Goal: Book appointment/travel/reservation

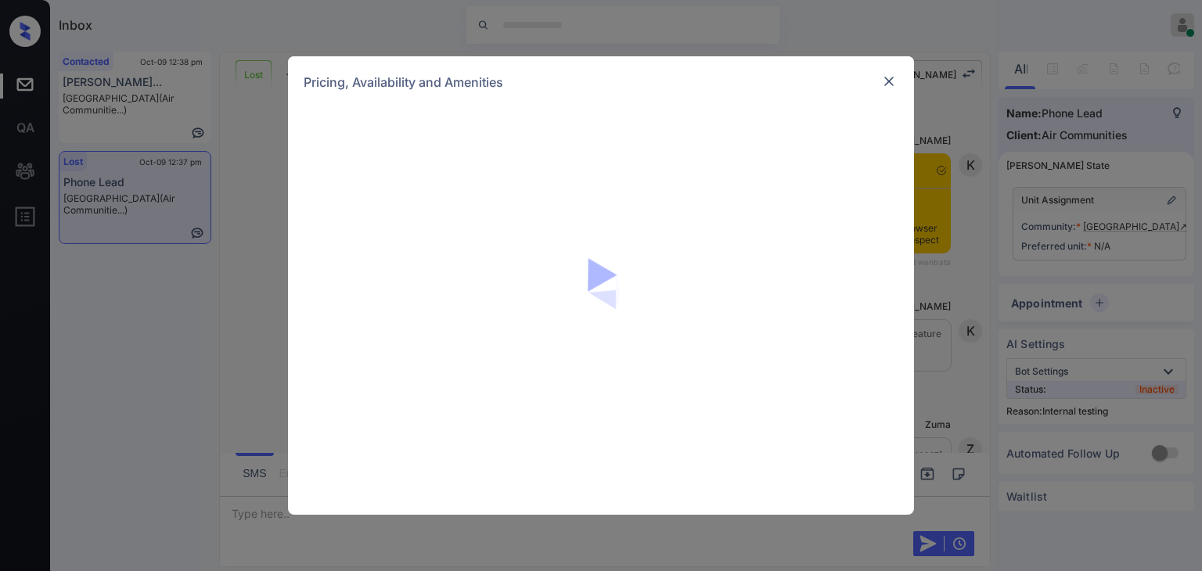
scroll to position [3639, 0]
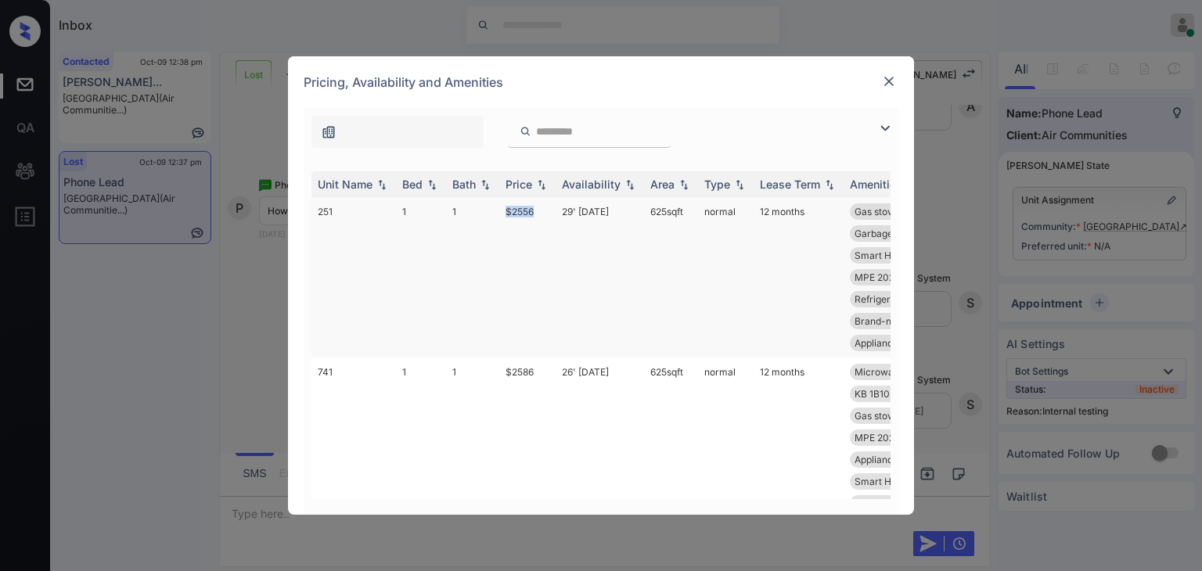
drag, startPoint x: 520, startPoint y: 207, endPoint x: 557, endPoint y: 201, distance: 38.0
click at [557, 201] on tr "251 1 1 $2556 29' Sep 25 625 sqft normal 12 months Gas stove Smart Home Ther...…" at bounding box center [721, 277] width 818 height 160
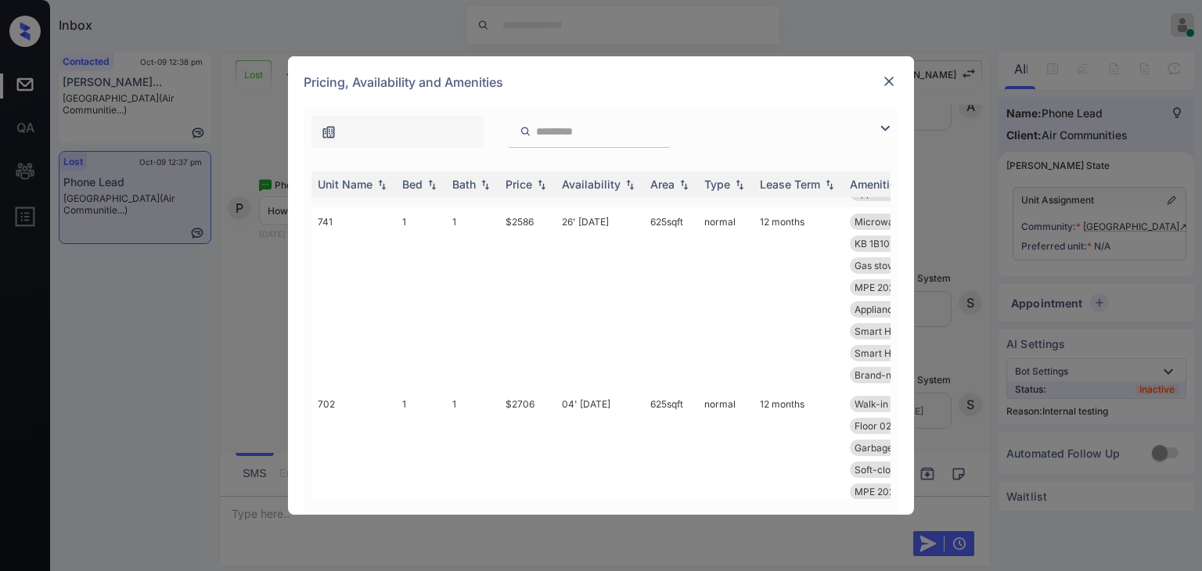
scroll to position [0, 0]
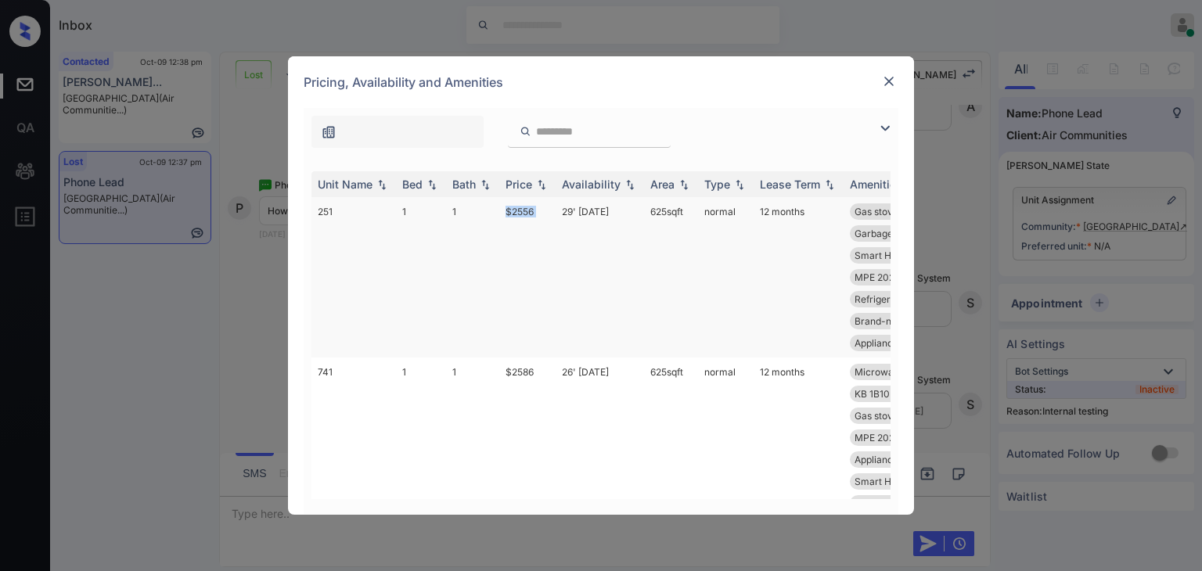
copy td "$2556"
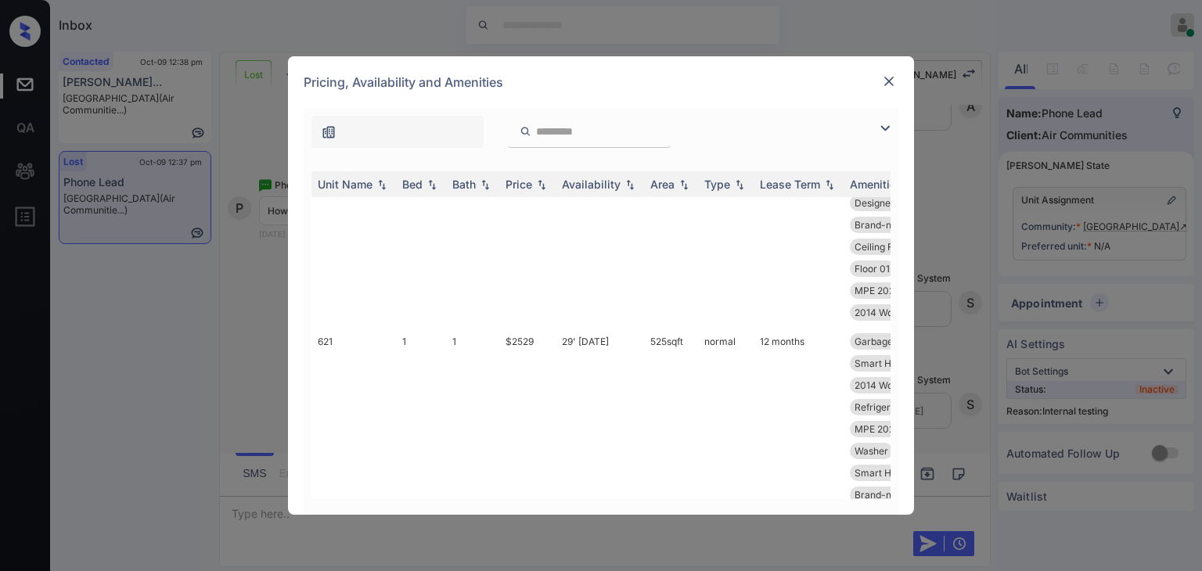
scroll to position [1018, 0]
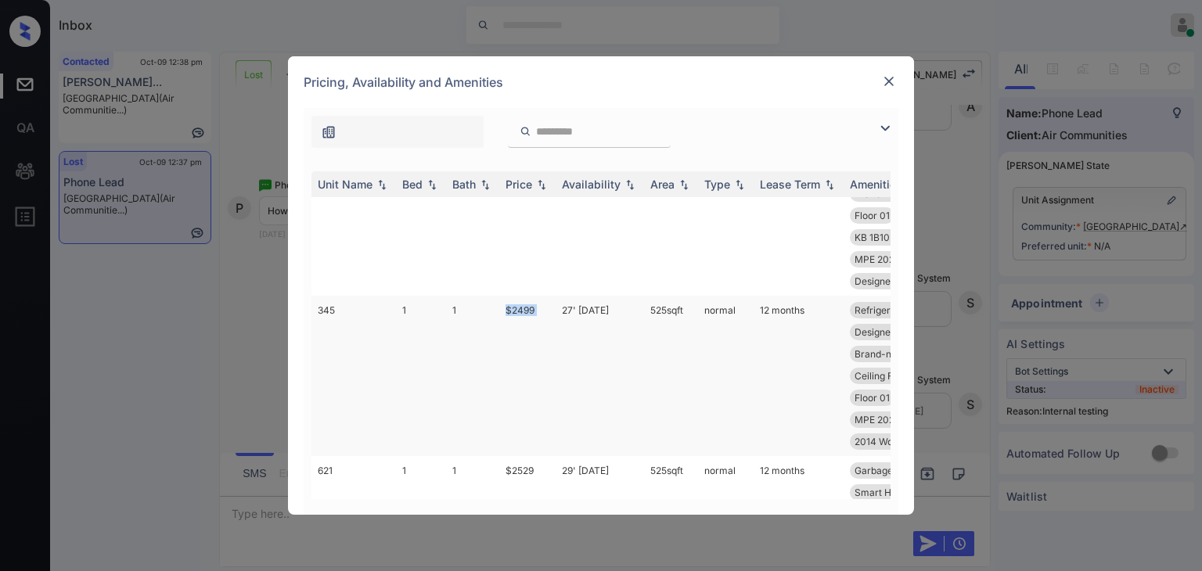
click at [557, 325] on tr "345 1 1 $2499 27' Aug 25 525 sqft normal 12 months Refrigerator Le... Gas stove…" at bounding box center [721, 376] width 818 height 160
copy td "$2499"
click at [892, 77] on img at bounding box center [889, 82] width 16 height 16
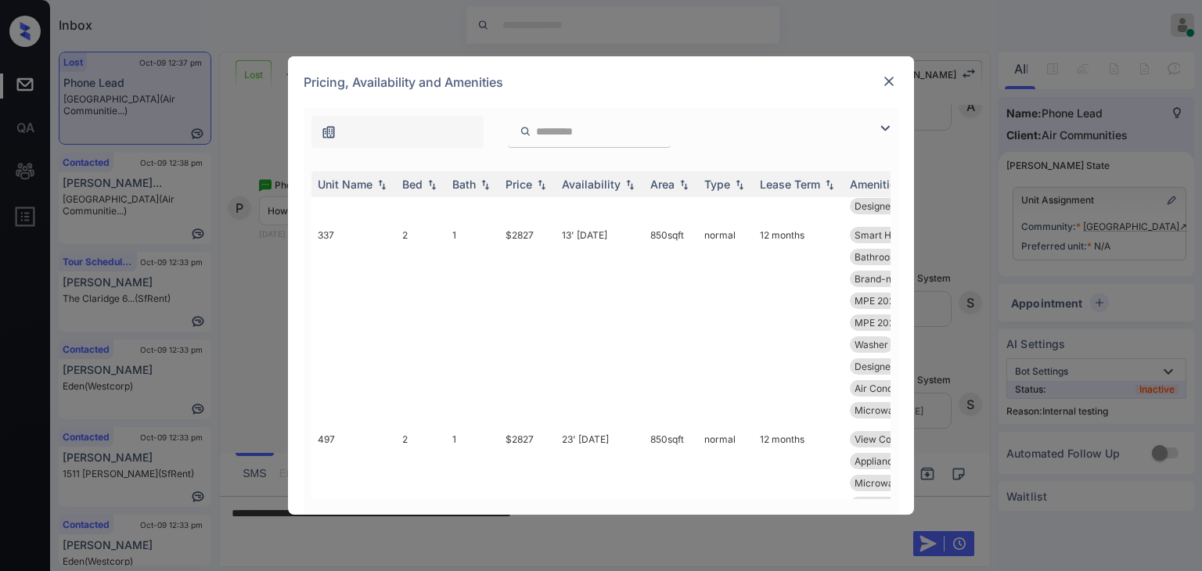
scroll to position [2035, 0]
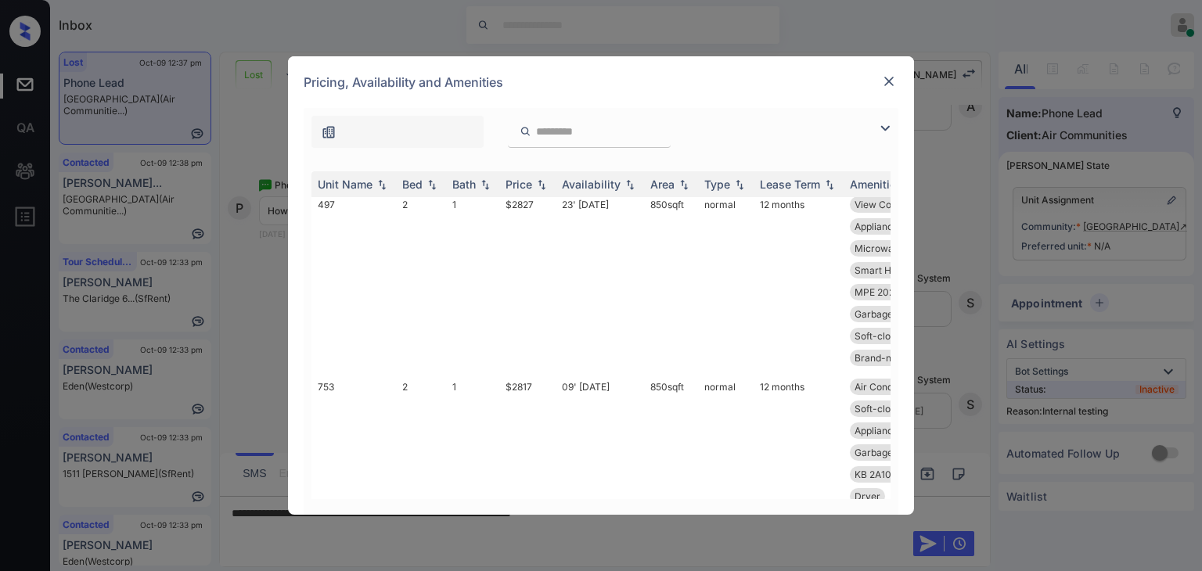
click at [892, 76] on img at bounding box center [889, 82] width 16 height 16
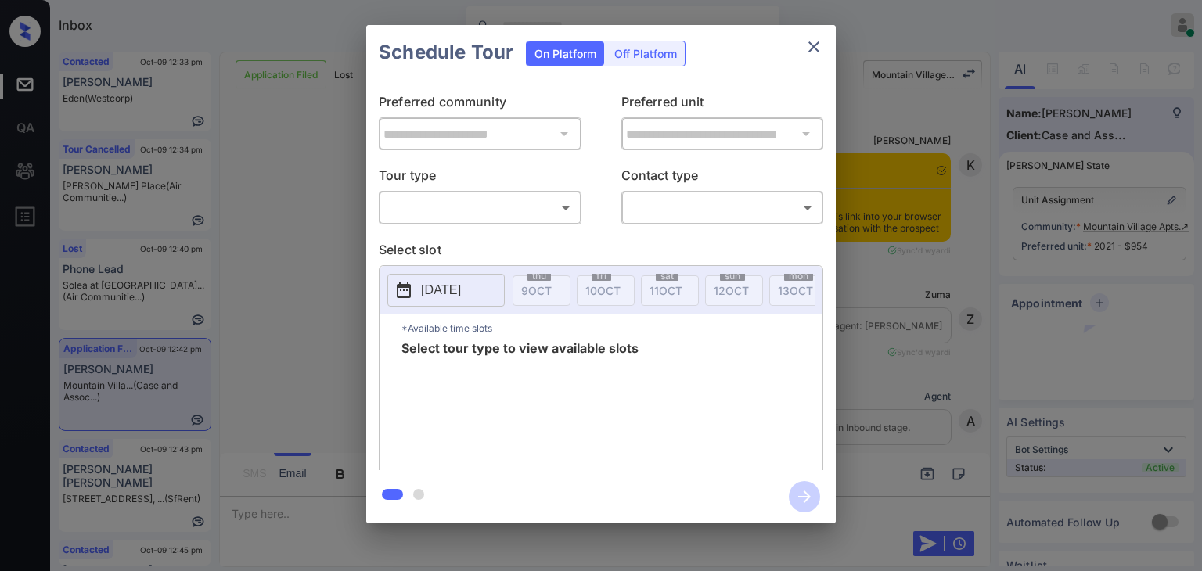
scroll to position [5035, 0]
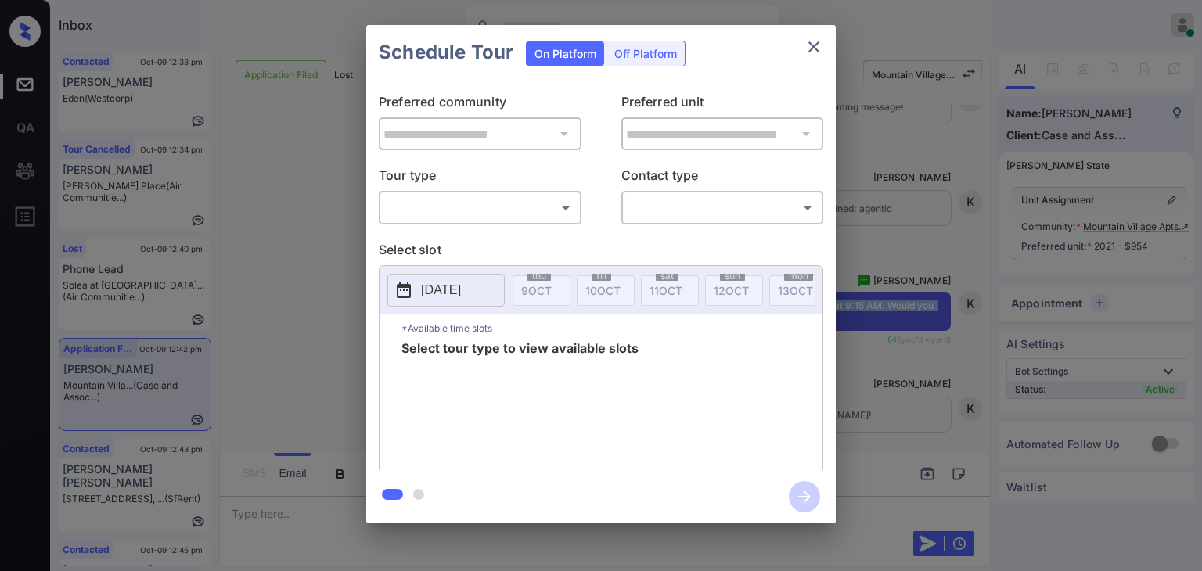
click at [553, 207] on body "Inbox Danielle Dela Cruz Online Set yourself offline Set yourself on break Prof…" at bounding box center [601, 285] width 1202 height 571
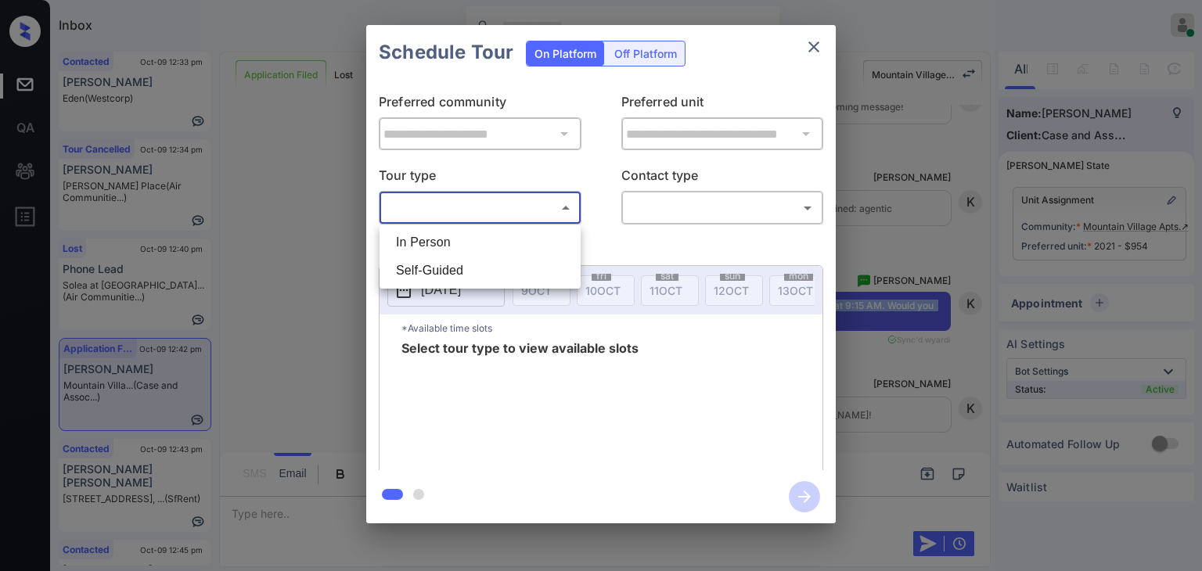
click at [463, 242] on li "In Person" at bounding box center [480, 243] width 193 height 28
type input "********"
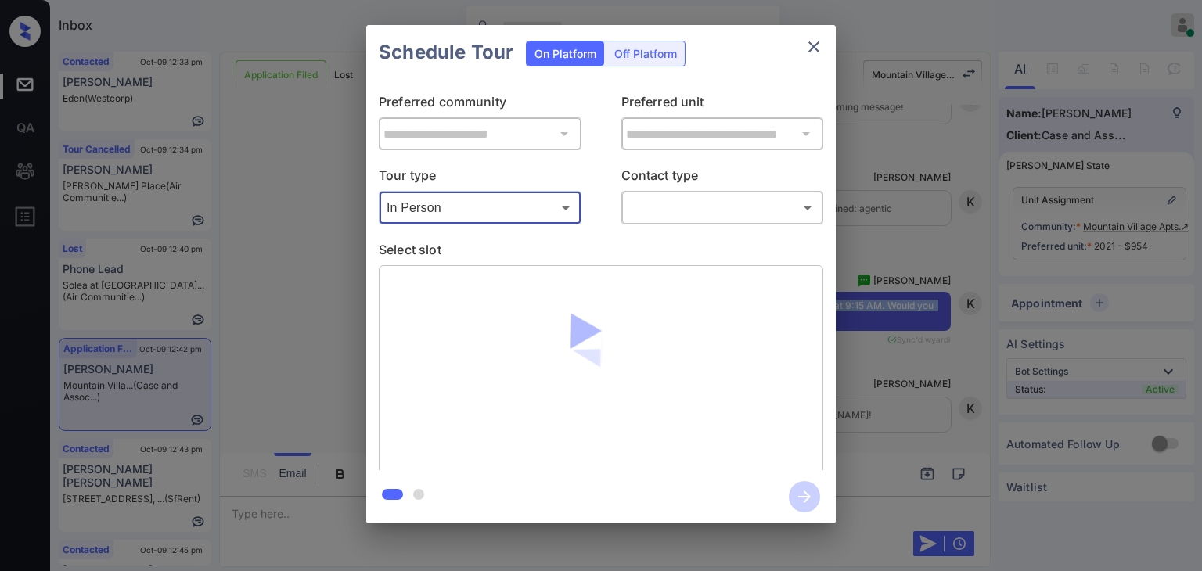
click at [727, 204] on body "Inbox Danielle Dela Cruz Online Set yourself offline Set yourself on break Prof…" at bounding box center [601, 285] width 1202 height 571
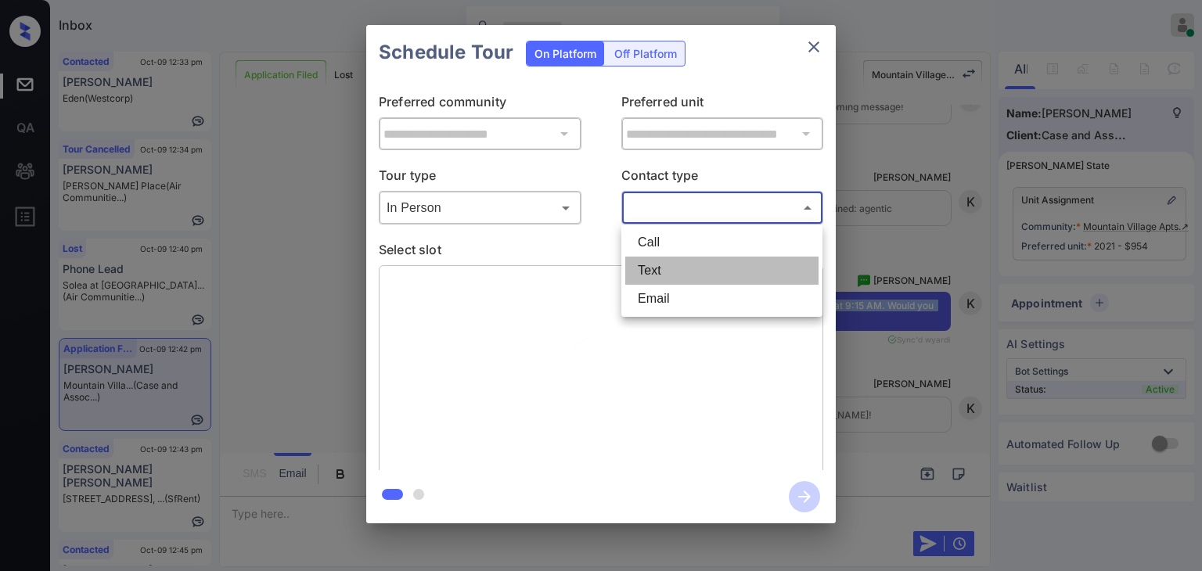
click at [658, 273] on li "Text" at bounding box center [721, 271] width 193 height 28
type input "****"
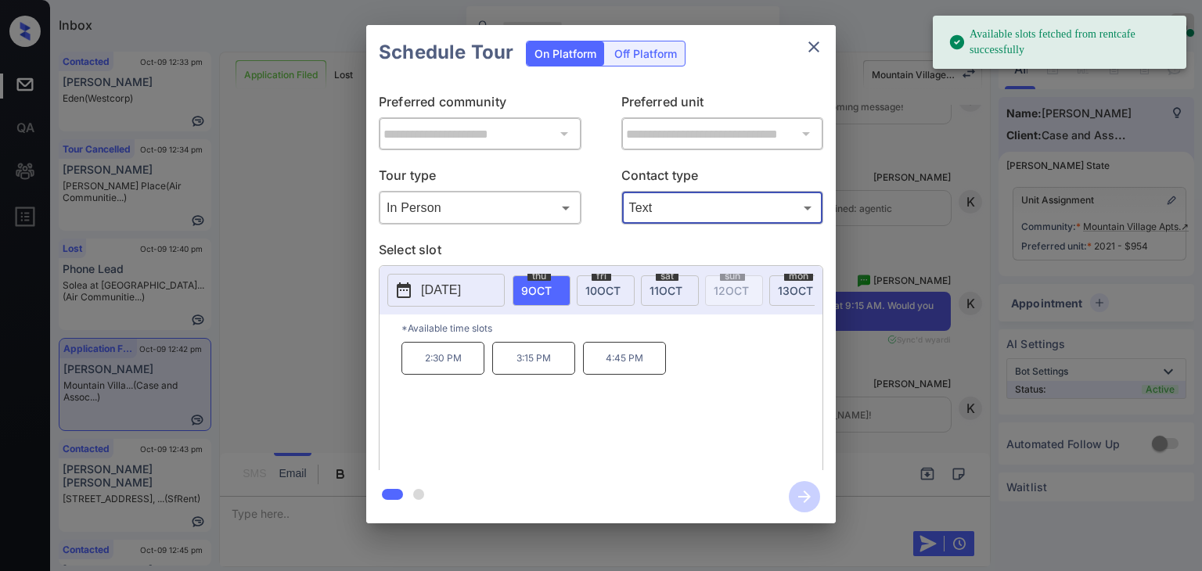
click at [617, 286] on span "10 OCT" at bounding box center [603, 290] width 35 height 13
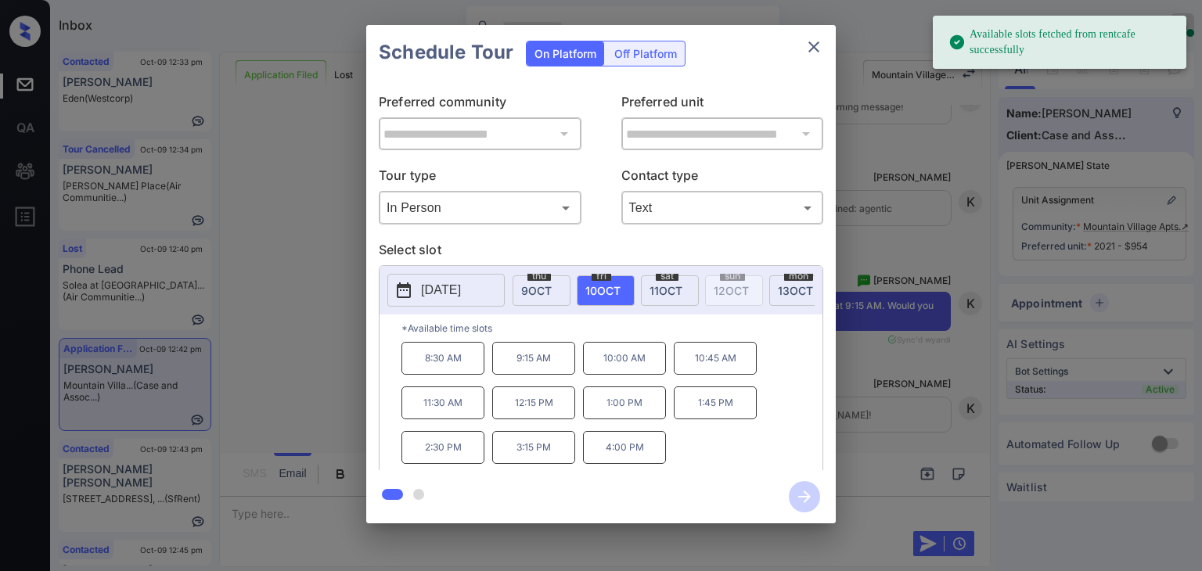
click at [541, 365] on p "9:15 AM" at bounding box center [533, 358] width 83 height 33
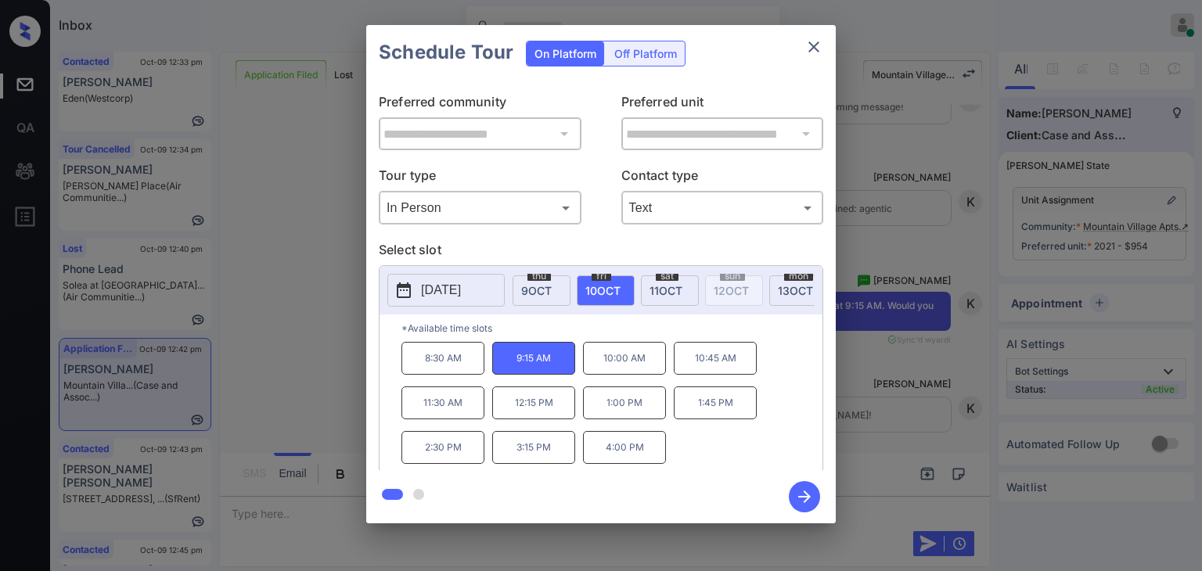
drag, startPoint x: 811, startPoint y: 494, endPoint x: 777, endPoint y: 477, distance: 38.5
click at [810, 495] on icon "button" at bounding box center [804, 496] width 31 height 31
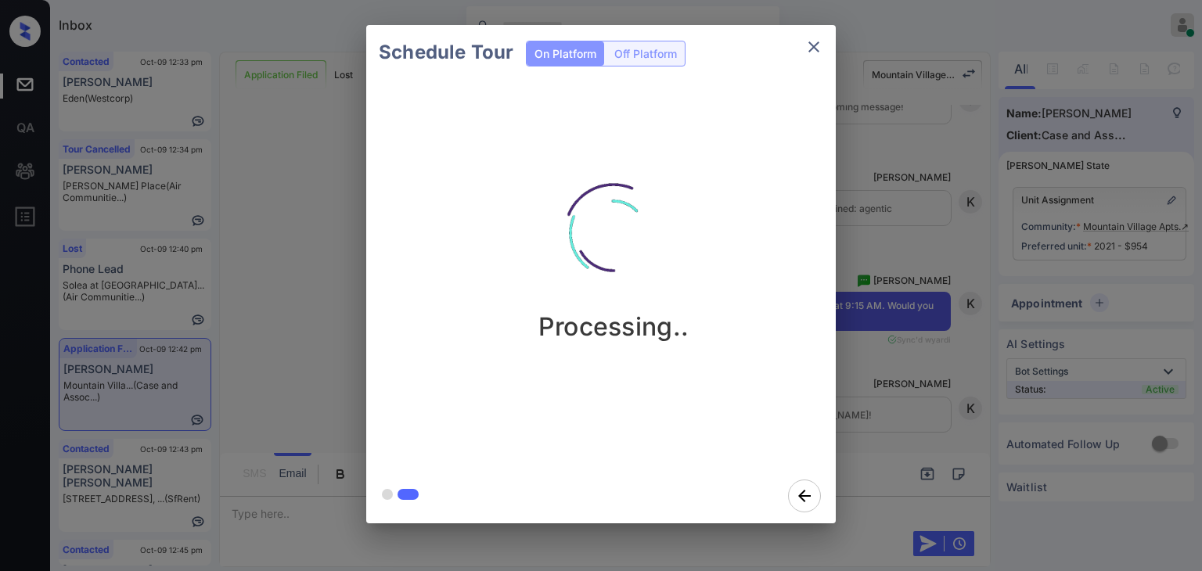
click at [298, 254] on div "Schedule Tour On Platform Off Platform Processing.." at bounding box center [601, 274] width 1202 height 549
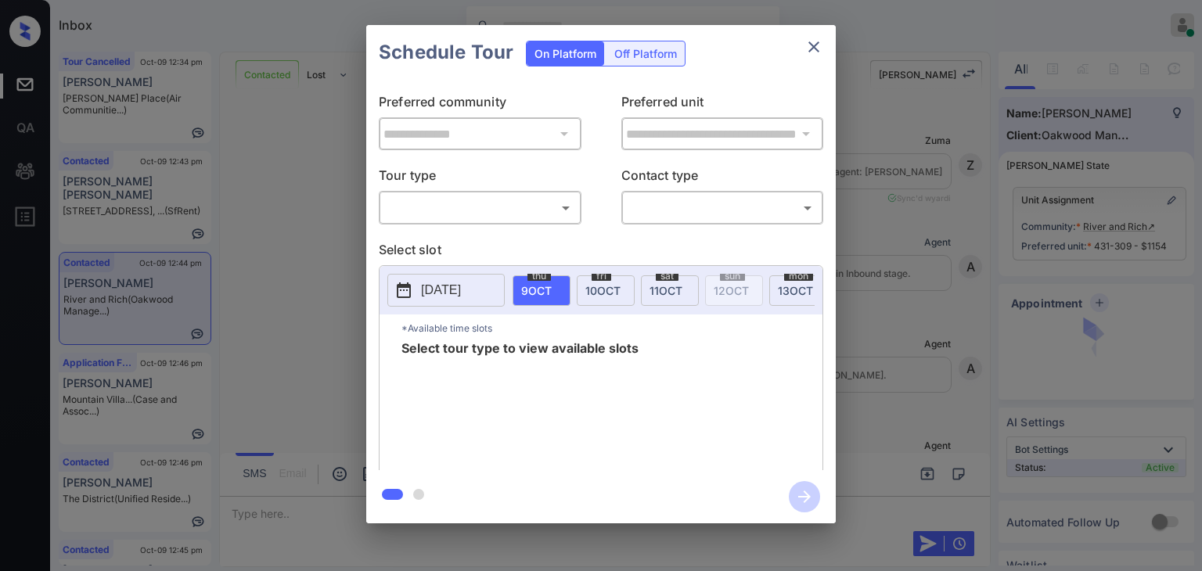
scroll to position [2827, 0]
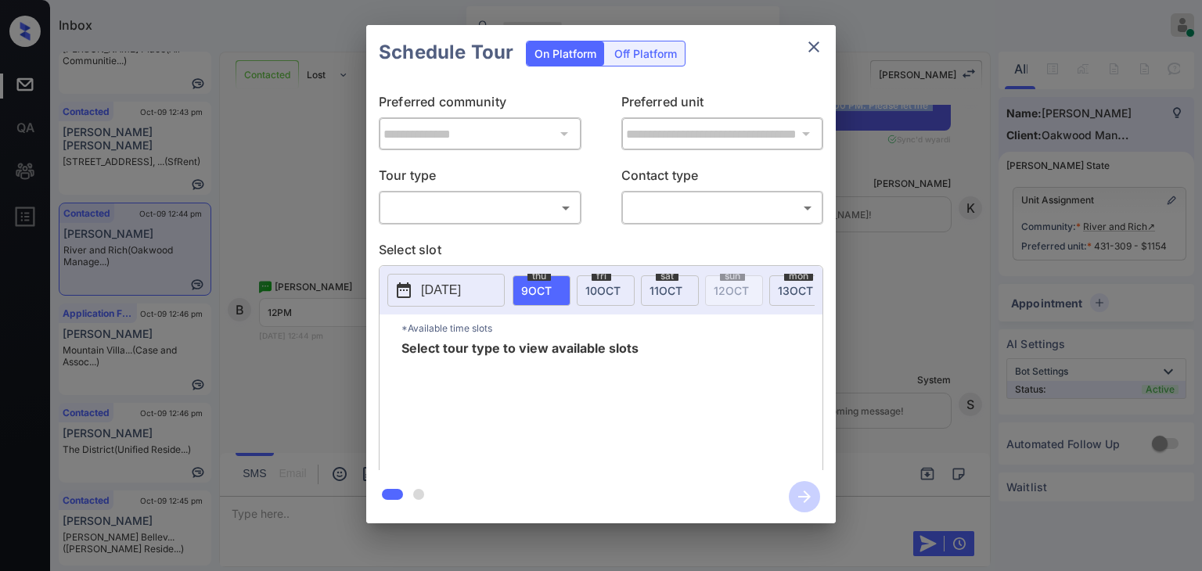
click at [485, 205] on body "Inbox Danielle Dela Cruz Online Set yourself offline Set yourself on break Prof…" at bounding box center [601, 285] width 1202 height 571
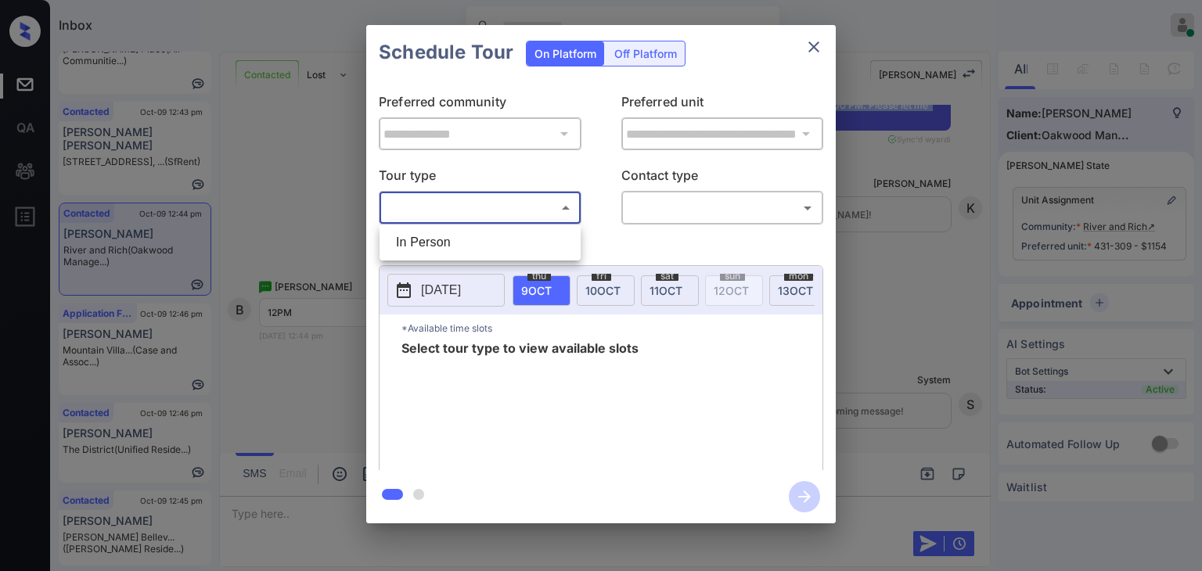
click at [432, 245] on li "In Person" at bounding box center [480, 243] width 193 height 28
type input "********"
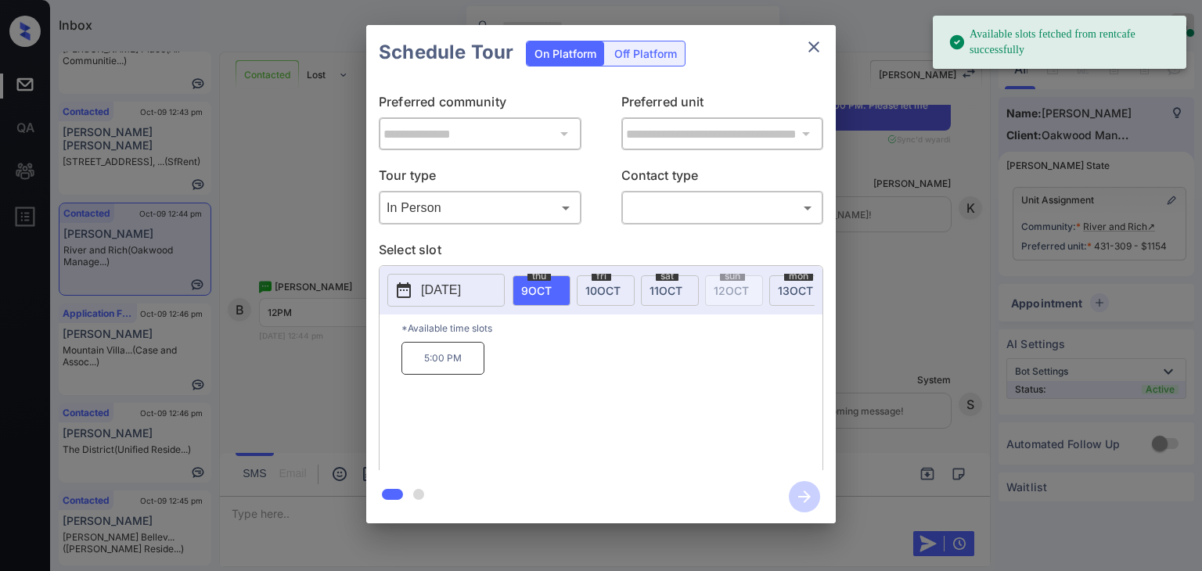
click at [598, 292] on span "10 OCT" at bounding box center [603, 290] width 35 height 13
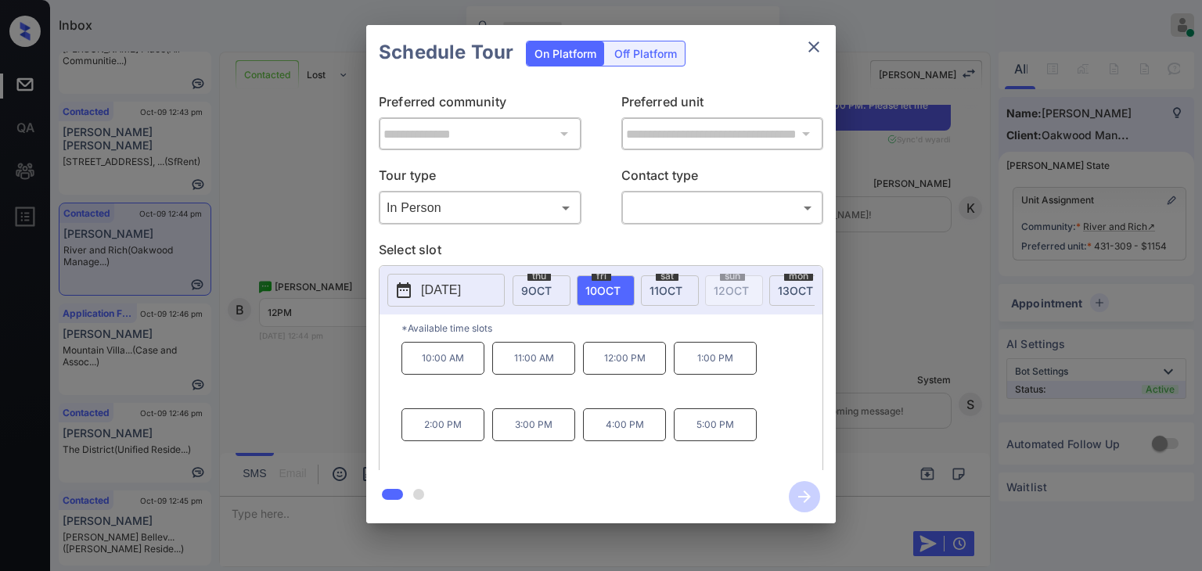
click at [607, 362] on p "12:00 PM" at bounding box center [624, 358] width 83 height 33
click at [668, 204] on body "Inbox Danielle Dela Cruz Online Set yourself offline Set yourself on break Prof…" at bounding box center [601, 285] width 1202 height 571
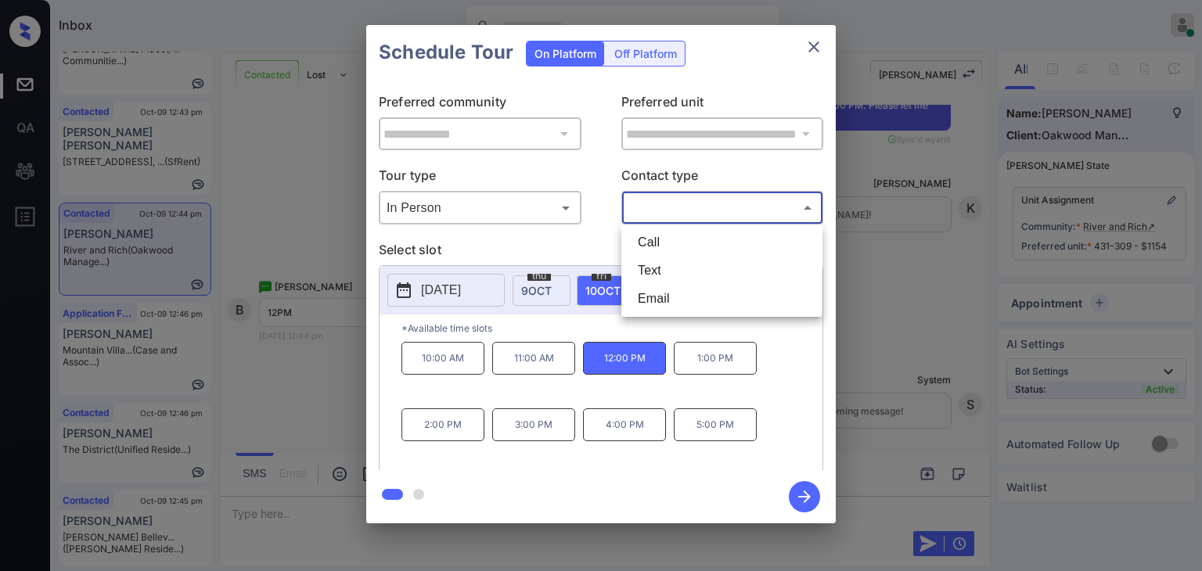
click at [667, 268] on li "Text" at bounding box center [721, 271] width 193 height 28
type input "****"
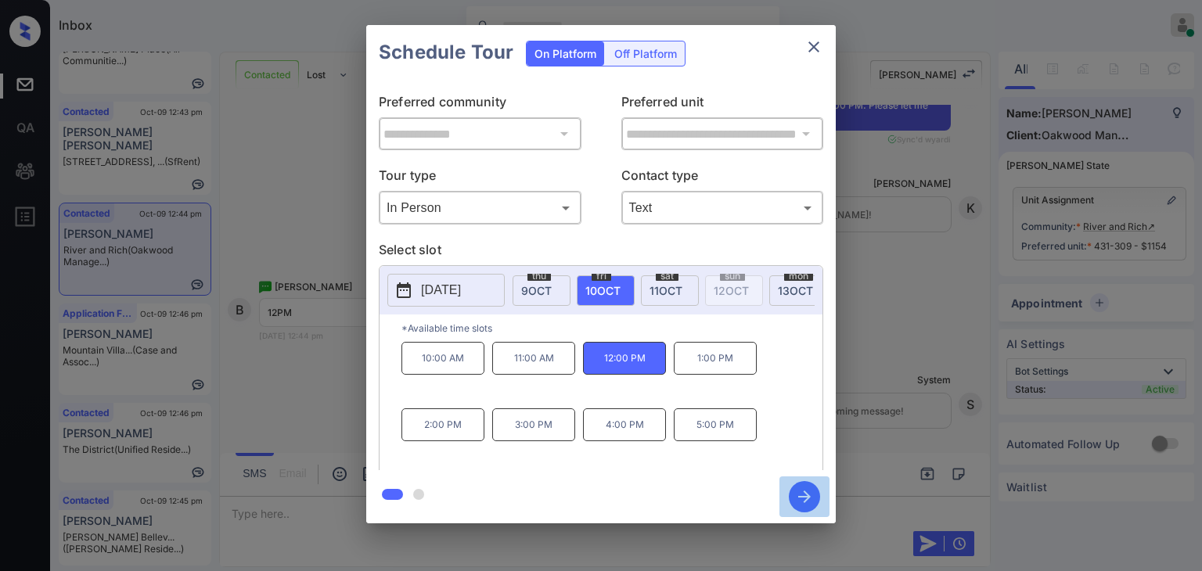
drag, startPoint x: 811, startPoint y: 492, endPoint x: 766, endPoint y: 481, distance: 46.1
click at [810, 492] on icon "button" at bounding box center [804, 496] width 31 height 31
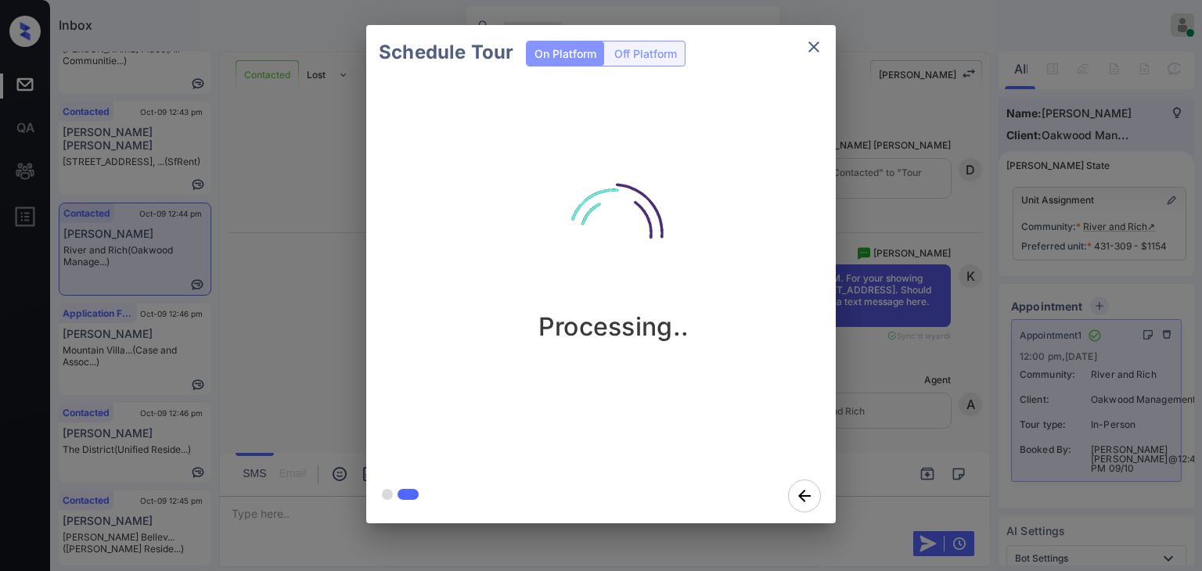
scroll to position [3265, 0]
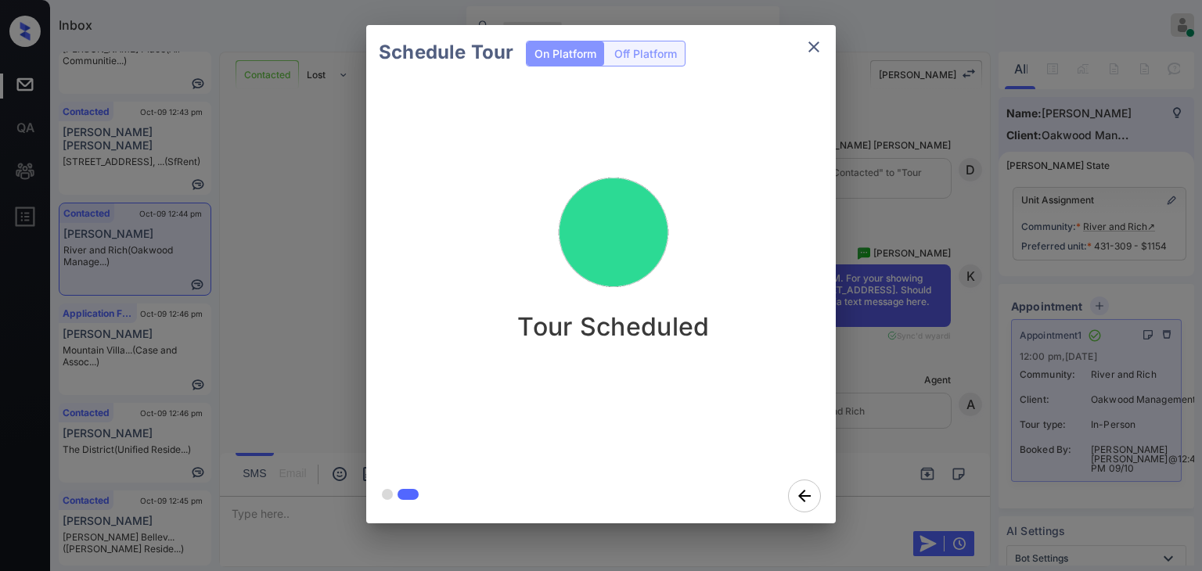
click at [232, 278] on div "Schedule Tour On Platform Off Platform Tour Scheduled" at bounding box center [601, 274] width 1202 height 549
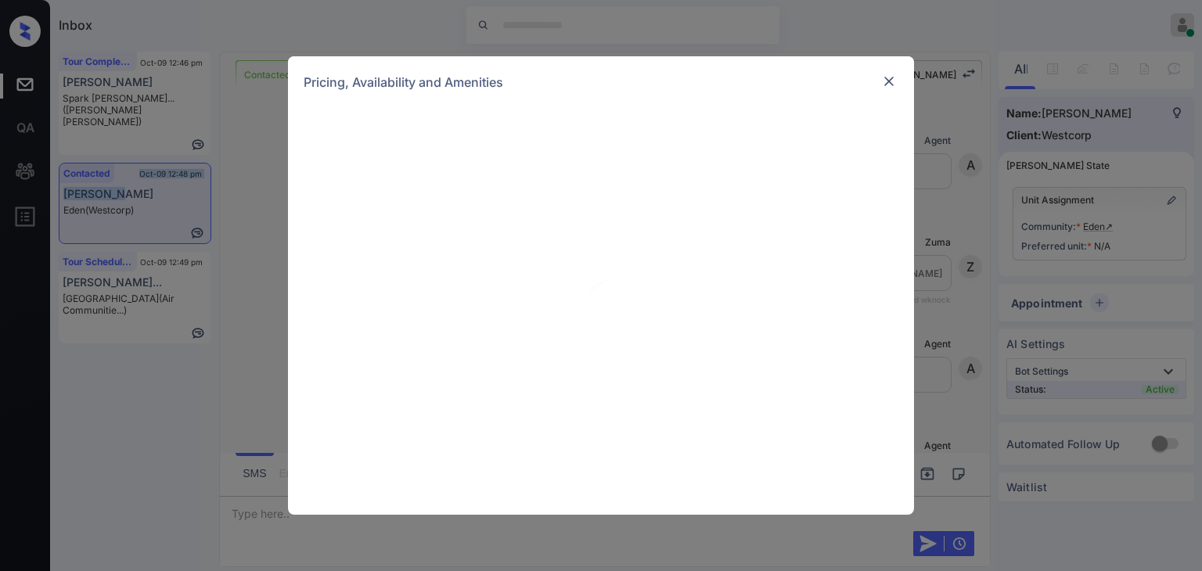
scroll to position [1697, 0]
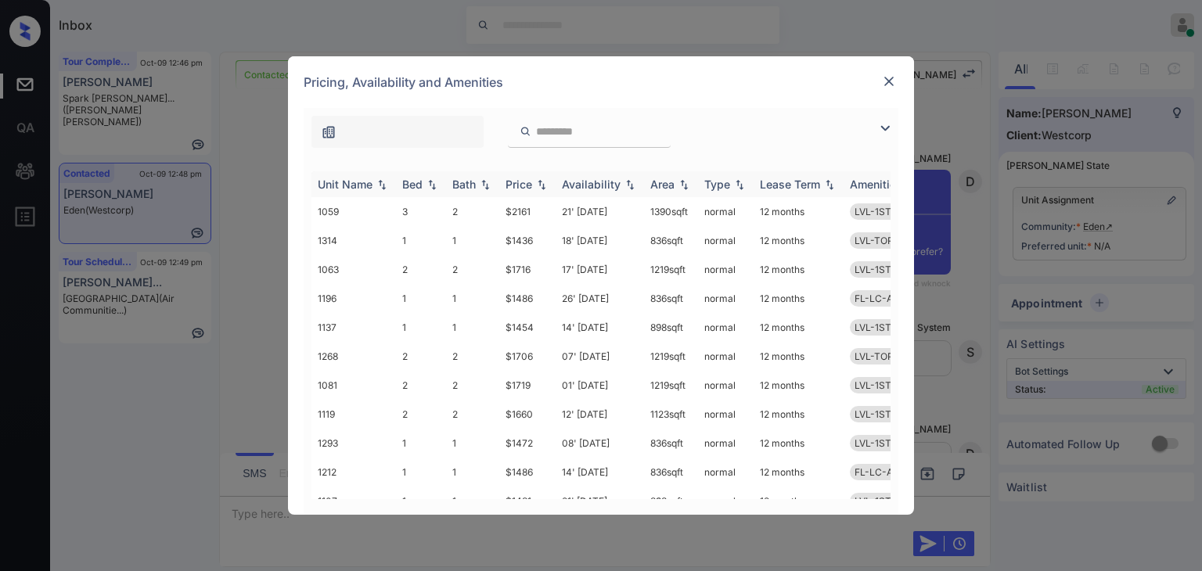
click at [416, 184] on div "Bed" at bounding box center [412, 184] width 20 height 13
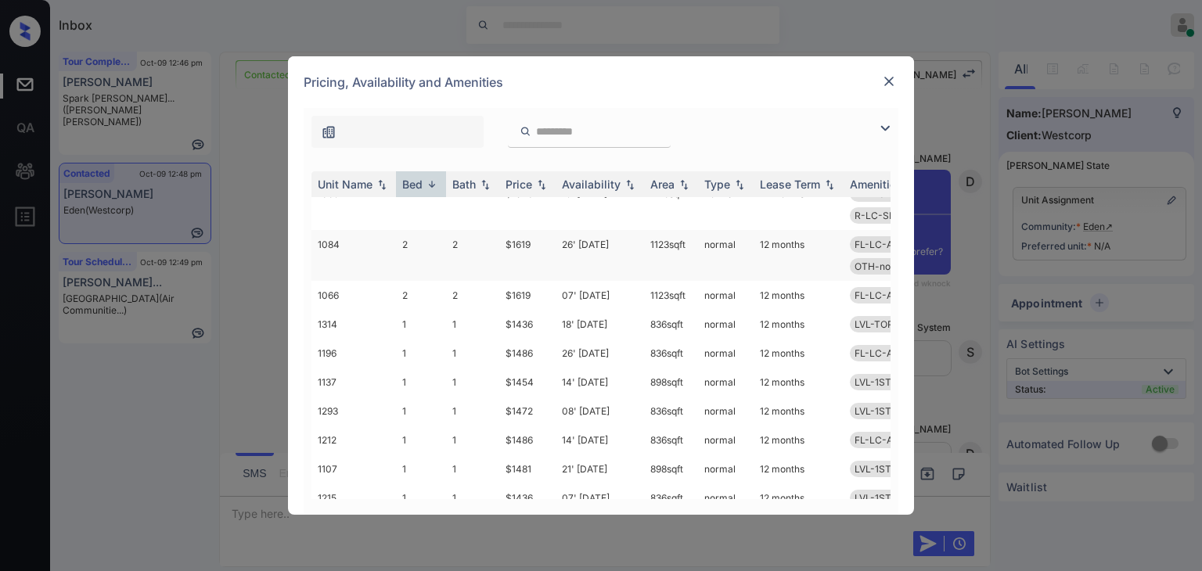
scroll to position [540, 0]
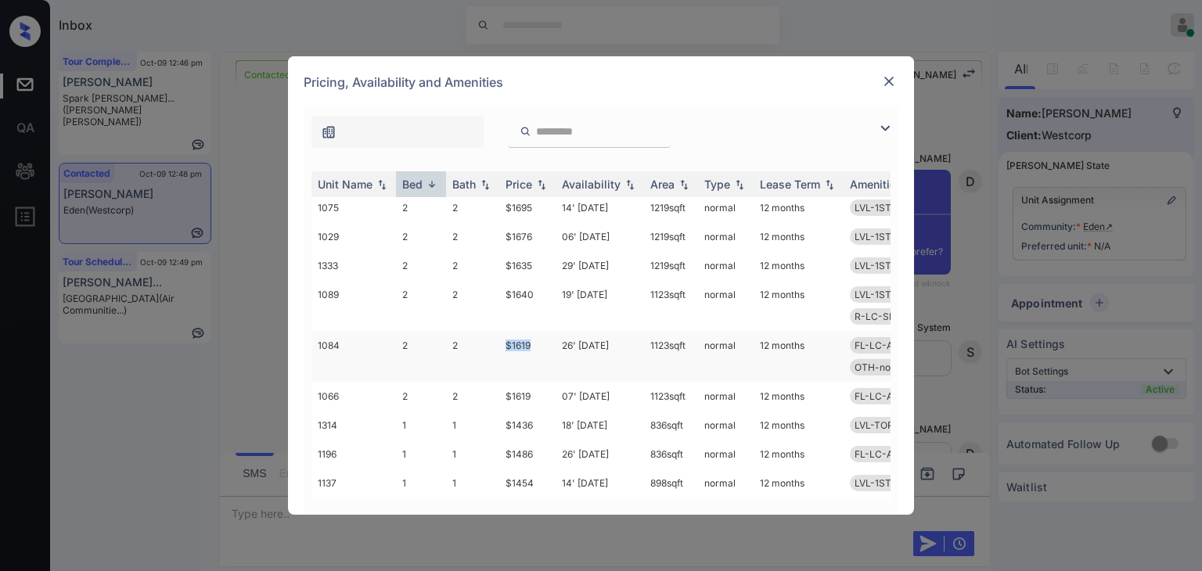
drag, startPoint x: 502, startPoint y: 344, endPoint x: 539, endPoint y: 343, distance: 36.8
click at [539, 344] on td "$1619" at bounding box center [527, 356] width 56 height 51
copy td "$1619"
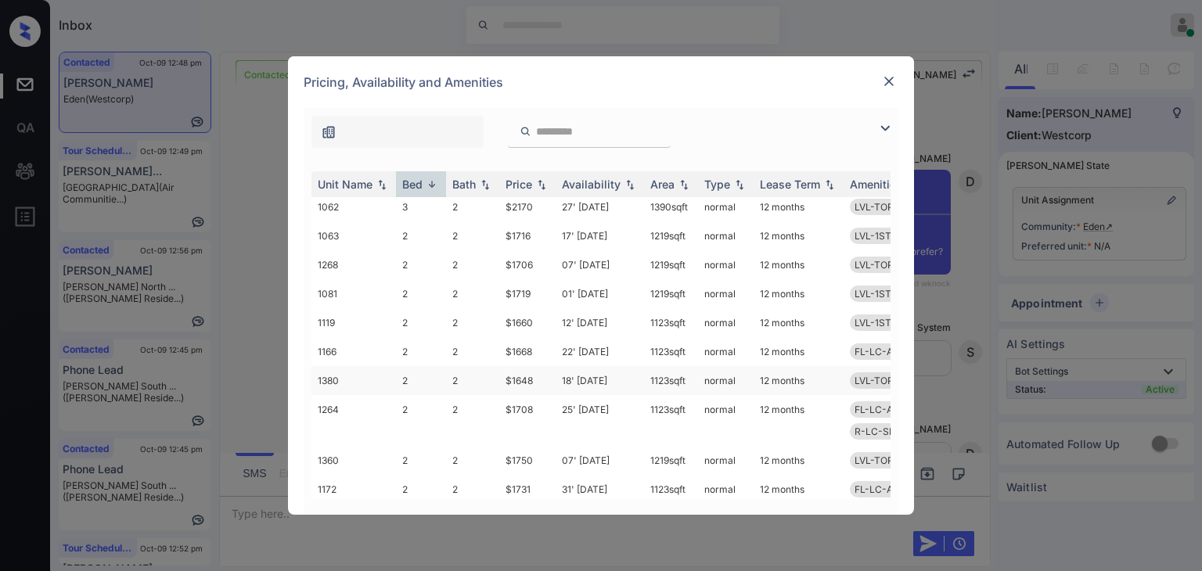
scroll to position [0, 0]
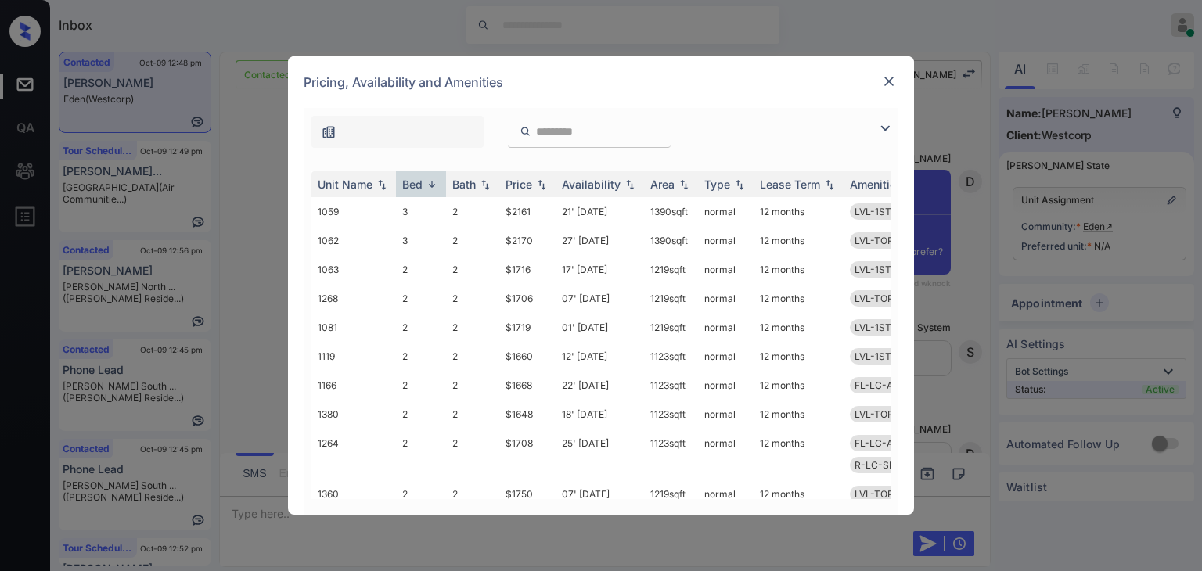
click at [888, 77] on img at bounding box center [889, 82] width 16 height 16
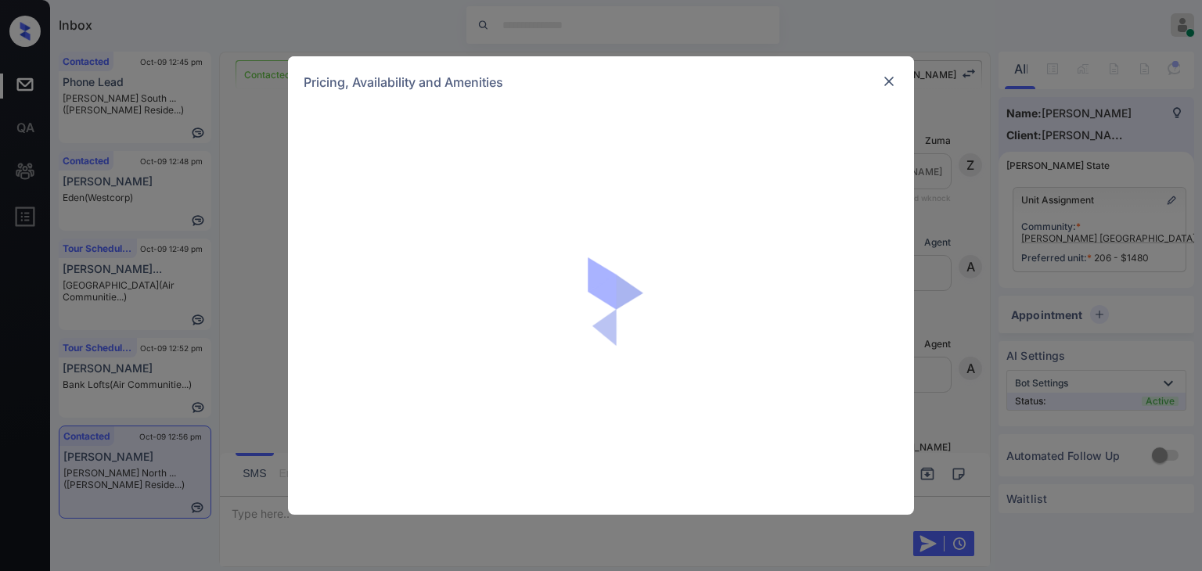
scroll to position [2146, 0]
click at [882, 83] on div at bounding box center [889, 81] width 19 height 19
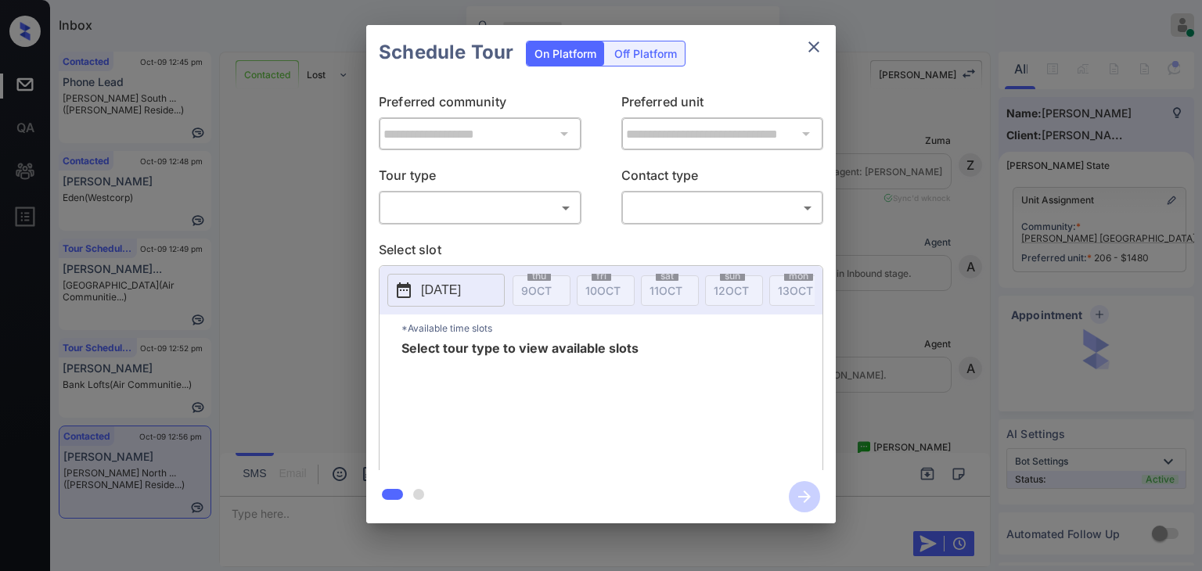
scroll to position [2146, 0]
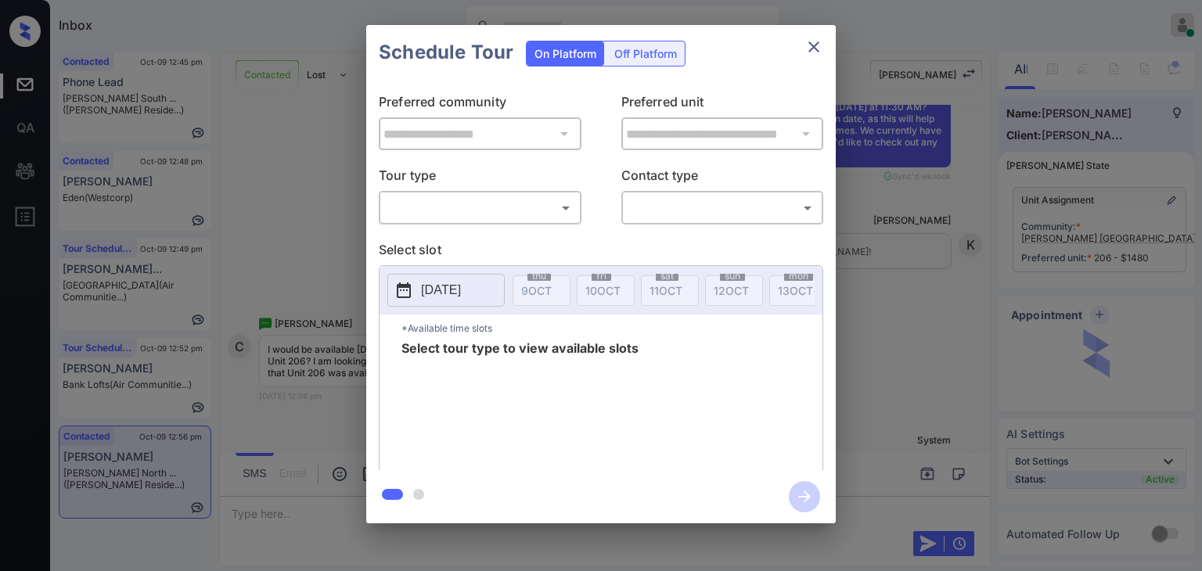
click at [429, 206] on body "Inbox Danielle Dela Cruz Online Set yourself offline Set yourself on break Prof…" at bounding box center [601, 285] width 1202 height 571
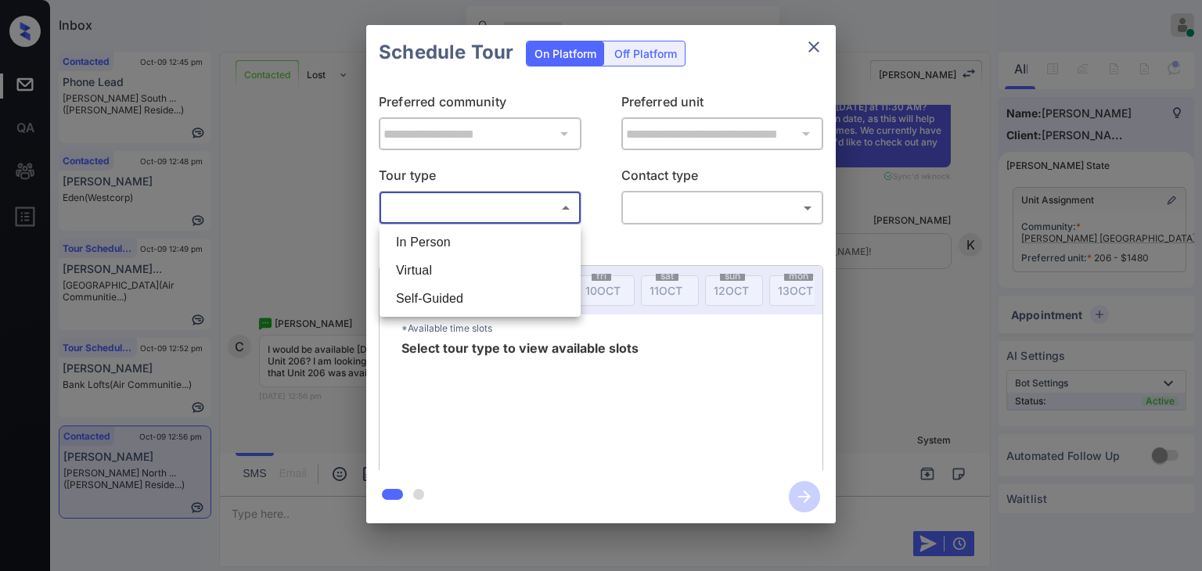
click at [414, 236] on li "In Person" at bounding box center [480, 243] width 193 height 28
type input "********"
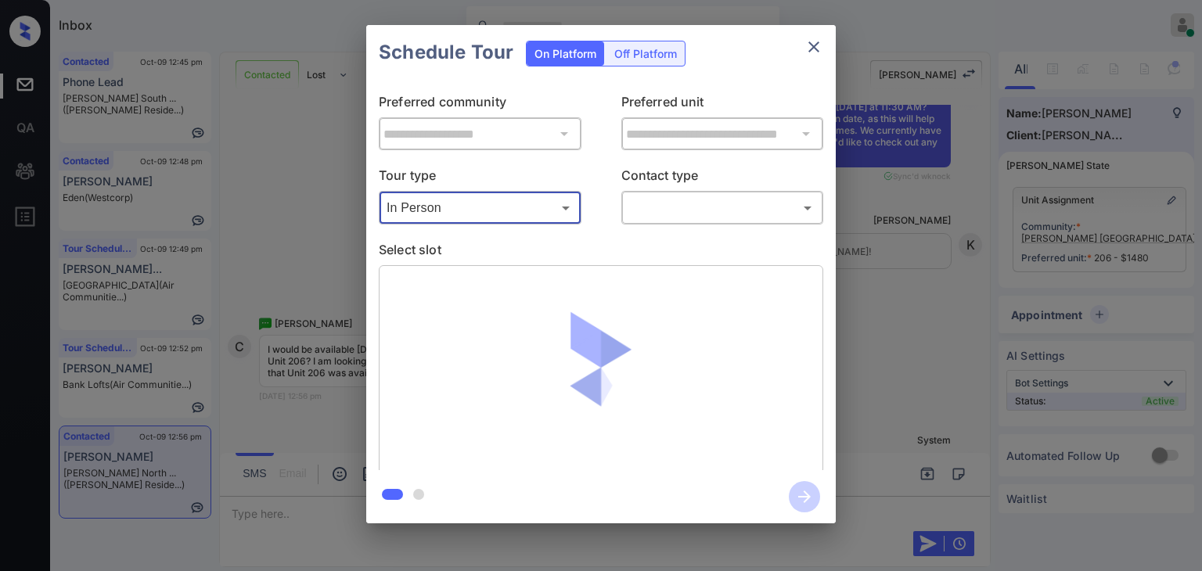
click at [722, 195] on div at bounding box center [601, 285] width 1202 height 571
click at [692, 220] on body "Inbox Danielle Dela Cruz Online Set yourself offline Set yourself on break Prof…" at bounding box center [601, 285] width 1202 height 571
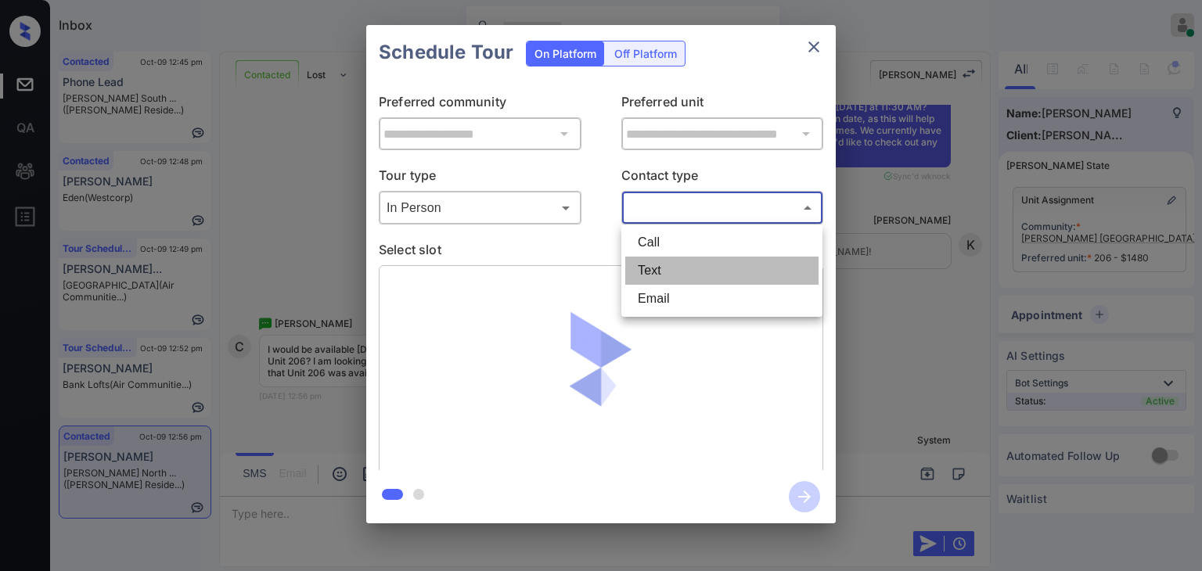
click at [647, 268] on li "Text" at bounding box center [721, 271] width 193 height 28
type input "****"
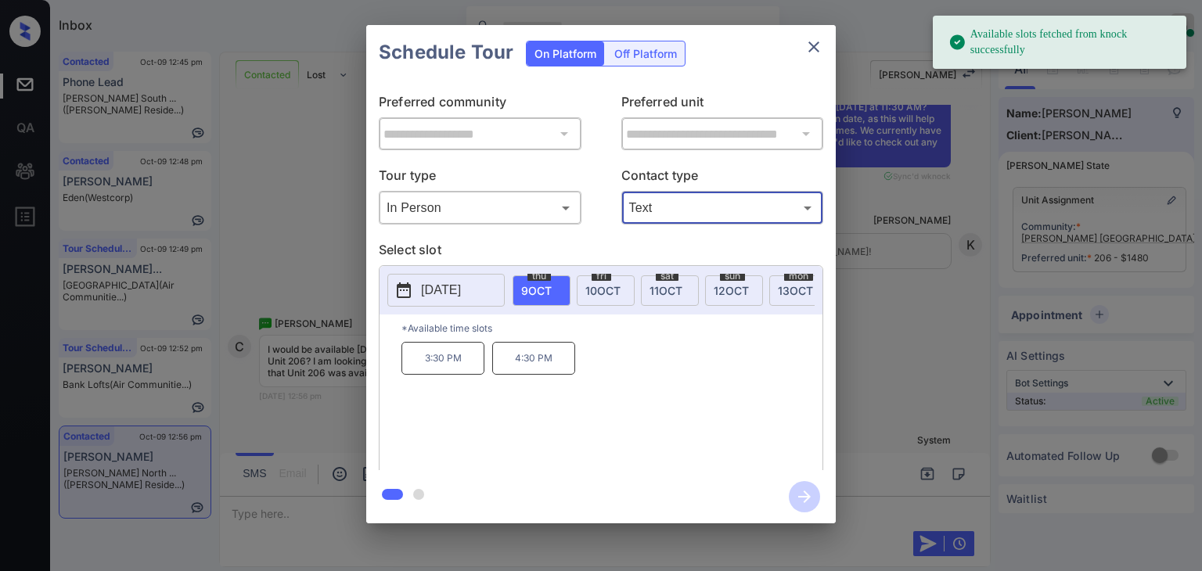
click at [607, 291] on span "10 OCT" at bounding box center [603, 290] width 35 height 13
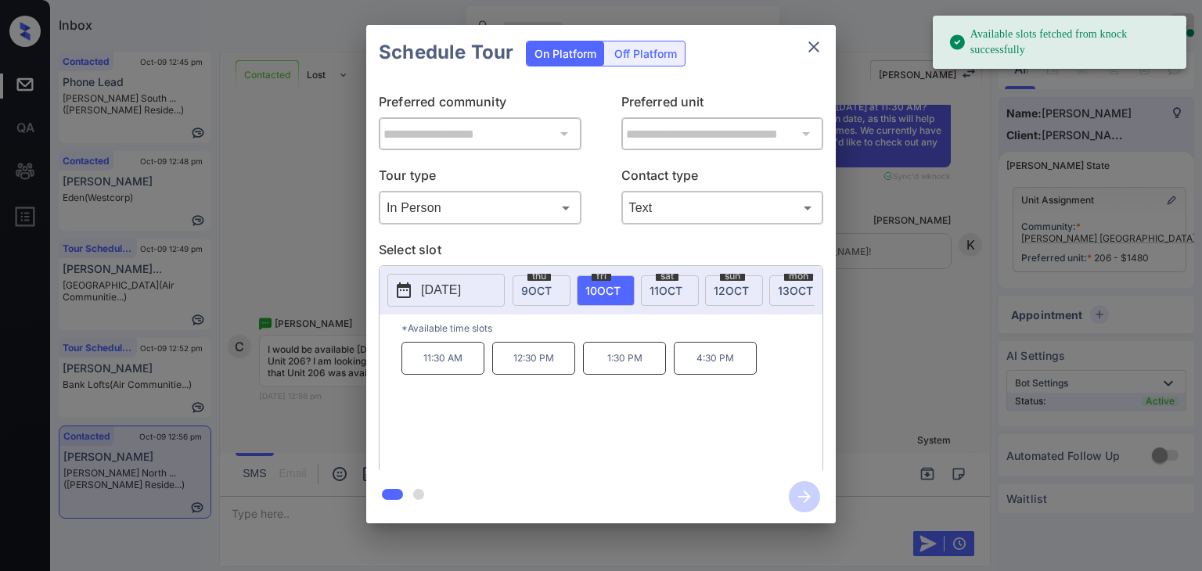
drag, startPoint x: 414, startPoint y: 373, endPoint x: 451, endPoint y: 370, distance: 36.9
click at [416, 373] on p "11:30 AM" at bounding box center [443, 358] width 83 height 33
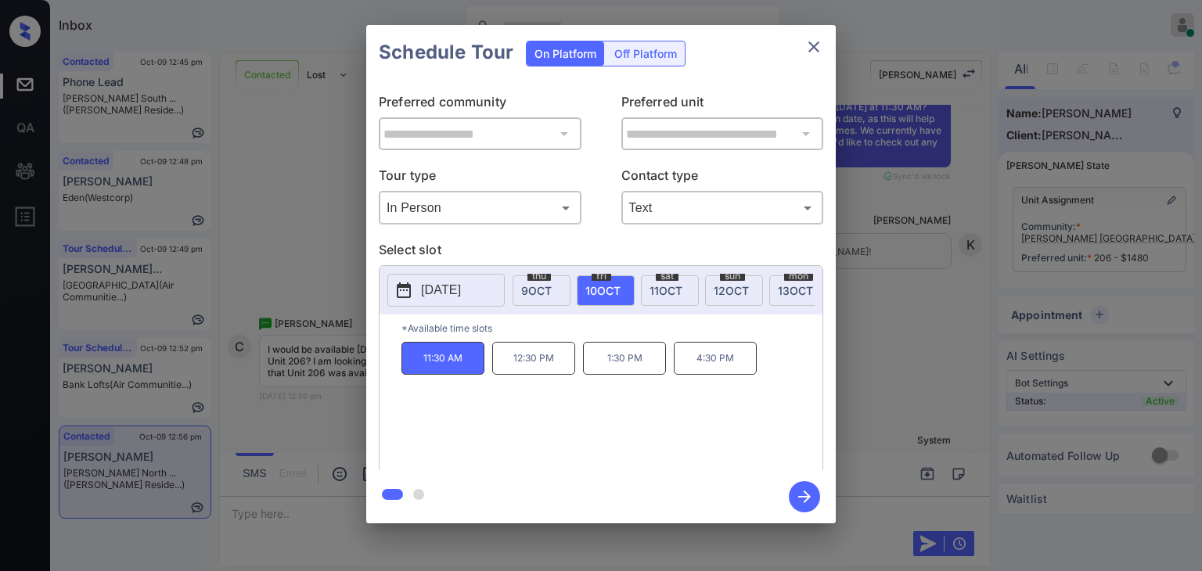
drag, startPoint x: 809, startPoint y: 493, endPoint x: 805, endPoint y: 375, distance: 118.2
click at [809, 493] on icon "button" at bounding box center [804, 496] width 31 height 31
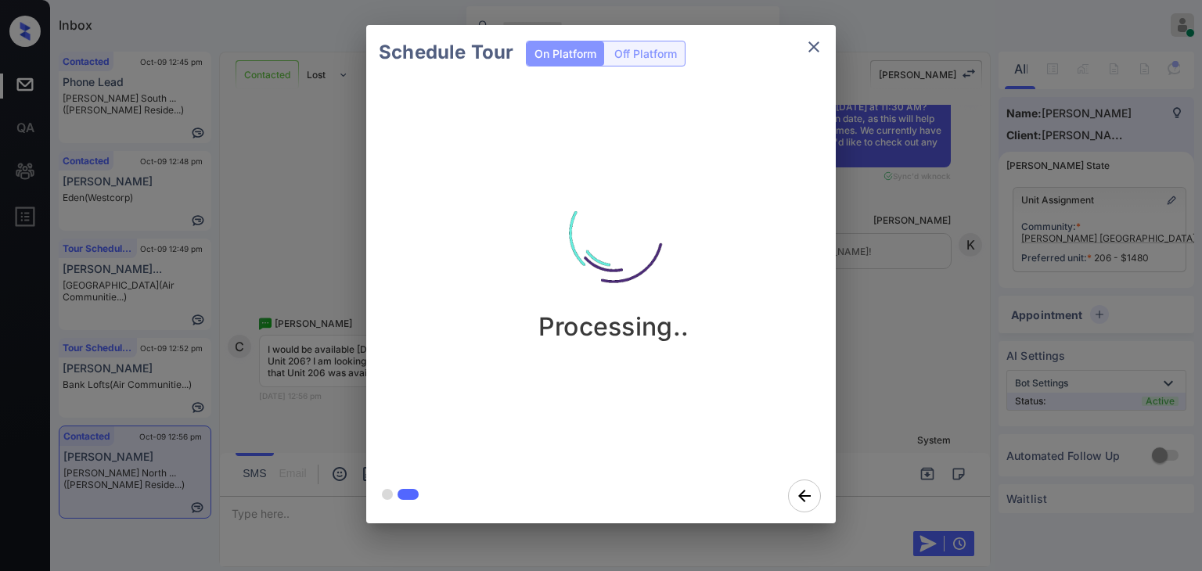
click at [272, 193] on div "Schedule Tour On Platform Off Platform Processing.." at bounding box center [601, 274] width 1202 height 549
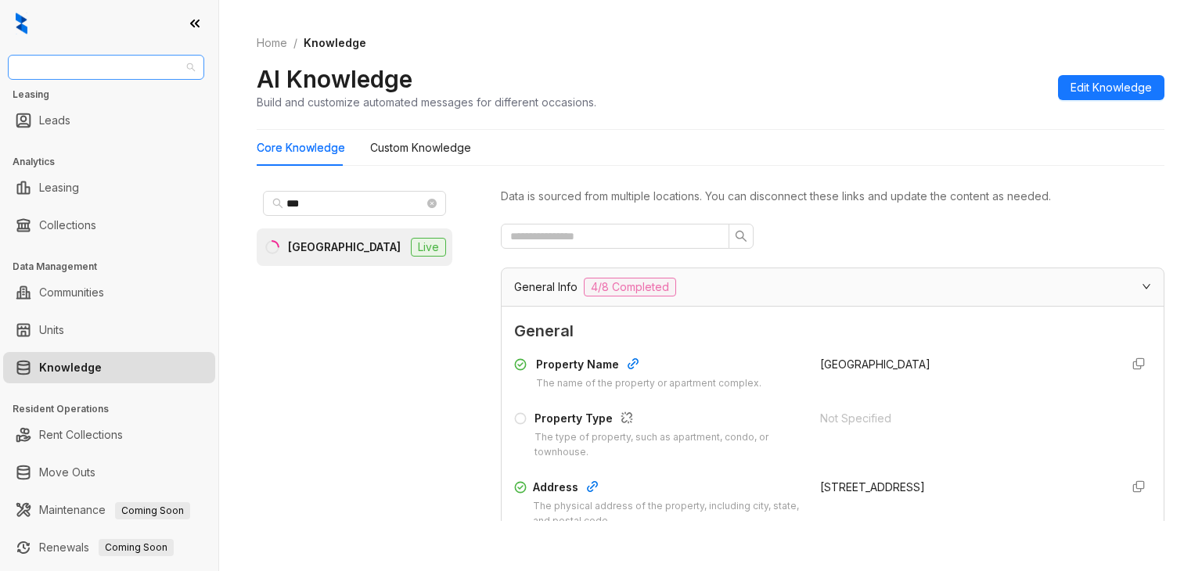
click at [144, 67] on span "United Apartment Group" at bounding box center [106, 67] width 178 height 23
type input "*"
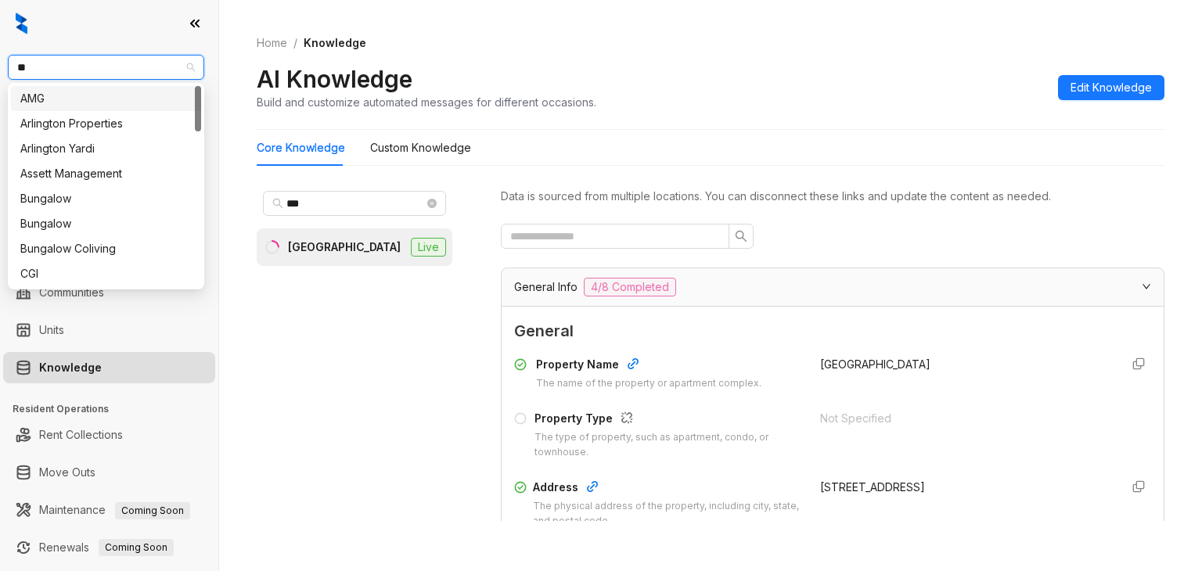
type input "***"
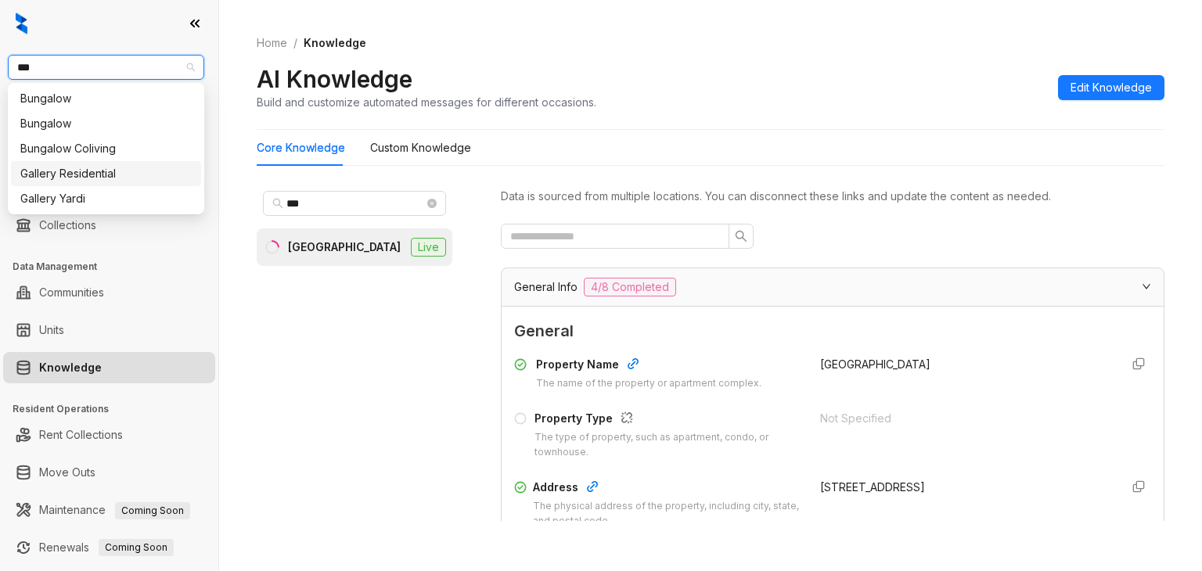
click at [95, 173] on div "Gallery Residential" at bounding box center [105, 173] width 171 height 17
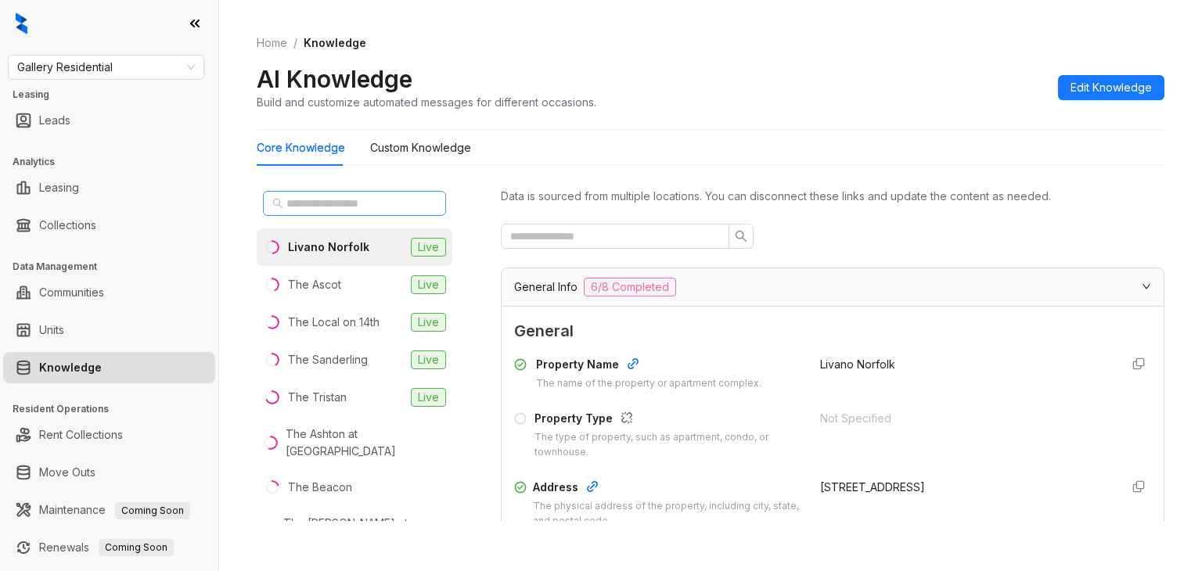
click at [330, 214] on span at bounding box center [354, 203] width 183 height 25
click at [332, 204] on input "text" at bounding box center [355, 203] width 138 height 17
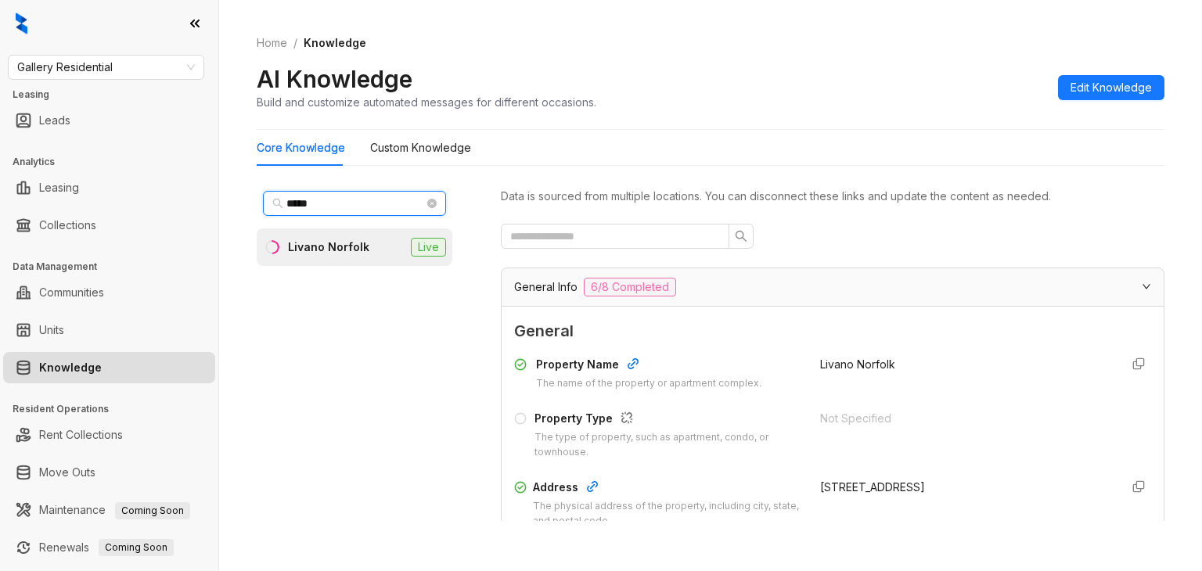
type input "*****"
click at [308, 250] on div "Livano Norfolk" at bounding box center [328, 247] width 81 height 17
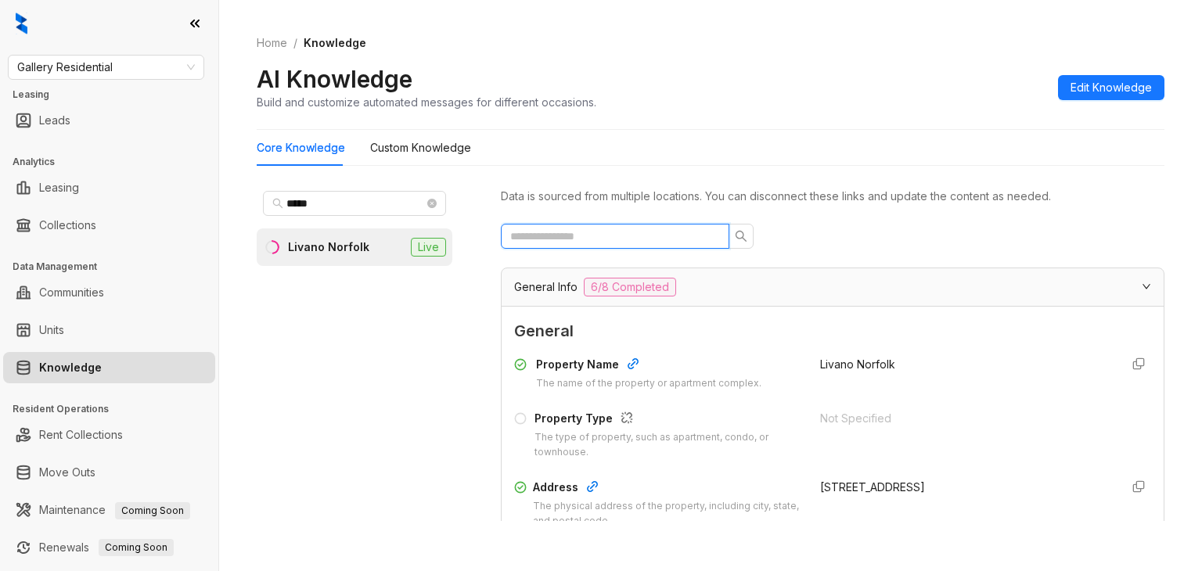
click at [598, 242] on input "text" at bounding box center [608, 236] width 197 height 17
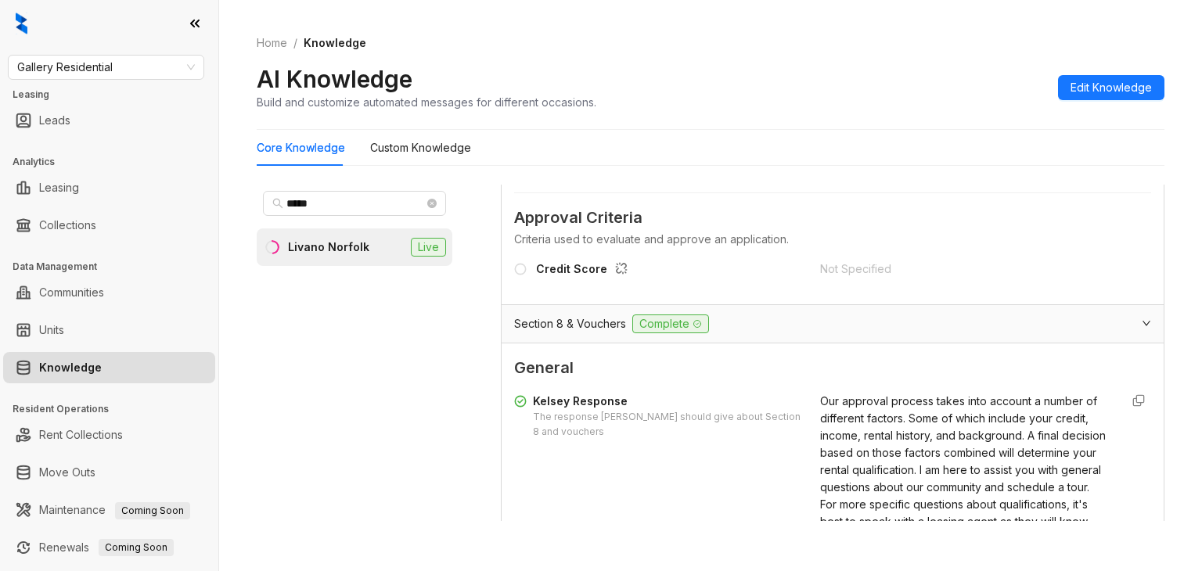
scroll to position [157, 0]
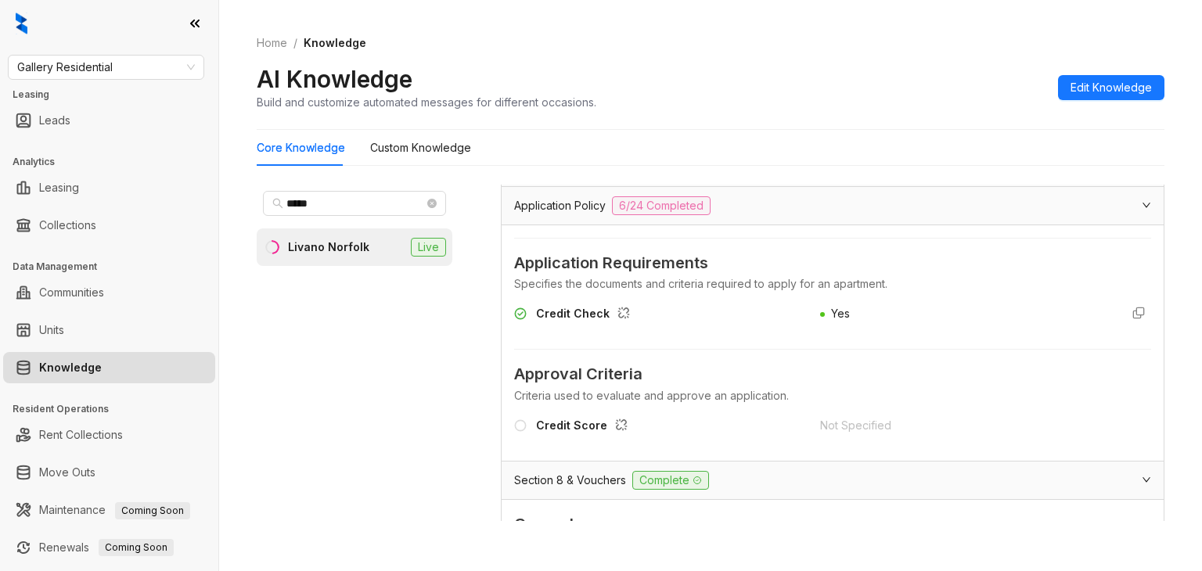
type input "****"
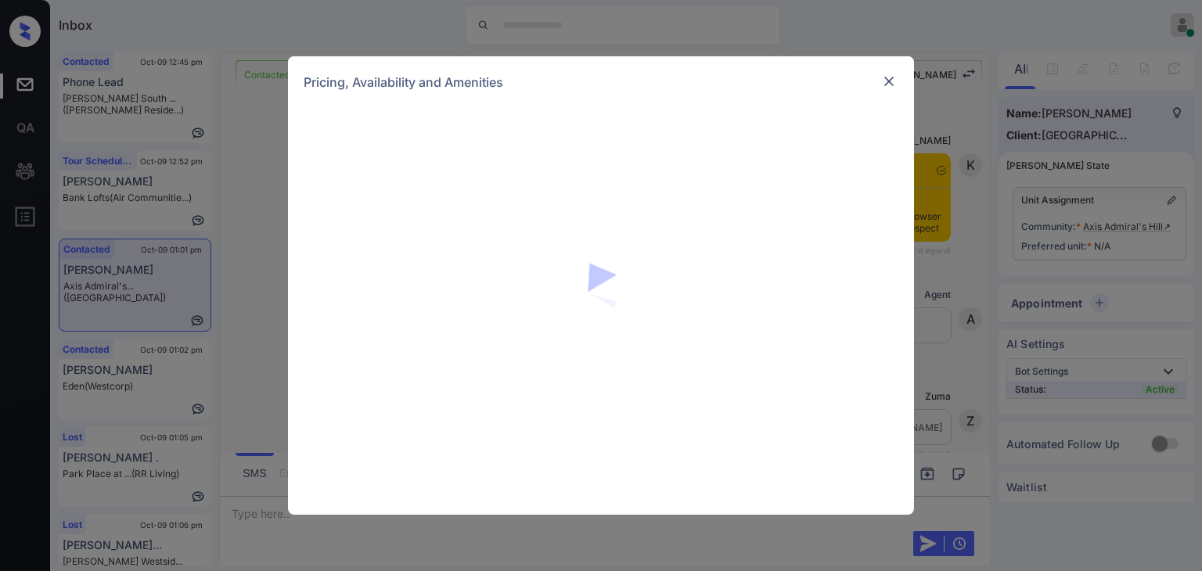
scroll to position [939, 0]
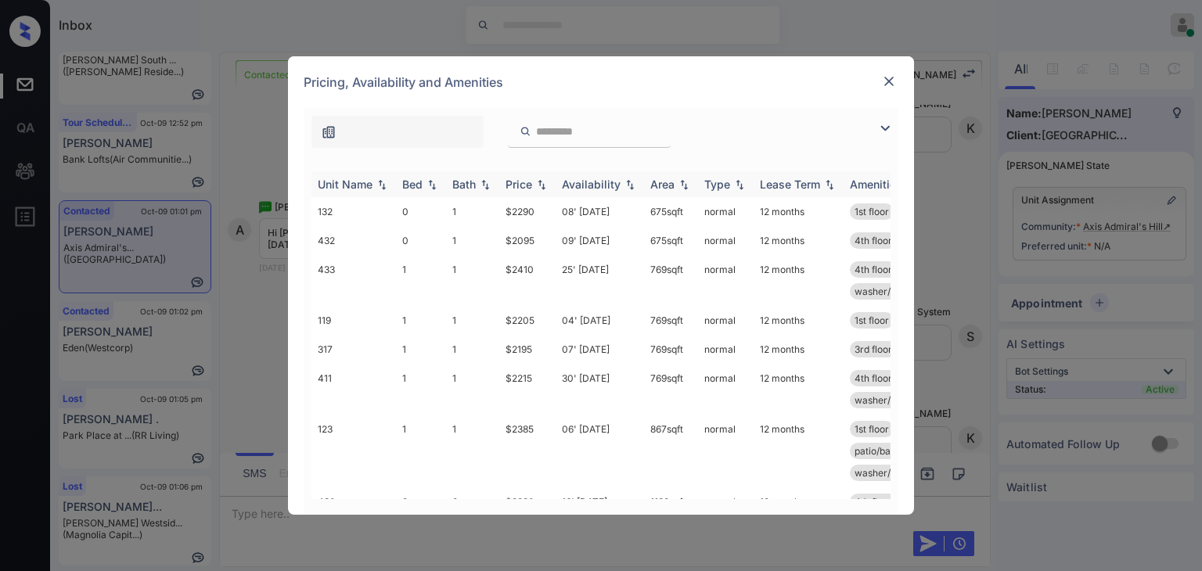
click at [417, 182] on div "Bed" at bounding box center [412, 184] width 20 height 13
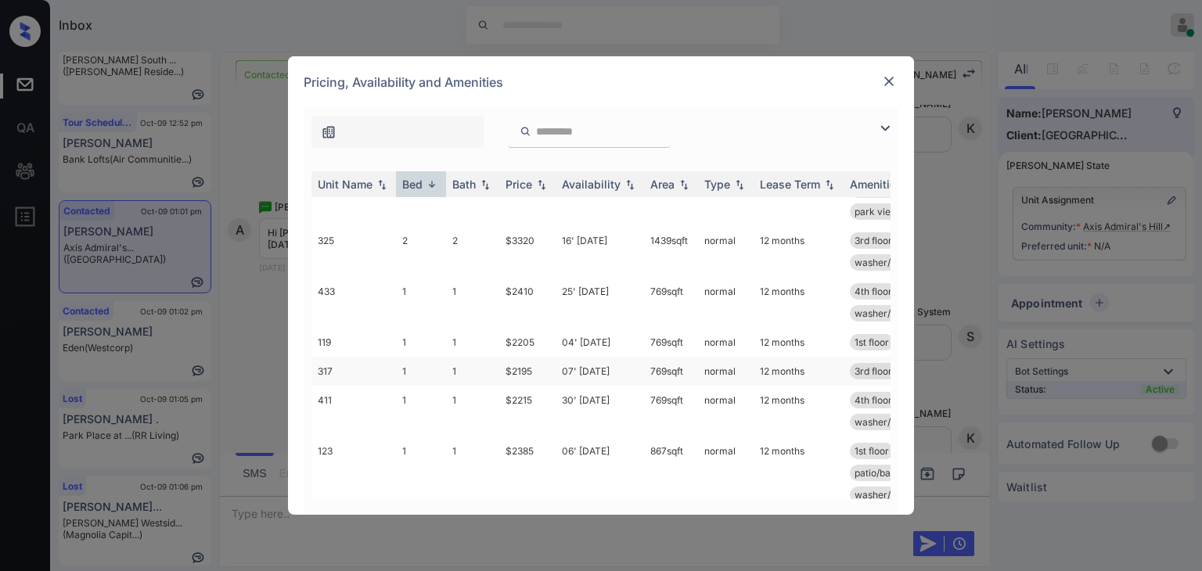
scroll to position [175, 0]
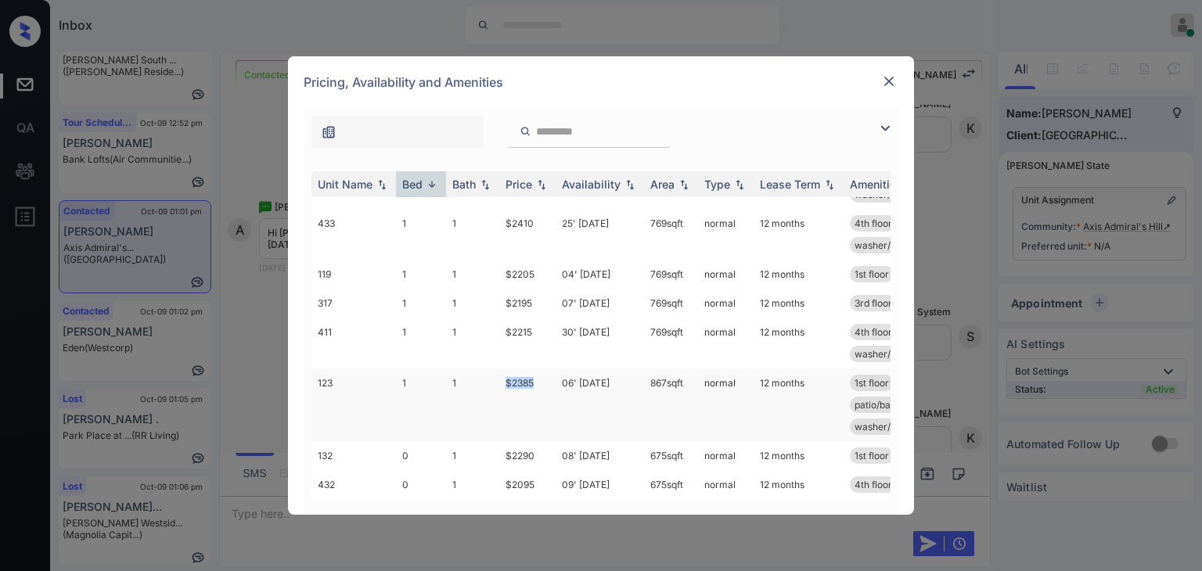
drag, startPoint x: 506, startPoint y: 368, endPoint x: 542, endPoint y: 370, distance: 36.1
click at [542, 370] on td "$2385" at bounding box center [527, 405] width 56 height 73
drag, startPoint x: 504, startPoint y: 320, endPoint x: 542, endPoint y: 321, distance: 37.6
click at [542, 321] on td "$2215" at bounding box center [527, 343] width 56 height 51
copy td "$2215"
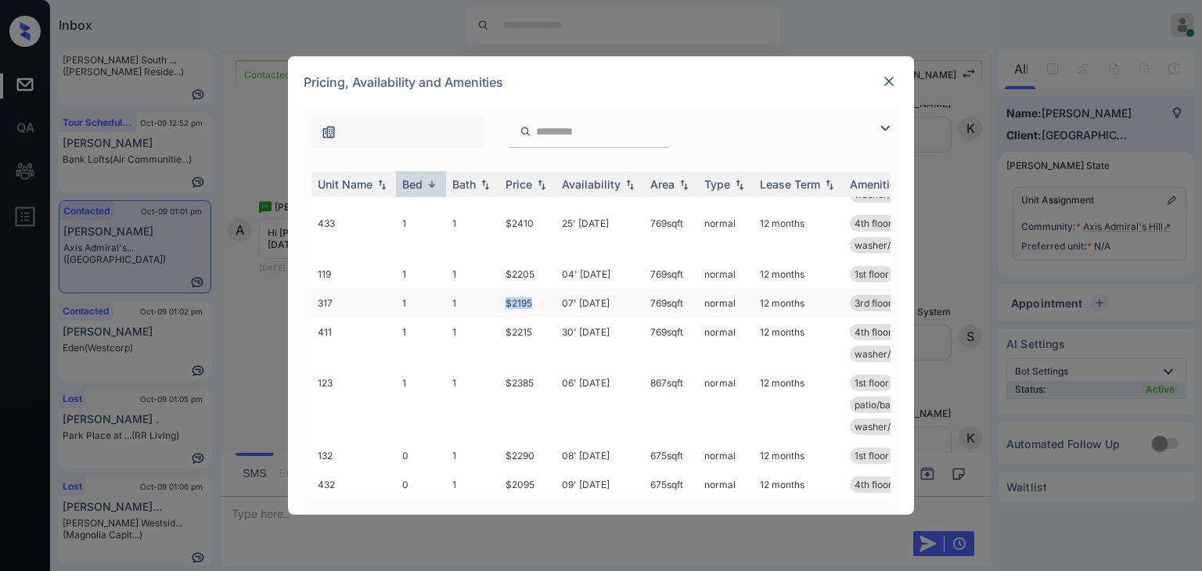
drag, startPoint x: 526, startPoint y: 290, endPoint x: 537, endPoint y: 291, distance: 11.1
click at [537, 291] on td "$2195" at bounding box center [527, 303] width 56 height 29
copy td "$2195"
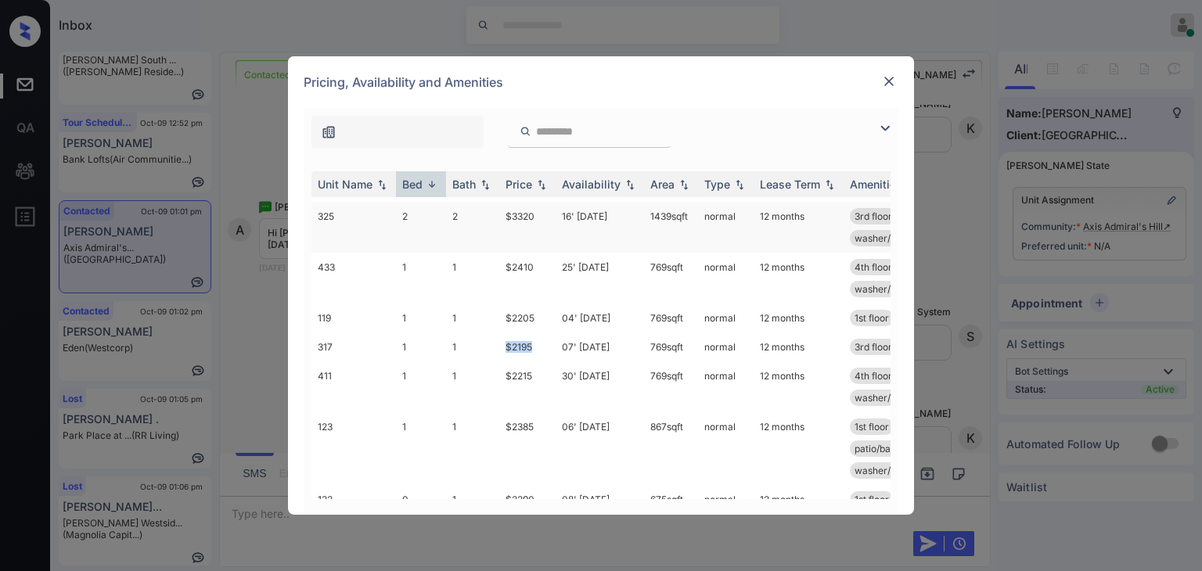
scroll to position [96, 0]
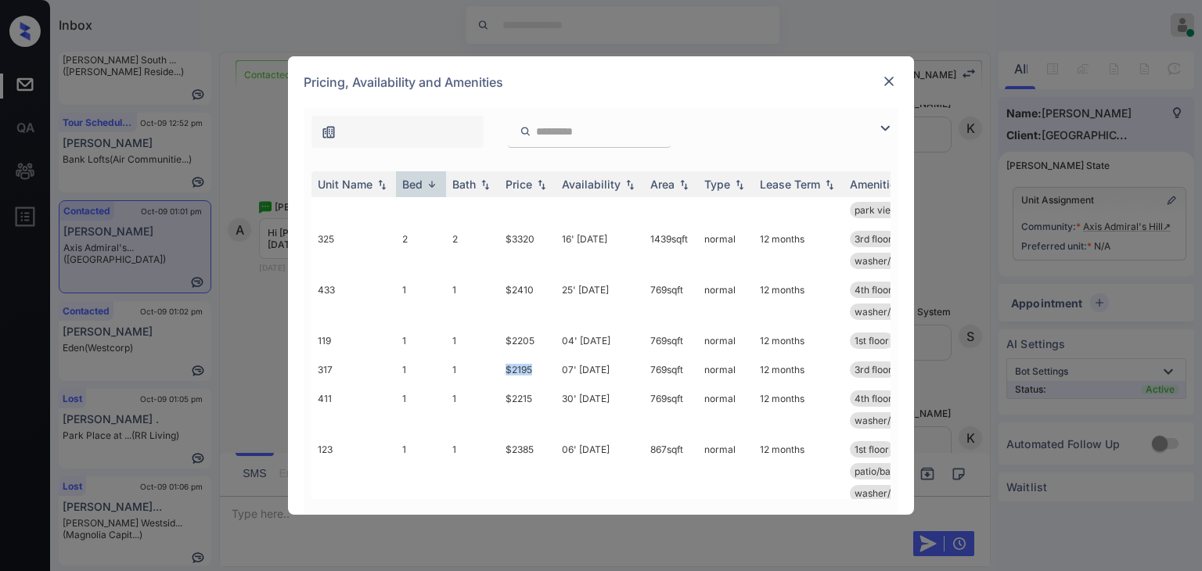
click at [885, 81] on img at bounding box center [889, 82] width 16 height 16
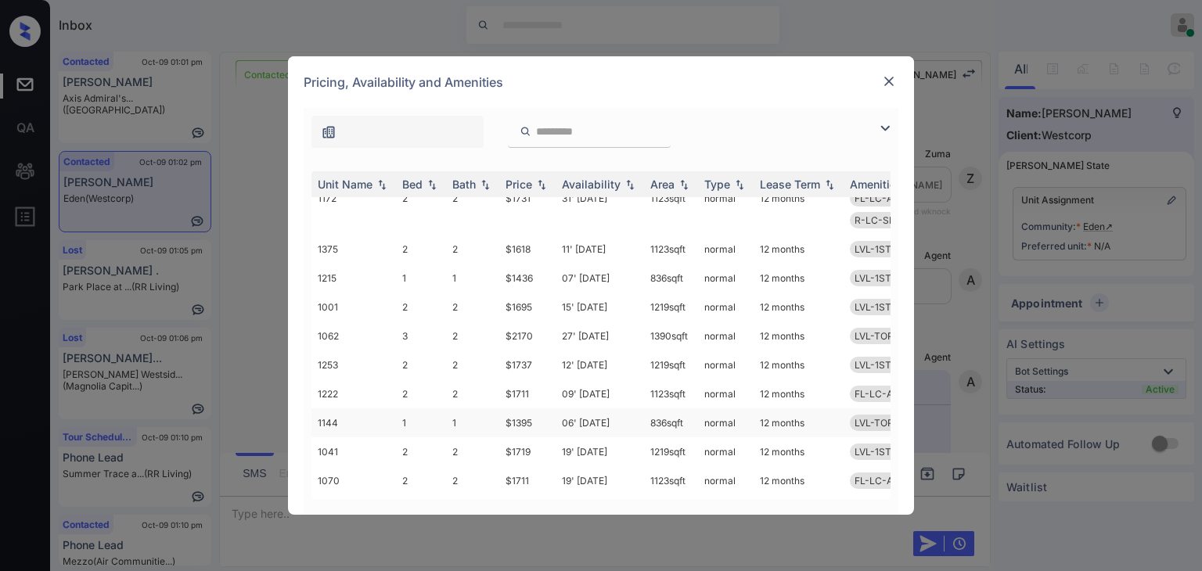
scroll to position [774, 0]
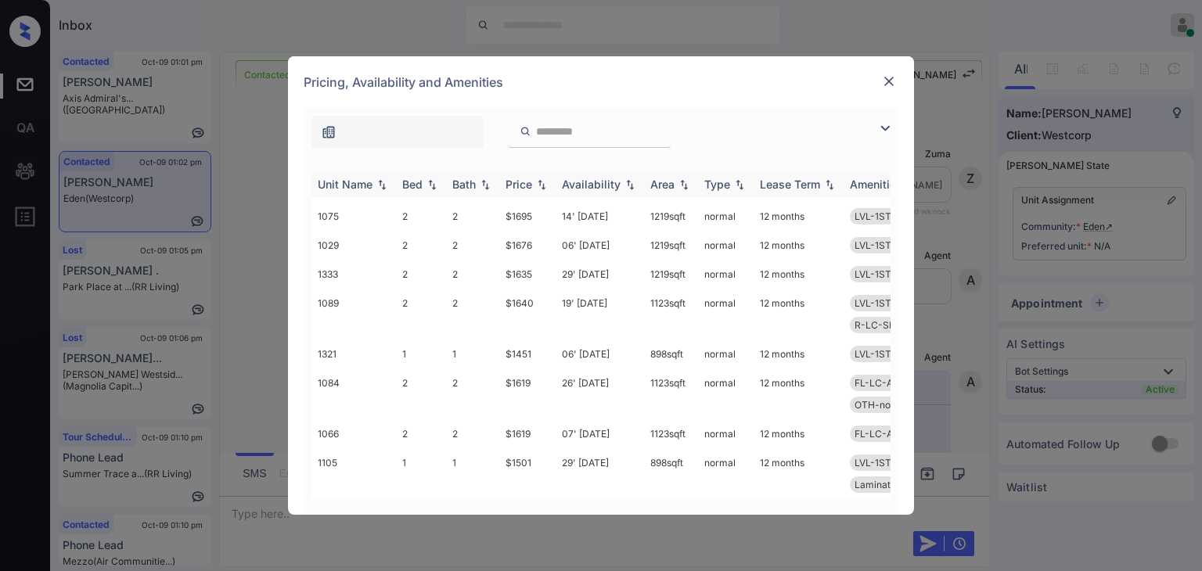
click at [404, 178] on div "Bed" at bounding box center [412, 184] width 20 height 13
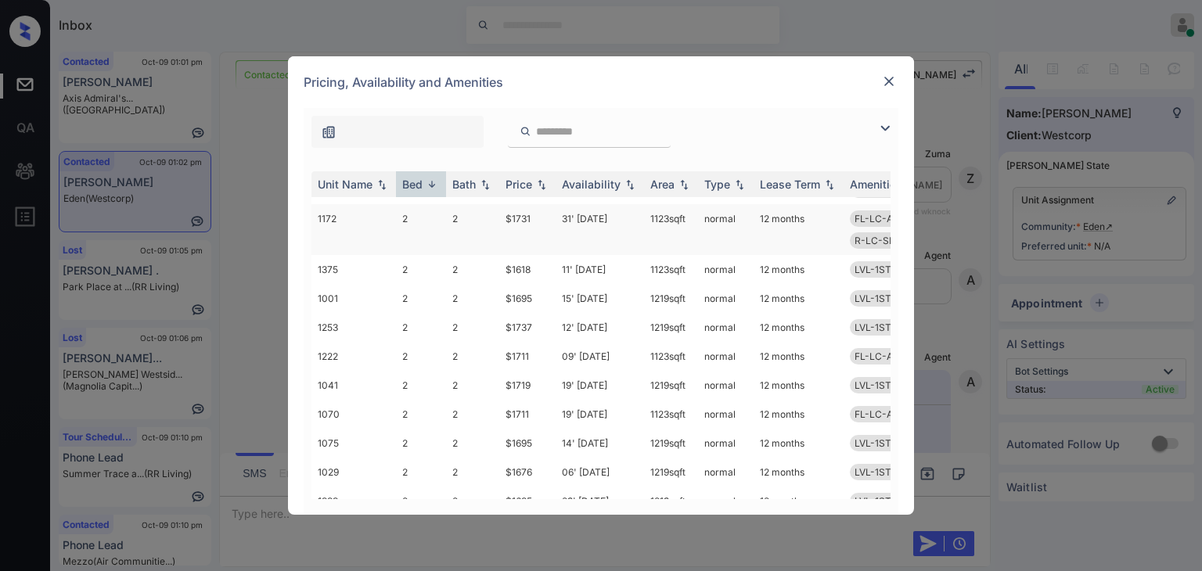
scroll to position [0, 0]
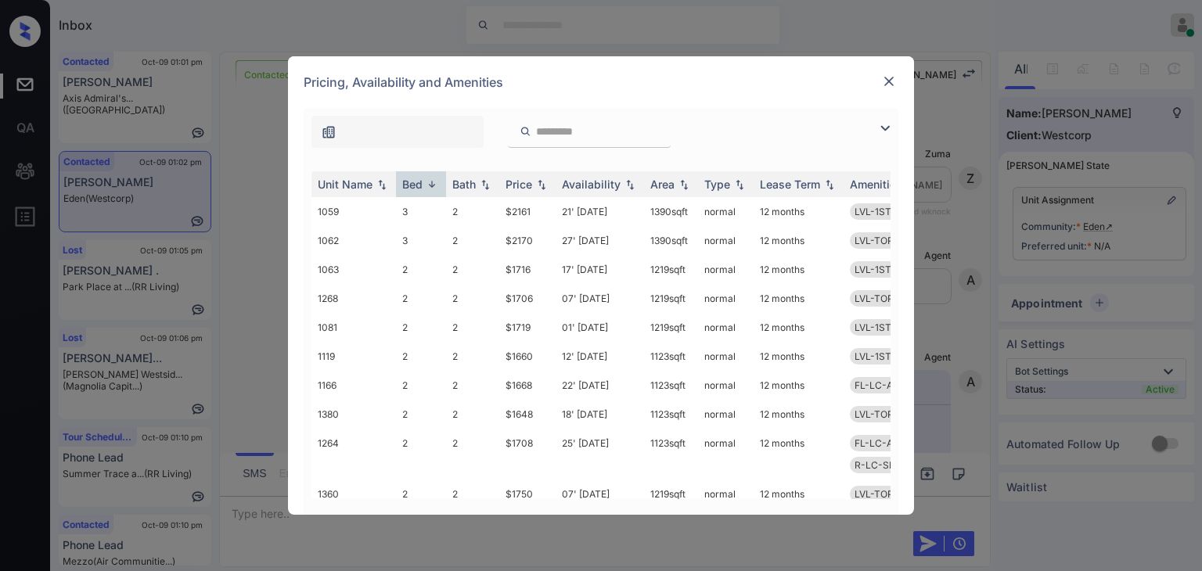
click at [881, 88] on img at bounding box center [889, 82] width 16 height 16
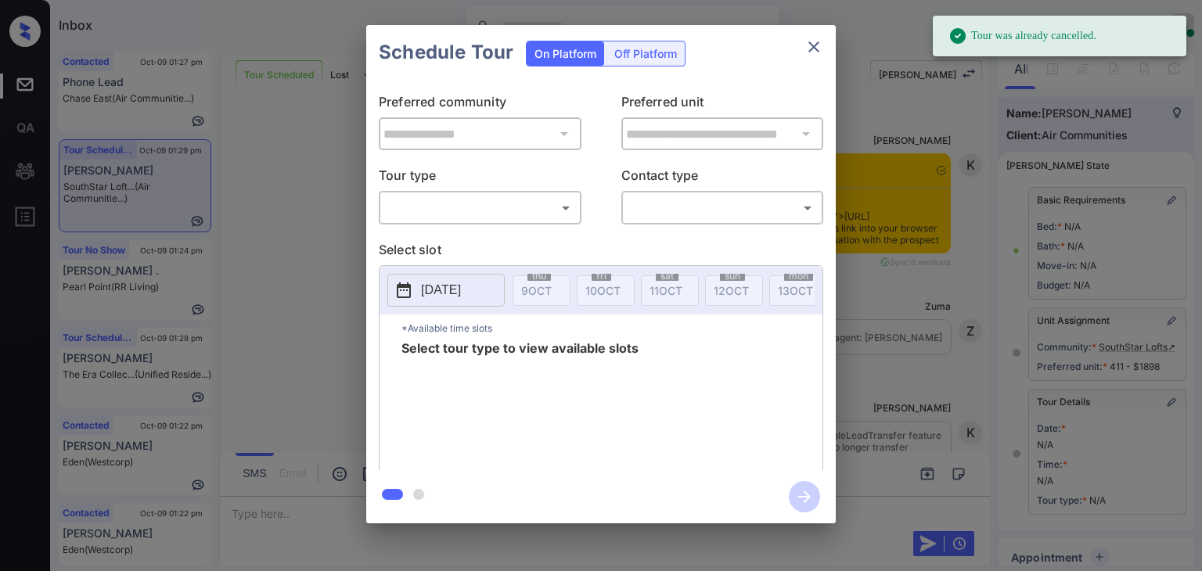
scroll to position [201, 0]
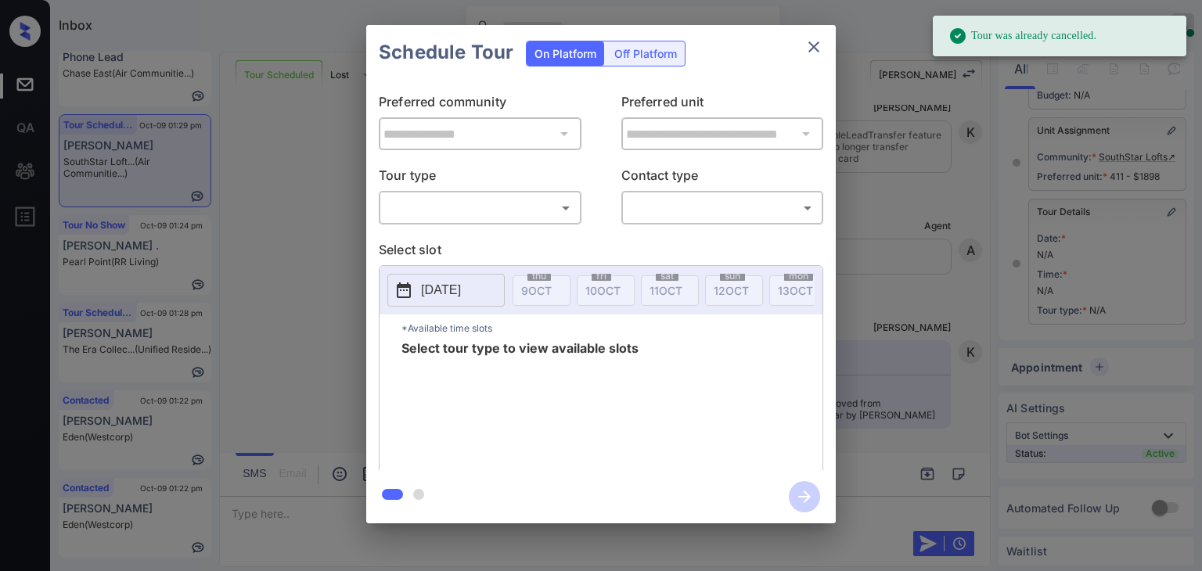
click at [478, 209] on body "Tour was already cancelled. Inbox Danielle Dela Cruz Online Set yourself offlin…" at bounding box center [601, 285] width 1202 height 571
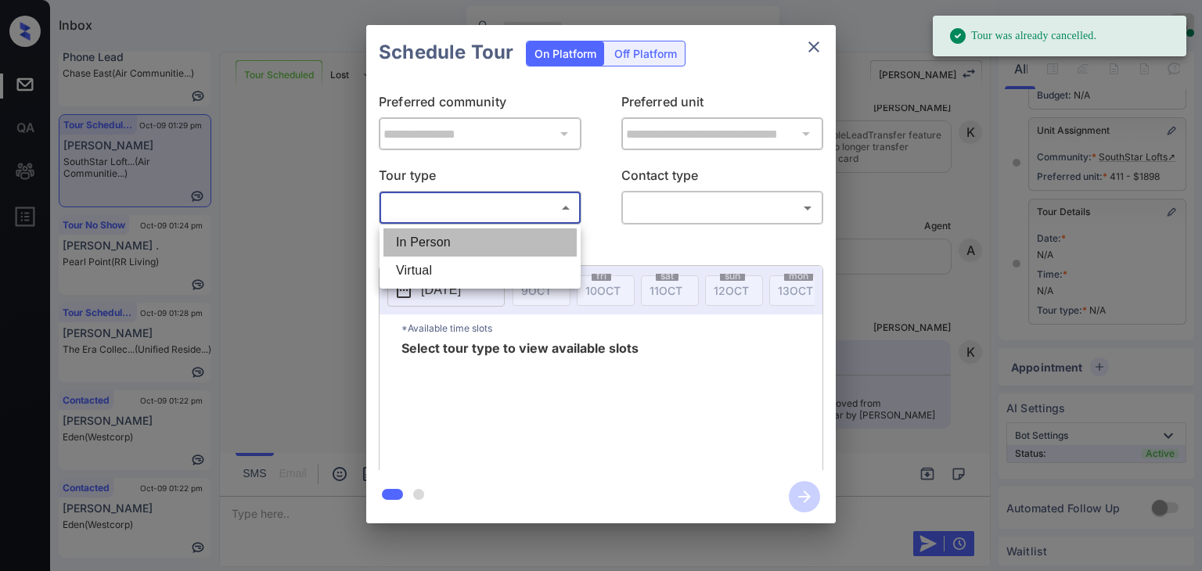
click at [439, 239] on li "In Person" at bounding box center [480, 243] width 193 height 28
type input "********"
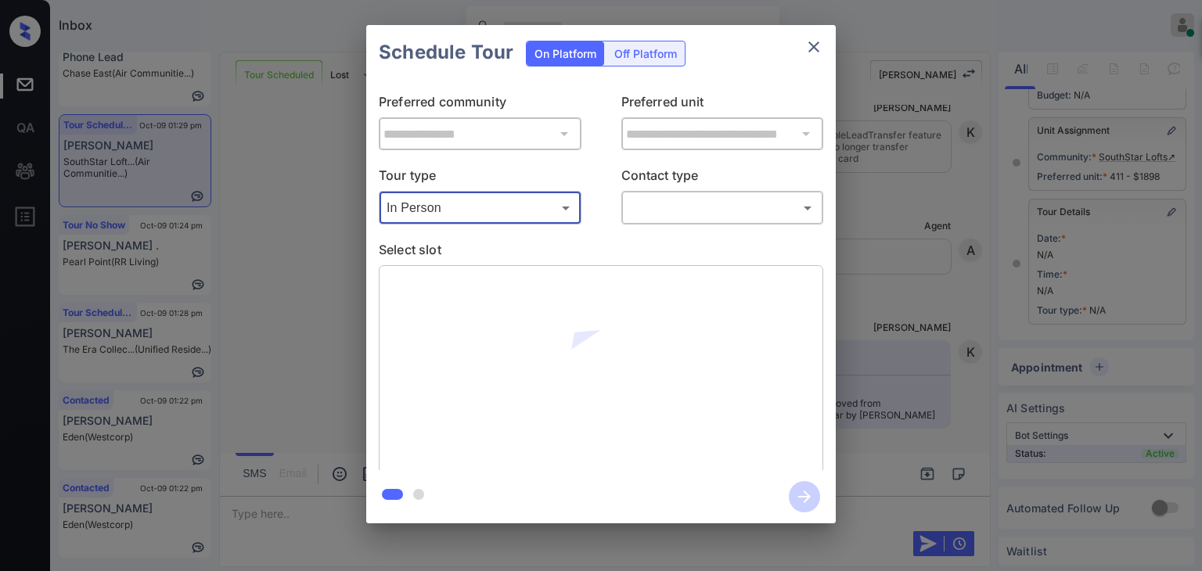
click at [673, 211] on body "Tour was already cancelled. Inbox Danielle Dela Cruz Online Set yourself offlin…" at bounding box center [601, 285] width 1202 height 571
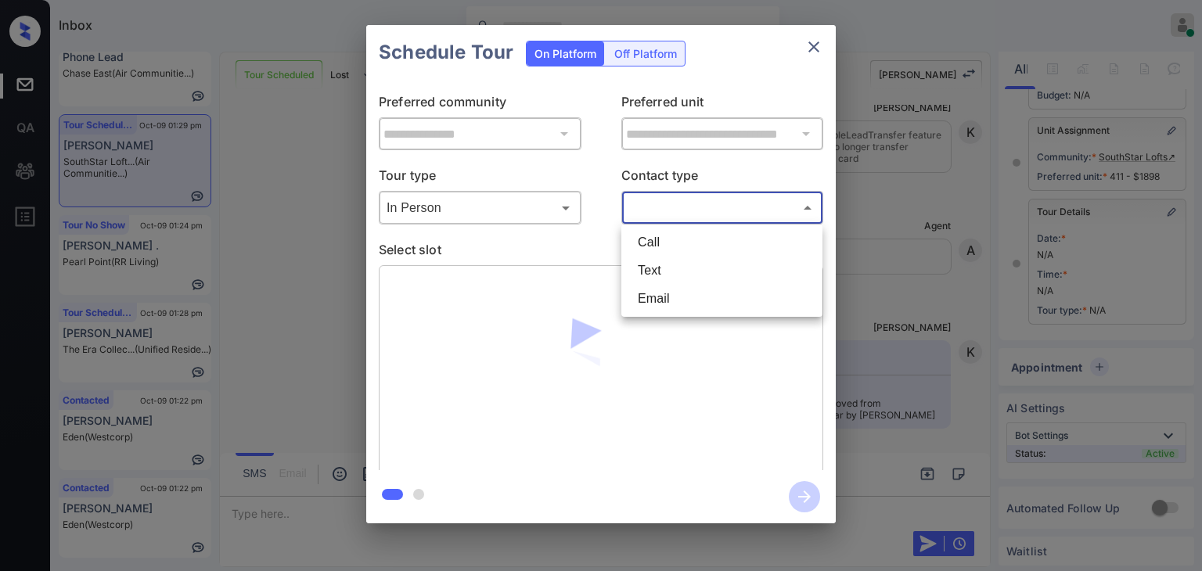
click at [660, 268] on li "Text" at bounding box center [721, 271] width 193 height 28
type input "****"
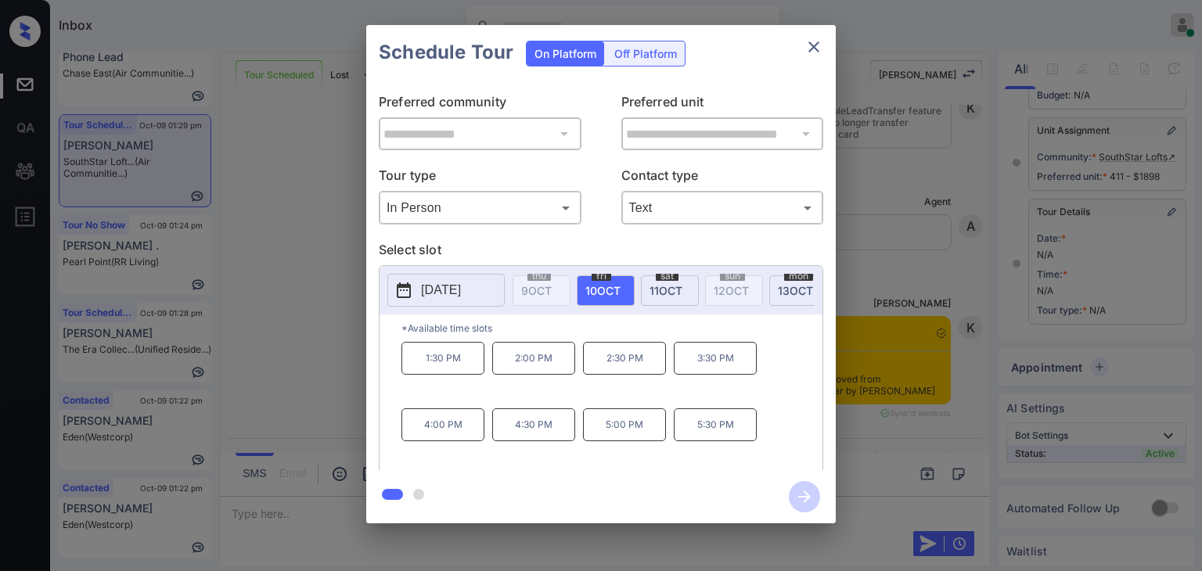
click at [289, 301] on div "**********" at bounding box center [601, 274] width 1202 height 549
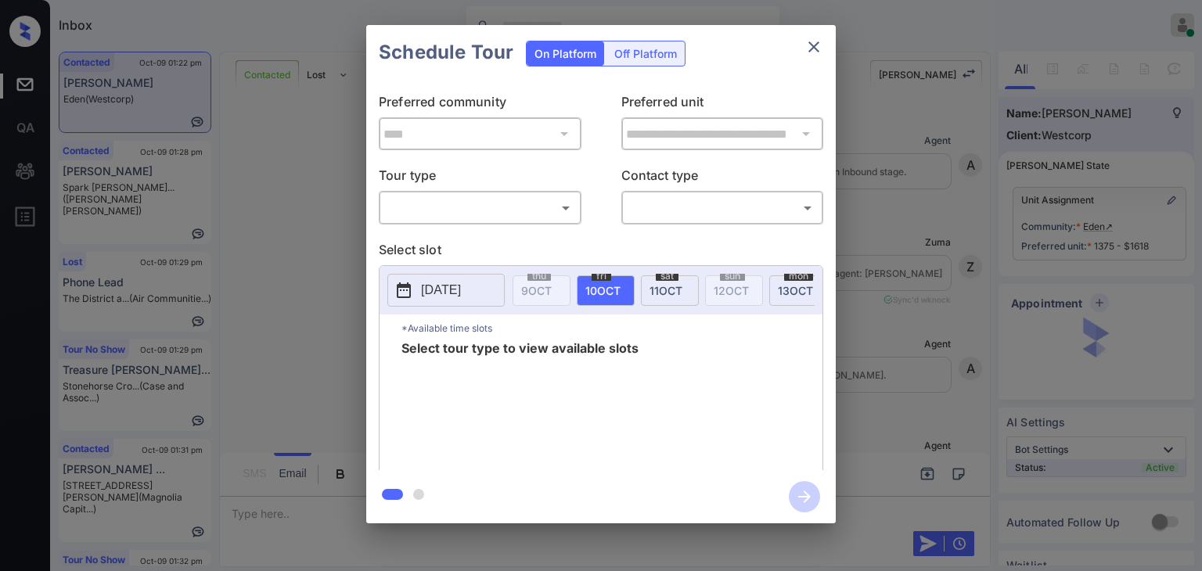
scroll to position [4387, 0]
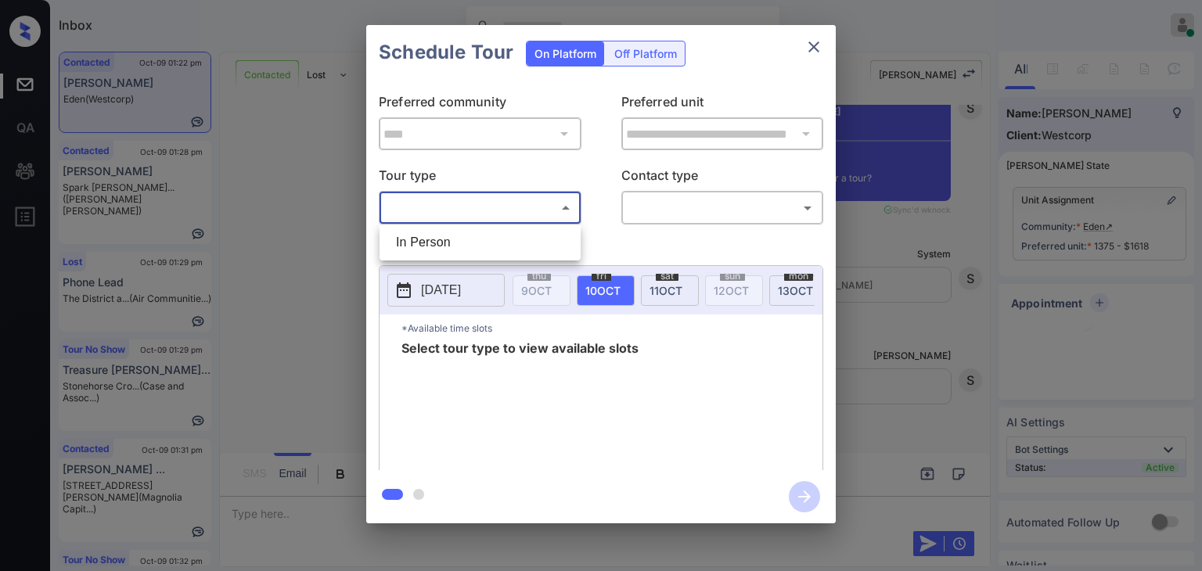
click at [531, 196] on body "Inbox [PERSON_NAME] [PERSON_NAME] Online Set yourself offline Set yourself on b…" at bounding box center [601, 285] width 1202 height 571
click at [411, 244] on li "In Person" at bounding box center [480, 243] width 193 height 28
type input "********"
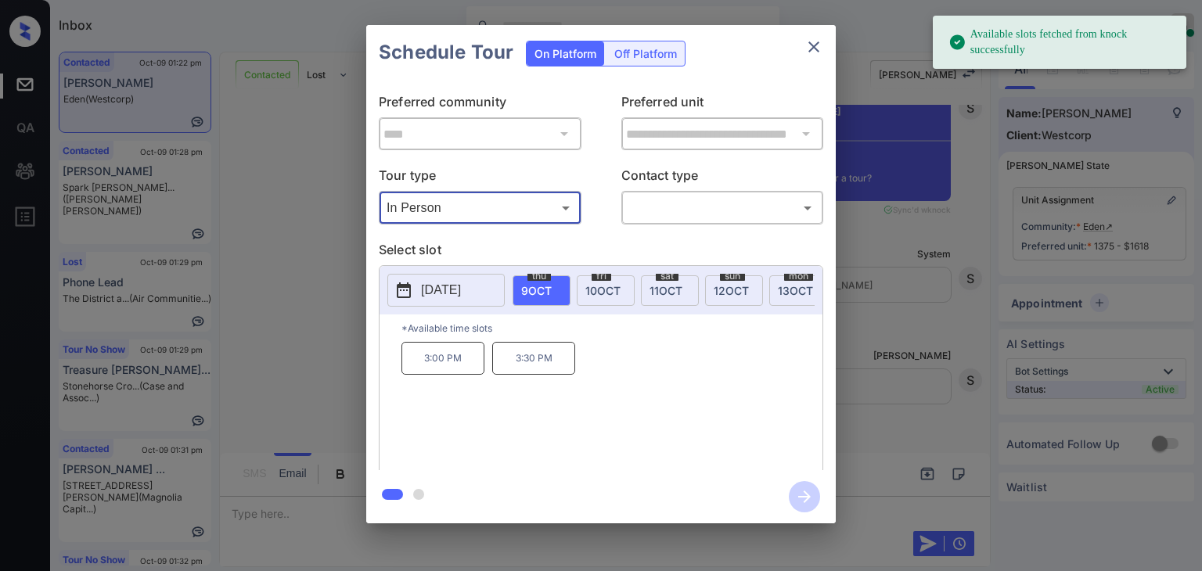
click at [701, 204] on body "Available slots fetched from knock successfully Inbox [PERSON_NAME] [PERSON_NAM…" at bounding box center [601, 285] width 1202 height 571
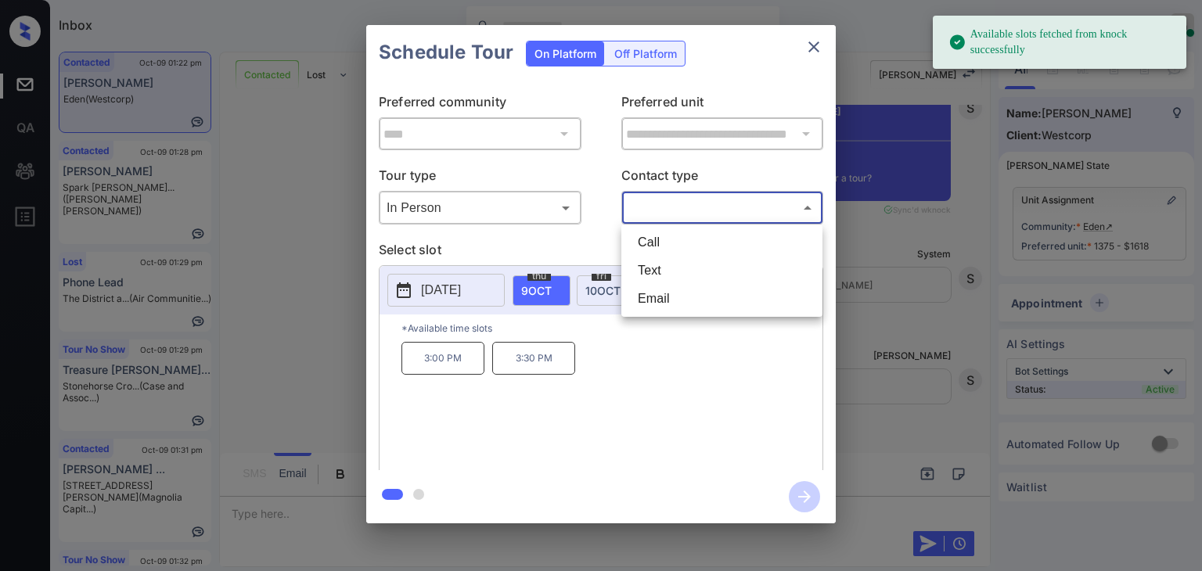
click at [676, 265] on li "Text" at bounding box center [721, 271] width 193 height 28
type input "****"
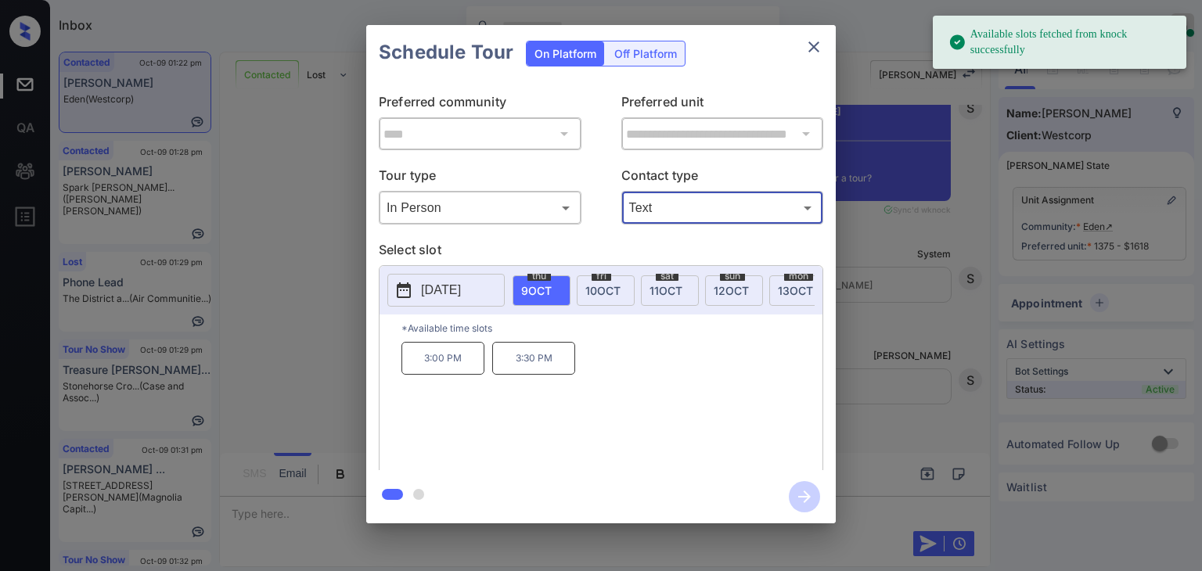
click at [596, 286] on span "[DATE]" at bounding box center [603, 290] width 35 height 13
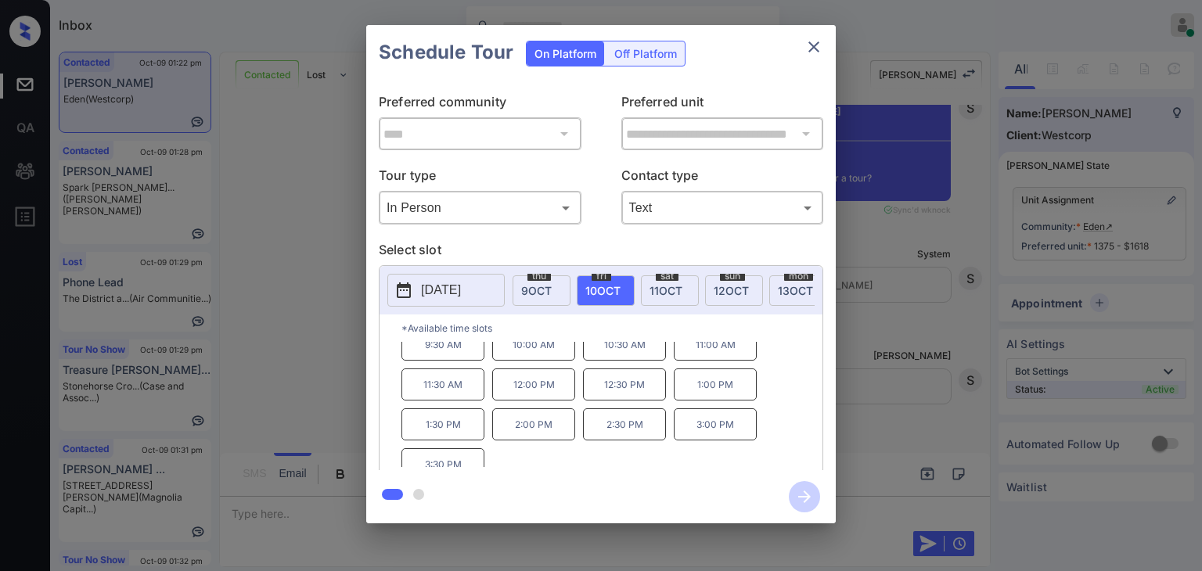
scroll to position [25, 0]
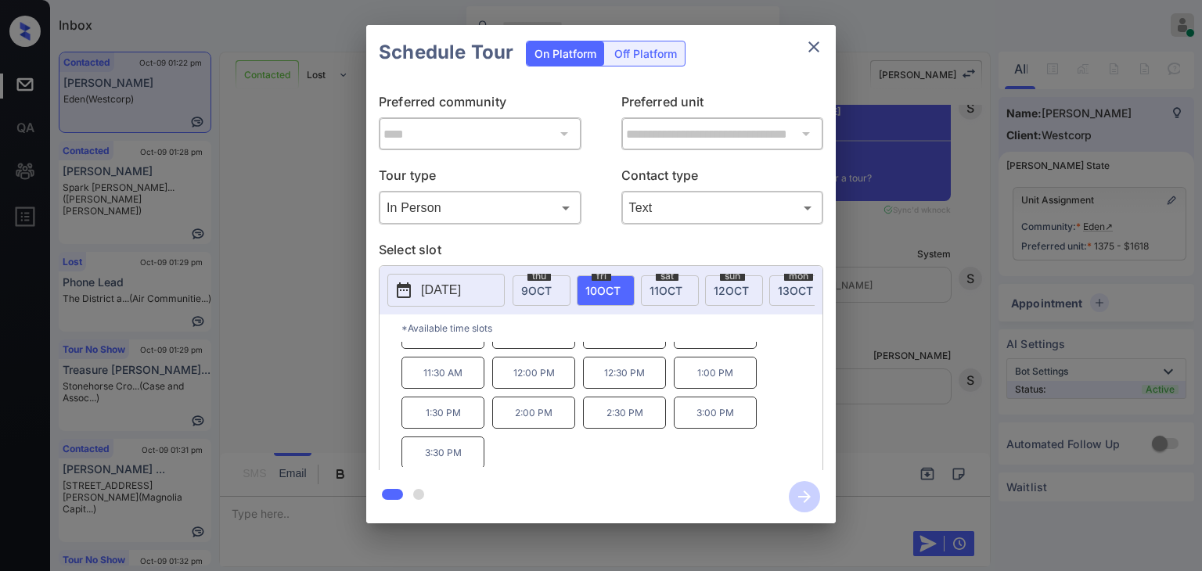
click at [815, 48] on icon "close" at bounding box center [814, 46] width 11 height 11
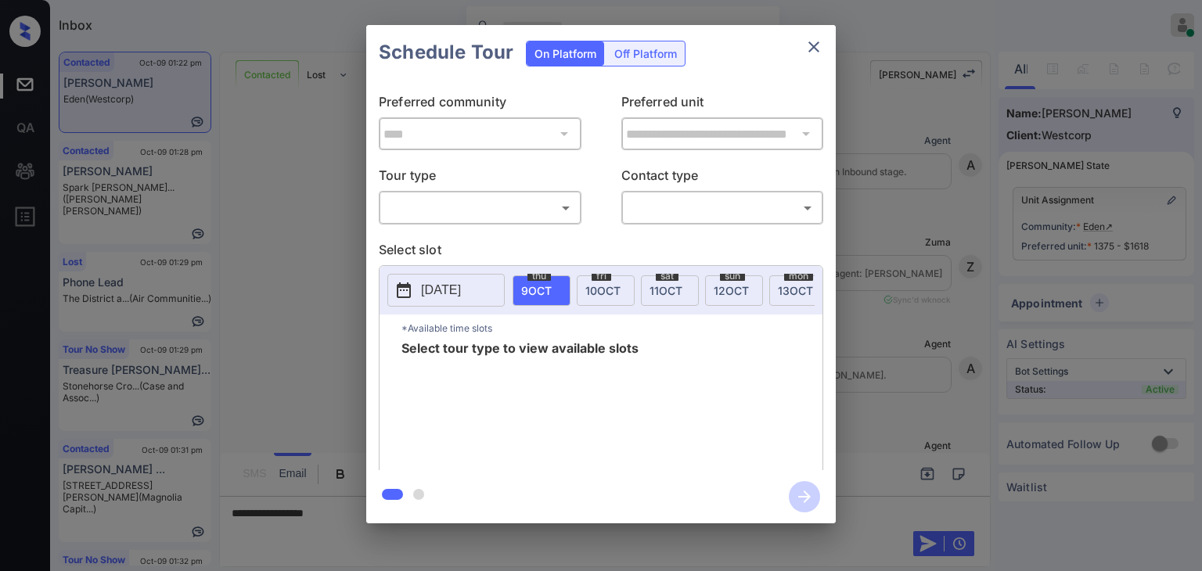
scroll to position [89, 0]
click at [474, 236] on div "**********" at bounding box center [601, 275] width 470 height 391
click at [467, 214] on body "Inbox Danielle Dela Cruz Online Set yourself offline Set yourself on break Prof…" at bounding box center [601, 285] width 1202 height 571
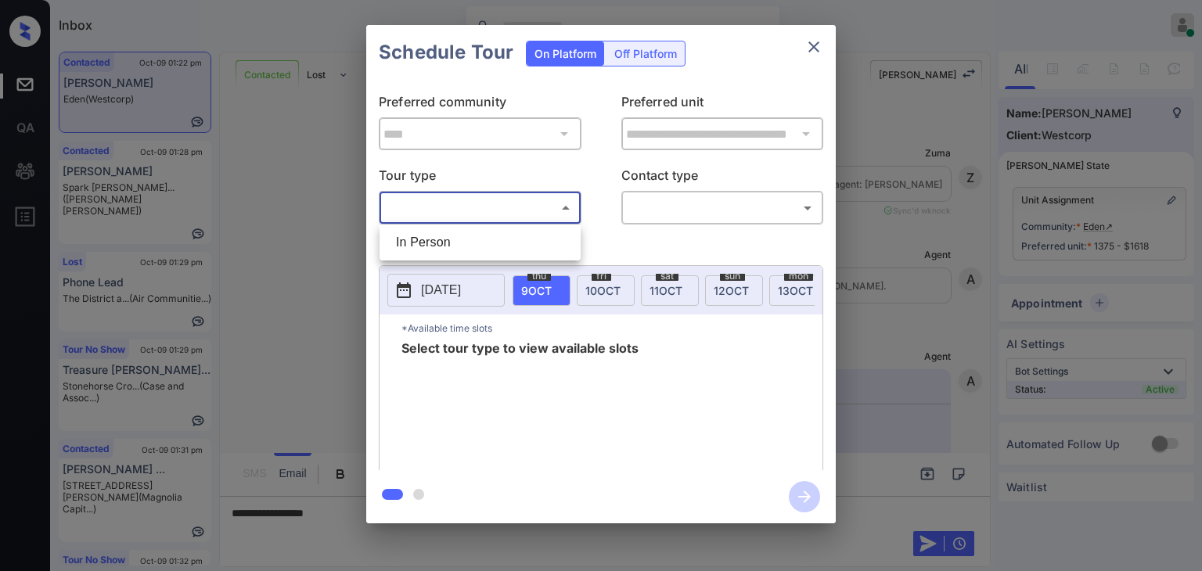
click at [435, 243] on li "In Person" at bounding box center [480, 243] width 193 height 28
type input "********"
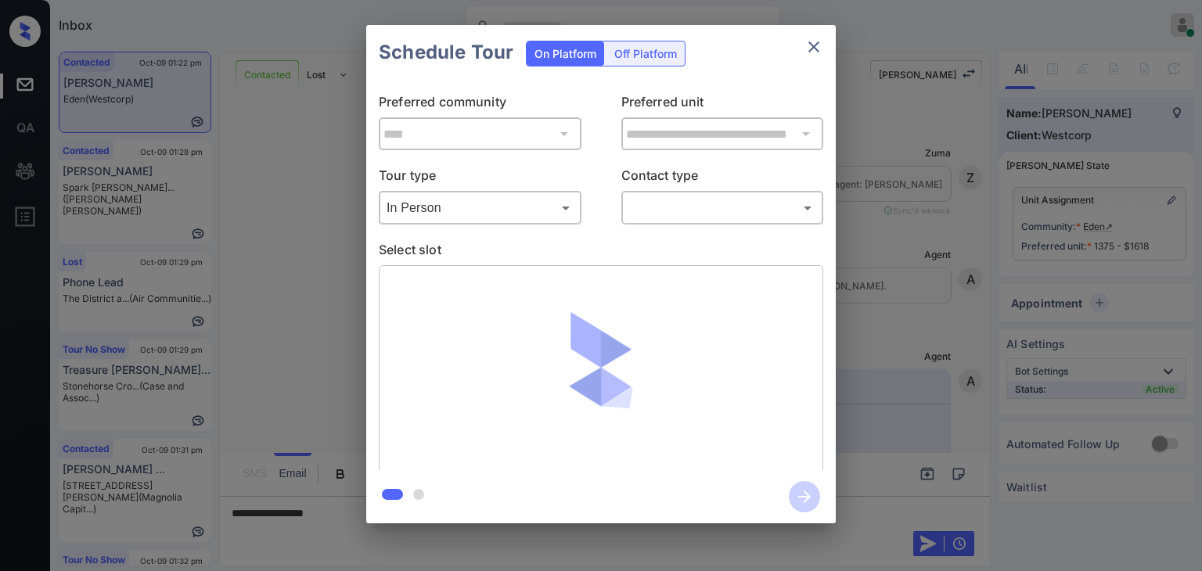
click at [683, 214] on div at bounding box center [601, 285] width 1202 height 571
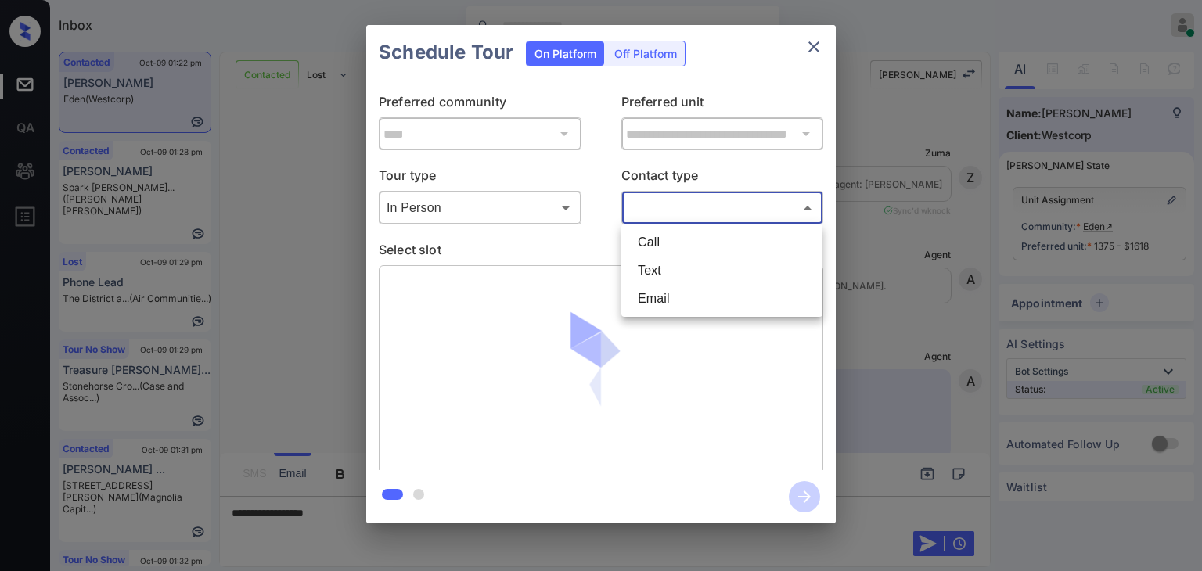
click at [683, 214] on body "Inbox Danielle Dela Cruz Online Set yourself offline Set yourself on break Prof…" at bounding box center [601, 285] width 1202 height 571
click at [658, 270] on li "Text" at bounding box center [721, 271] width 193 height 28
type input "****"
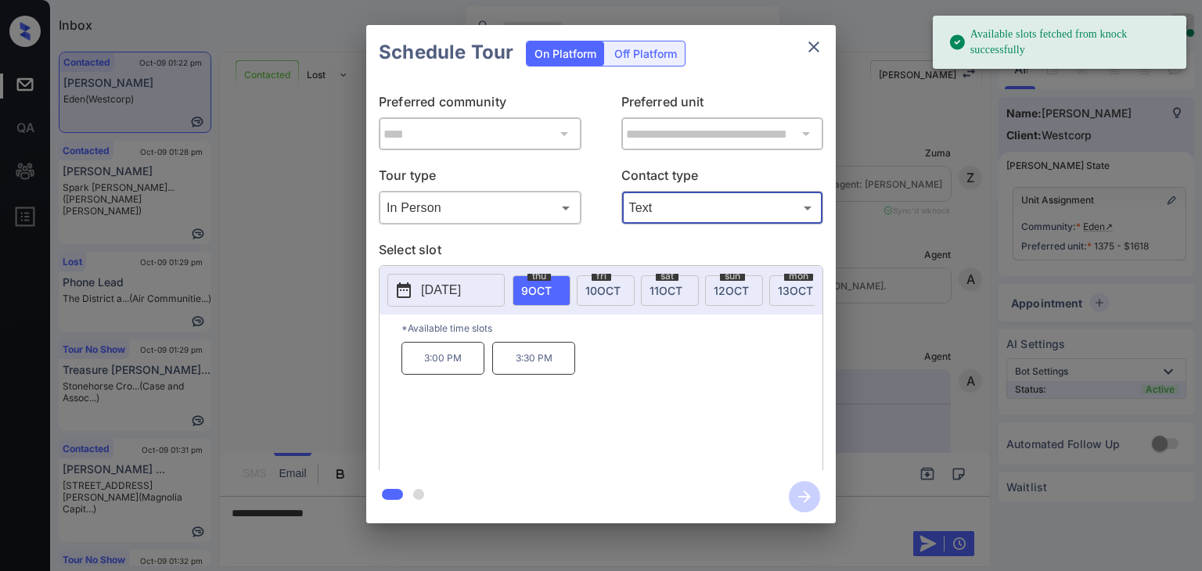
click at [594, 284] on span "10 OCT" at bounding box center [603, 290] width 35 height 13
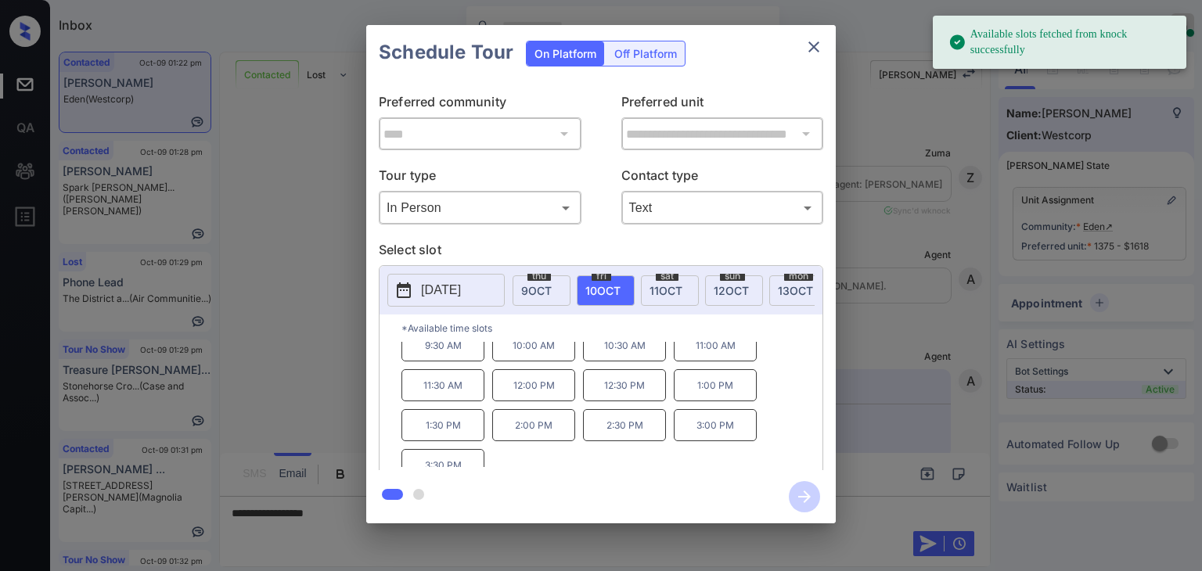
scroll to position [25, 0]
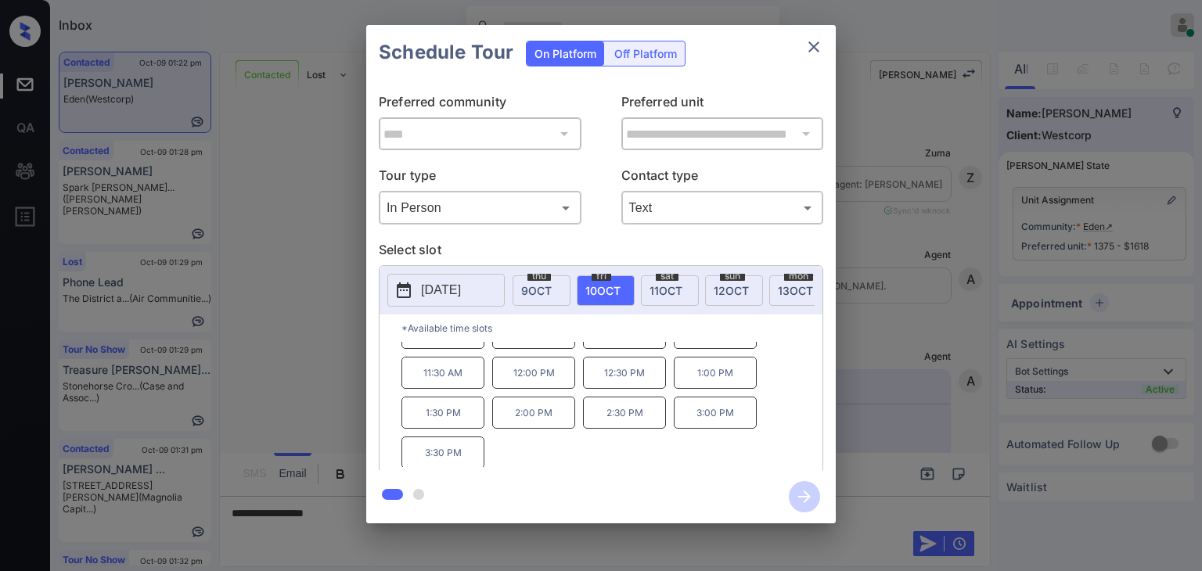
click at [813, 35] on button "close" at bounding box center [813, 46] width 31 height 31
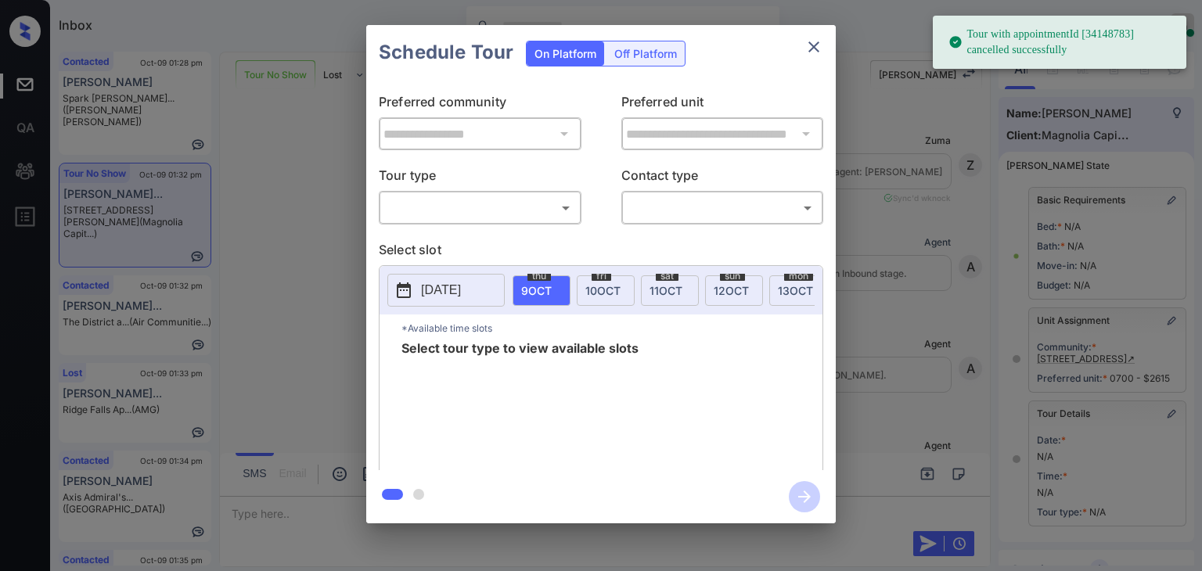
scroll to position [213, 0]
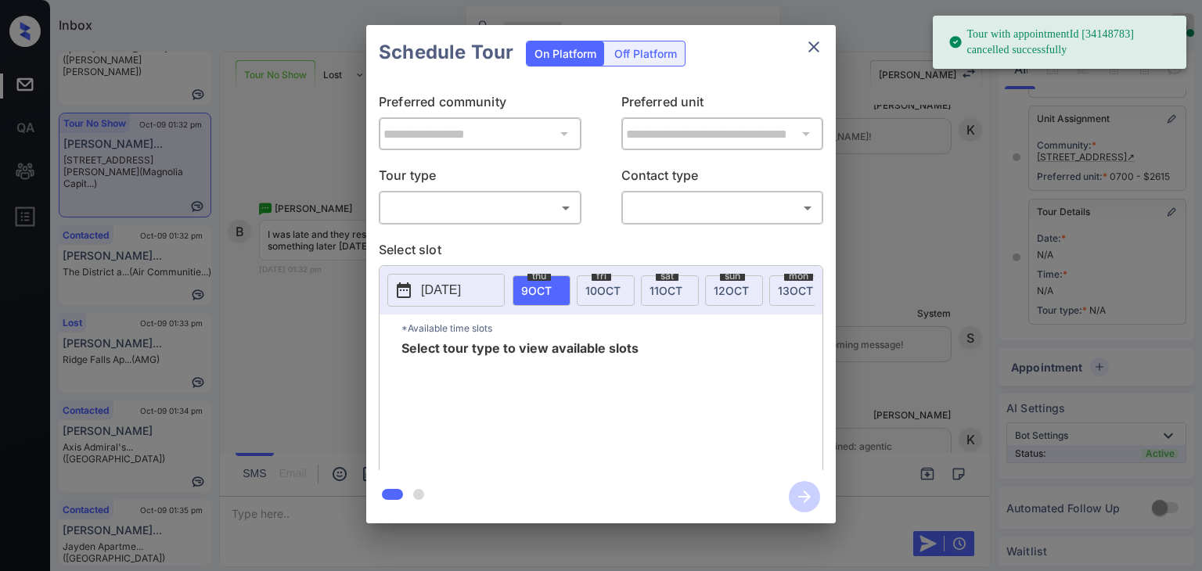
click at [410, 225] on div "**********" at bounding box center [601, 275] width 470 height 391
click at [441, 212] on body "Tour with appointmentId [34148783] cancelled successfully Inbox Danielle Dela C…" at bounding box center [601, 285] width 1202 height 571
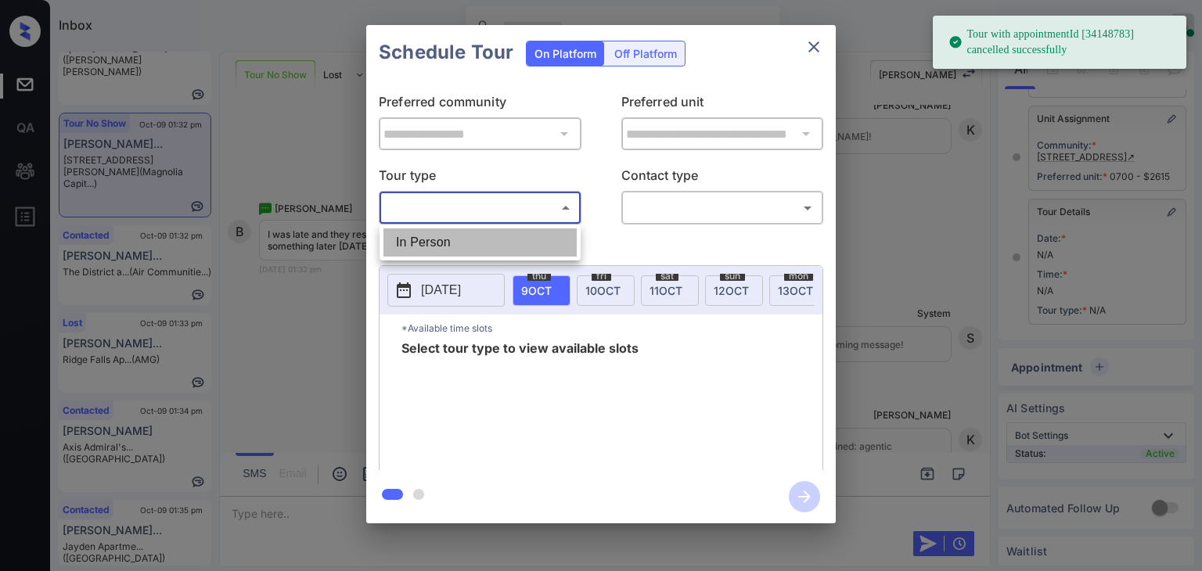
click at [438, 243] on li "In Person" at bounding box center [480, 243] width 193 height 28
type input "********"
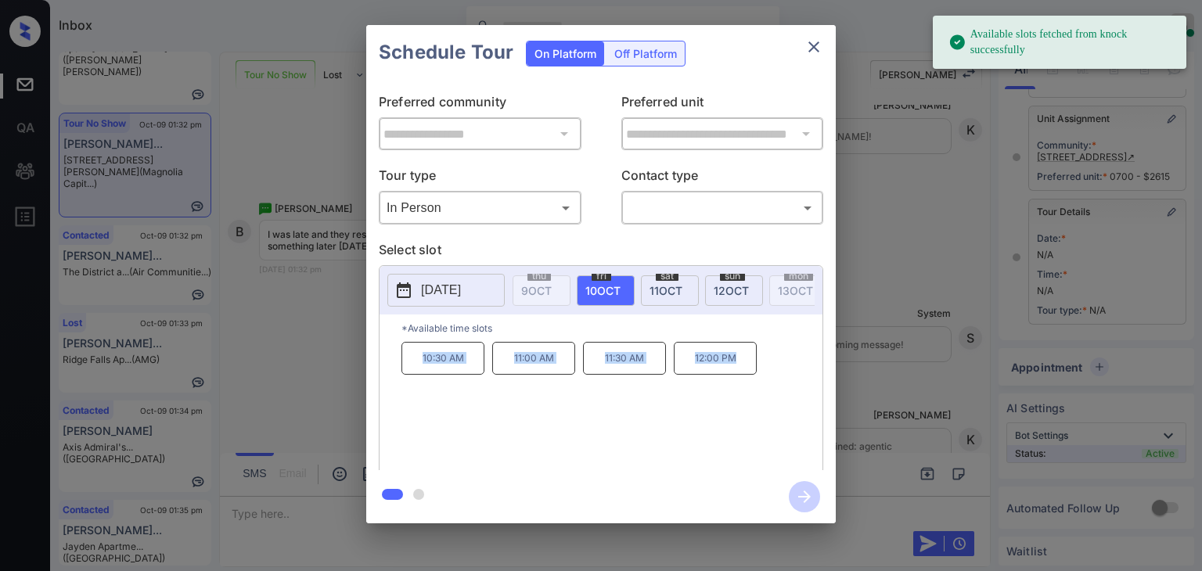
drag, startPoint x: 623, startPoint y: 365, endPoint x: 787, endPoint y: 352, distance: 164.1
click at [786, 364] on div "10:30 AM 11:00 AM 11:30 AM 12:00 PM" at bounding box center [612, 404] width 421 height 125
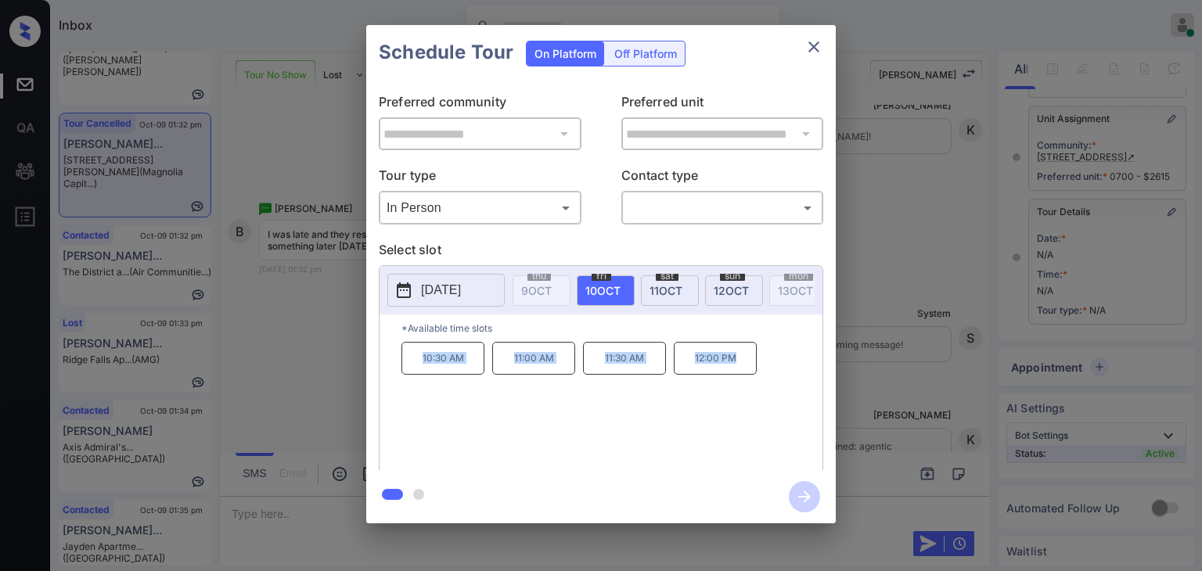
copy div "10:30 AM 11:00 AM 11:30 AM 12:00 PM"
click at [278, 508] on div "**********" at bounding box center [601, 274] width 1202 height 549
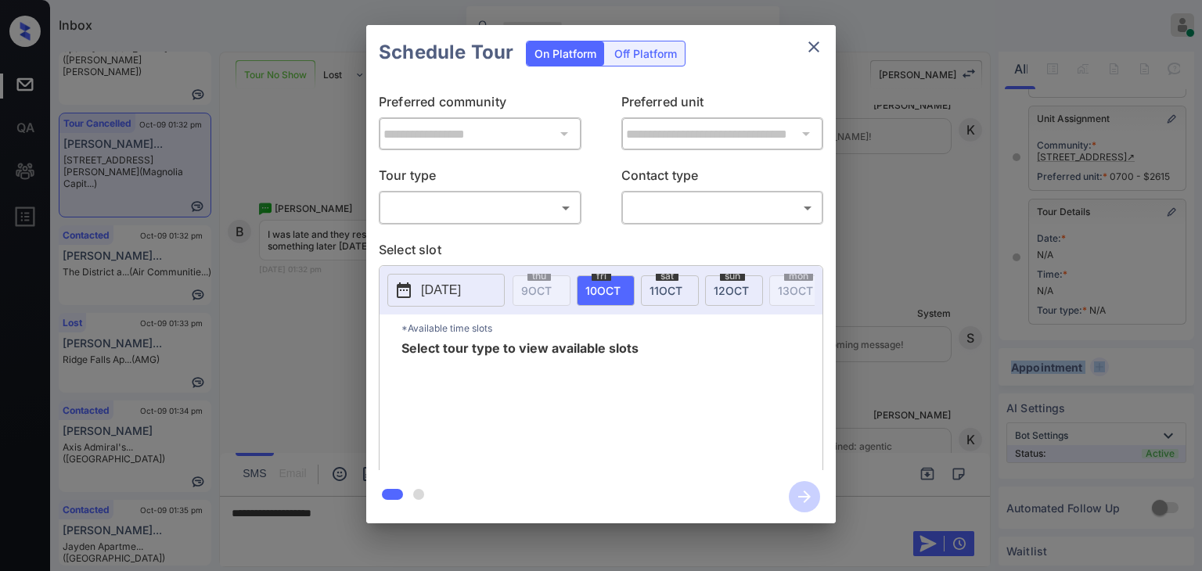
scroll to position [213, 0]
click at [539, 207] on body "Inbox [PERSON_NAME] [PERSON_NAME] Online Set yourself offline Set yourself on b…" at bounding box center [601, 285] width 1202 height 571
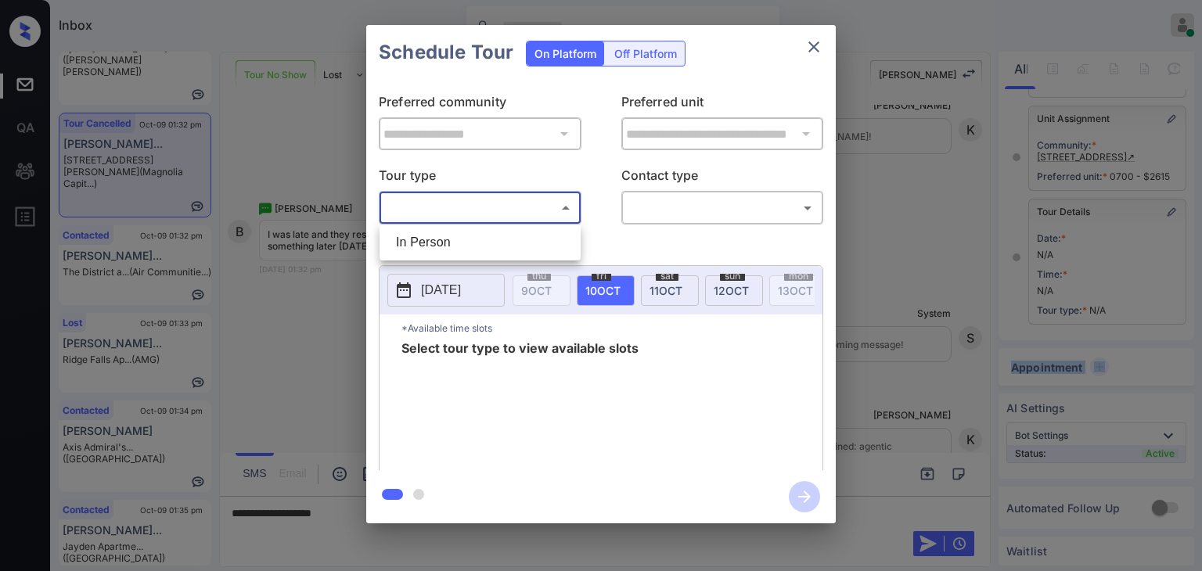
click at [435, 241] on li "In Person" at bounding box center [480, 243] width 193 height 28
type input "********"
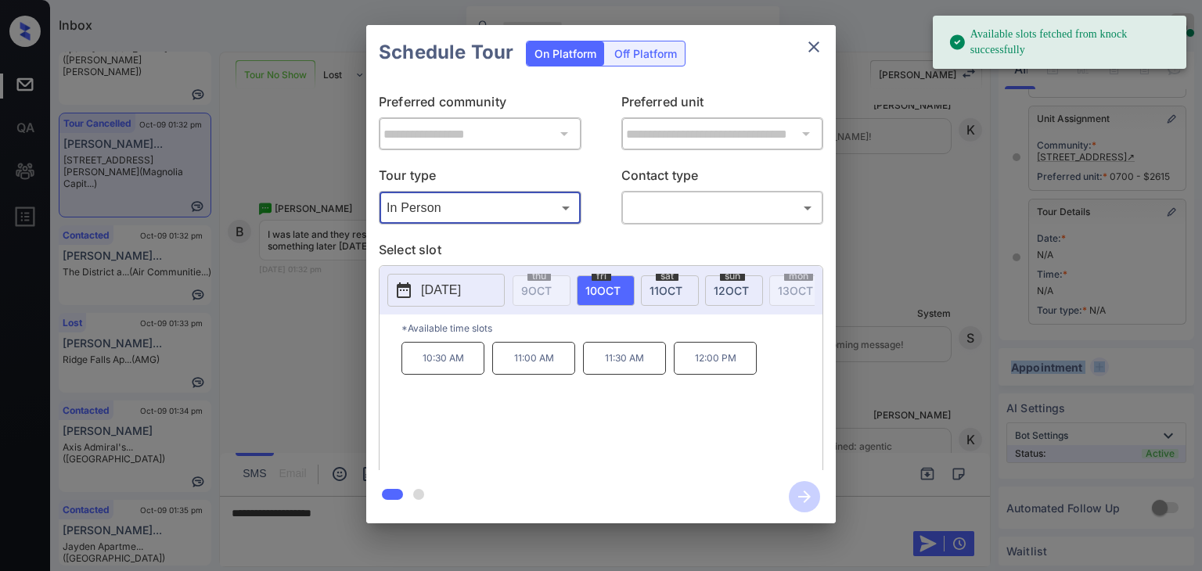
click at [813, 46] on icon "close" at bounding box center [814, 46] width 11 height 11
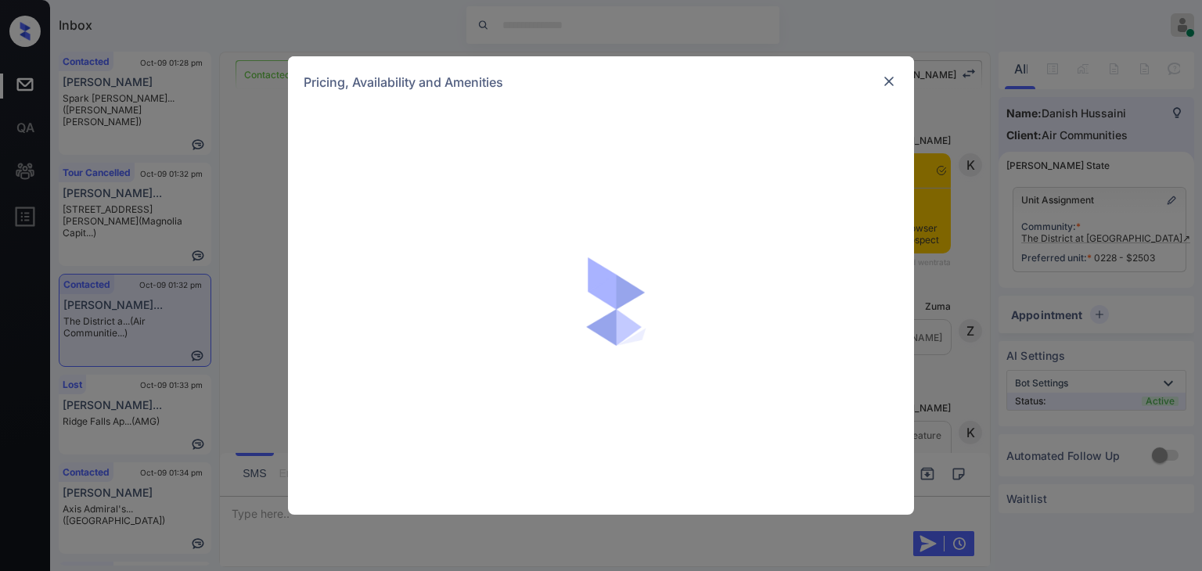
scroll to position [1313, 0]
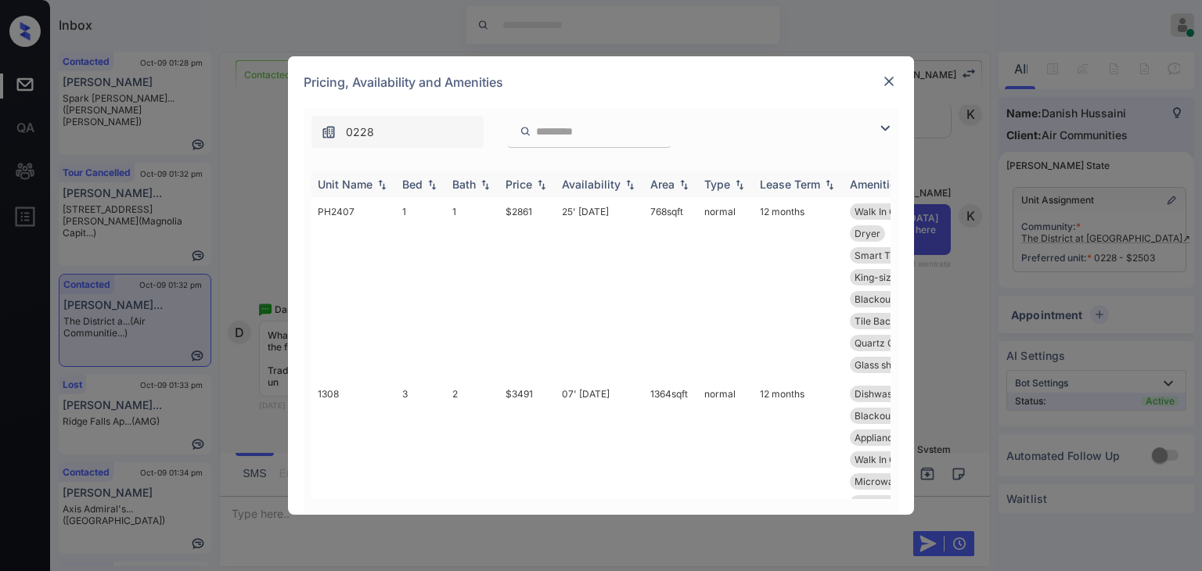
click at [413, 182] on div "Bed" at bounding box center [412, 184] width 20 height 13
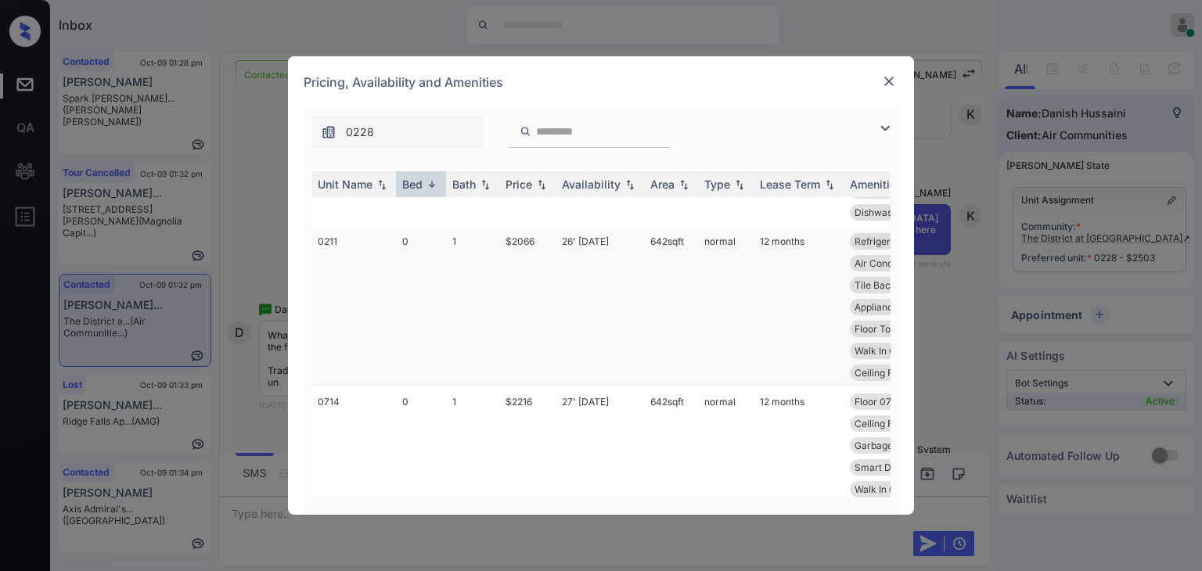
scroll to position [4666, 0]
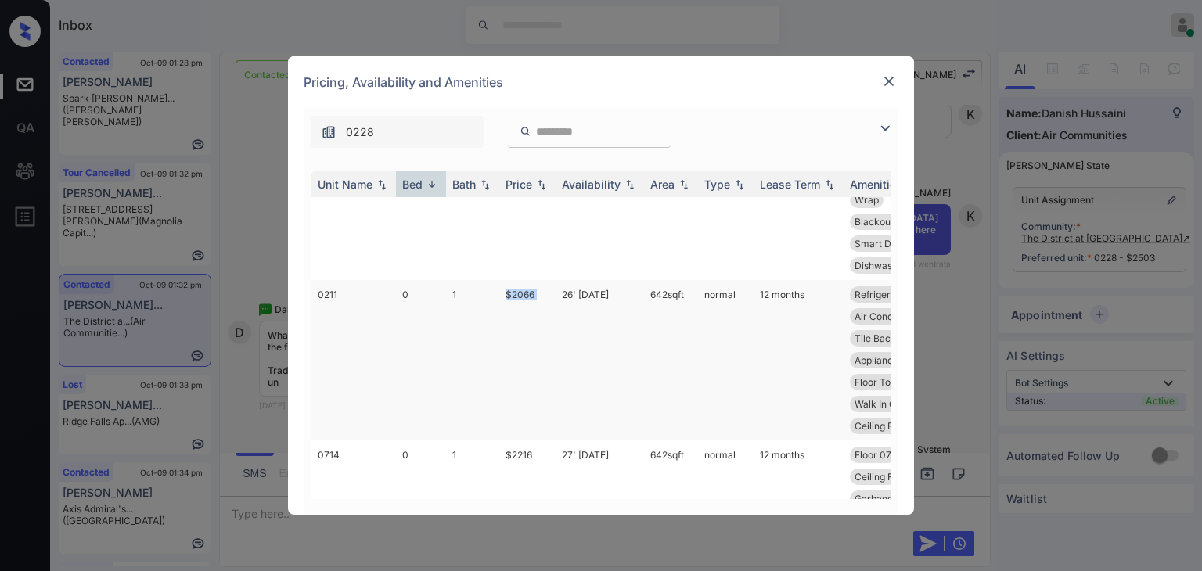
drag, startPoint x: 507, startPoint y: 308, endPoint x: 556, endPoint y: 316, distance: 49.3
click at [556, 316] on tr "0211 0 1 $2066 26' Sep 25 642 sqft normal 12 months Refrigerator Le... Smart Th…" at bounding box center [721, 360] width 818 height 160
copy td "$2066"
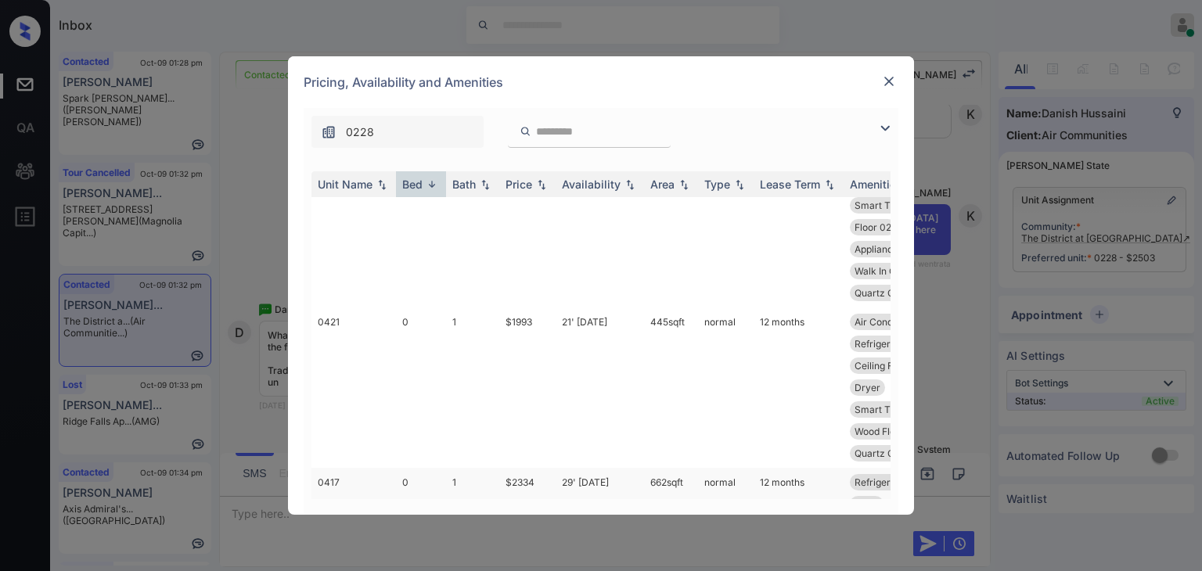
scroll to position [3414, 0]
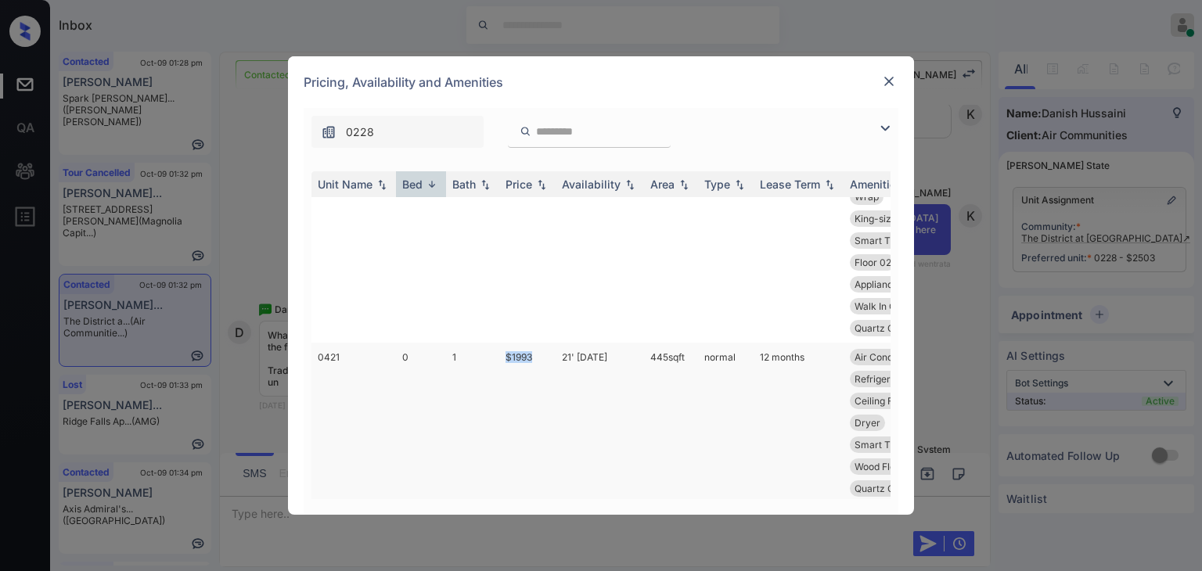
drag, startPoint x: 495, startPoint y: 359, endPoint x: 539, endPoint y: 359, distance: 43.8
click at [539, 359] on tr "0421 0 1 $1993 21' Mar 25 445 sqft normal 12 months Air Conditionin... Floor 04…" at bounding box center [721, 423] width 818 height 160
copy tr "$1993"
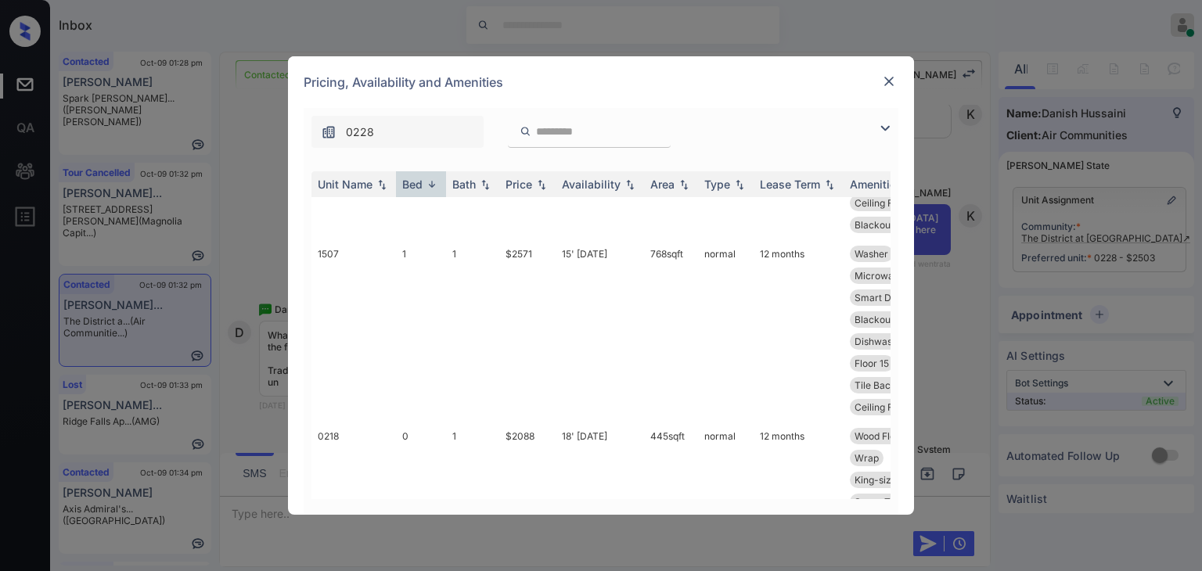
scroll to position [3023, 0]
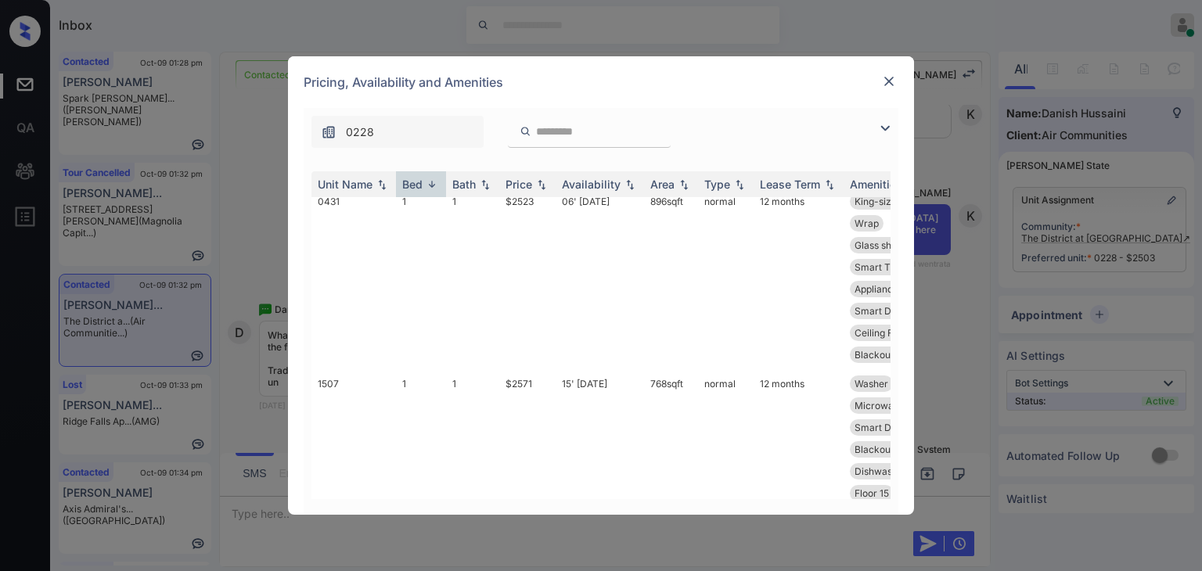
click at [889, 74] on img at bounding box center [889, 82] width 16 height 16
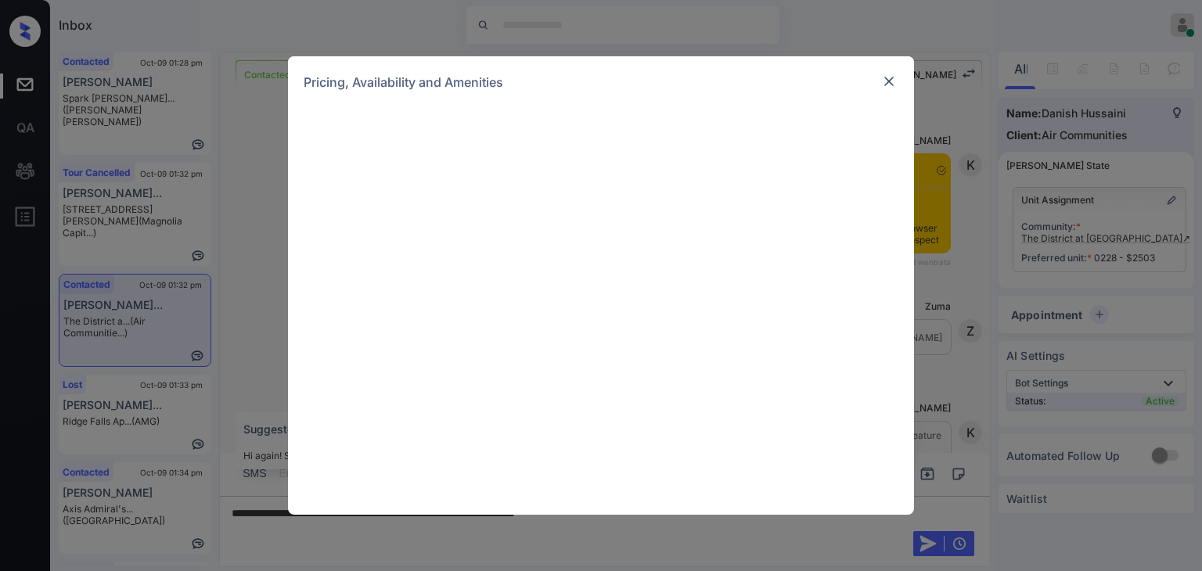
scroll to position [1313, 0]
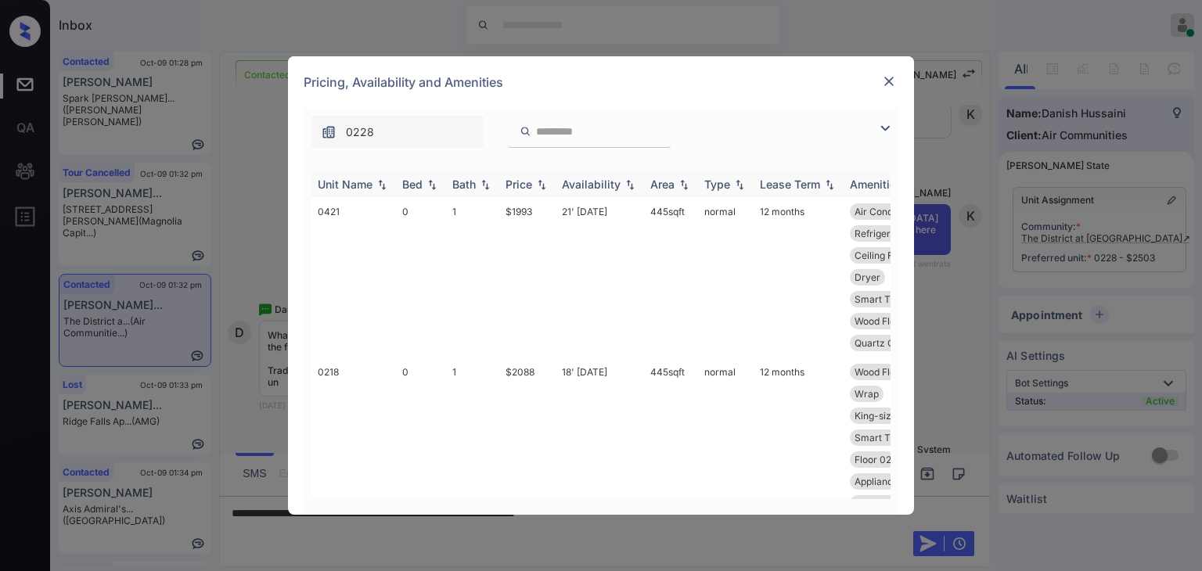
click at [417, 182] on div "Bed" at bounding box center [412, 184] width 20 height 13
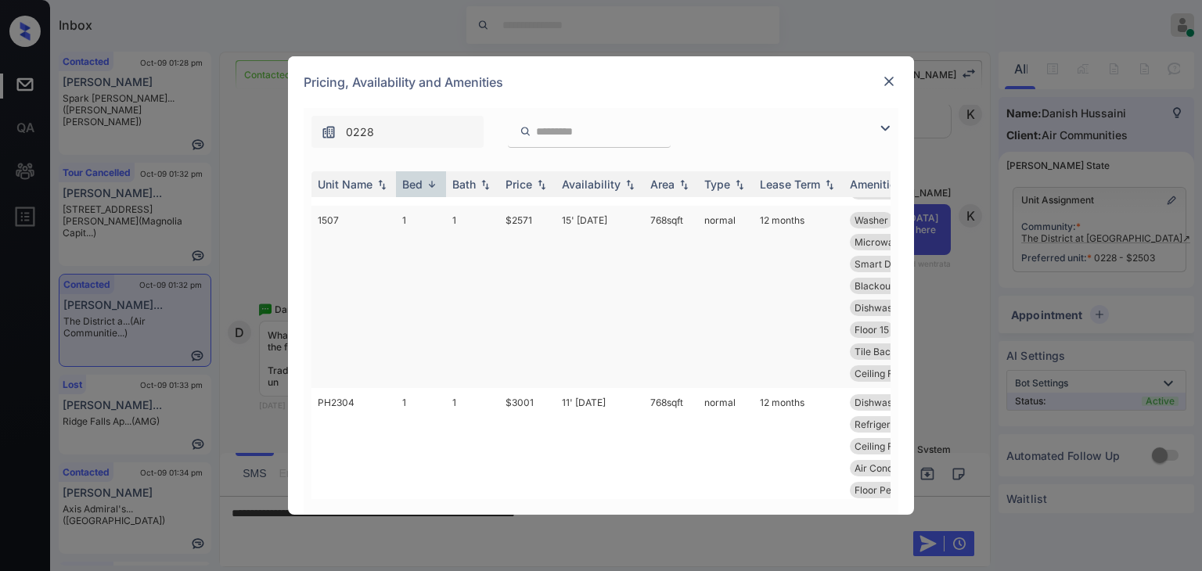
scroll to position [2583, 0]
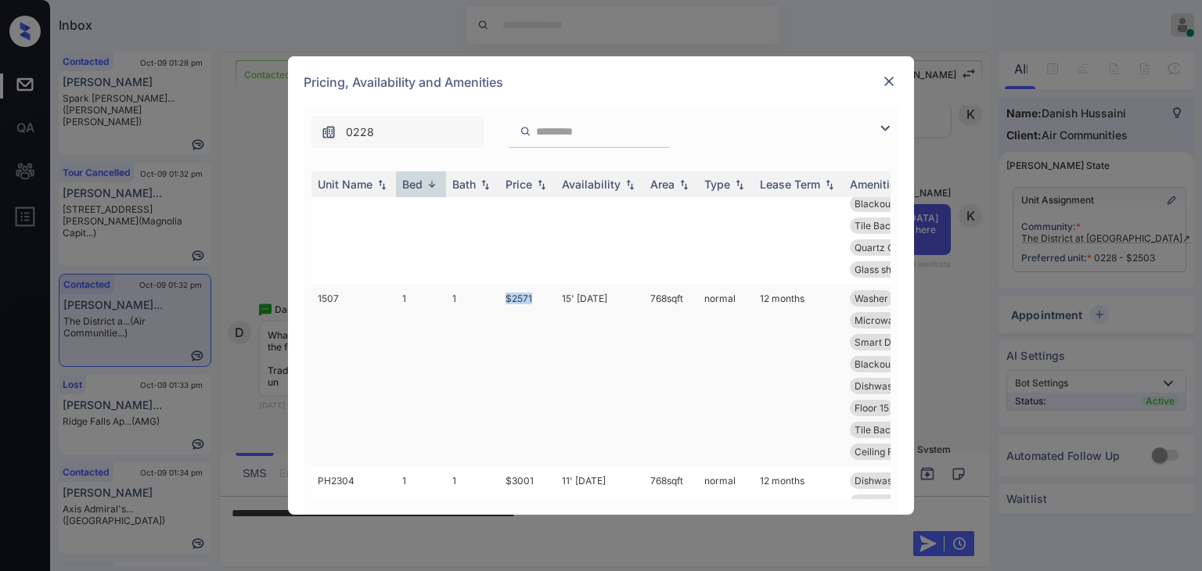
drag, startPoint x: 503, startPoint y: 294, endPoint x: 546, endPoint y: 295, distance: 43.9
click at [546, 295] on td "$2571" at bounding box center [527, 375] width 56 height 182
copy td "$2571"
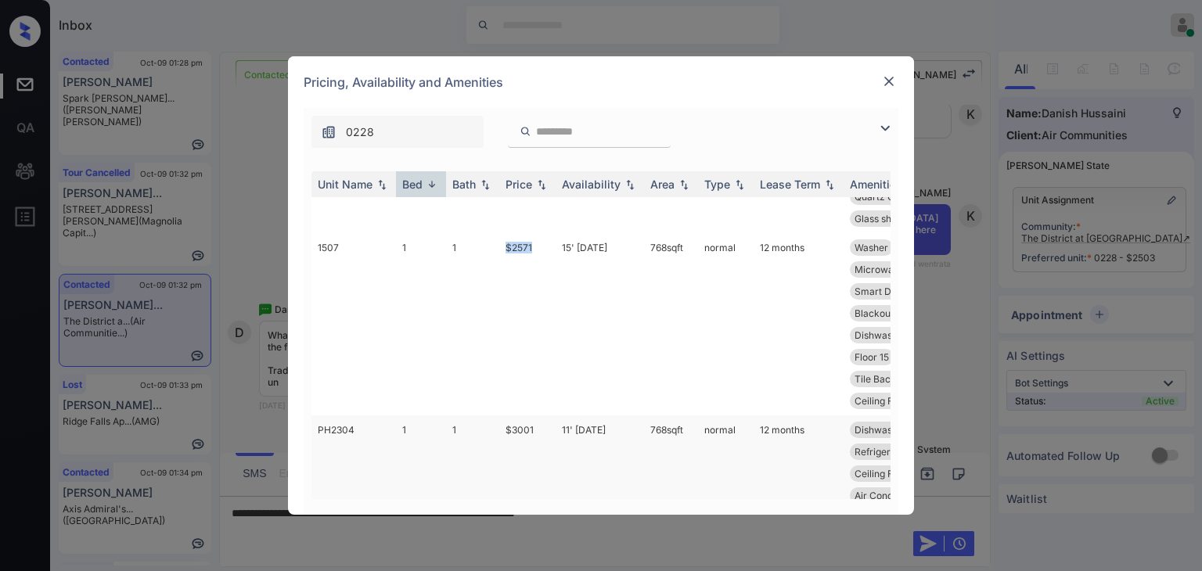
scroll to position [2818, 0]
drag, startPoint x: 492, startPoint y: 426, endPoint x: 554, endPoint y: 427, distance: 61.9
click at [554, 427] on tr "0431 1 1 $2523 06' [DATE] 896 sqft normal 12 months King-size bedro... Air Cond…" at bounding box center [721, 505] width 818 height 182
copy tr "$2523"
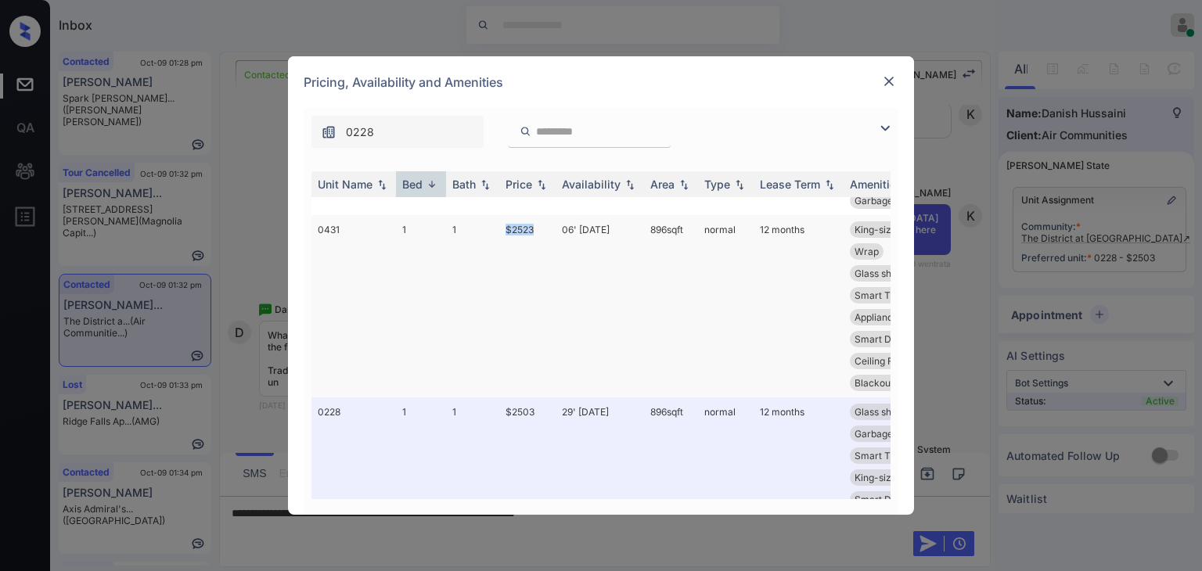
scroll to position [3053, 0]
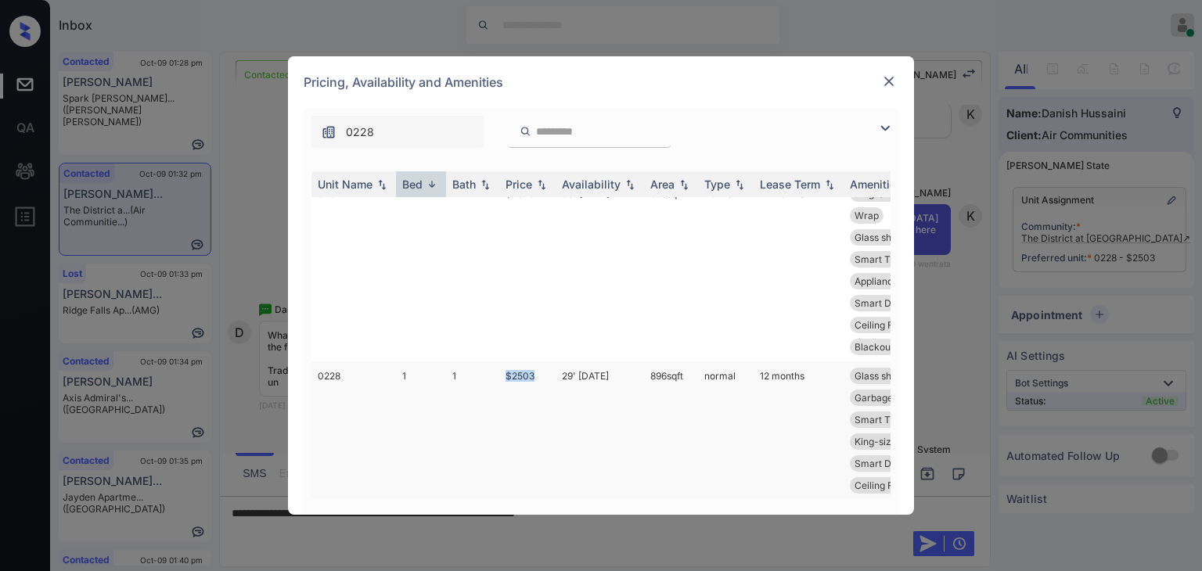
drag, startPoint x: 503, startPoint y: 367, endPoint x: 553, endPoint y: 367, distance: 49.3
click at [553, 367] on td "$2503" at bounding box center [527, 442] width 56 height 160
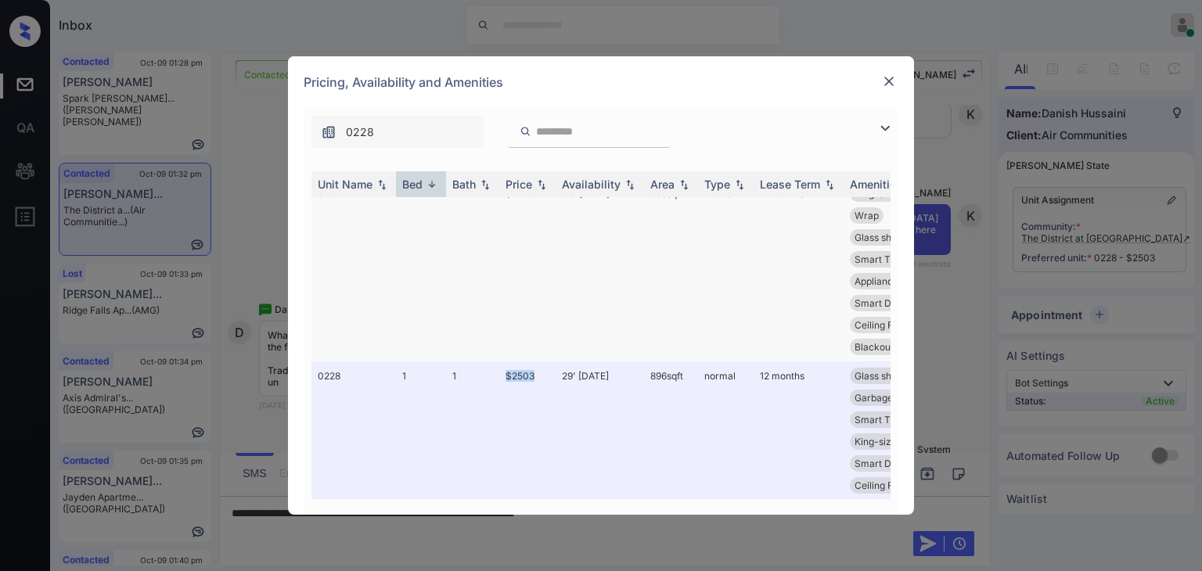
copy td "$2503"
click at [890, 80] on img at bounding box center [889, 82] width 16 height 16
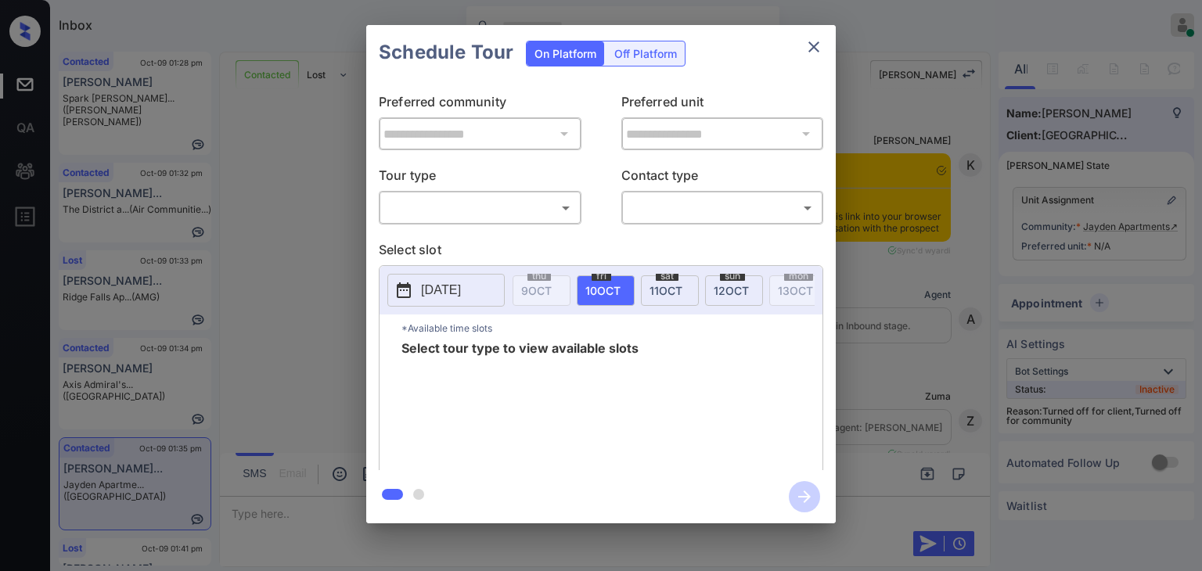
scroll to position [3551, 0]
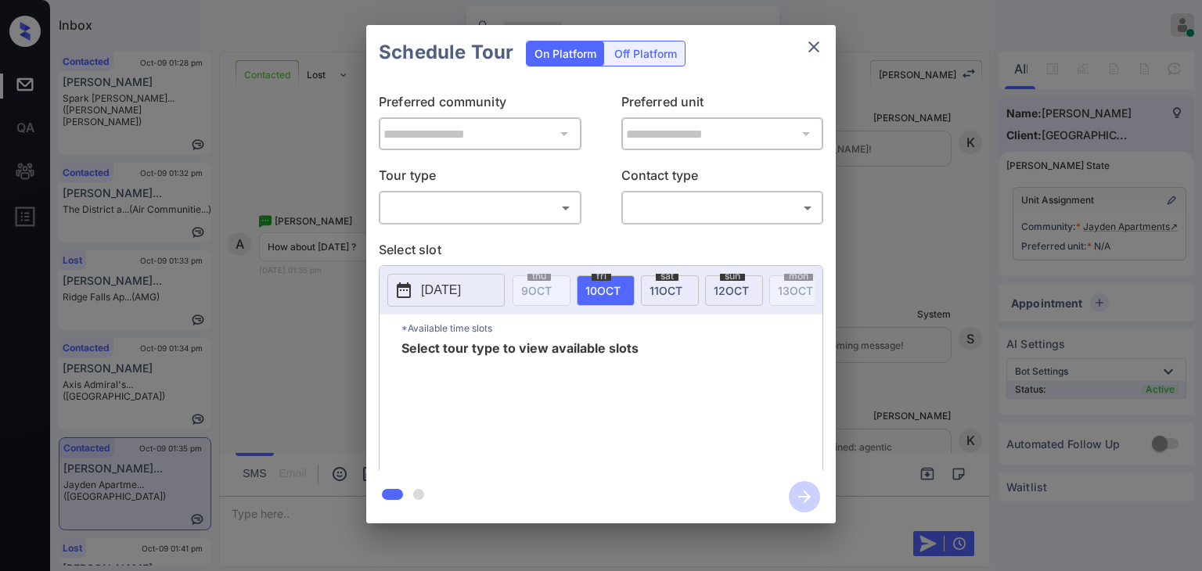
click at [473, 204] on body "Inbox Danielle Dela Cruz Online Set yourself offline Set yourself on break Prof…" at bounding box center [601, 285] width 1202 height 571
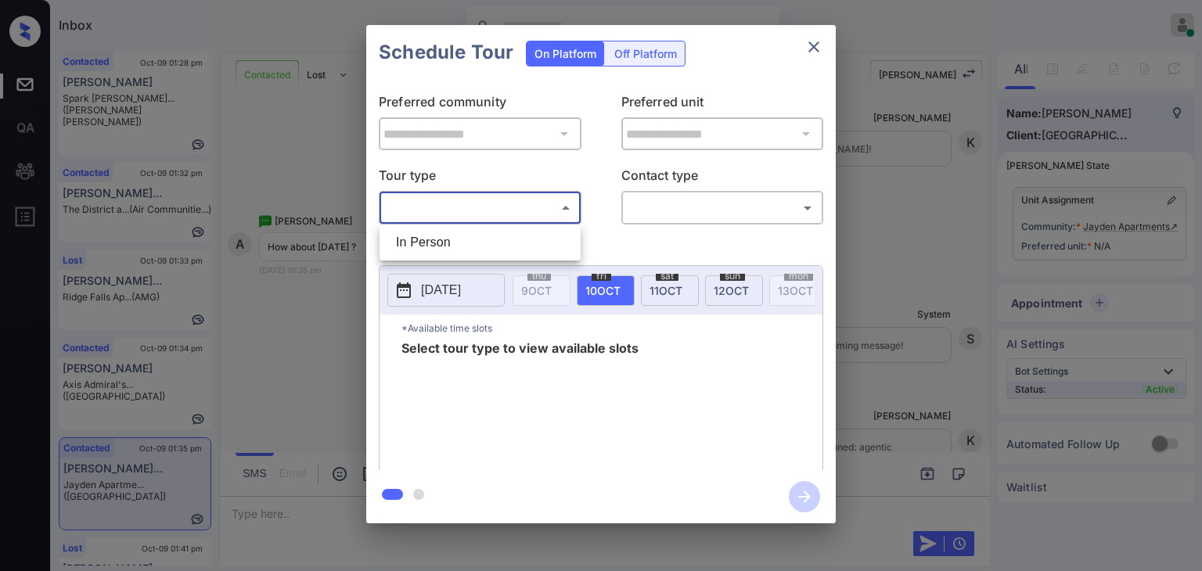
click at [445, 239] on li "In Person" at bounding box center [480, 243] width 193 height 28
type input "********"
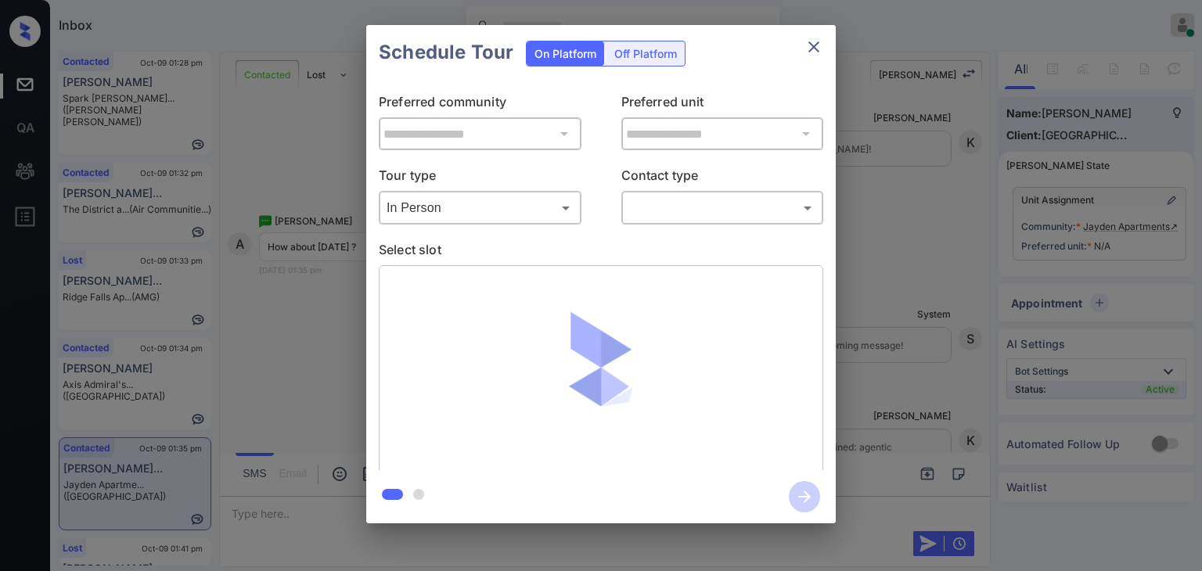
click at [661, 211] on body "Inbox Danielle Dela Cruz Online Set yourself offline Set yourself on break Prof…" at bounding box center [601, 285] width 1202 height 571
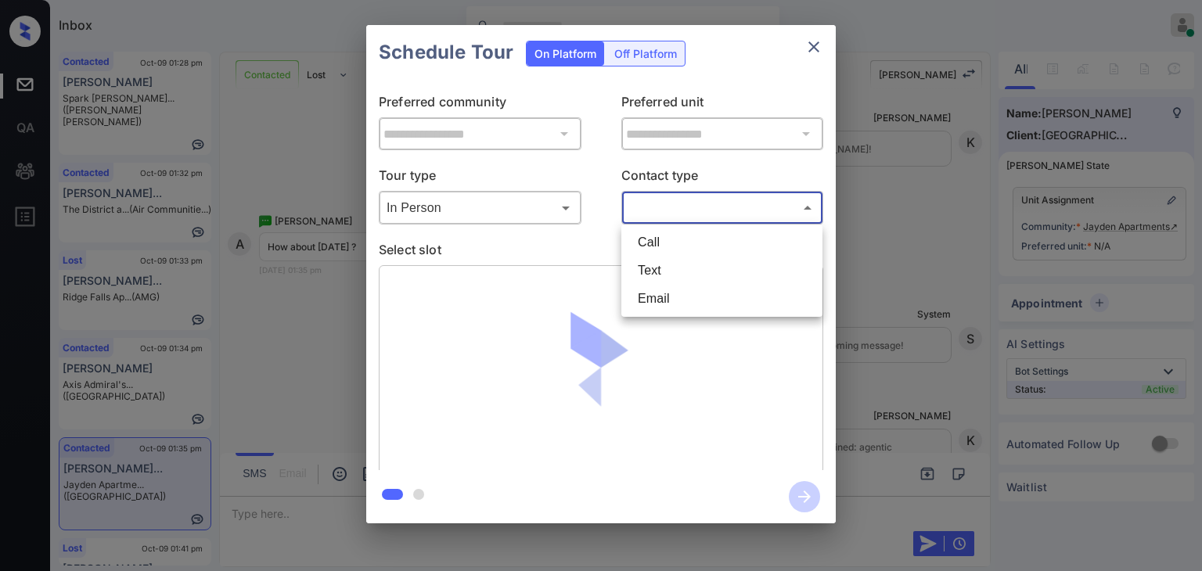
click at [651, 267] on li "Text" at bounding box center [721, 271] width 193 height 28
type input "****"
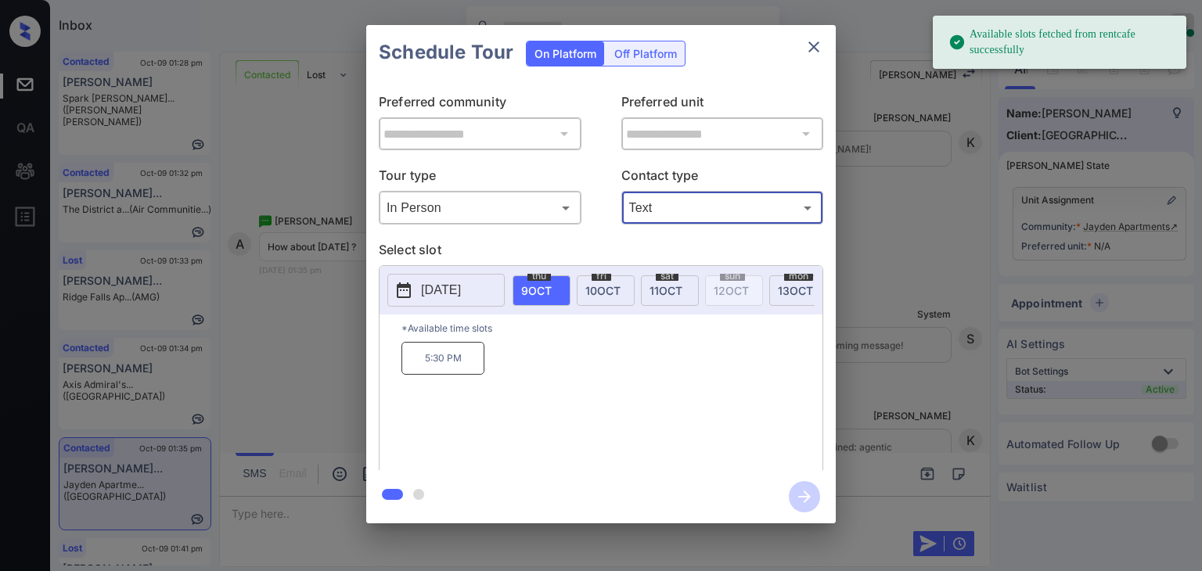
click at [451, 286] on p "2025-10-09" at bounding box center [441, 290] width 40 height 19
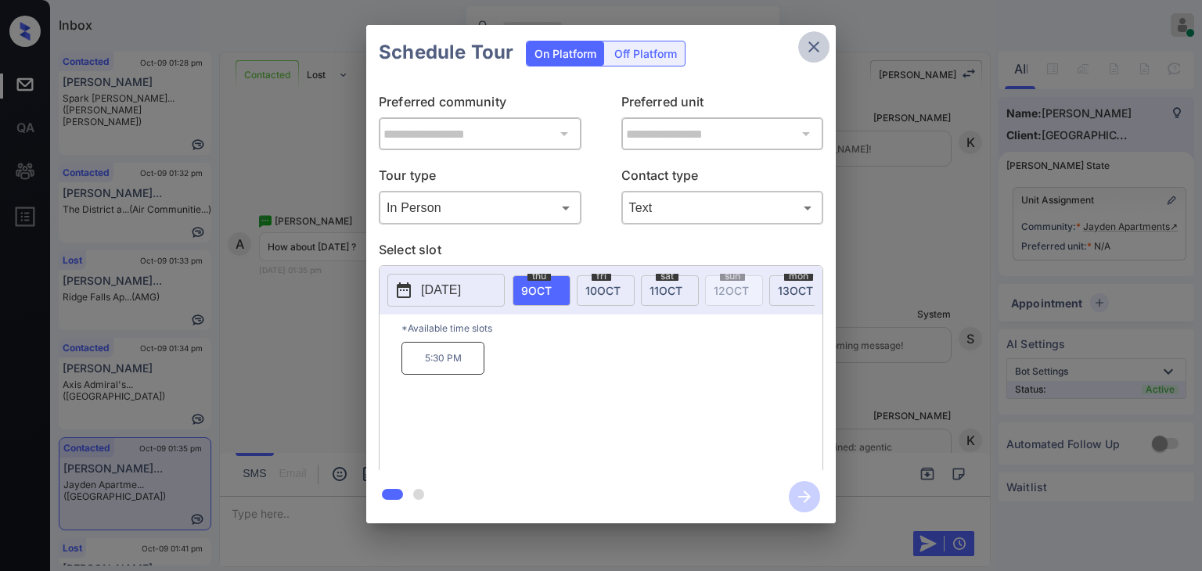
click at [813, 45] on icon "close" at bounding box center [814, 46] width 11 height 11
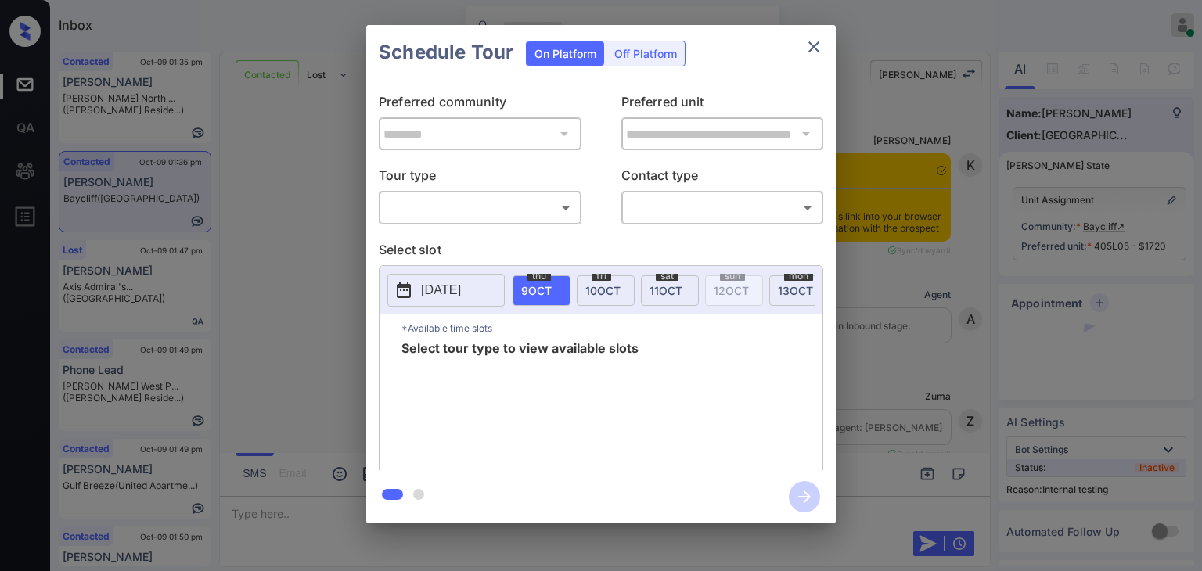
click at [465, 205] on body "Inbox [PERSON_NAME] [PERSON_NAME] Online Set yourself offline Set yourself on b…" at bounding box center [601, 285] width 1202 height 571
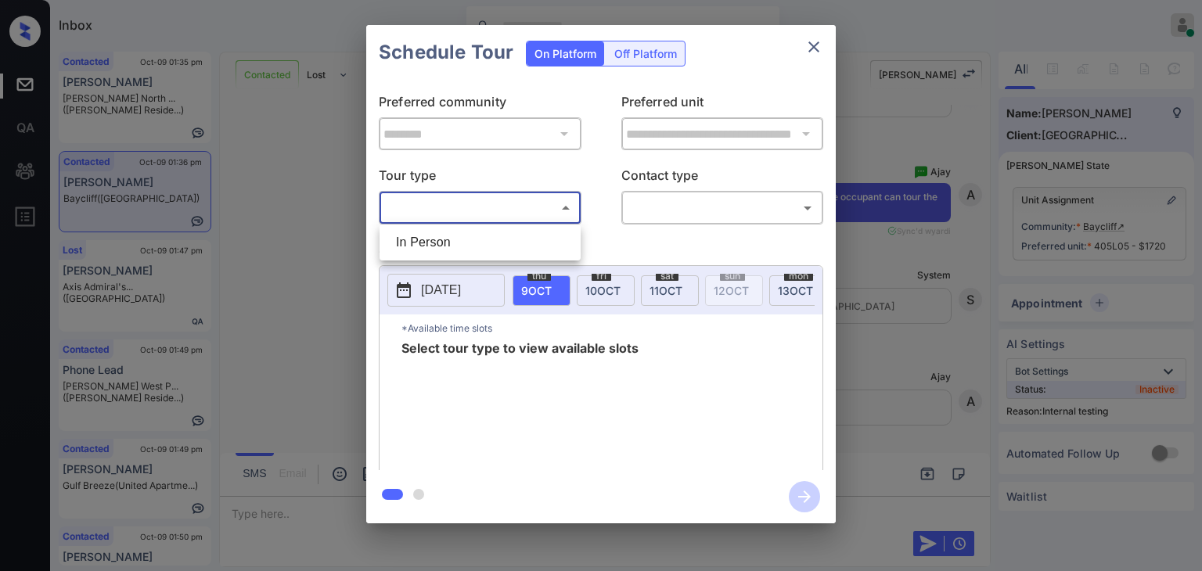
click at [441, 243] on li "In Person" at bounding box center [480, 243] width 193 height 28
type input "********"
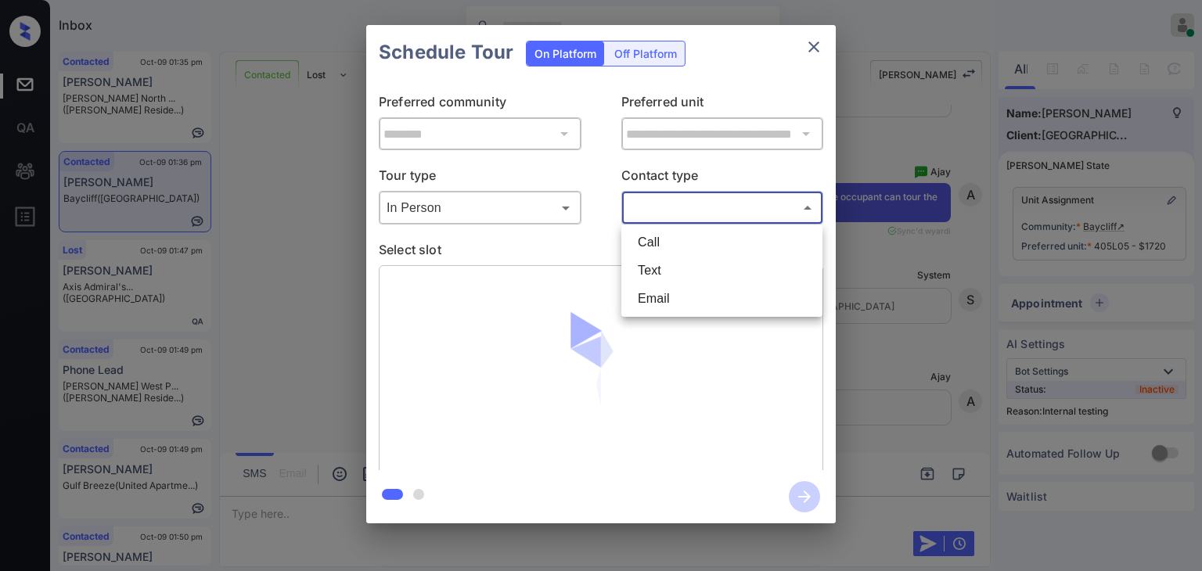
click at [728, 215] on body "Inbox [PERSON_NAME] [PERSON_NAME] Online Set yourself offline Set yourself on b…" at bounding box center [601, 285] width 1202 height 571
click at [651, 267] on li "Text" at bounding box center [721, 271] width 193 height 28
type input "****"
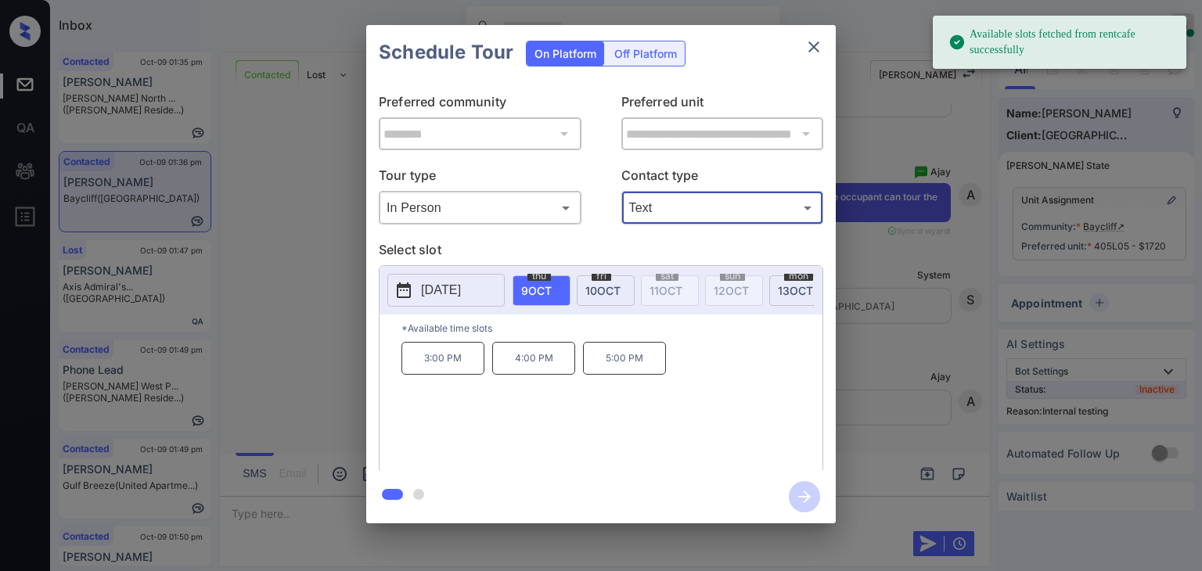
click at [798, 289] on span "13 OCT" at bounding box center [795, 290] width 35 height 13
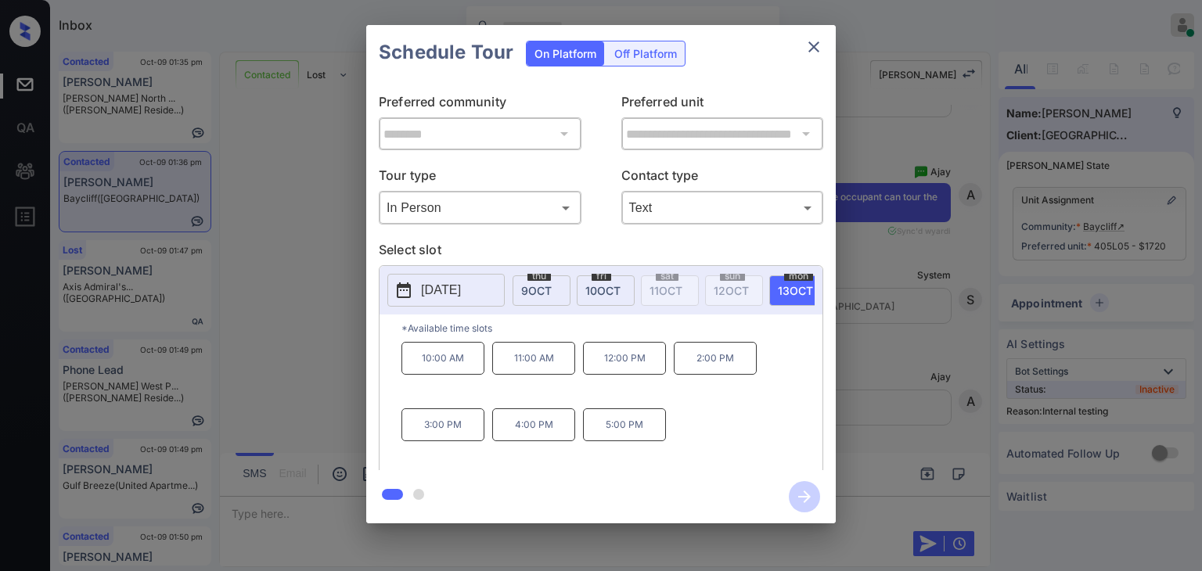
click at [813, 49] on icon "close" at bounding box center [814, 46] width 11 height 11
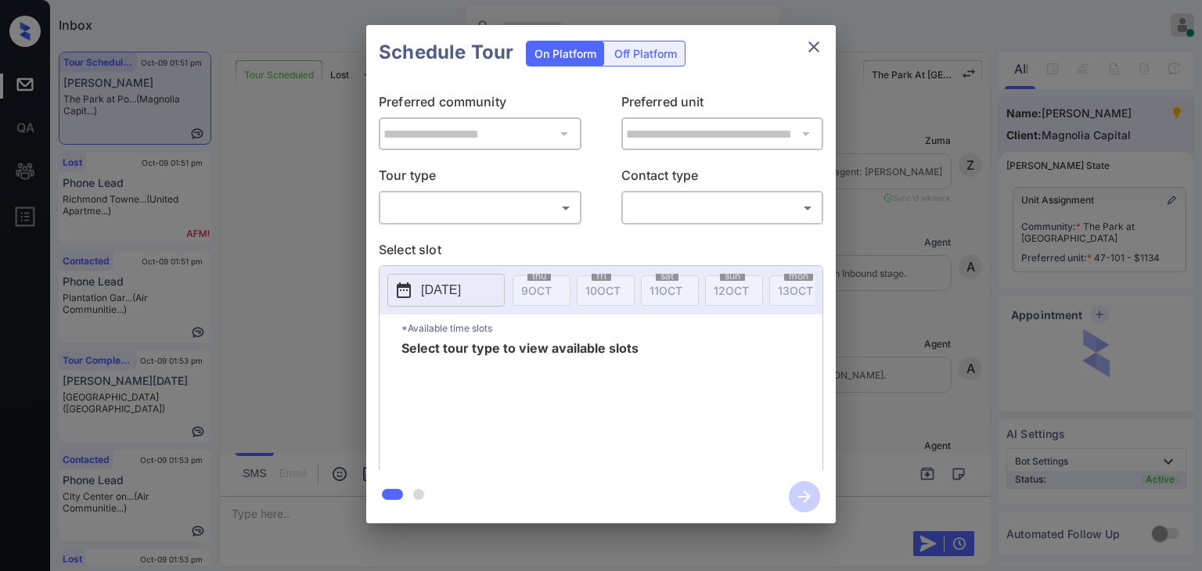
click at [490, 201] on body "Inbox Danielle Dela Cruz Online Set yourself offline Set yourself on break Prof…" at bounding box center [601, 285] width 1202 height 571
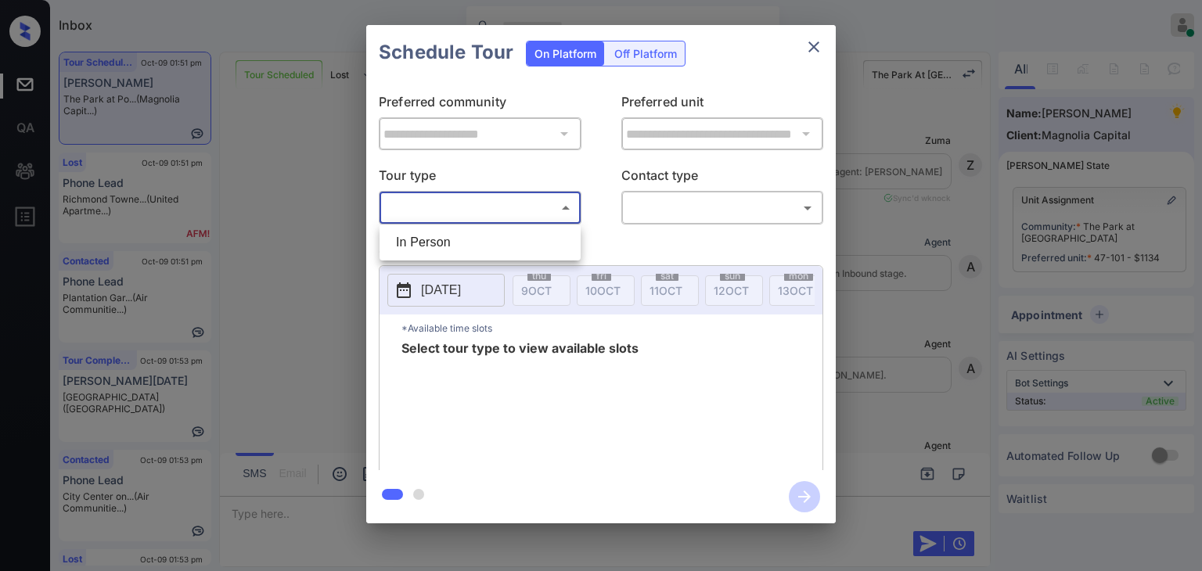
scroll to position [4426, 0]
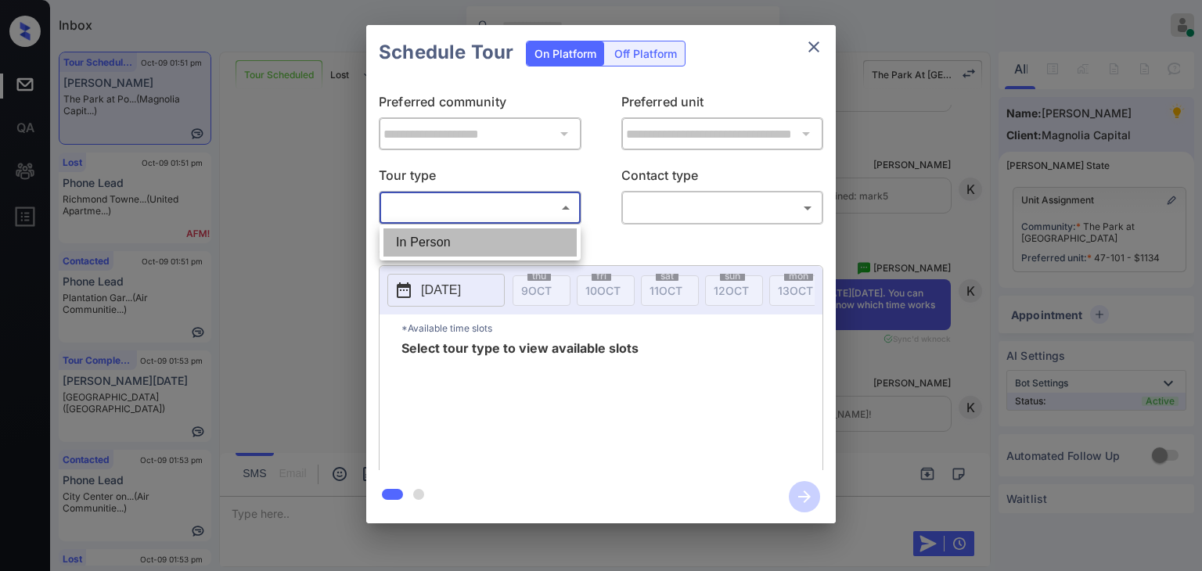
click at [439, 231] on li "In Person" at bounding box center [480, 243] width 193 height 28
type input "********"
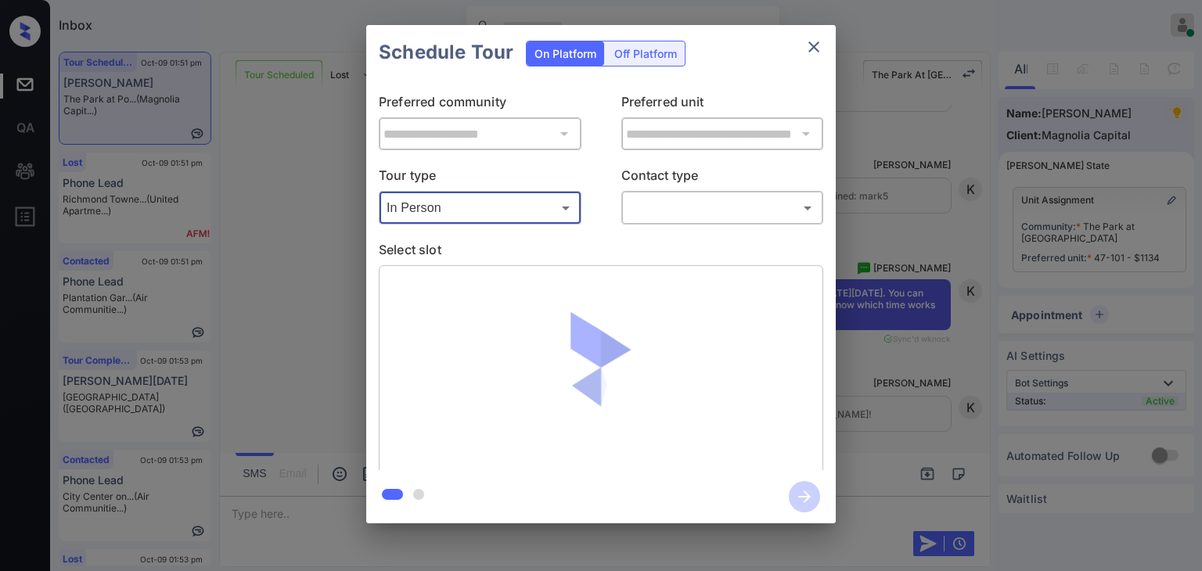
click at [711, 207] on body "Inbox Danielle Dela Cruz Online Set yourself offline Set yourself on break Prof…" at bounding box center [601, 285] width 1202 height 571
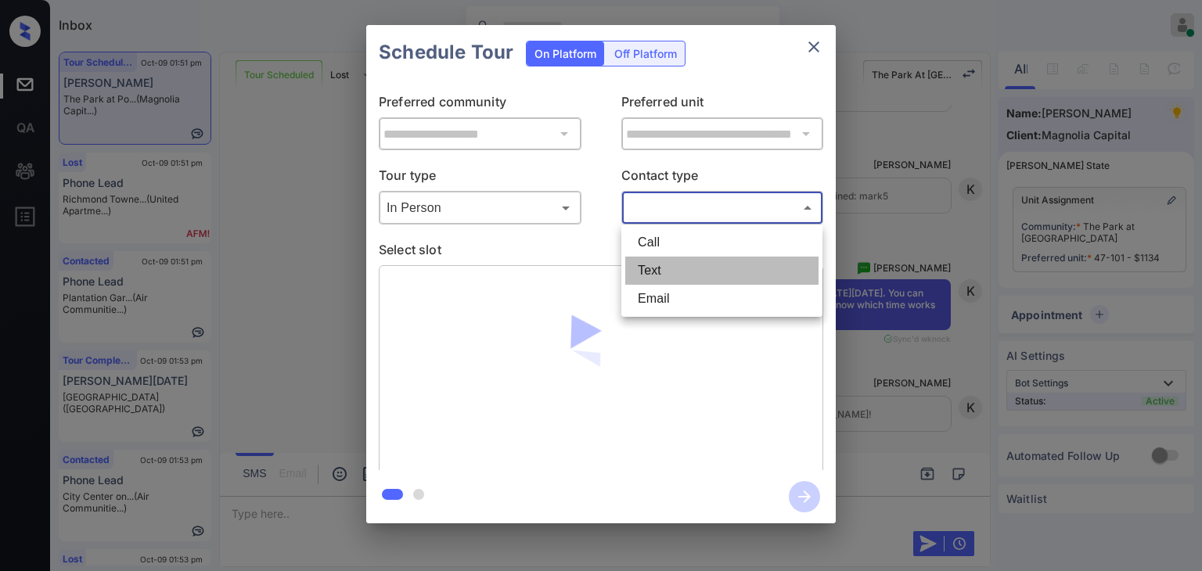
click at [658, 276] on li "Text" at bounding box center [721, 271] width 193 height 28
type input "****"
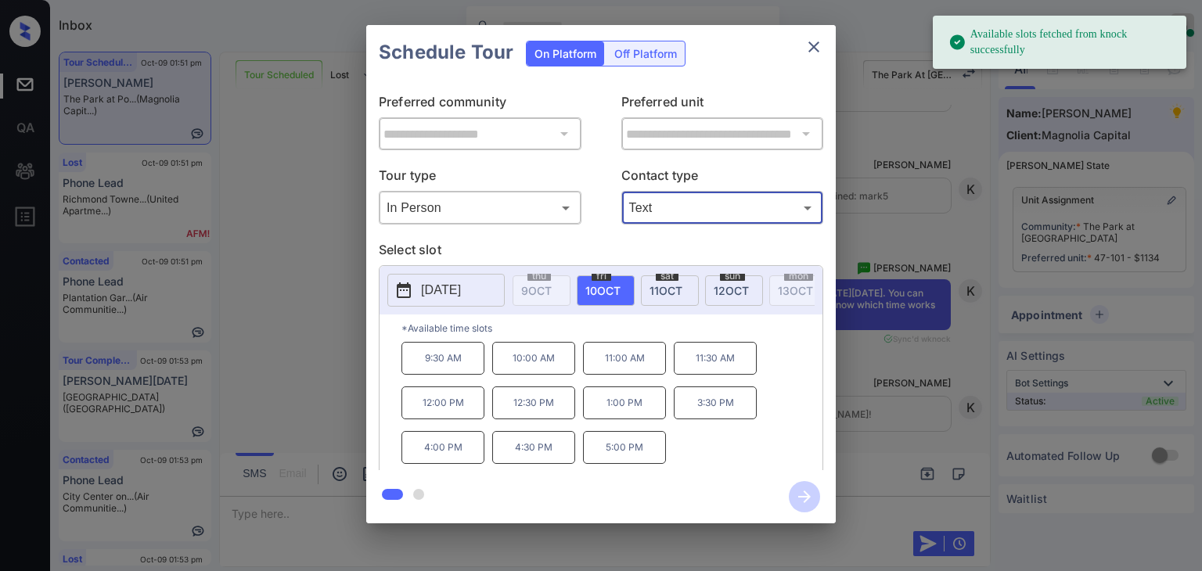
click at [731, 290] on span "12 OCT" at bounding box center [731, 290] width 35 height 13
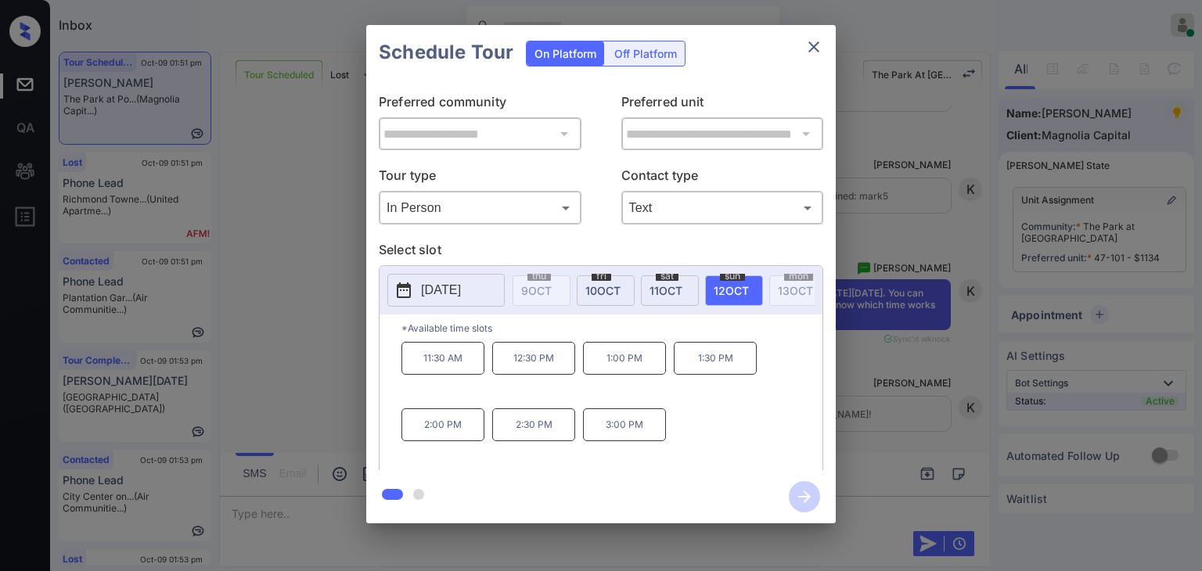
drag, startPoint x: 628, startPoint y: 369, endPoint x: 732, endPoint y: 402, distance: 109.2
click at [627, 368] on p "1:00 PM" at bounding box center [624, 358] width 83 height 33
click at [805, 488] on icon "button" at bounding box center [804, 496] width 31 height 31
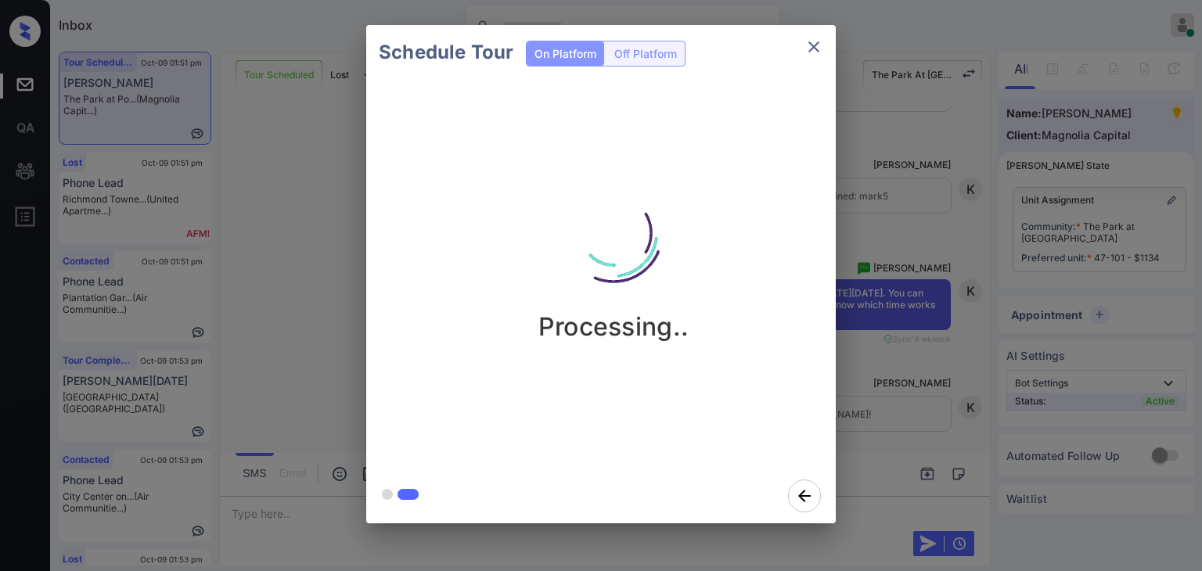
click at [301, 296] on div "Schedule Tour On Platform Off Platform Processing.." at bounding box center [601, 274] width 1202 height 549
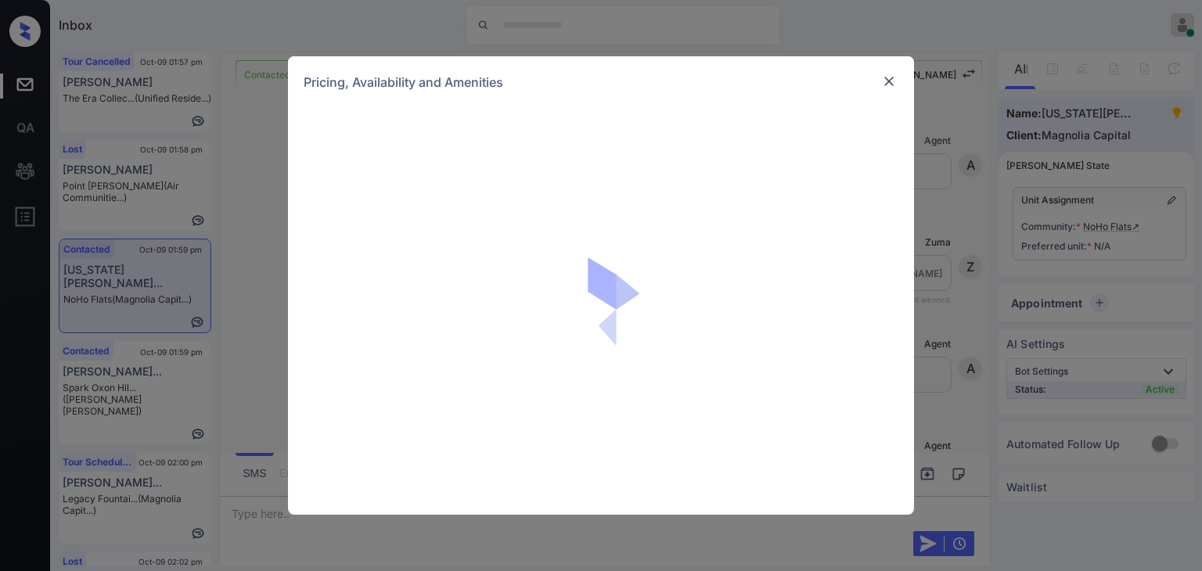
scroll to position [661, 0]
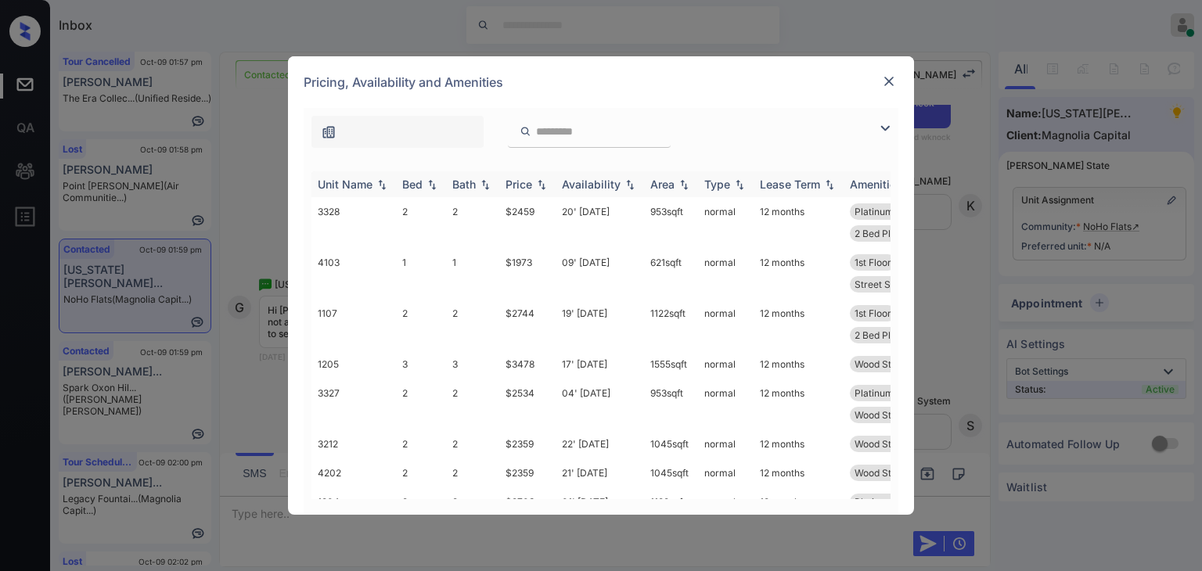
click at [404, 182] on div "Bed" at bounding box center [412, 184] width 20 height 13
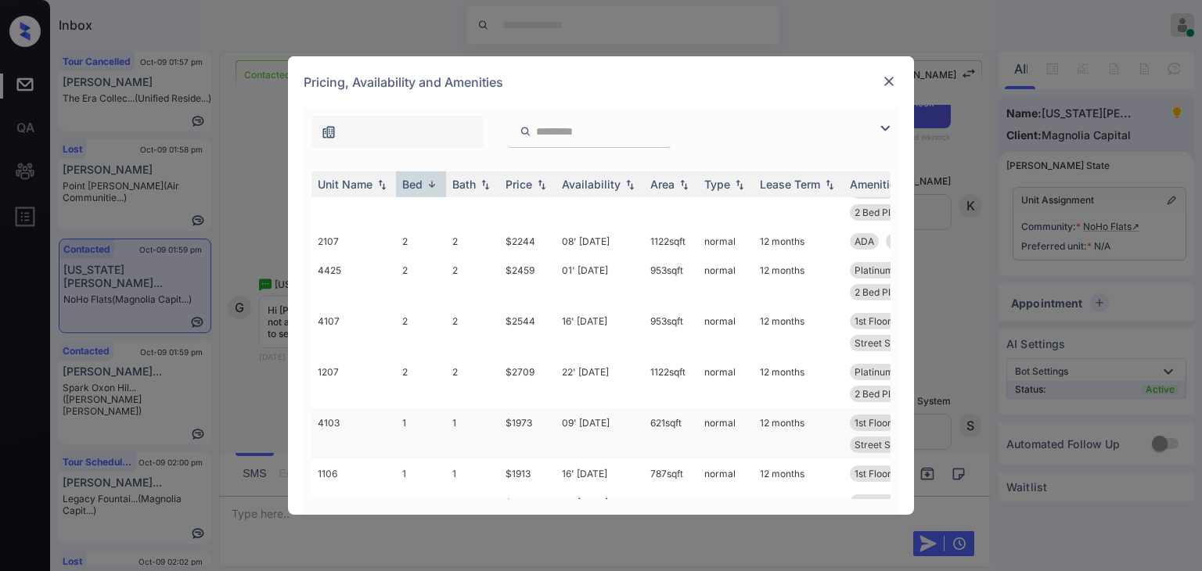
scroll to position [669, 0]
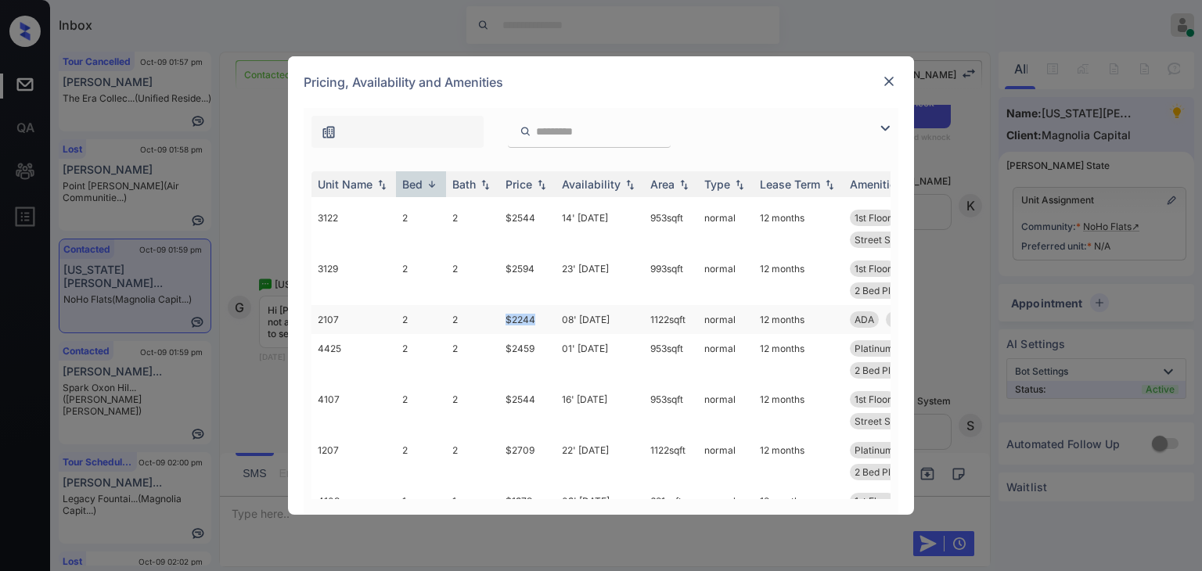
drag, startPoint x: 503, startPoint y: 320, endPoint x: 548, endPoint y: 314, distance: 45.1
click at [550, 315] on td "$2244" at bounding box center [527, 319] width 56 height 29
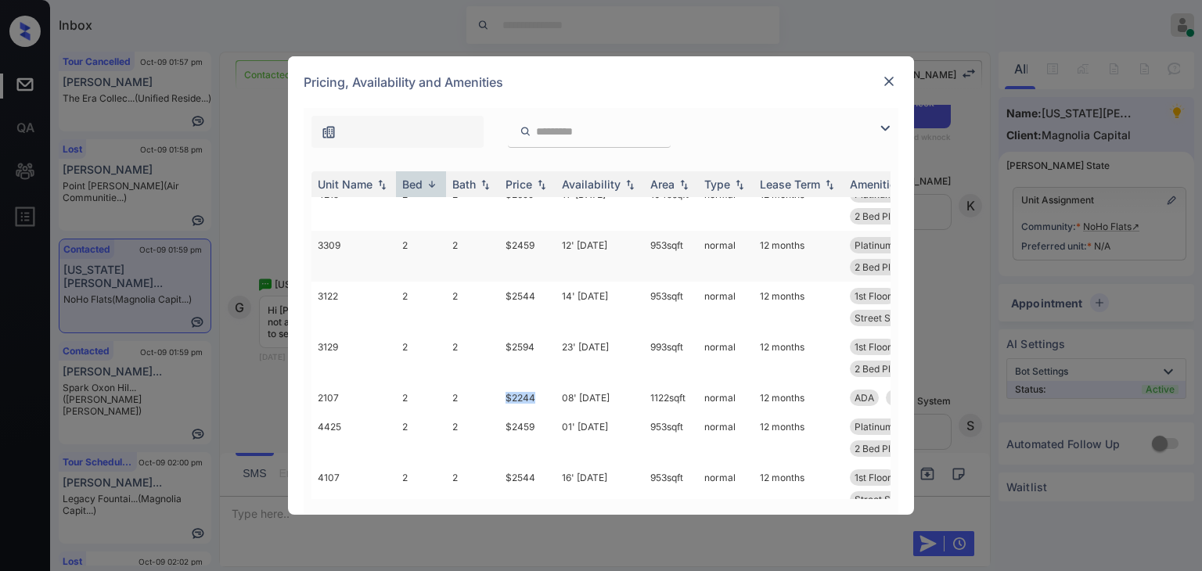
scroll to position [513, 0]
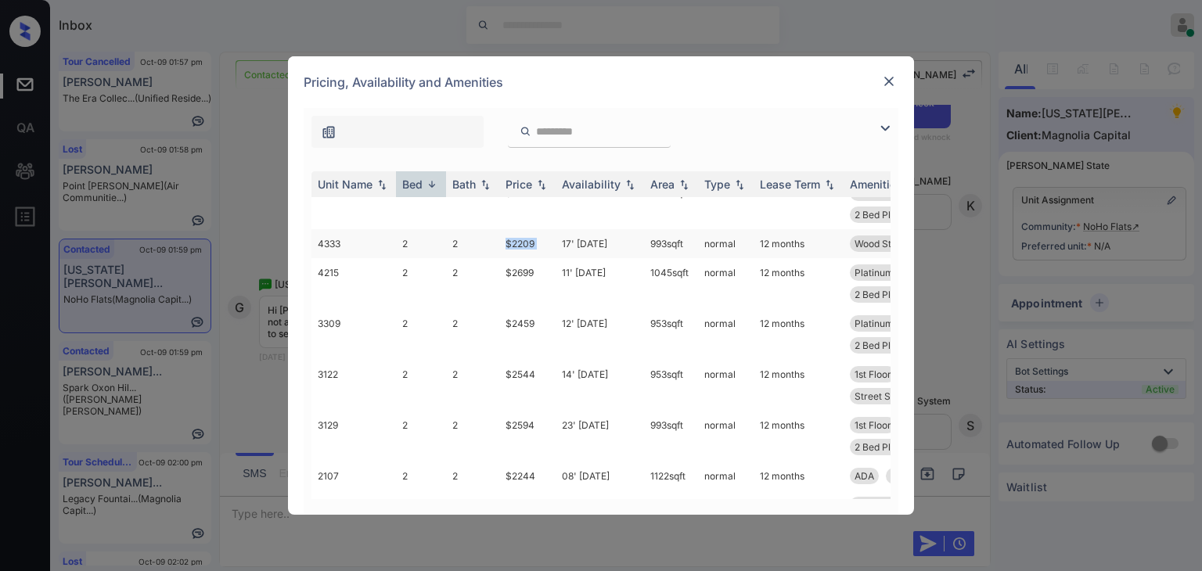
drag, startPoint x: 499, startPoint y: 239, endPoint x: 553, endPoint y: 235, distance: 54.9
click at [557, 236] on tr "4333 2 2 $2209 17' [DATE] 993 sqft normal 12 months Wood Style Floo... Building…" at bounding box center [721, 243] width 818 height 29
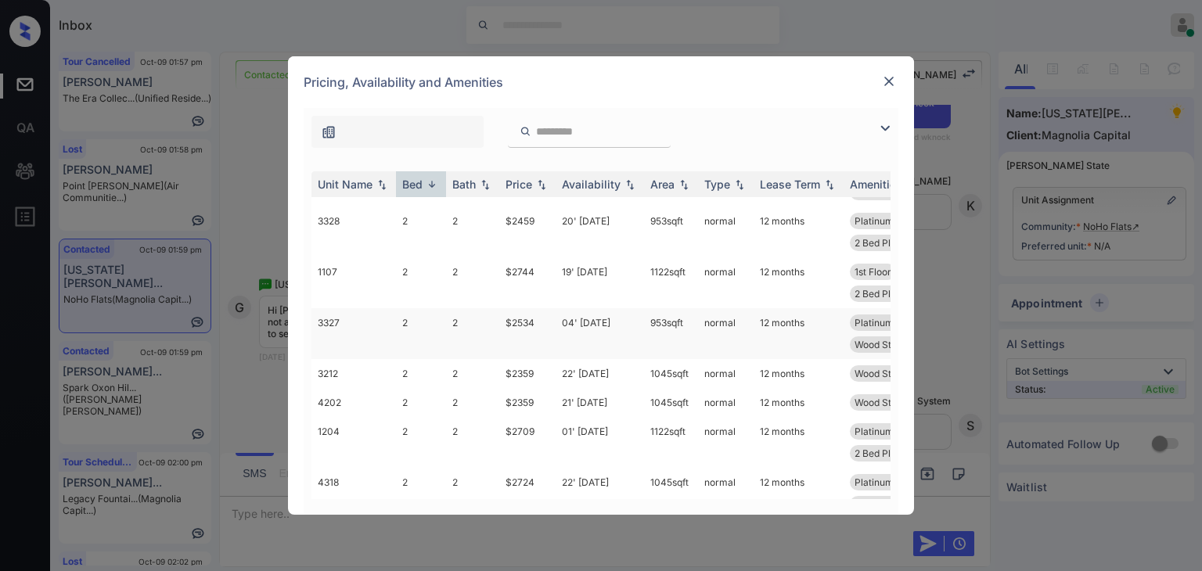
scroll to position [43, 0]
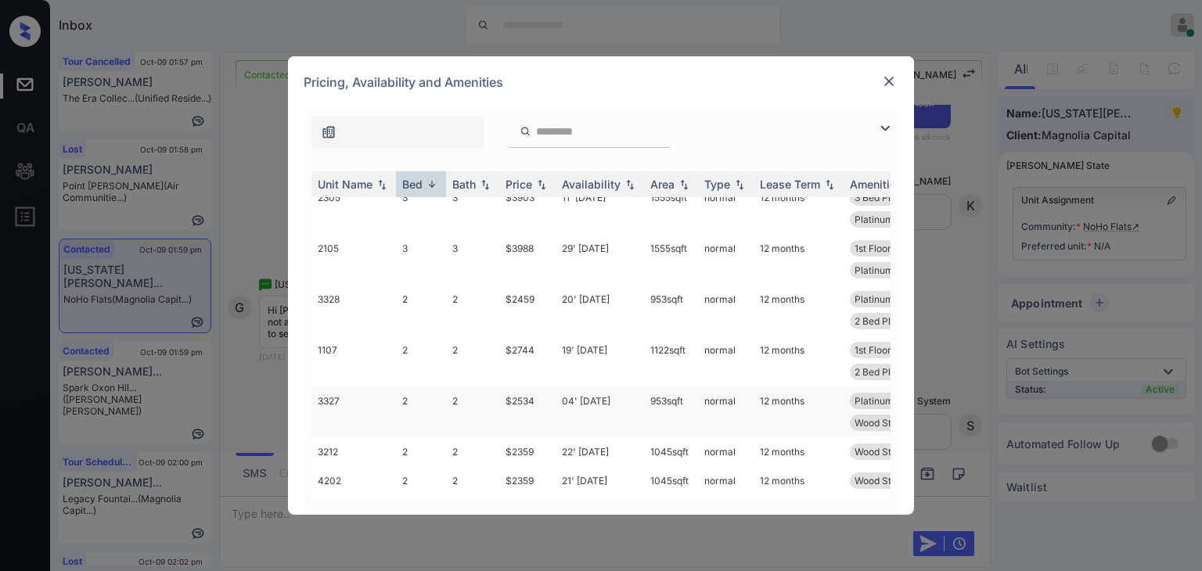
copy tr "$2209"
click at [888, 85] on img at bounding box center [889, 82] width 16 height 16
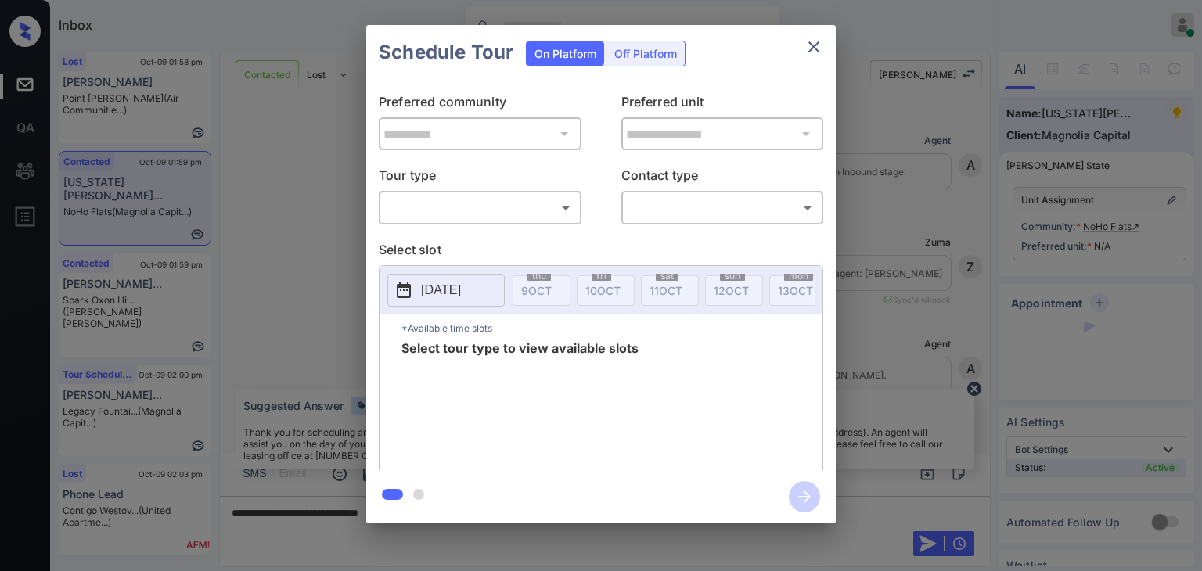
scroll to position [661, 0]
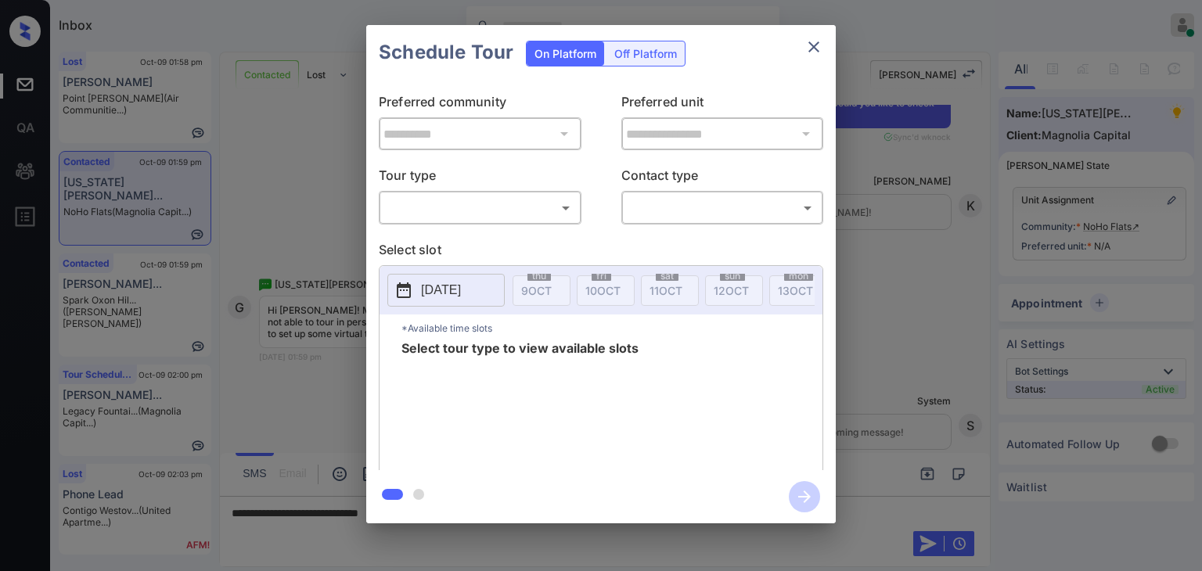
click at [432, 204] on body "Inbox [PERSON_NAME] [PERSON_NAME] Online Set yourself offline Set yourself on b…" at bounding box center [601, 285] width 1202 height 571
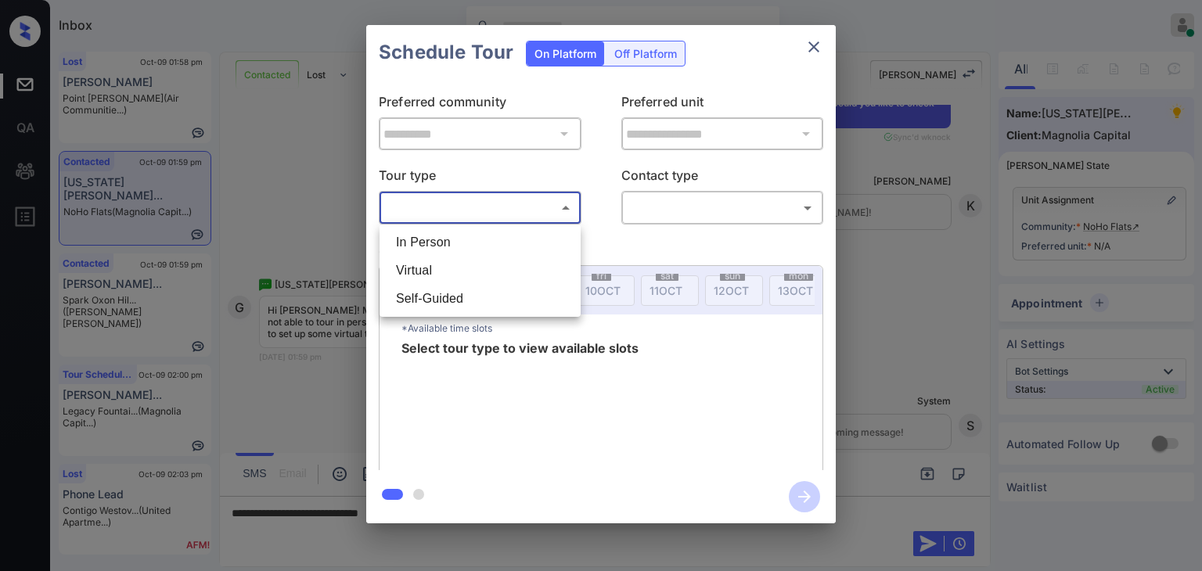
click at [813, 45] on div at bounding box center [601, 285] width 1202 height 571
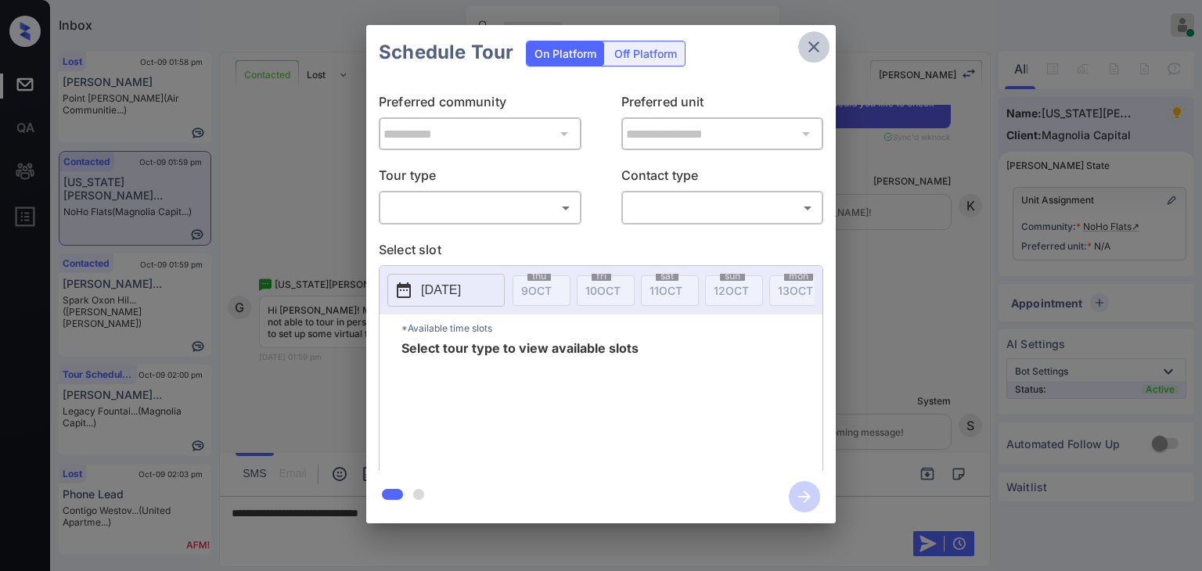
click at [808, 45] on icon "close" at bounding box center [814, 47] width 19 height 19
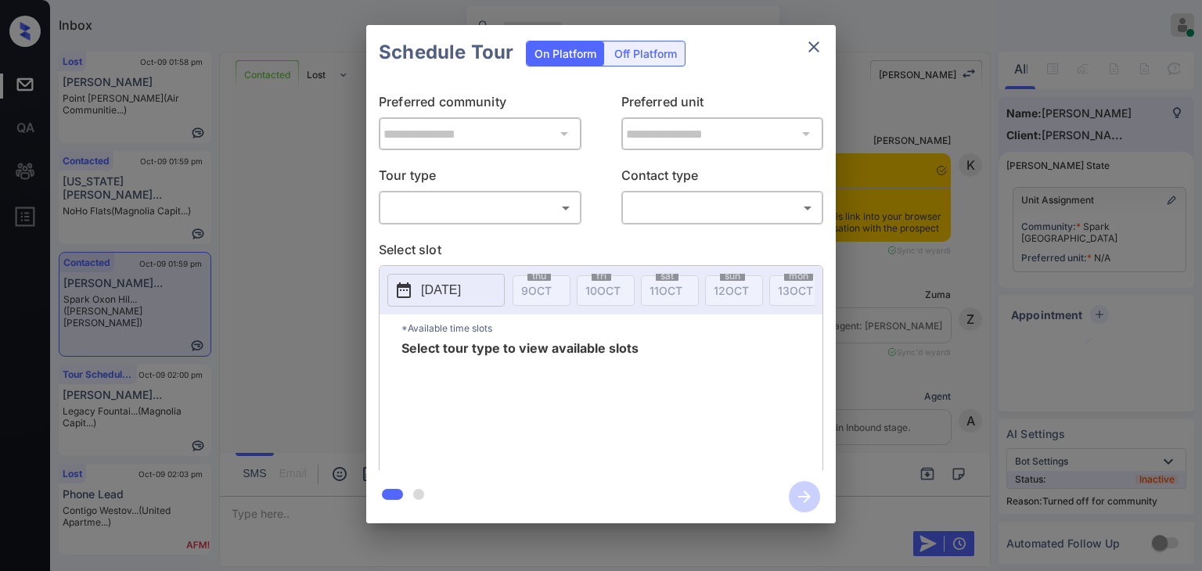
scroll to position [704, 0]
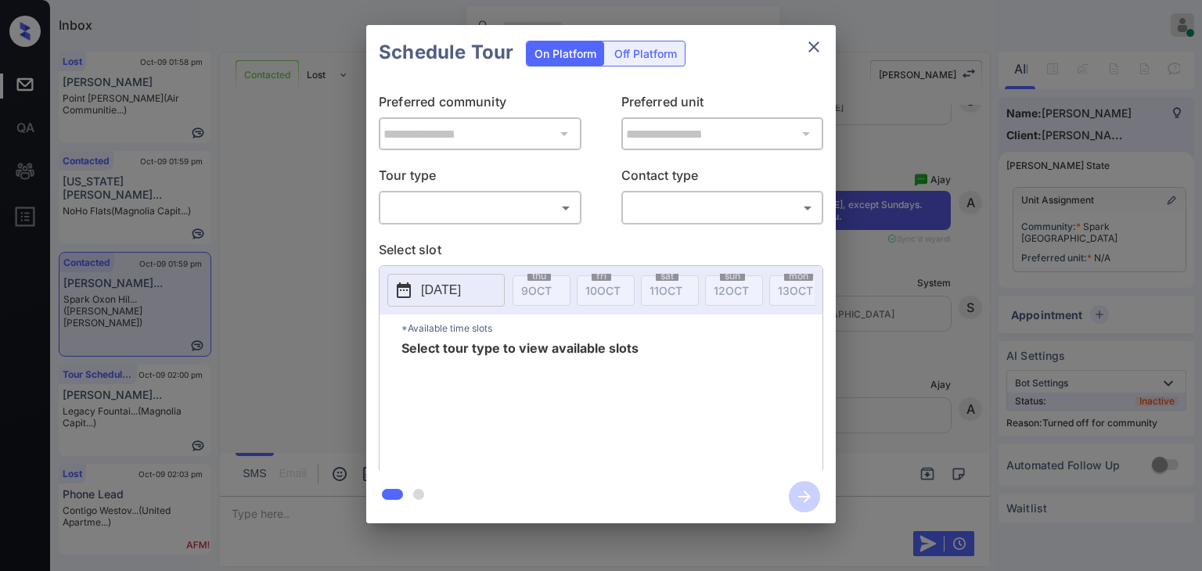
click at [510, 203] on body "Inbox [PERSON_NAME] [PERSON_NAME] Online Set yourself offline Set yourself on b…" at bounding box center [601, 285] width 1202 height 571
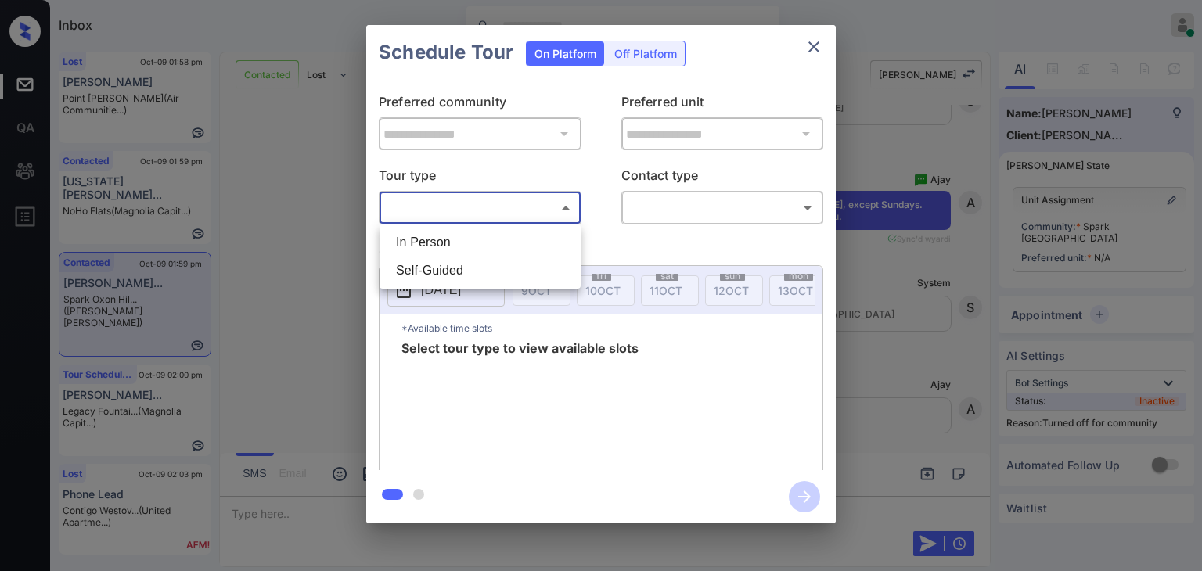
click at [448, 232] on li "In Person" at bounding box center [480, 243] width 193 height 28
type input "********"
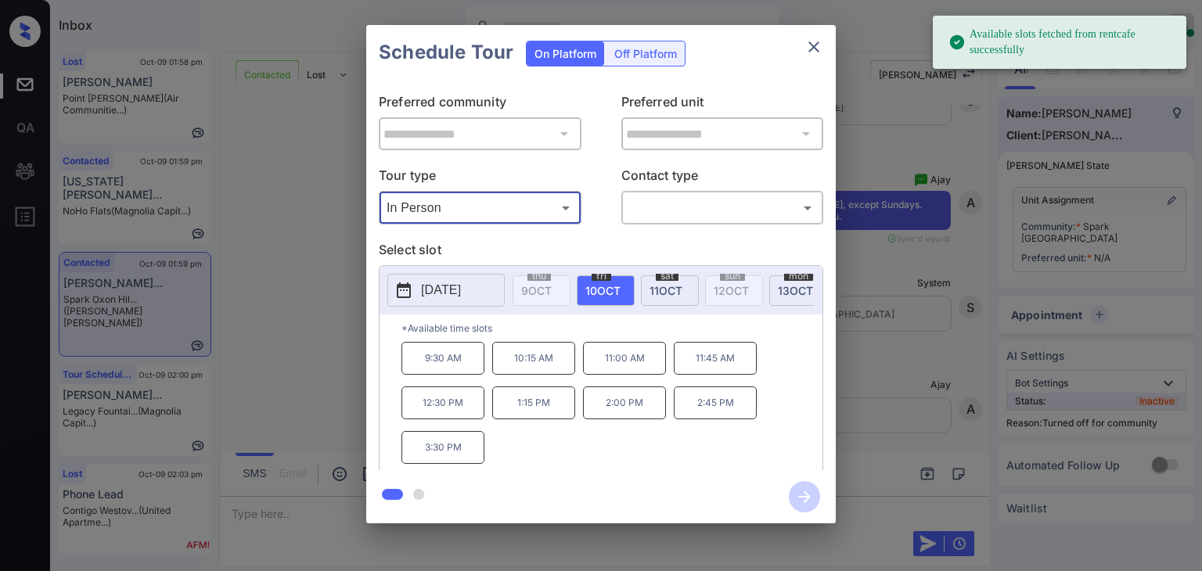
click at [782, 287] on span "[DATE]" at bounding box center [795, 290] width 35 height 13
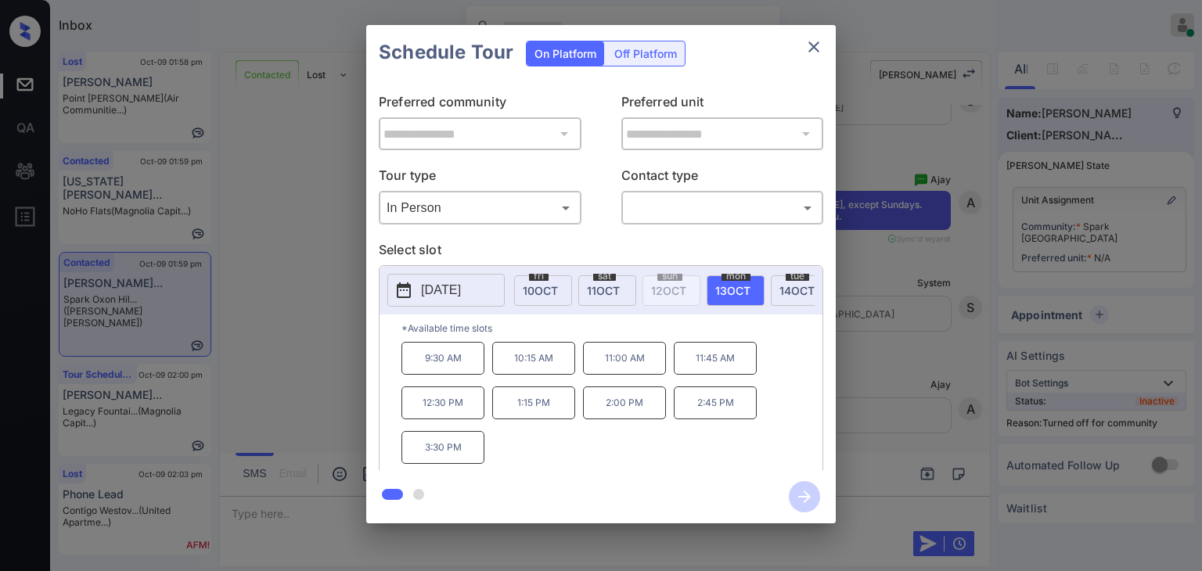
scroll to position [0, 94]
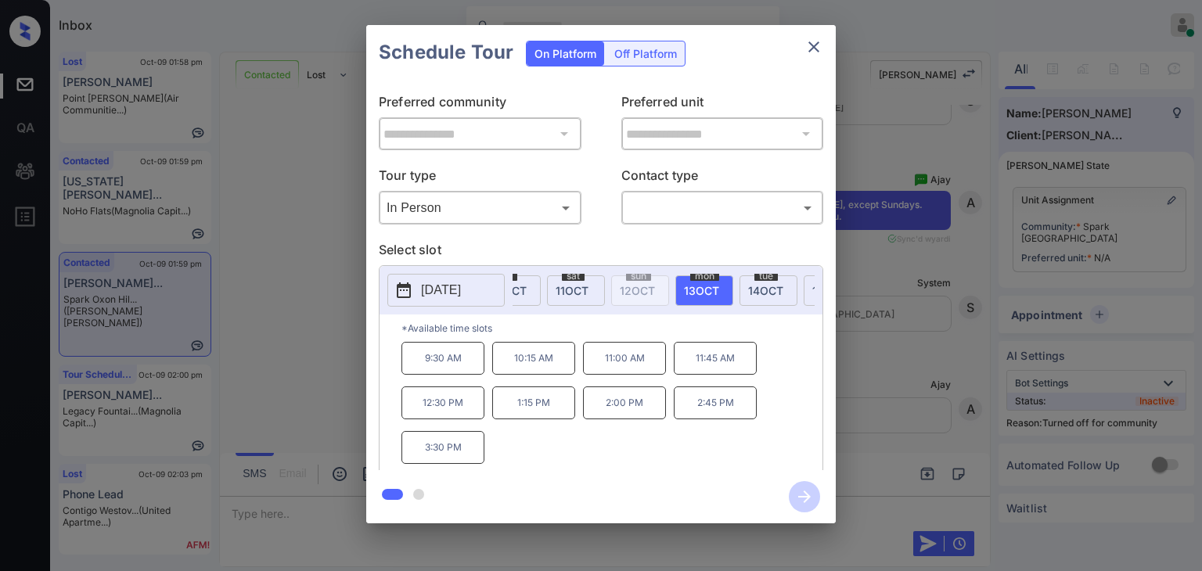
click at [767, 290] on span "[DATE]" at bounding box center [765, 290] width 35 height 13
click at [694, 288] on span "[DATE]" at bounding box center [701, 290] width 35 height 13
click at [748, 288] on span "14 OCT" at bounding box center [765, 290] width 35 height 13
drag, startPoint x: 710, startPoint y: 288, endPoint x: 761, endPoint y: 282, distance: 51.3
click at [711, 288] on span "13 OCT" at bounding box center [701, 290] width 35 height 13
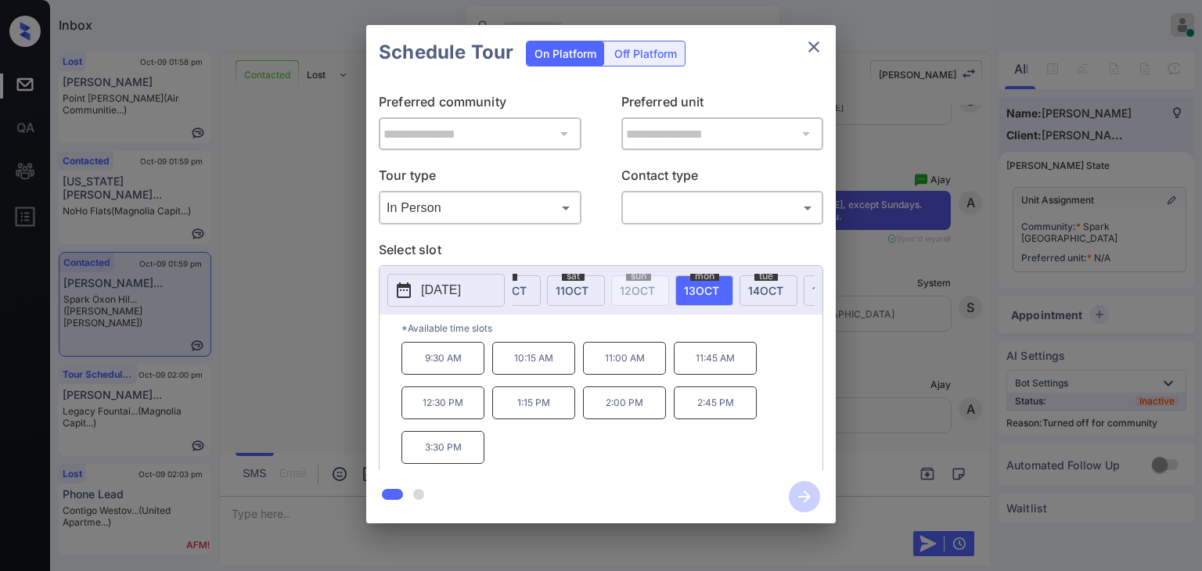
click at [762, 284] on span "14 OCT" at bounding box center [765, 290] width 35 height 13
click at [820, 38] on icon "close" at bounding box center [814, 47] width 19 height 19
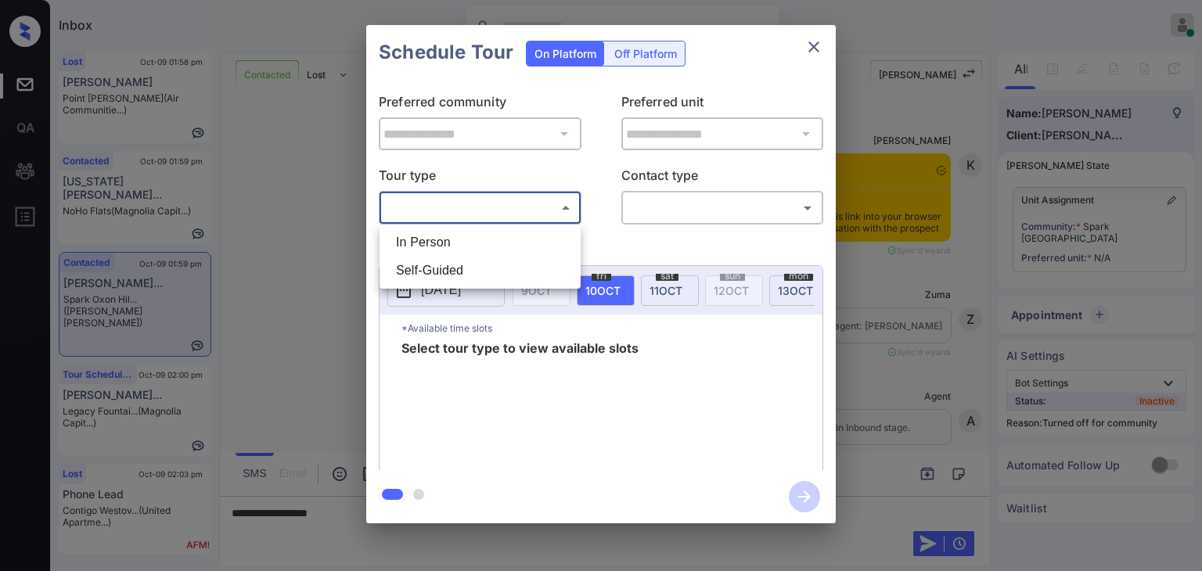
scroll to position [704, 0]
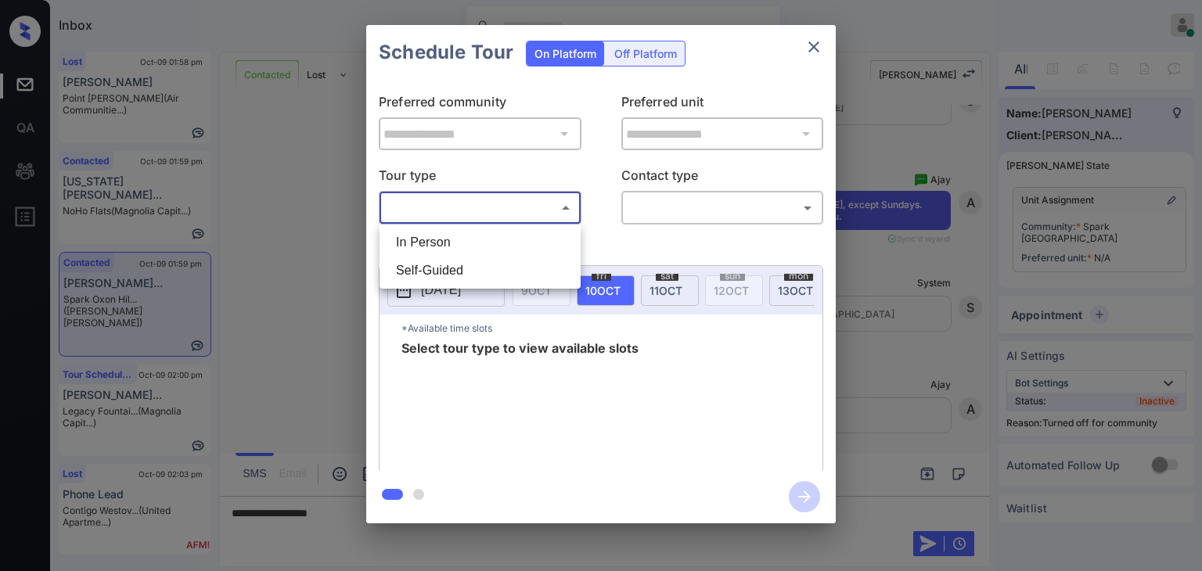
click at [473, 201] on body "Inbox [PERSON_NAME] [PERSON_NAME] Online Set yourself offline Set yourself on b…" at bounding box center [601, 285] width 1202 height 571
click at [460, 230] on li "In Person" at bounding box center [480, 243] width 193 height 28
type input "********"
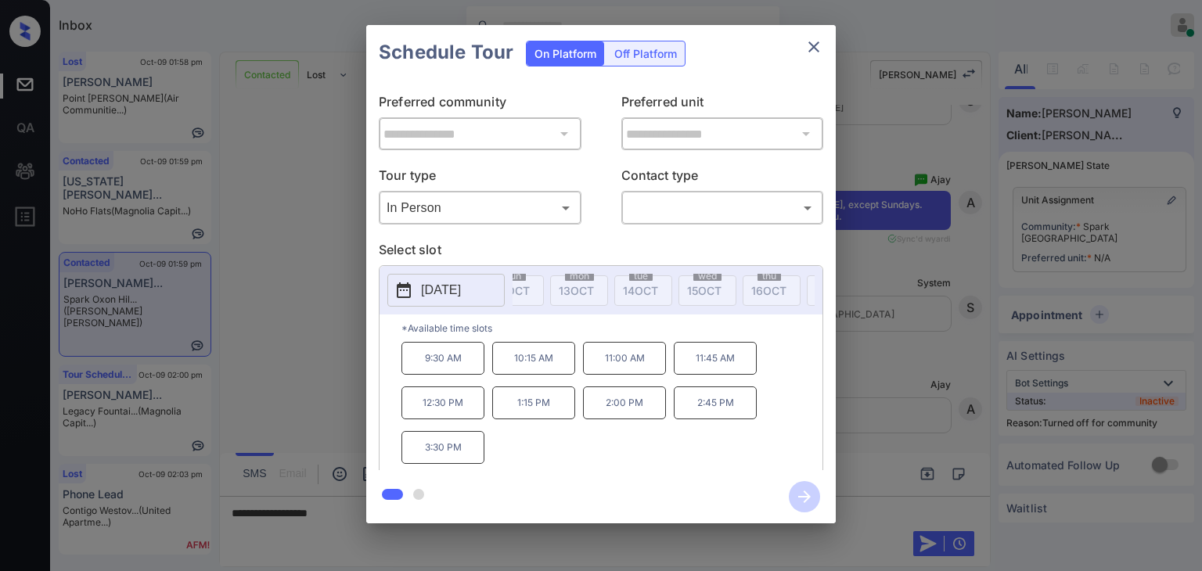
scroll to position [0, 0]
click at [813, 41] on icon "close" at bounding box center [814, 47] width 19 height 19
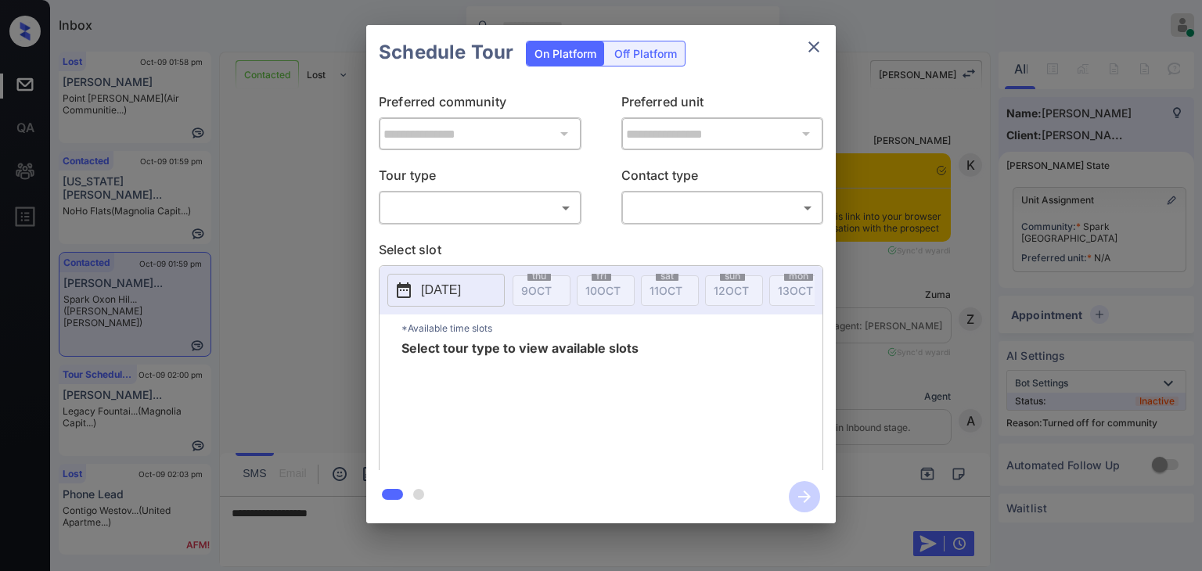
scroll to position [704, 0]
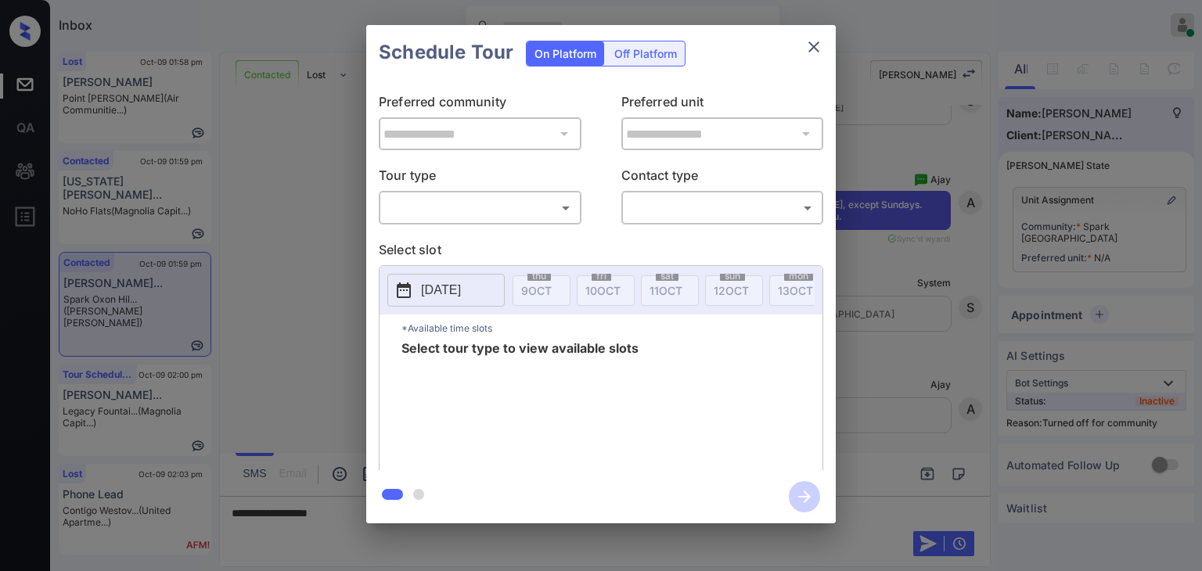
click at [409, 218] on body "Inbox [PERSON_NAME] [PERSON_NAME] Online Set yourself offline Set yourself on b…" at bounding box center [601, 285] width 1202 height 571
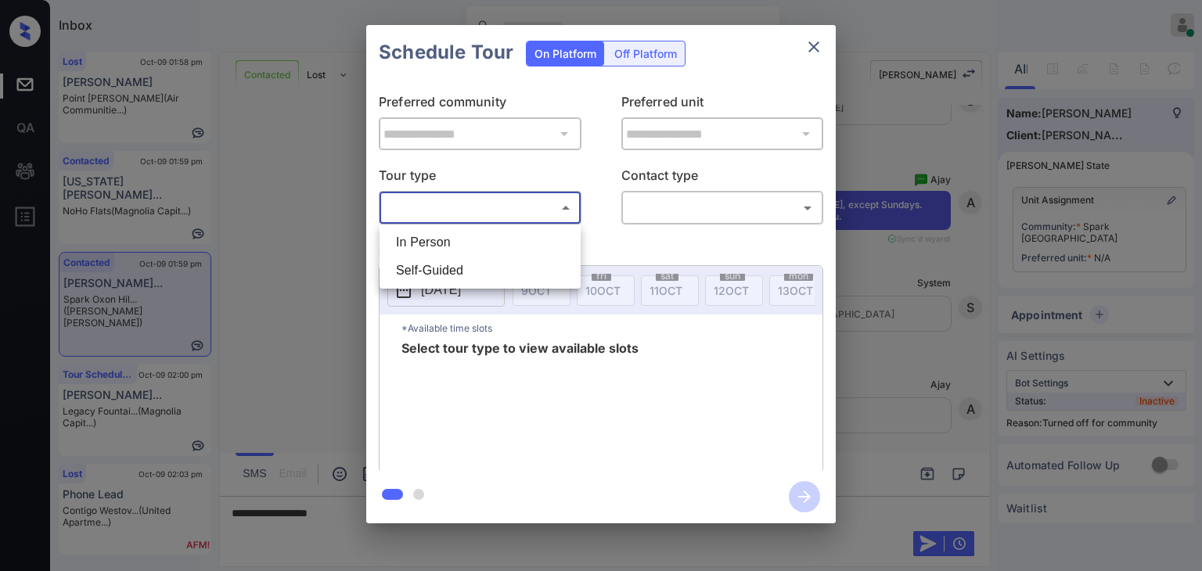
click at [420, 244] on li "In Person" at bounding box center [480, 243] width 193 height 28
type input "********"
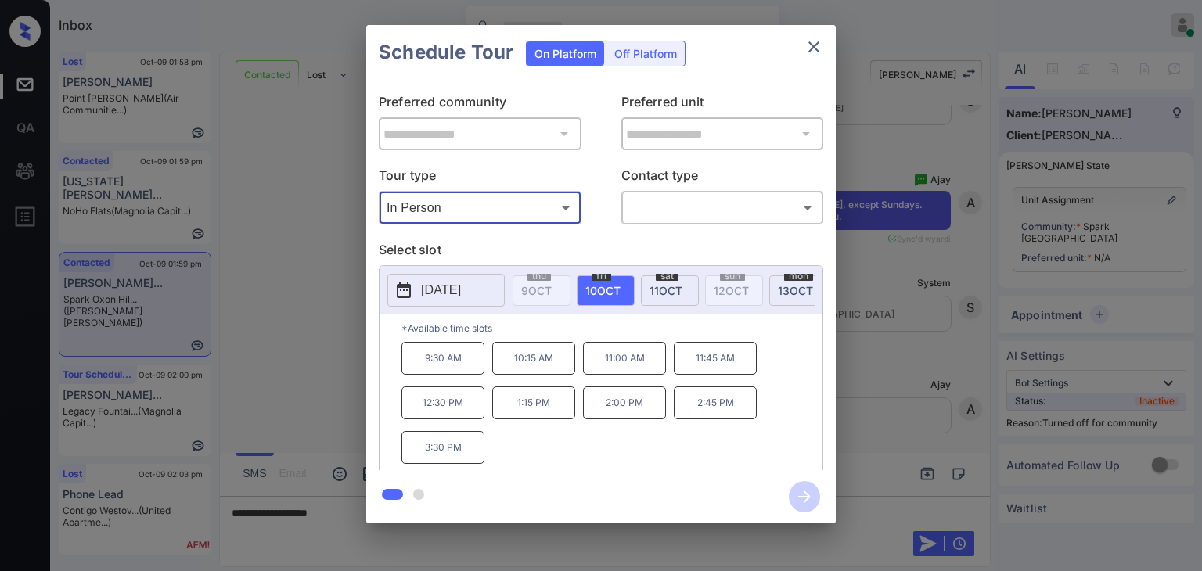
click at [787, 292] on span "[DATE]" at bounding box center [795, 290] width 35 height 13
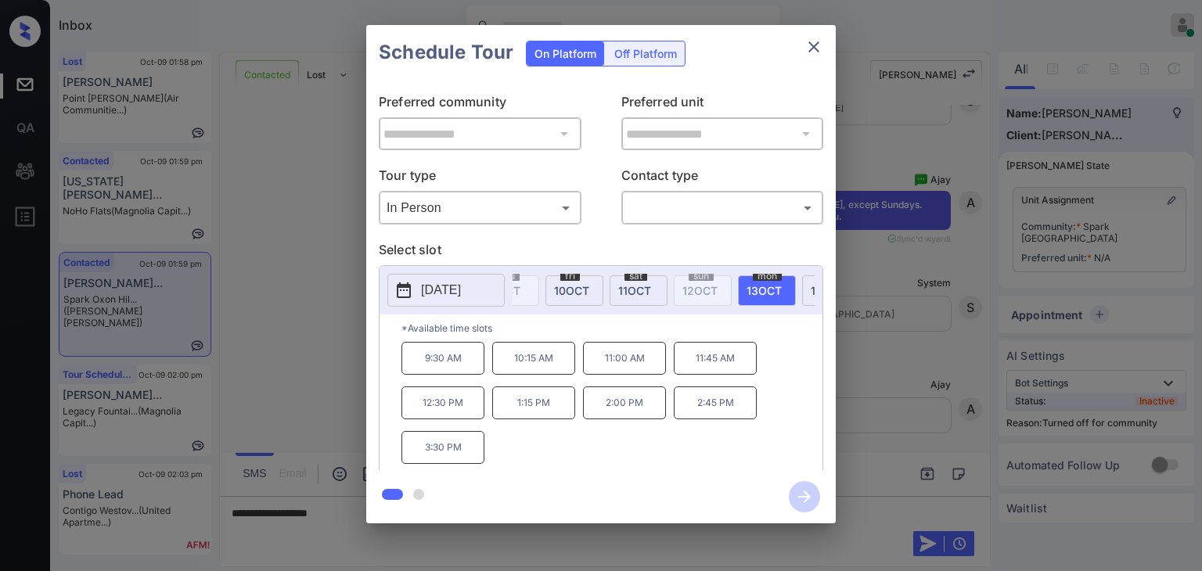
scroll to position [0, 63]
click at [790, 292] on span "14 OCT" at bounding box center [797, 290] width 35 height 13
click at [817, 46] on icon "close" at bounding box center [814, 47] width 19 height 19
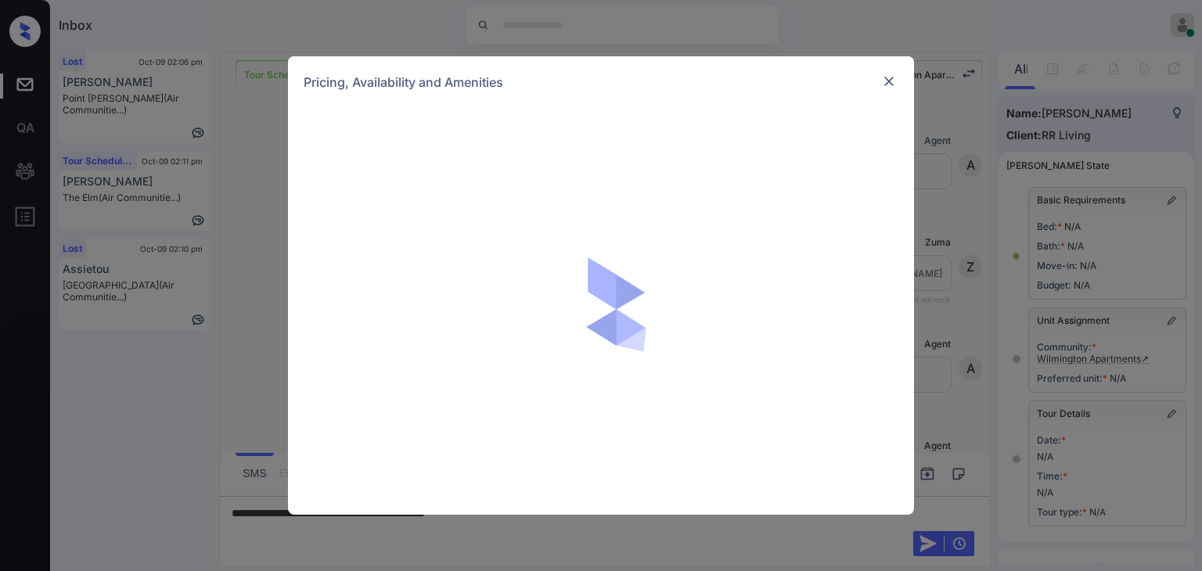
scroll to position [157, 0]
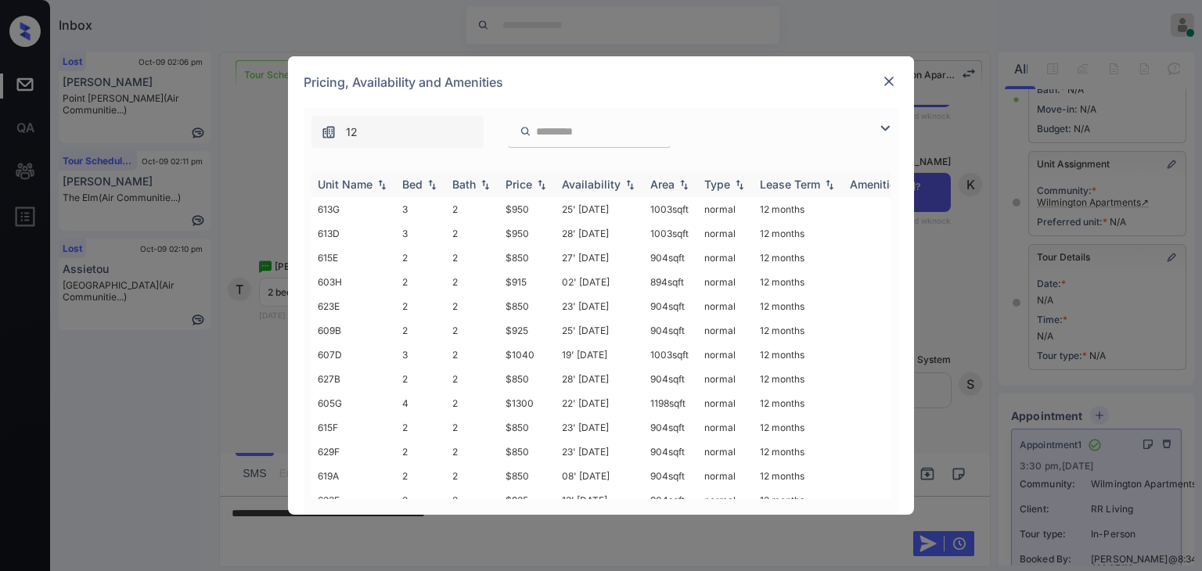
click at [414, 186] on div "Bed" at bounding box center [412, 184] width 20 height 13
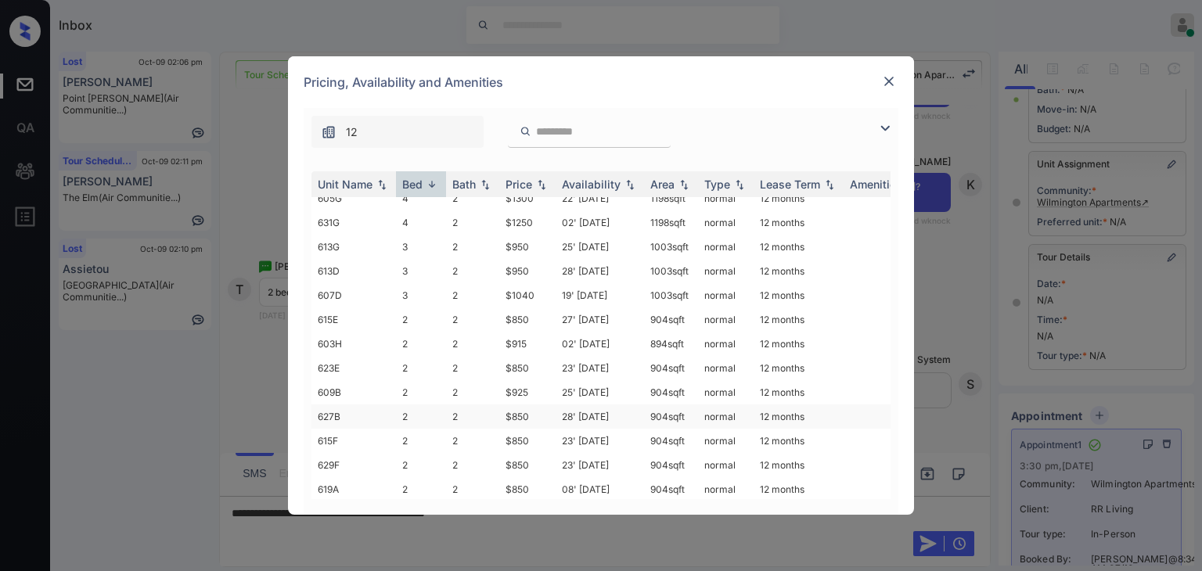
scroll to position [0, 0]
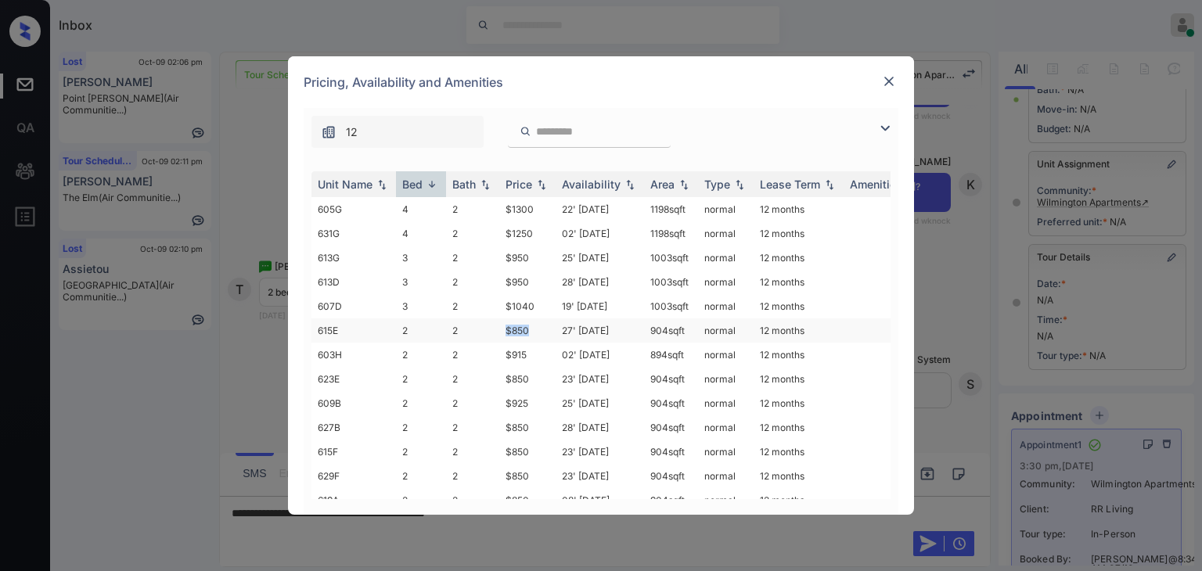
drag, startPoint x: 507, startPoint y: 332, endPoint x: 537, endPoint y: 336, distance: 30.0
click at [537, 336] on td "$850" at bounding box center [527, 331] width 56 height 24
copy td "$850"
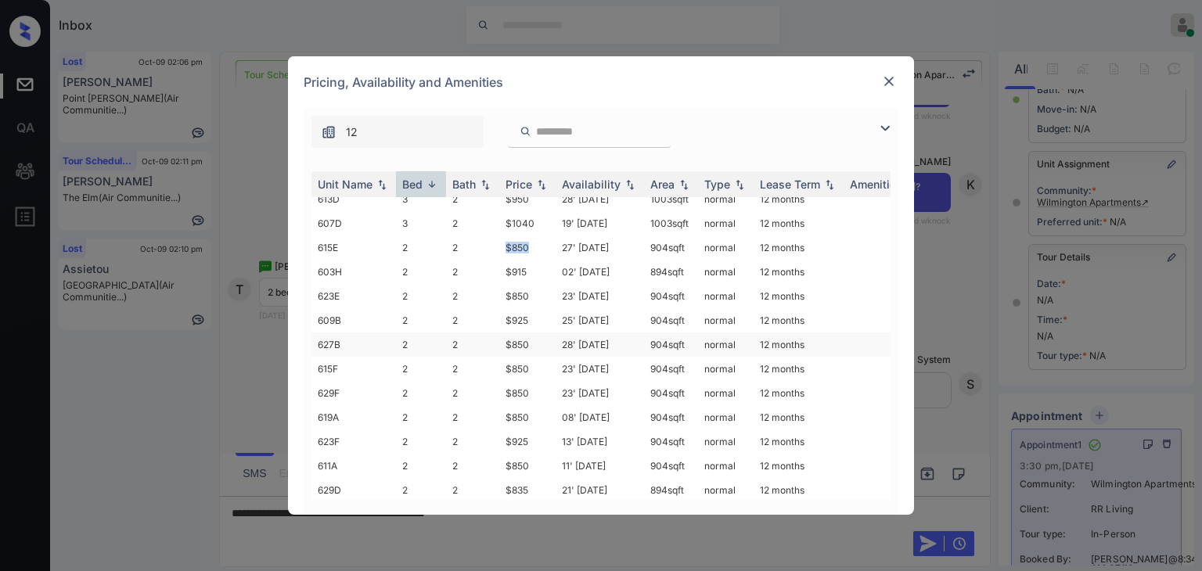
scroll to position [100, 0]
click at [883, 77] on img at bounding box center [889, 82] width 16 height 16
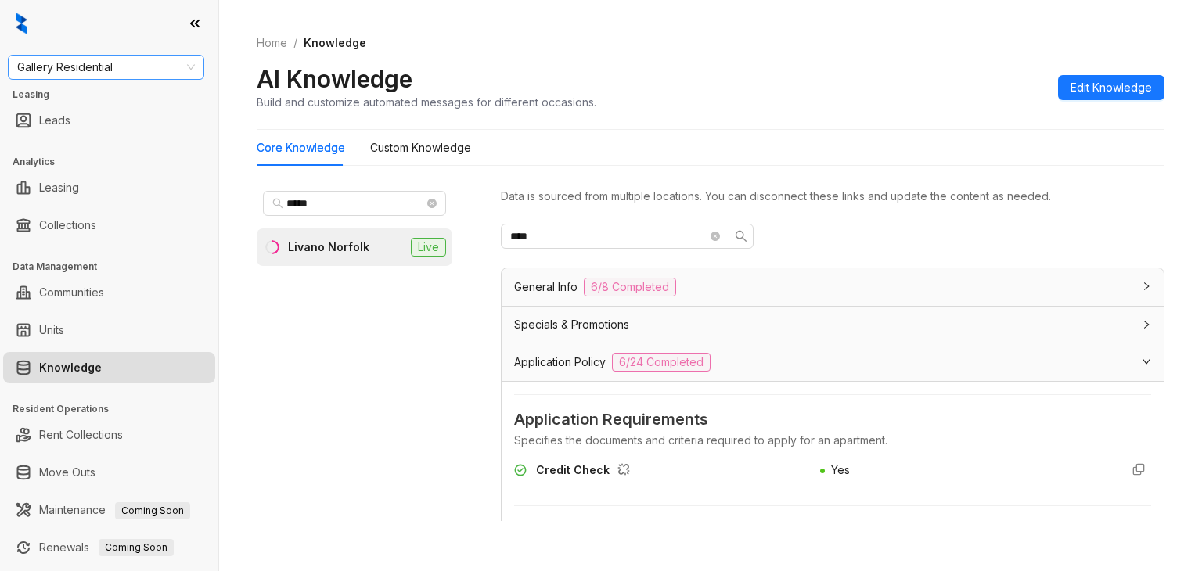
scroll to position [157, 0]
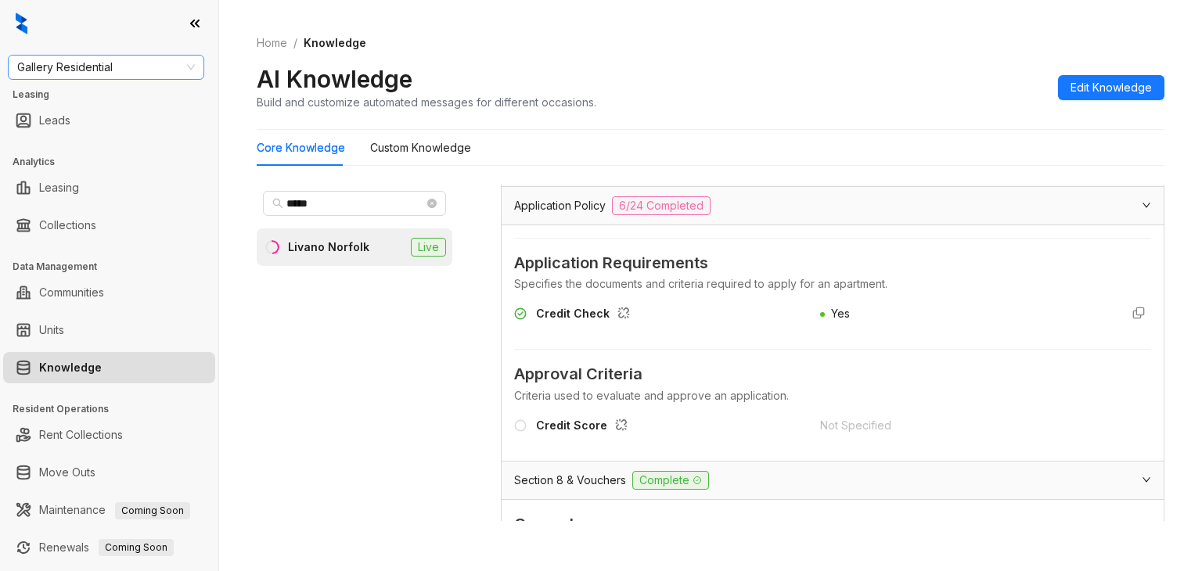
click at [121, 63] on span "Gallery Residential" at bounding box center [106, 67] width 178 height 23
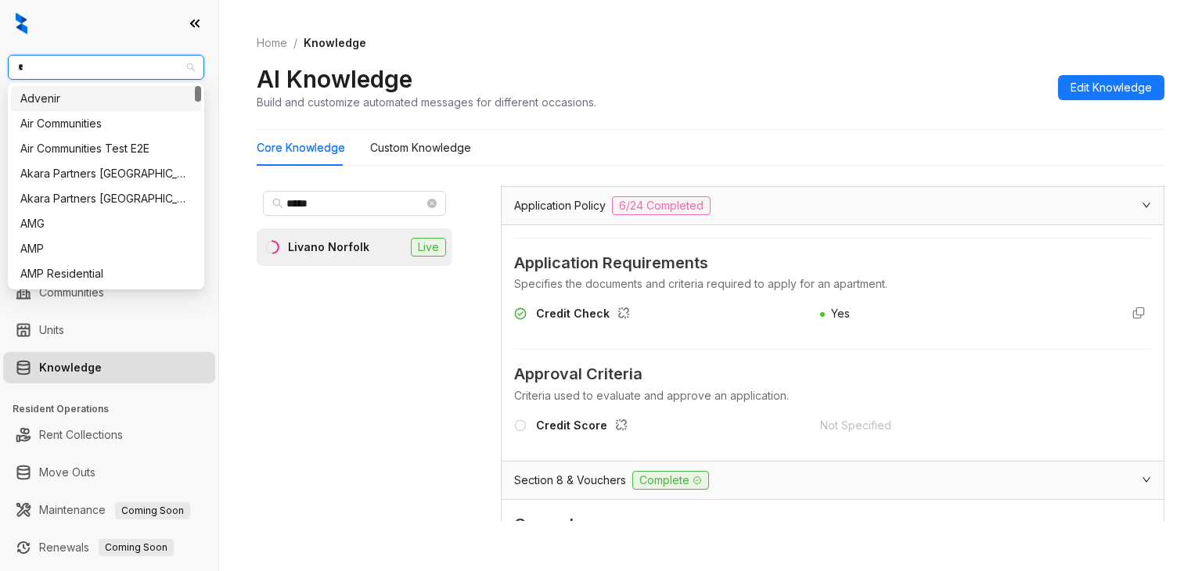
type input "**"
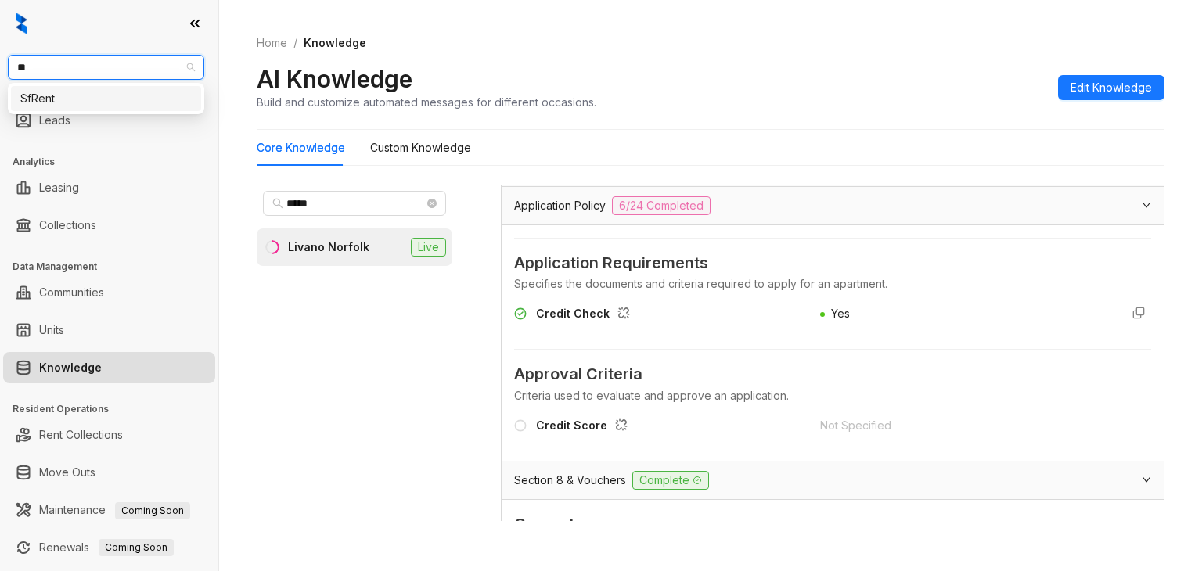
click at [88, 98] on div "SfRent" at bounding box center [105, 98] width 171 height 17
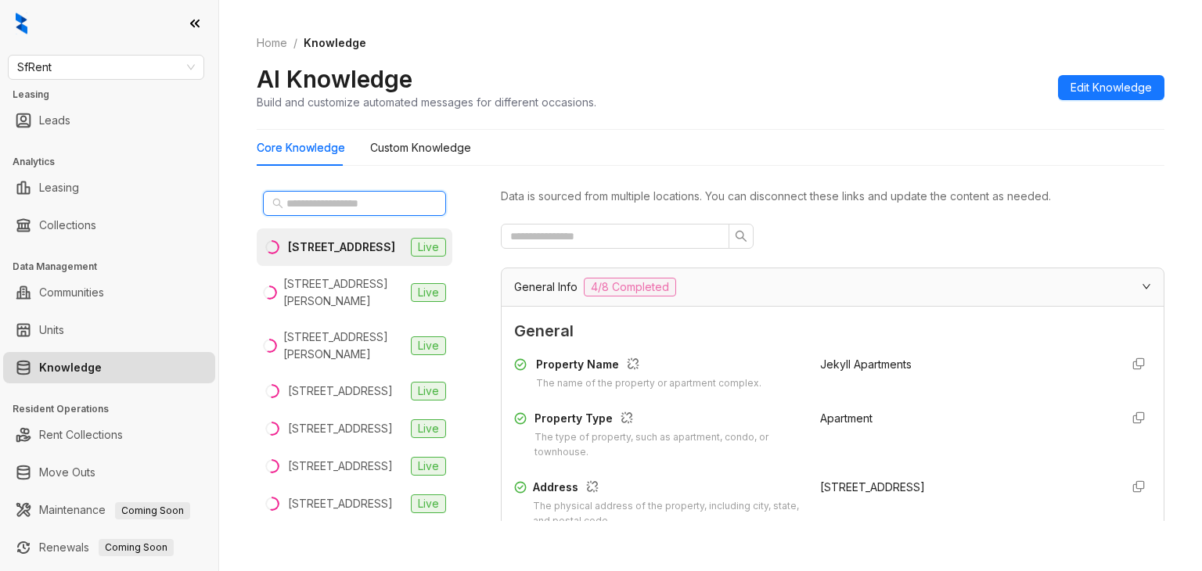
click at [301, 198] on input "text" at bounding box center [355, 203] width 138 height 17
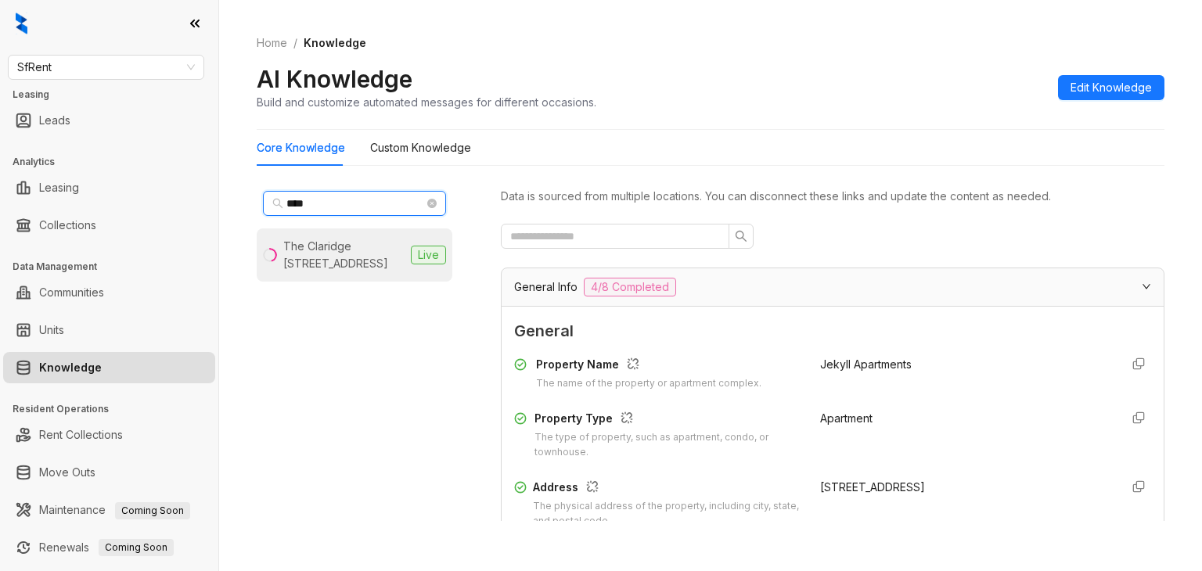
type input "****"
click at [307, 235] on li "The Claridge 634 15th St, Oakland, CA Live" at bounding box center [355, 255] width 196 height 53
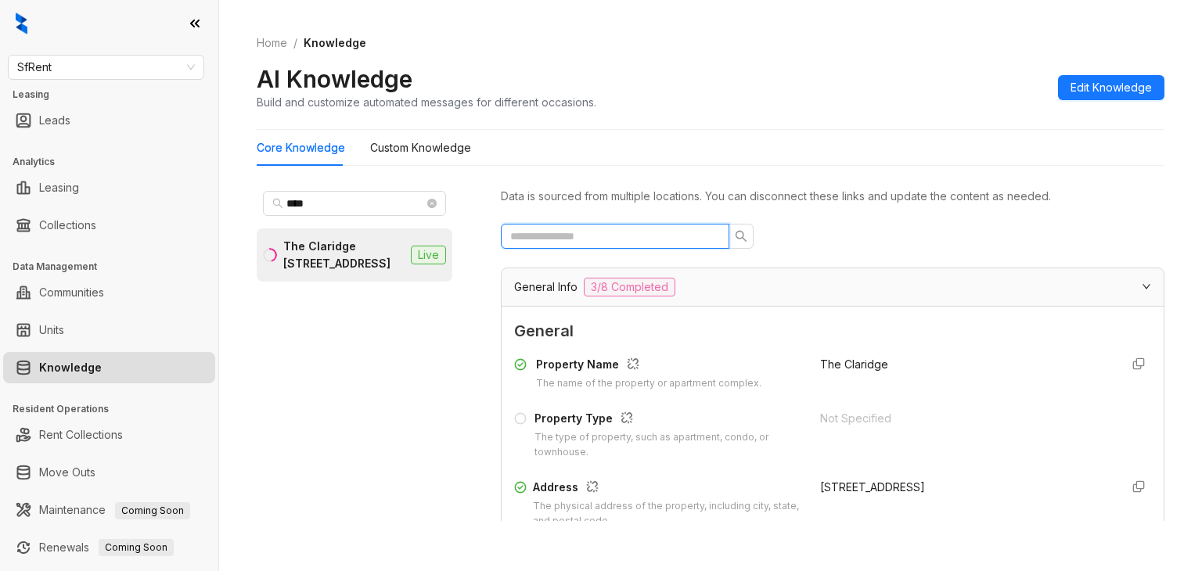
click at [614, 236] on input "text" at bounding box center [608, 236] width 197 height 17
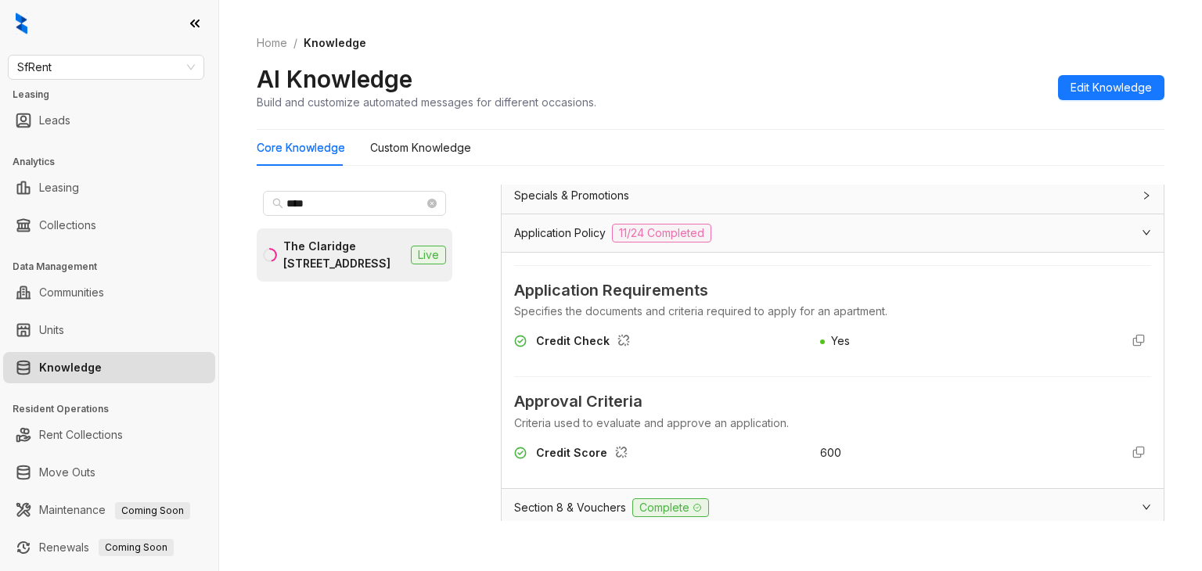
scroll to position [157, 0]
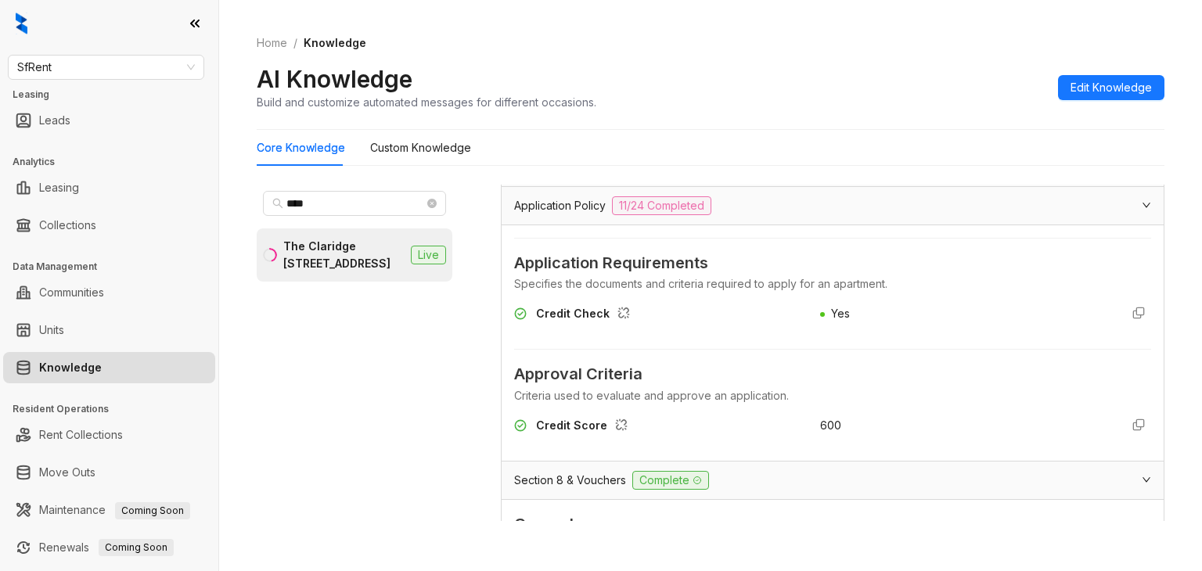
type input "****"
drag, startPoint x: 841, startPoint y: 416, endPoint x: 880, endPoint y: 413, distance: 38.5
click at [880, 413] on div "Credit Score 600" at bounding box center [832, 430] width 637 height 38
copy div "600"
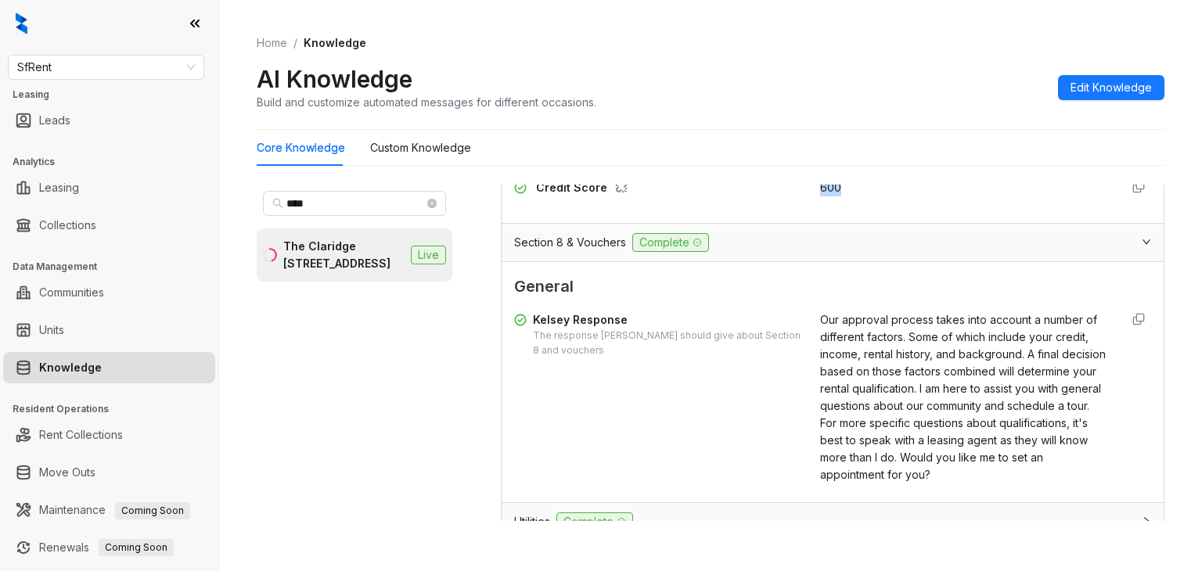
scroll to position [391, 0]
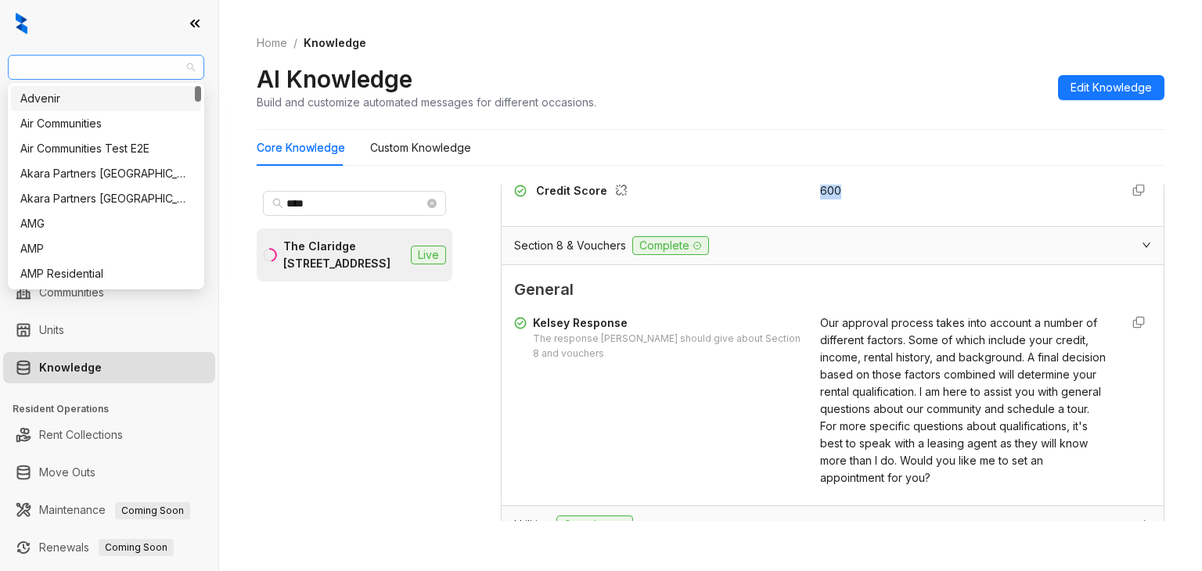
drag, startPoint x: 150, startPoint y: 67, endPoint x: 31, endPoint y: 67, distance: 119.8
click at [34, 67] on span "SfRent" at bounding box center [106, 67] width 178 height 23
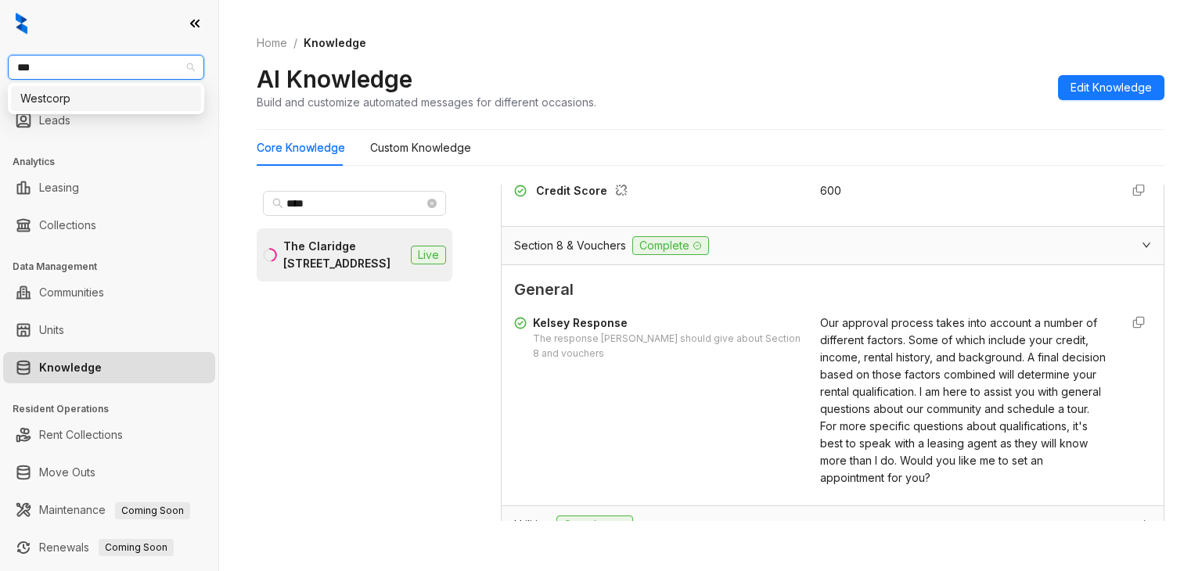
type input "****"
click at [78, 98] on div "Westcorp" at bounding box center [105, 98] width 171 height 17
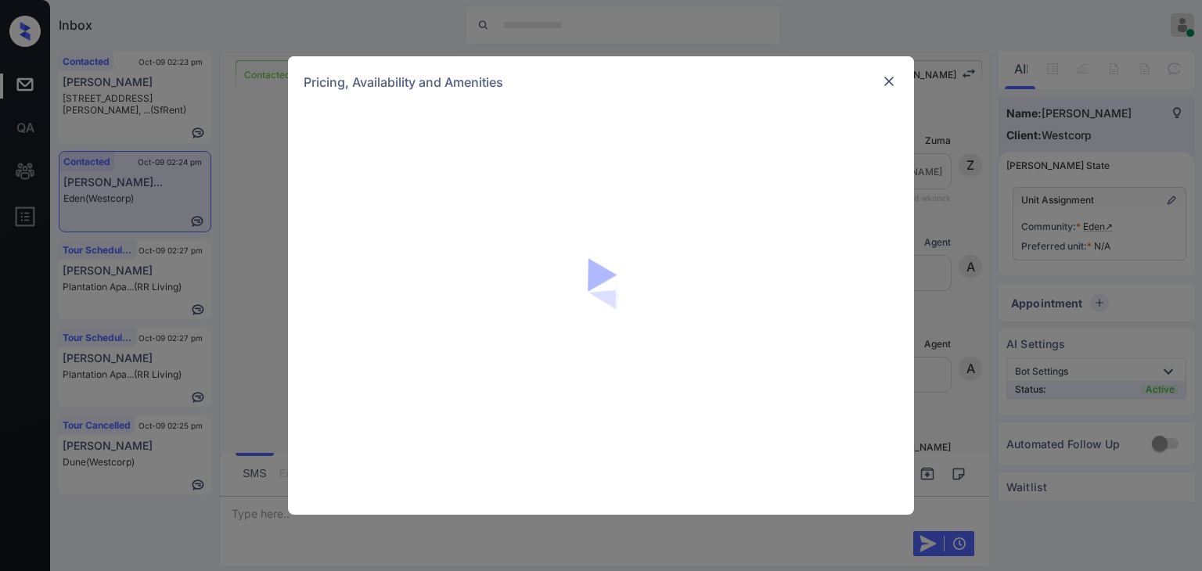
scroll to position [2229, 0]
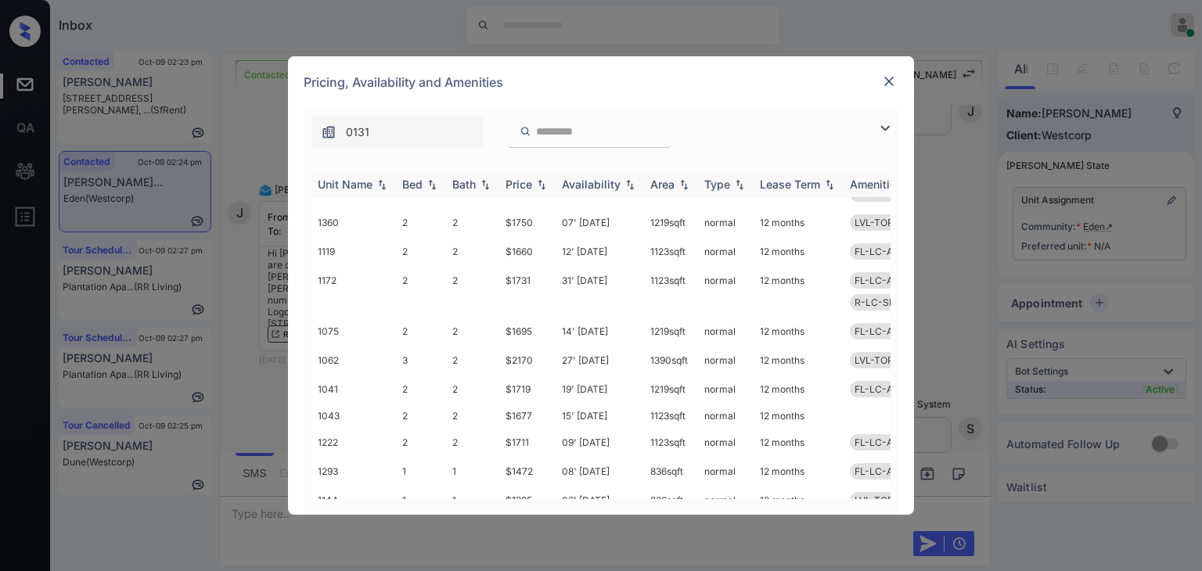
click at [419, 182] on div "Bed" at bounding box center [412, 184] width 20 height 13
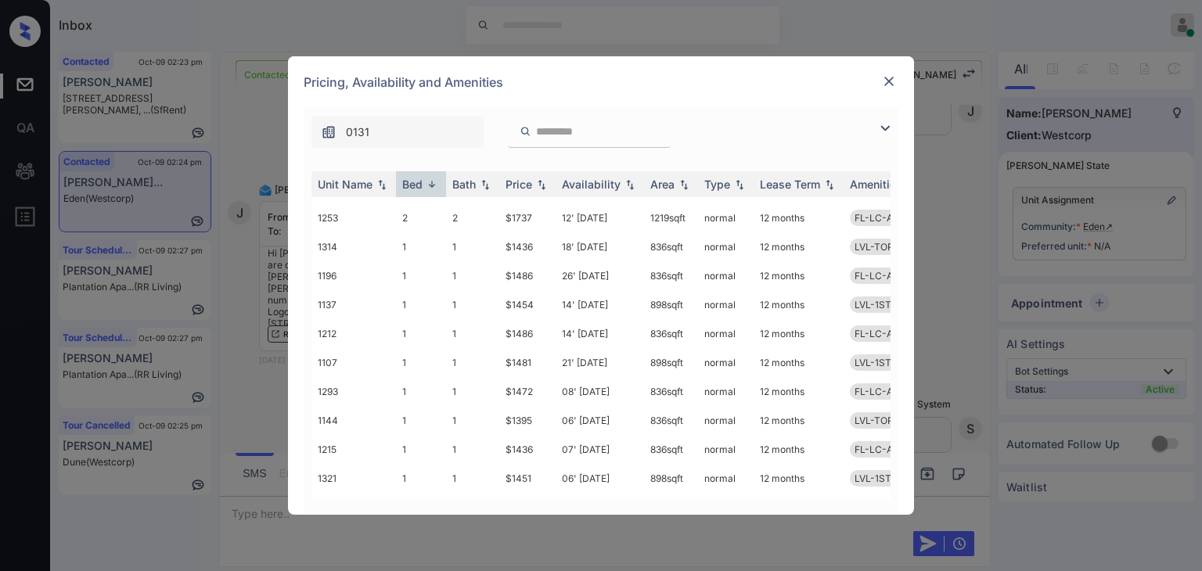
scroll to position [770, 0]
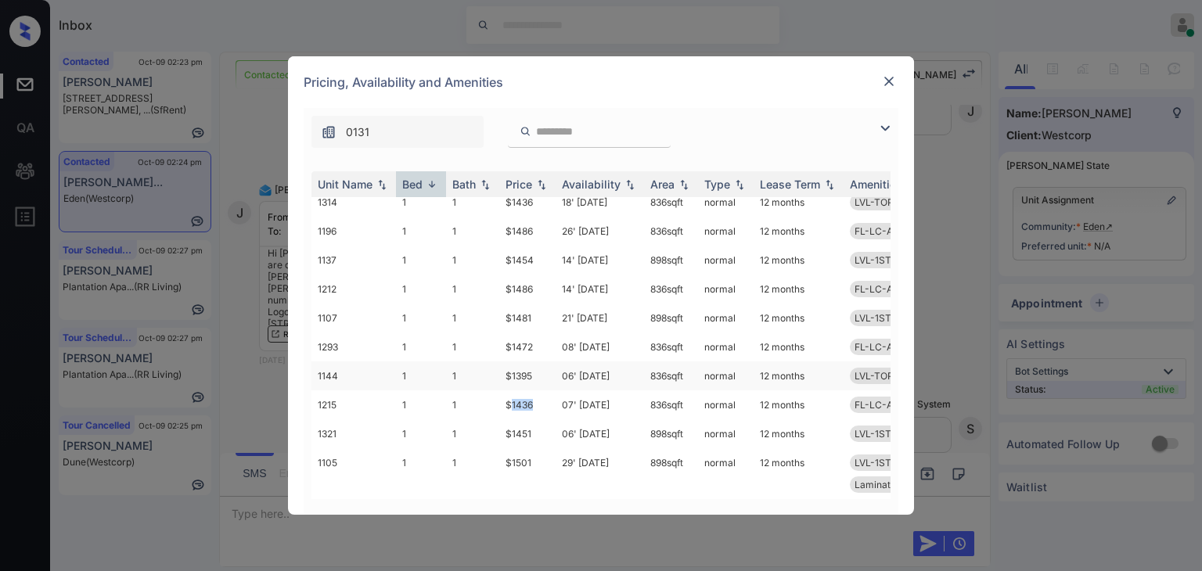
drag, startPoint x: 510, startPoint y: 390, endPoint x: 516, endPoint y: 370, distance: 20.5
click at [542, 391] on td "$1436" at bounding box center [527, 405] width 56 height 29
drag, startPoint x: 508, startPoint y: 361, endPoint x: 538, endPoint y: 362, distance: 29.8
click at [538, 362] on td "$1395" at bounding box center [527, 376] width 56 height 29
copy td "$1395"
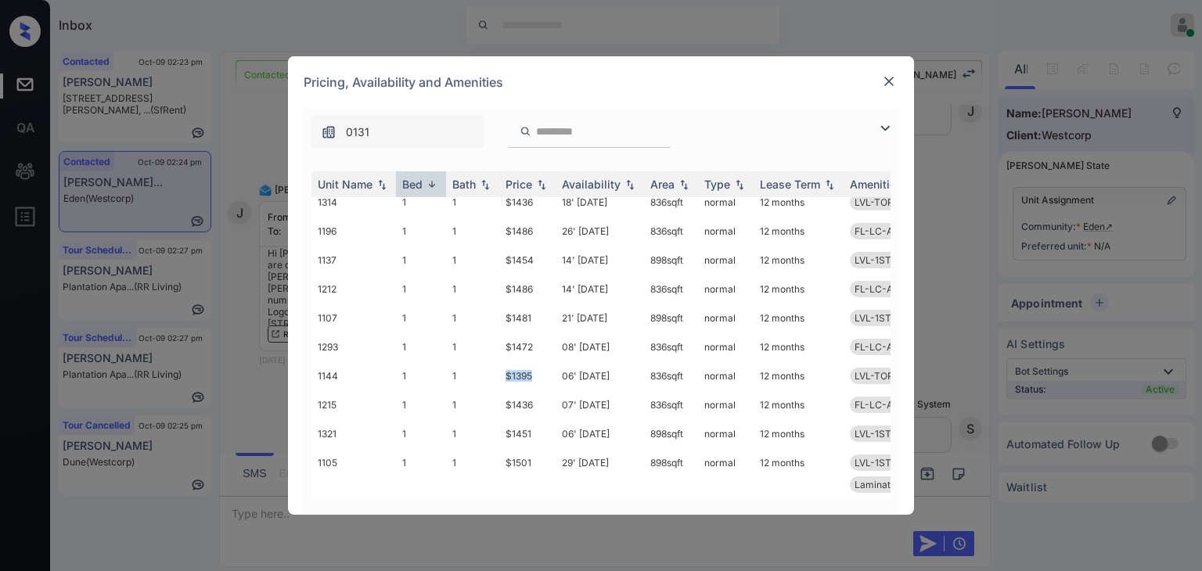
click at [886, 83] on img at bounding box center [889, 82] width 16 height 16
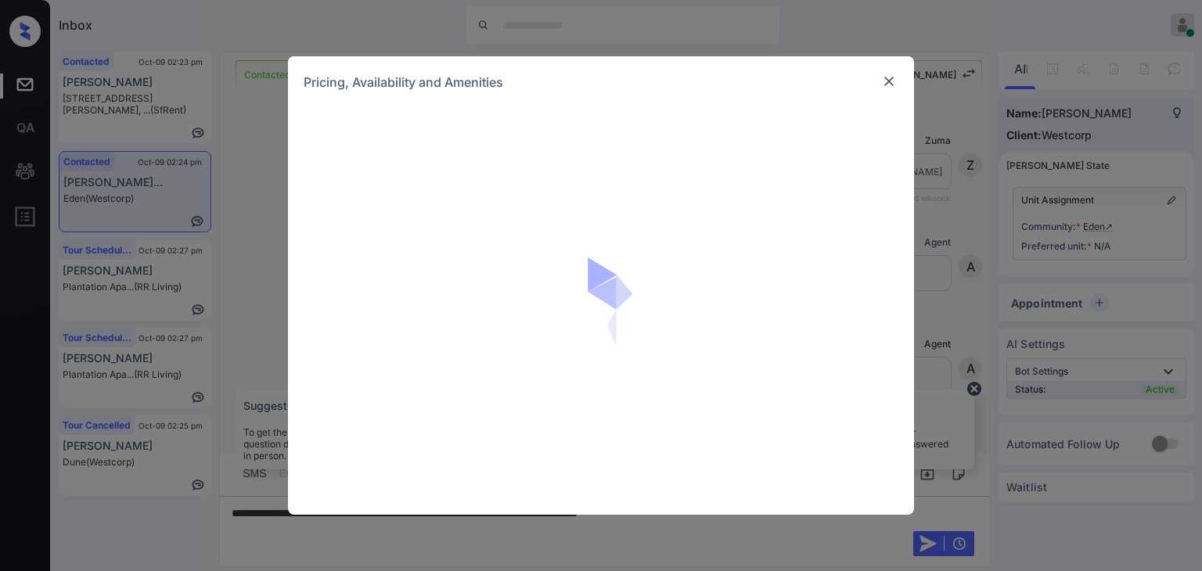
scroll to position [2229, 0]
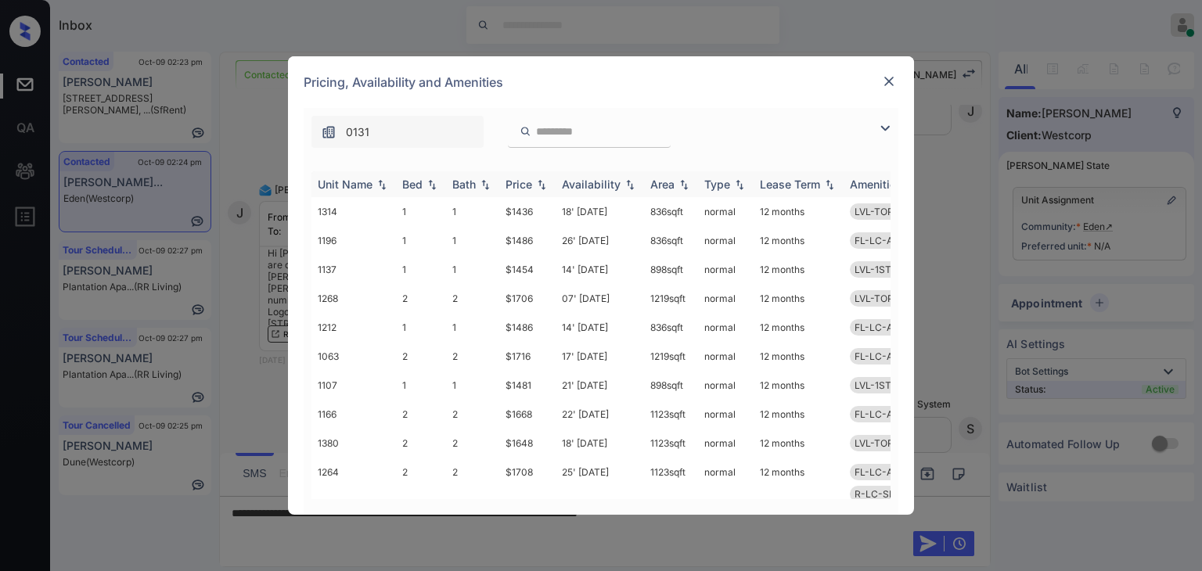
click at [406, 183] on div "Bed" at bounding box center [412, 184] width 20 height 13
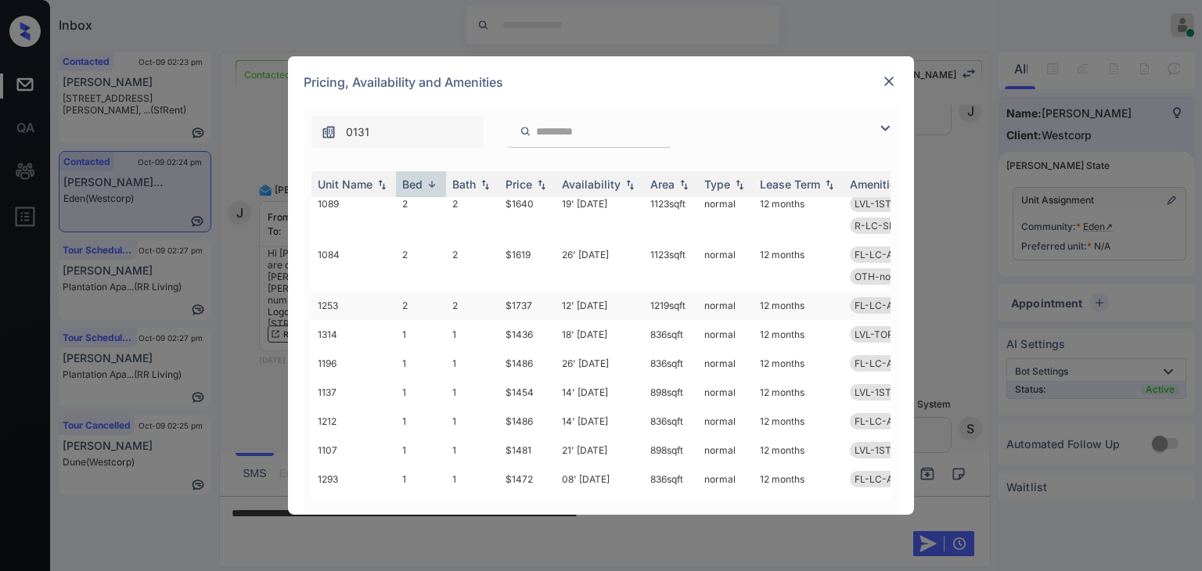
scroll to position [548, 0]
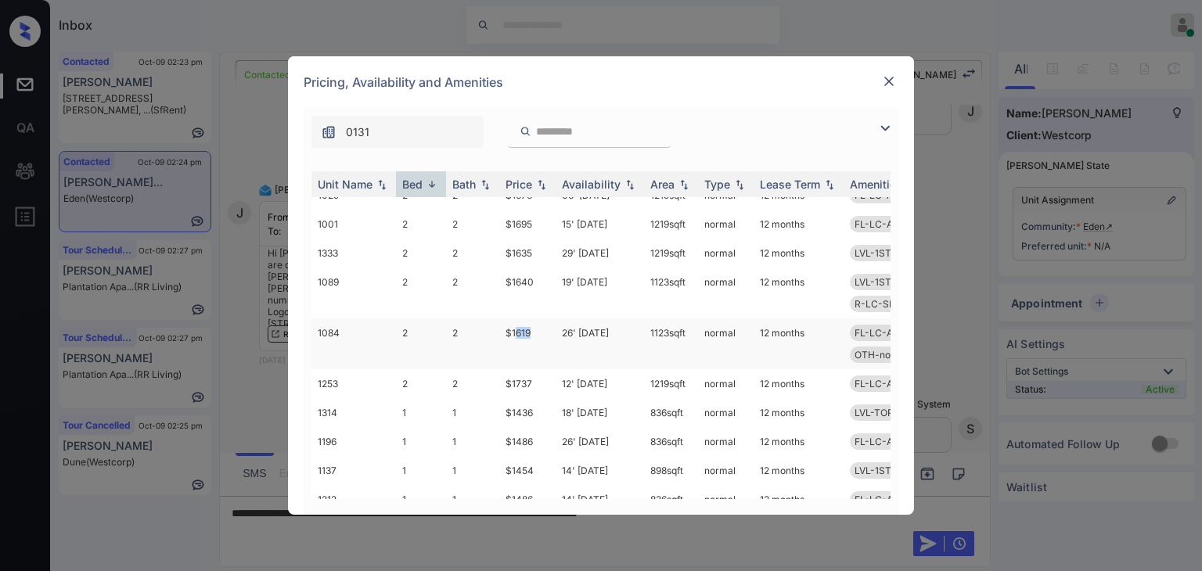
drag, startPoint x: 523, startPoint y: 326, endPoint x: 552, endPoint y: 321, distance: 29.5
click at [545, 329] on td "$1619" at bounding box center [527, 344] width 56 height 51
drag, startPoint x: 501, startPoint y: 327, endPoint x: 531, endPoint y: 329, distance: 29.8
click at [531, 329] on td "$1619" at bounding box center [527, 344] width 56 height 51
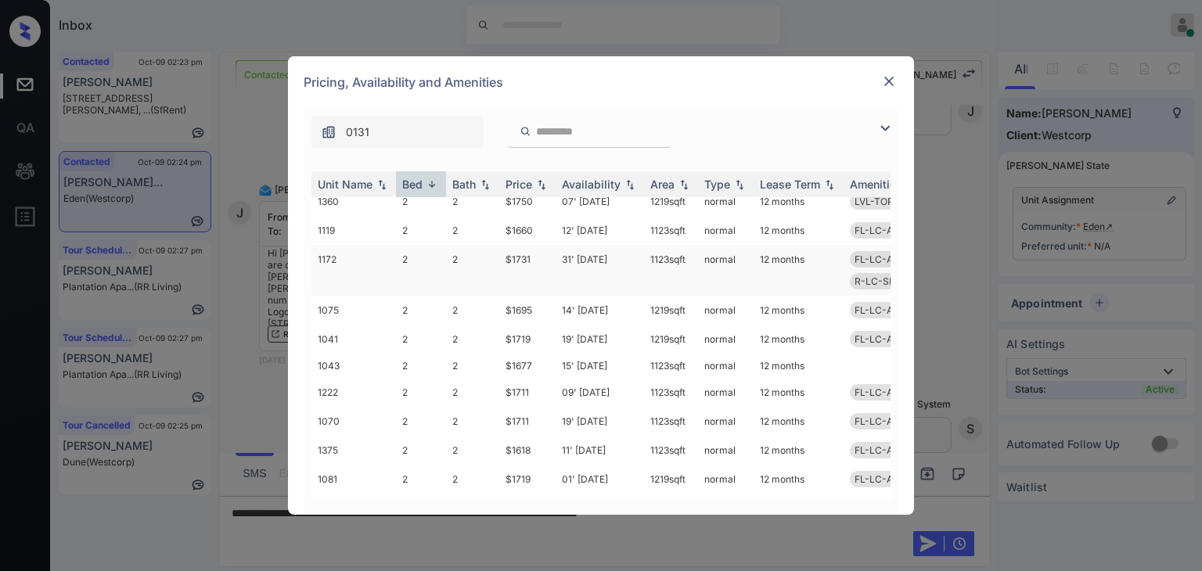
scroll to position [391, 0]
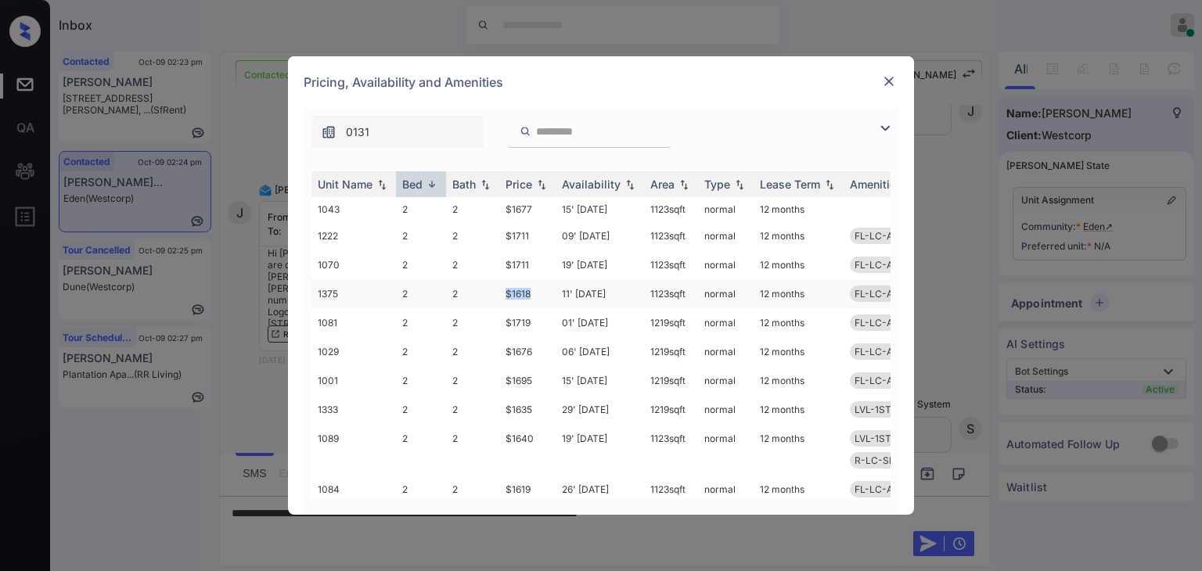
drag, startPoint x: 502, startPoint y: 293, endPoint x: 542, endPoint y: 289, distance: 40.1
click at [542, 291] on td "$1618" at bounding box center [527, 293] width 56 height 29
copy td "$1618"
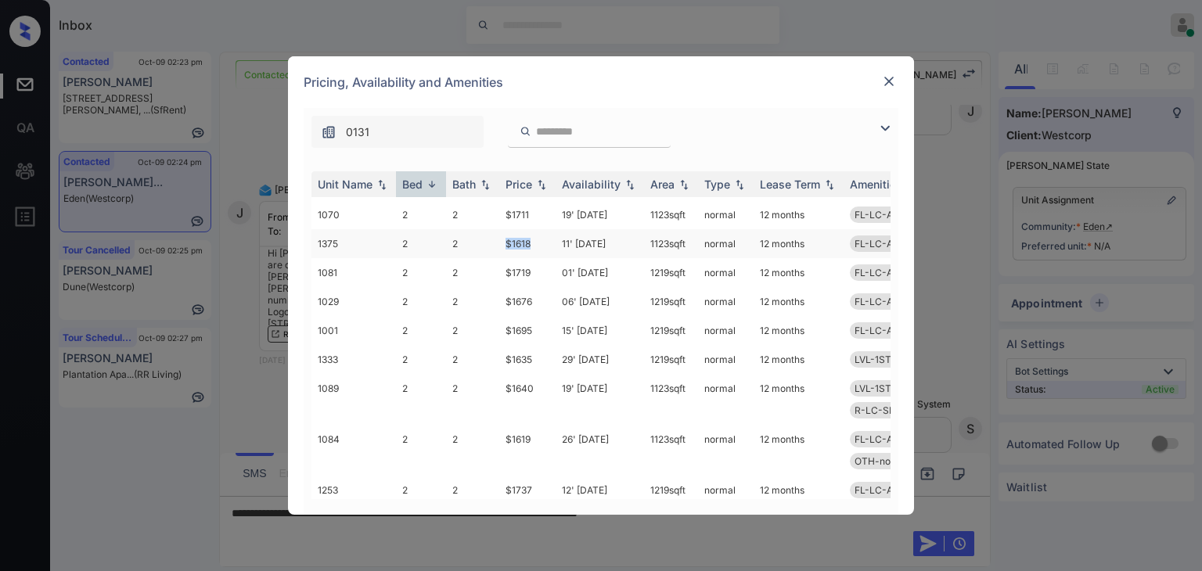
scroll to position [470, 0]
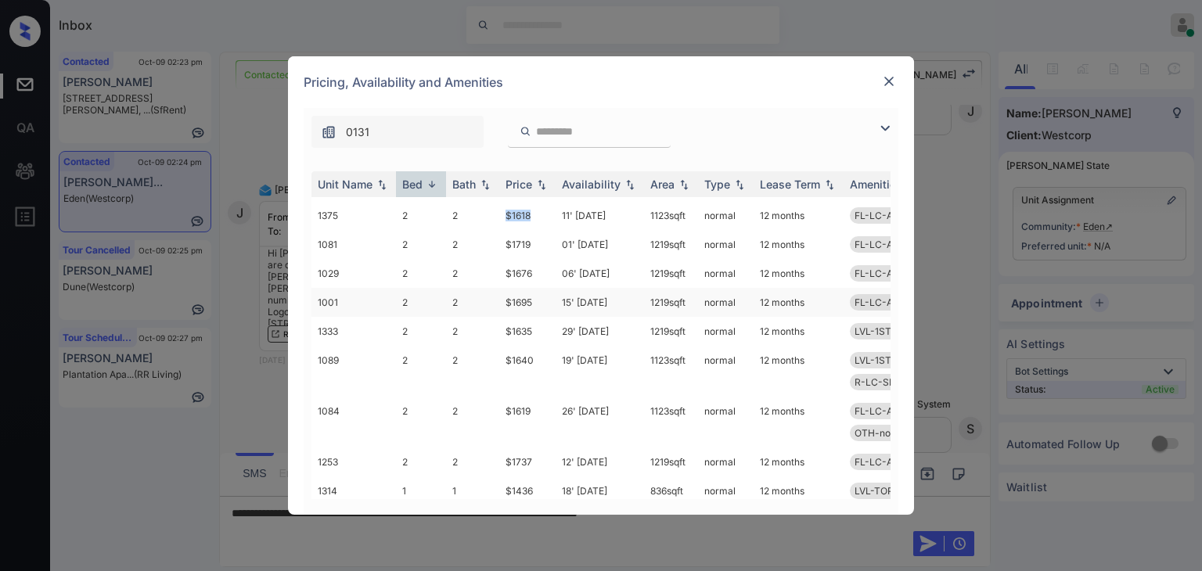
copy td "$1618"
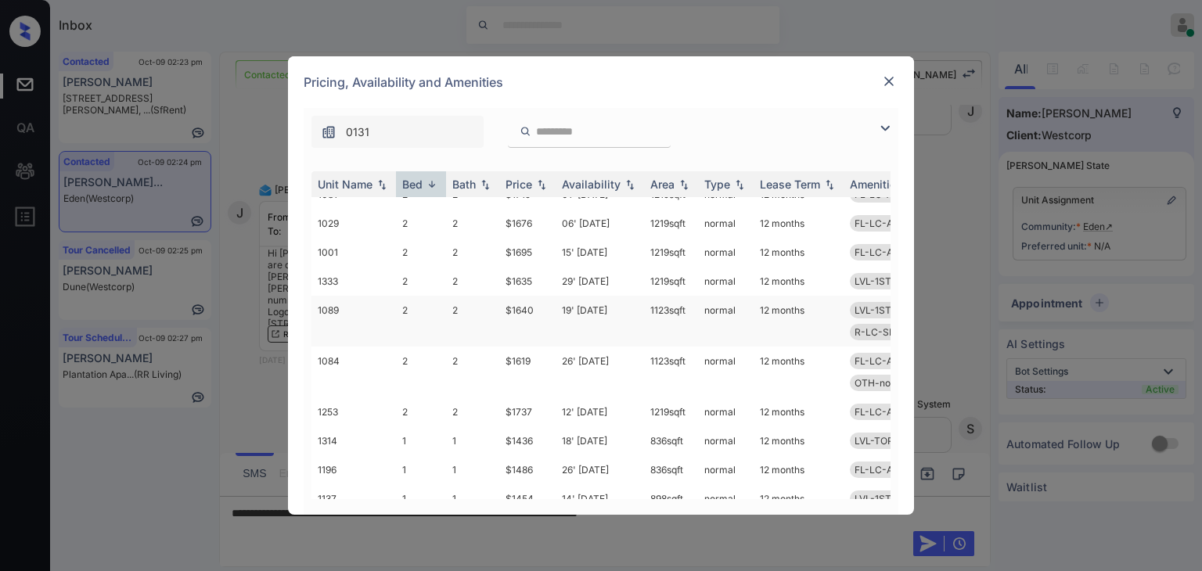
scroll to position [548, 0]
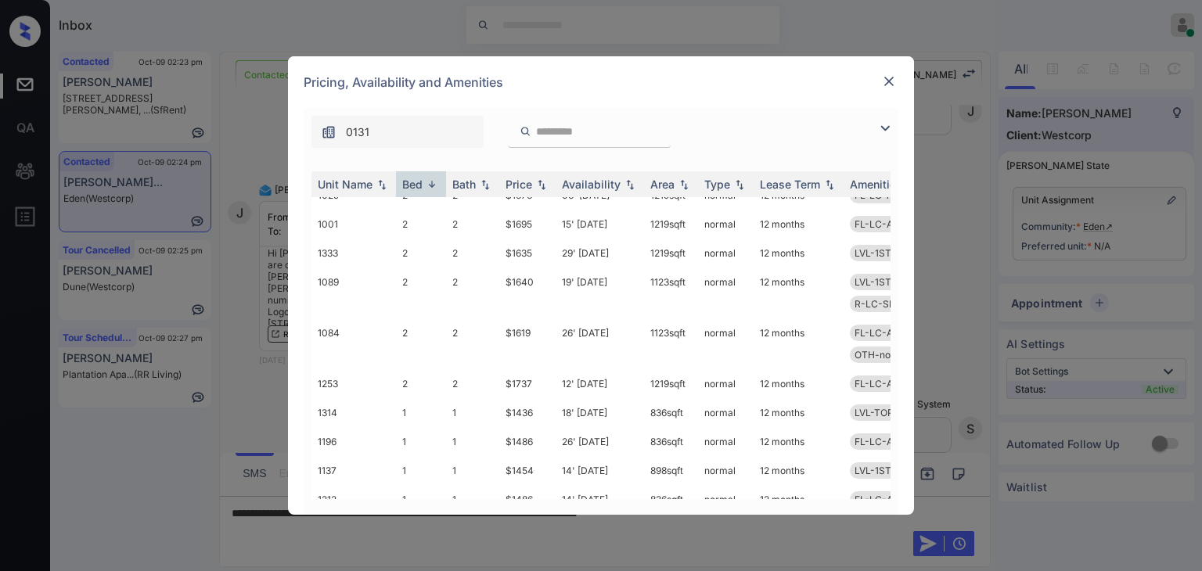
click at [889, 83] on img at bounding box center [889, 82] width 16 height 16
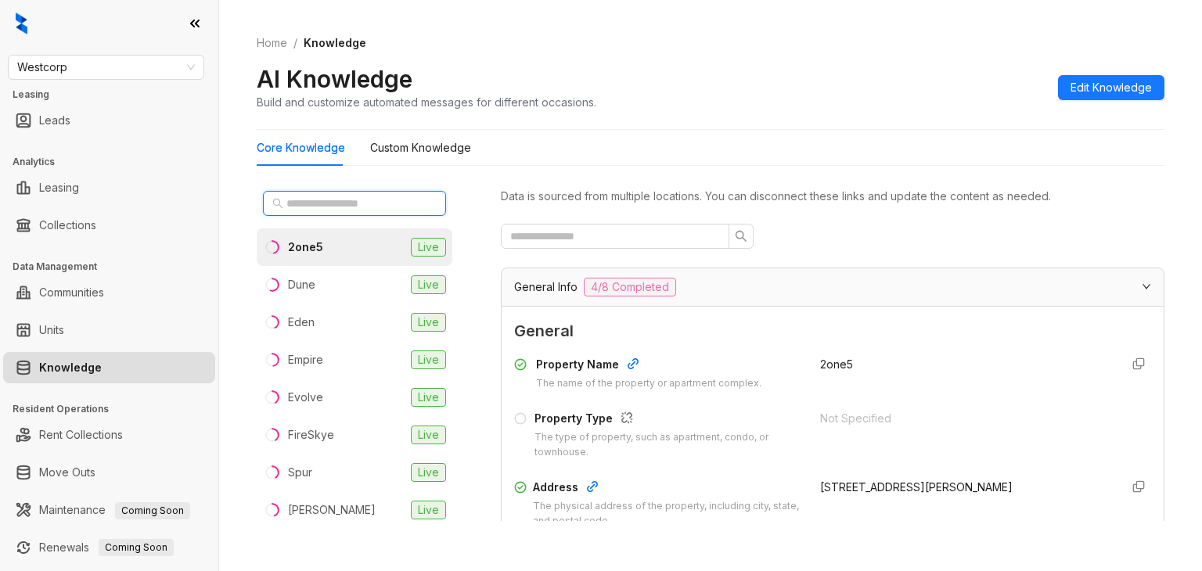
click at [323, 206] on input "text" at bounding box center [355, 203] width 138 height 17
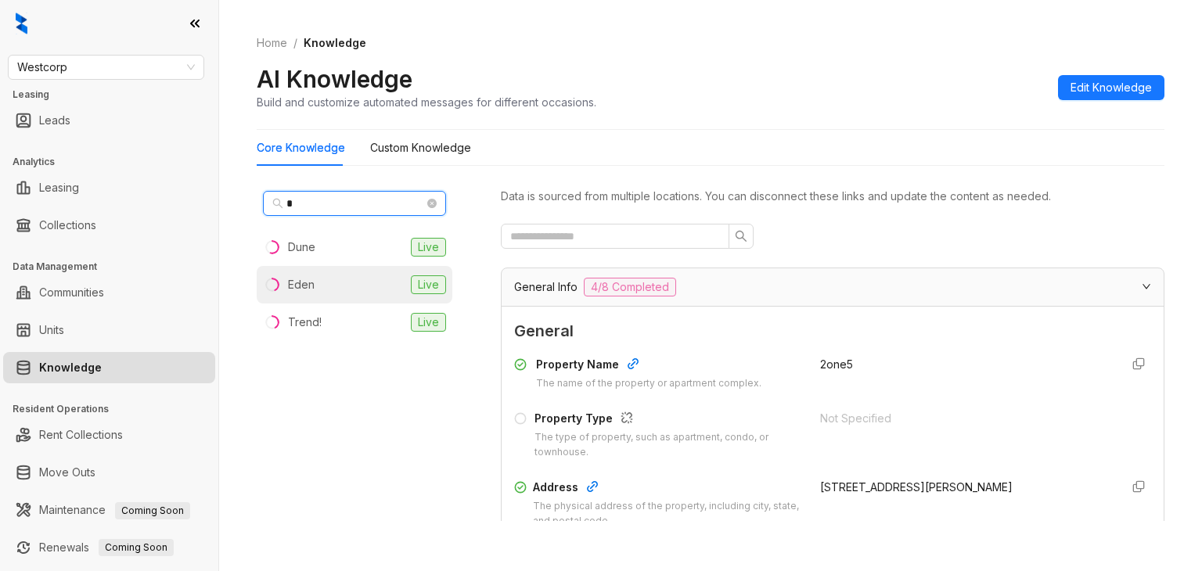
type input "*"
click at [314, 284] on li "Eden Live" at bounding box center [355, 285] width 196 height 38
click at [572, 250] on div "Data is sourced from multiple locations. You can disconnect these links and upd…" at bounding box center [833, 353] width 664 height 337
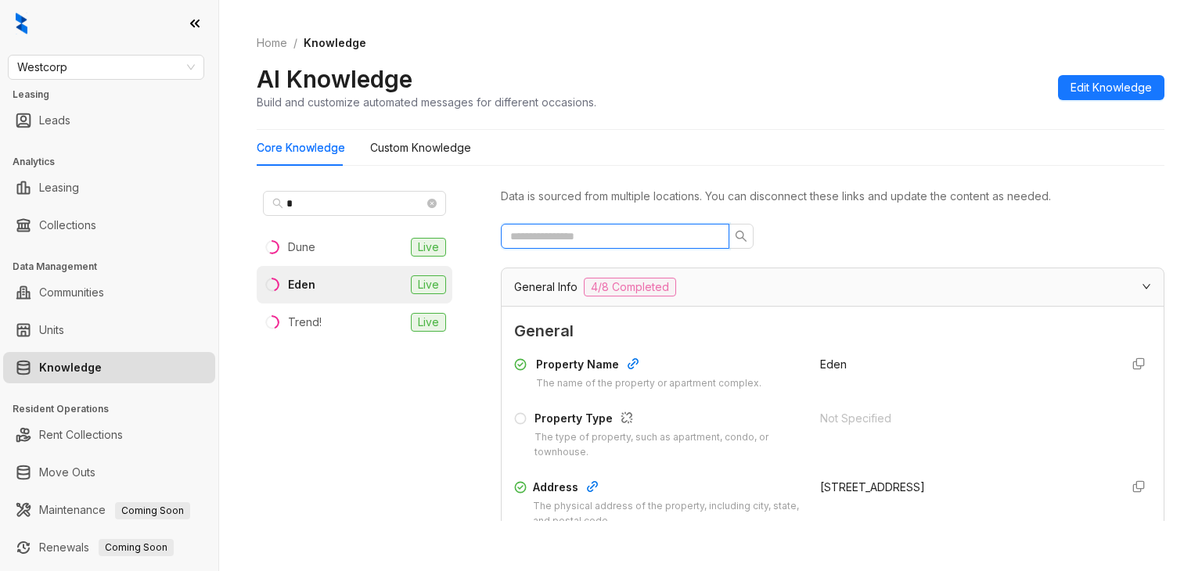
click at [570, 238] on input "text" at bounding box center [608, 236] width 197 height 17
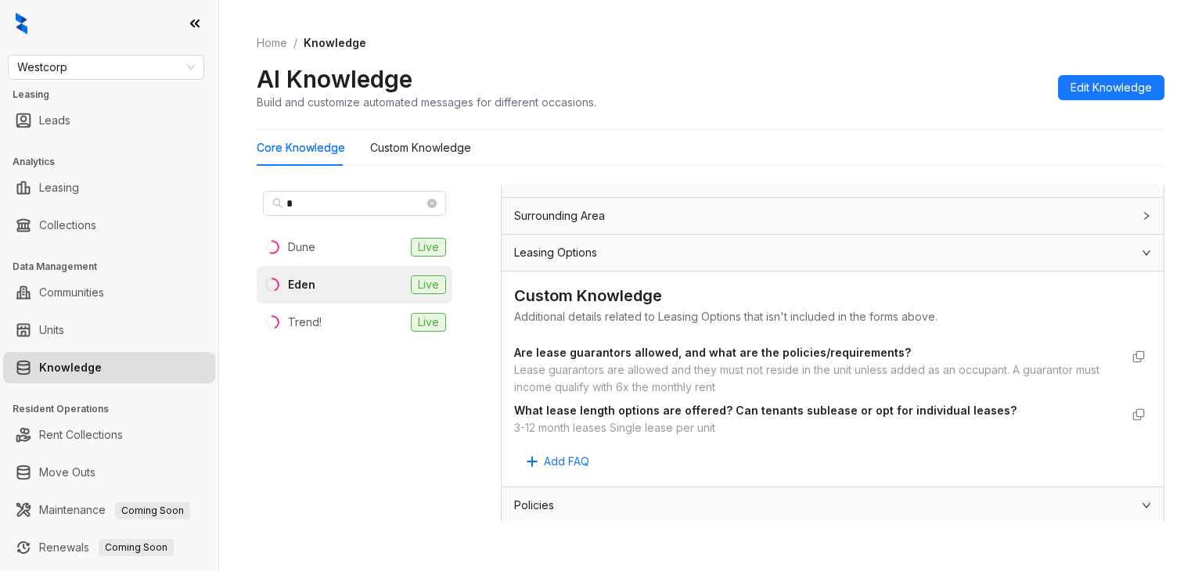
scroll to position [548, 0]
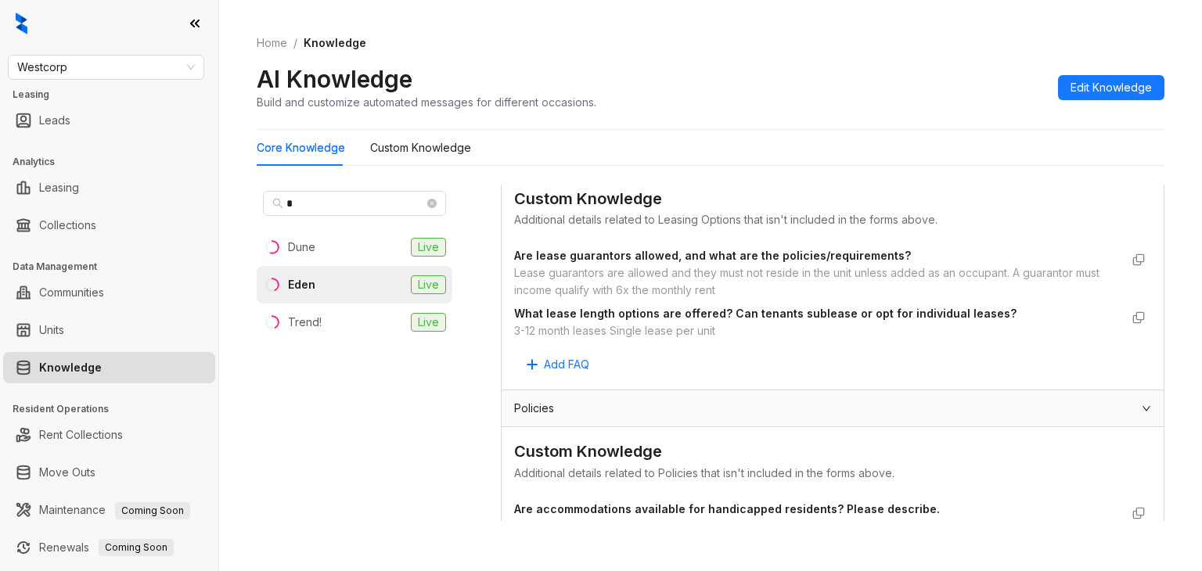
type input "*****"
drag, startPoint x: 517, startPoint y: 322, endPoint x: 731, endPoint y: 331, distance: 214.7
click at [731, 331] on div "3-12 month leases Single lease per unit" at bounding box center [817, 331] width 606 height 17
click at [704, 324] on div "3-12 month leases Single lease per unit" at bounding box center [817, 331] width 606 height 17
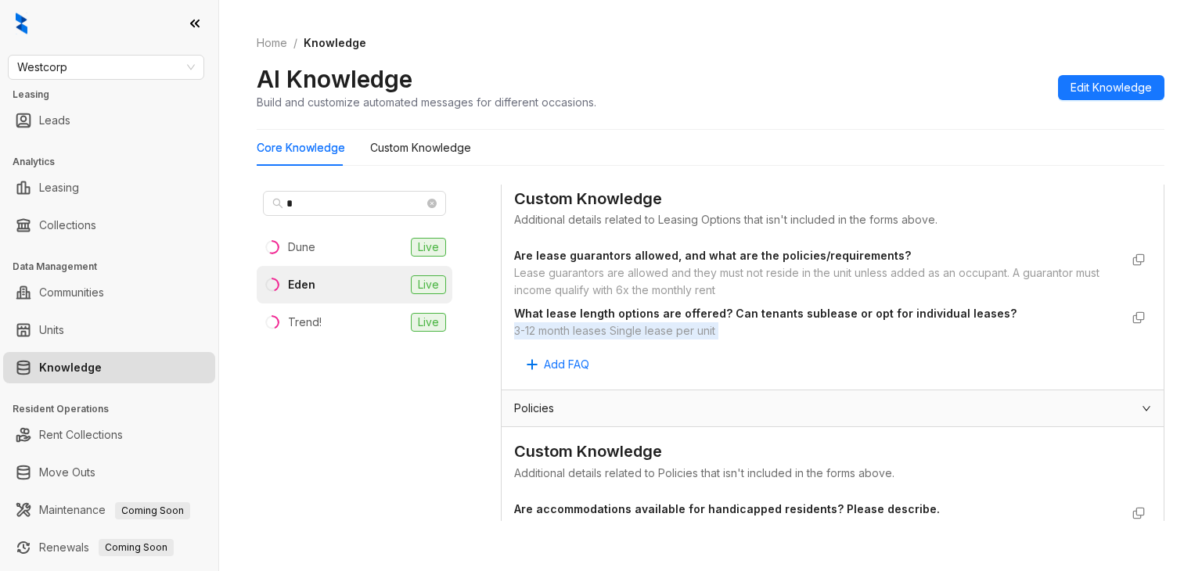
click at [704, 323] on div "3-12 month leases Single lease per unit" at bounding box center [817, 331] width 606 height 17
click at [113, 75] on span "Westcorp" at bounding box center [106, 67] width 178 height 23
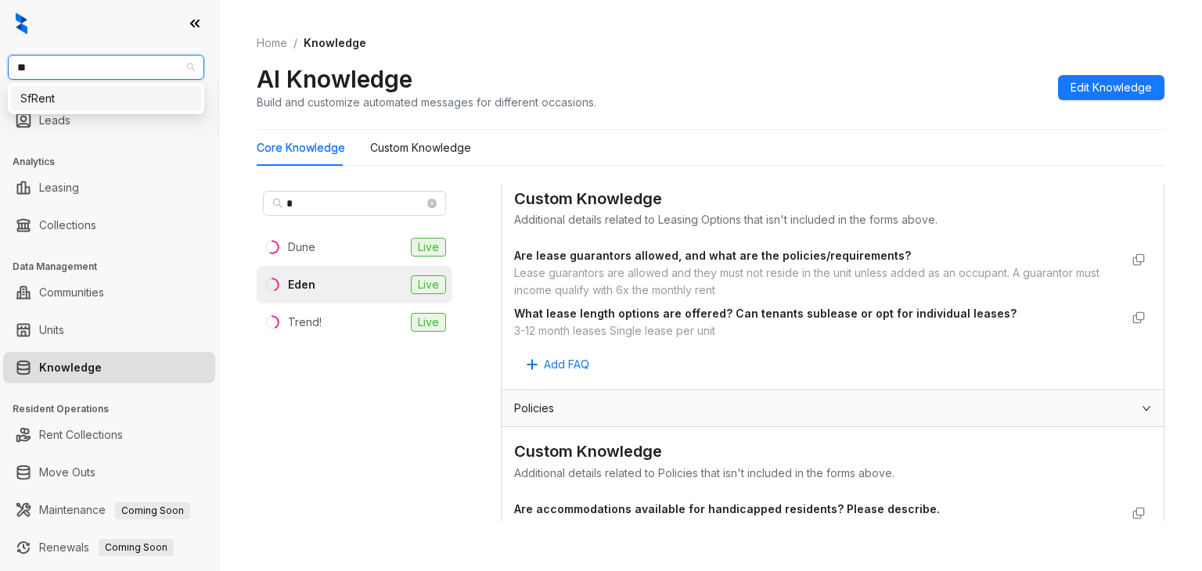
type input "***"
click at [78, 103] on div "SfRent" at bounding box center [105, 98] width 171 height 17
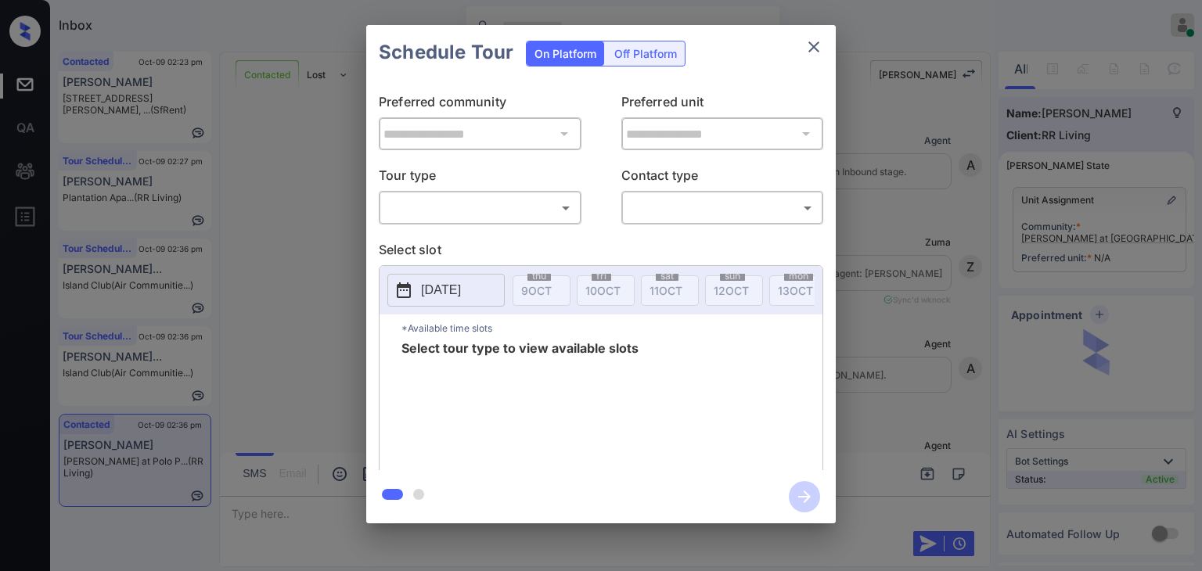
click at [398, 211] on body "Inbox [PERSON_NAME] [PERSON_NAME] Online Set yourself offline Set yourself on b…" at bounding box center [601, 285] width 1202 height 571
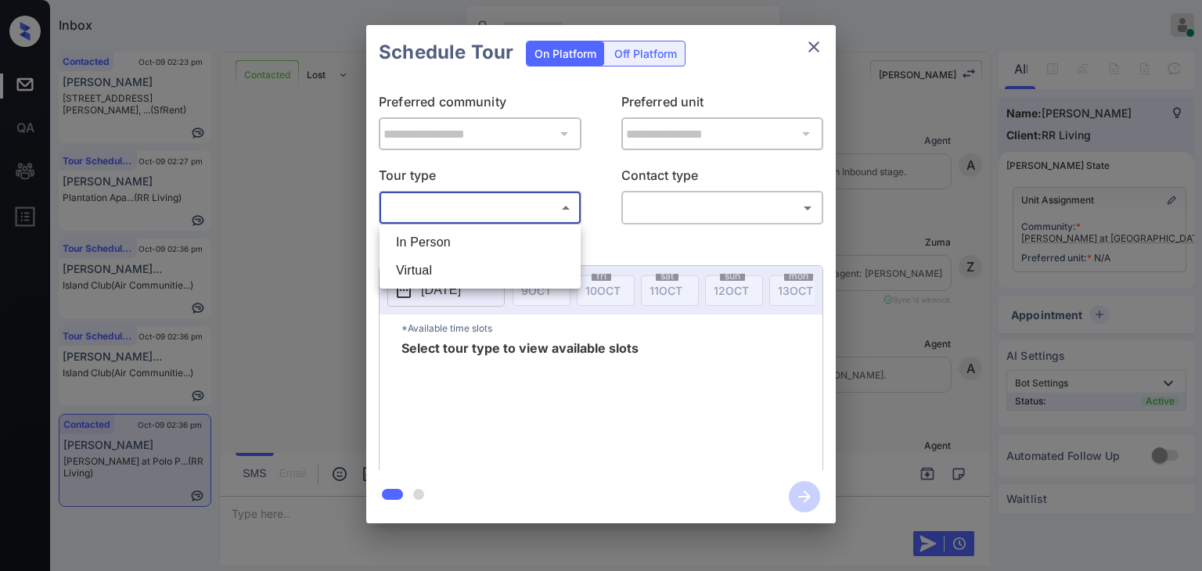
scroll to position [1609, 0]
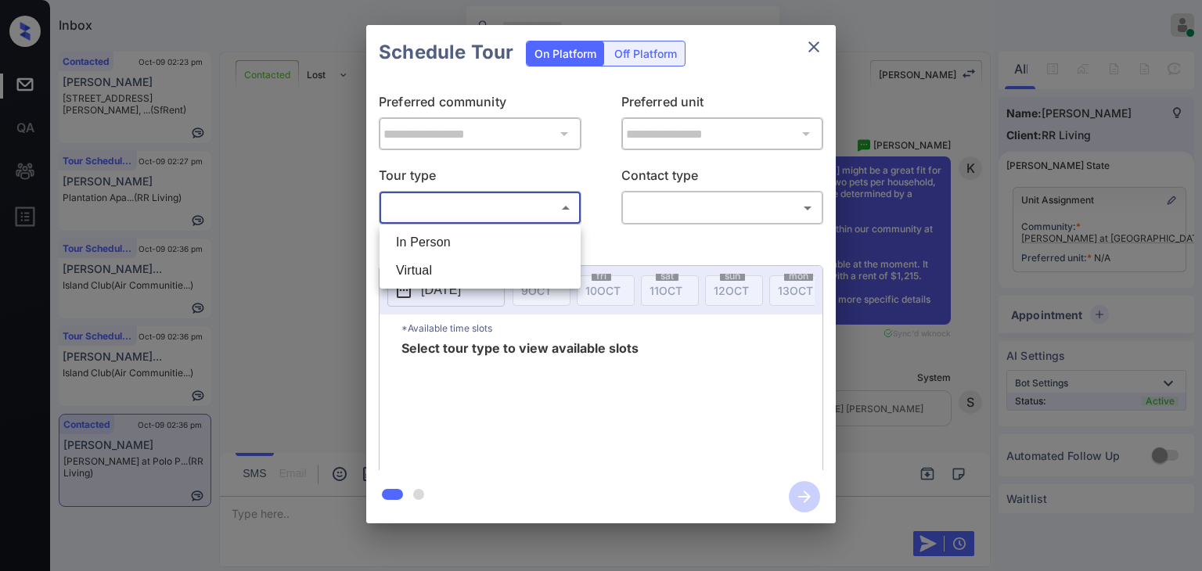
click at [427, 242] on li "In Person" at bounding box center [480, 243] width 193 height 28
type input "********"
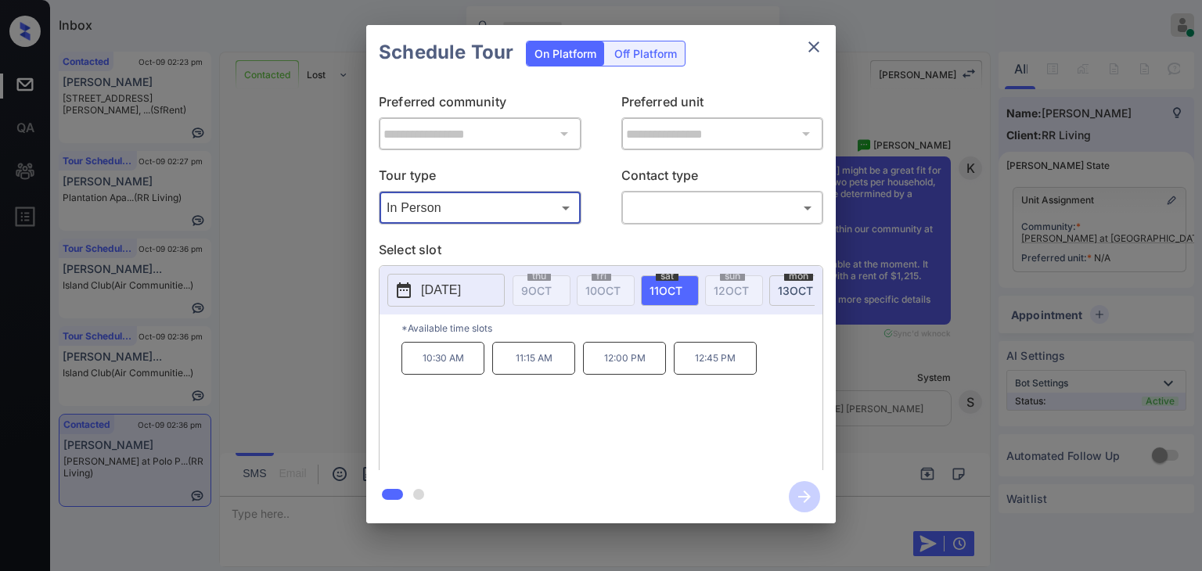
click at [823, 38] on icon "close" at bounding box center [814, 47] width 19 height 19
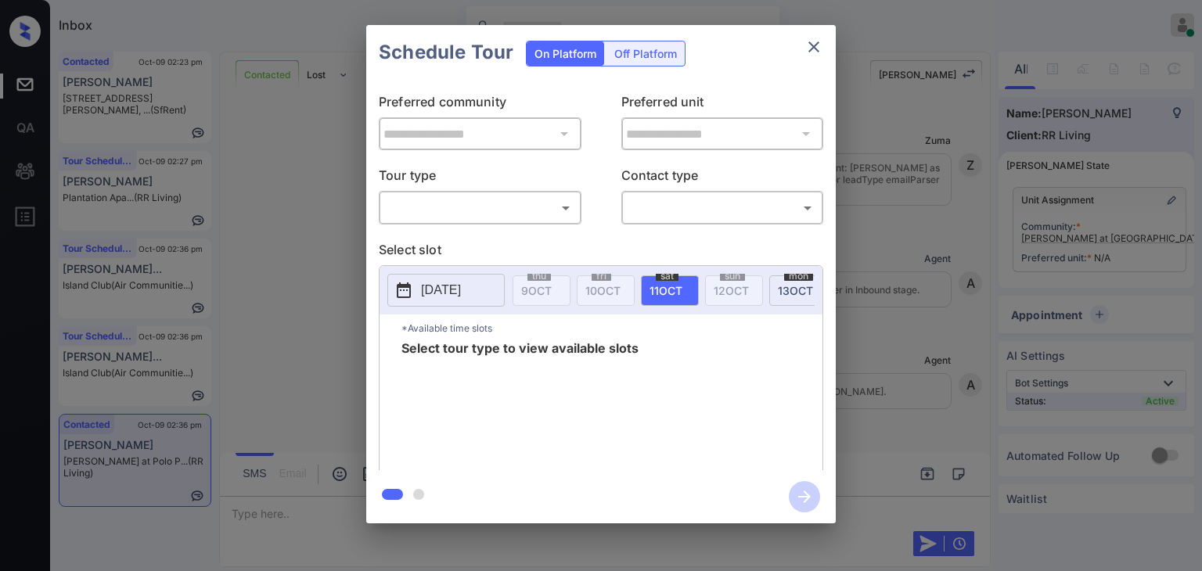
scroll to position [89, 0]
click at [438, 210] on body "Inbox [PERSON_NAME] [PERSON_NAME] Online Set yourself offline Set yourself on b…" at bounding box center [601, 285] width 1202 height 571
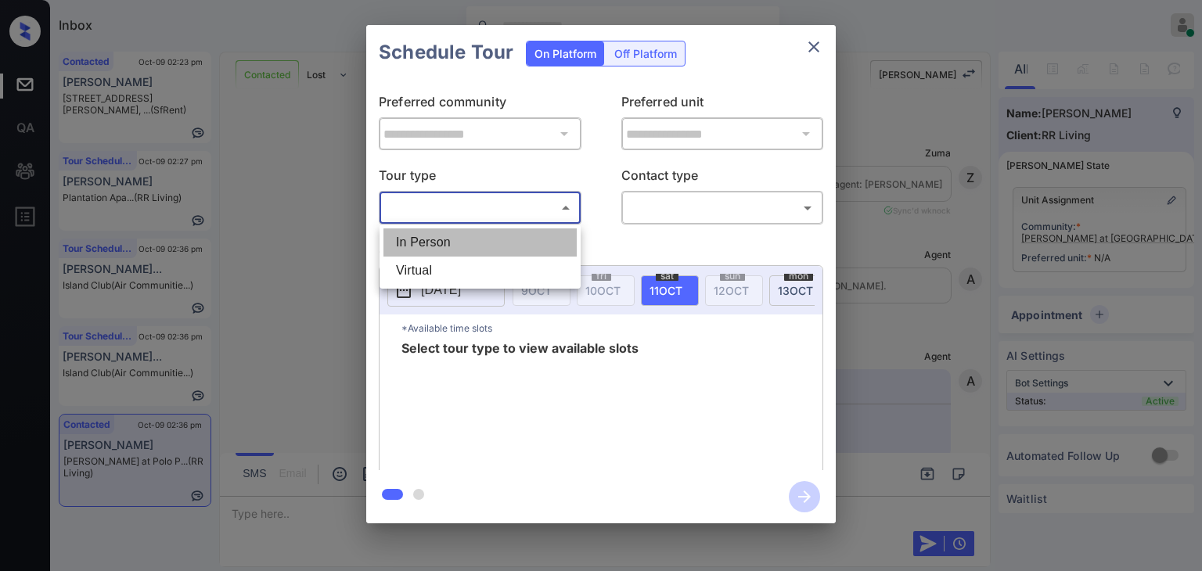
click at [445, 242] on li "In Person" at bounding box center [480, 243] width 193 height 28
type input "********"
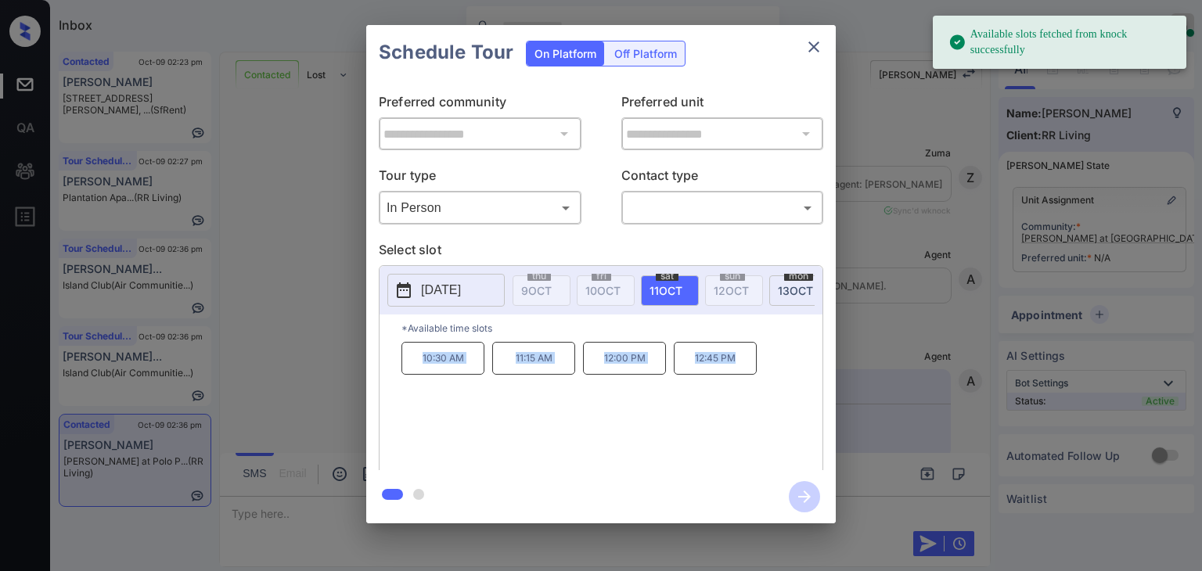
drag, startPoint x: 454, startPoint y: 371, endPoint x: 758, endPoint y: 391, distance: 304.4
click at [758, 392] on div "10:30 AM 11:15 AM 12:00 PM 12:45 PM" at bounding box center [612, 404] width 421 height 125
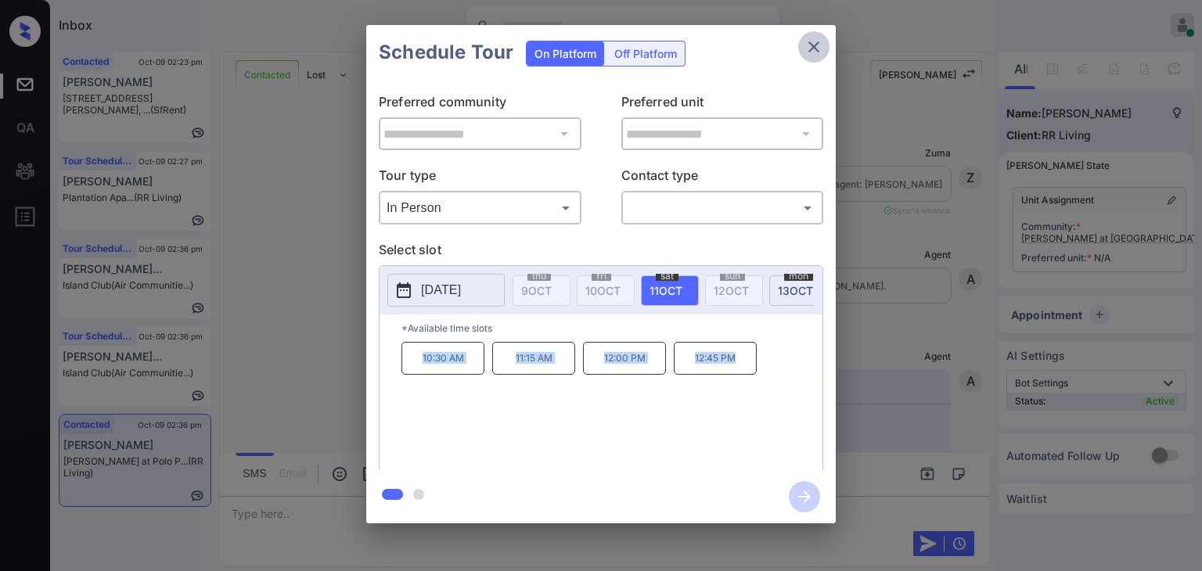
click at [814, 47] on icon "close" at bounding box center [814, 46] width 11 height 11
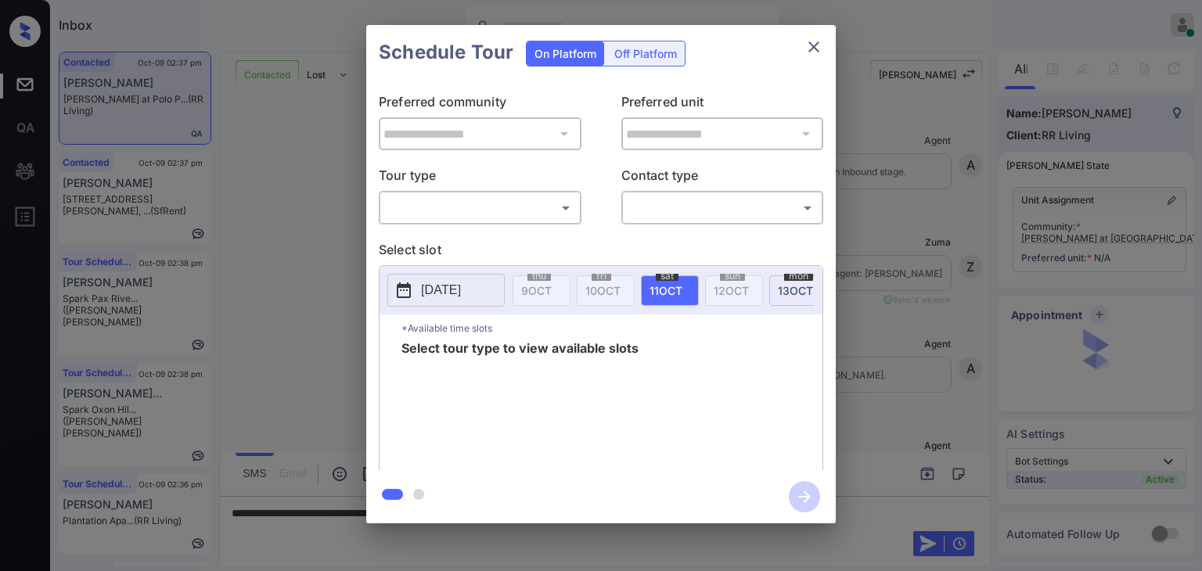
scroll to position [89, 0]
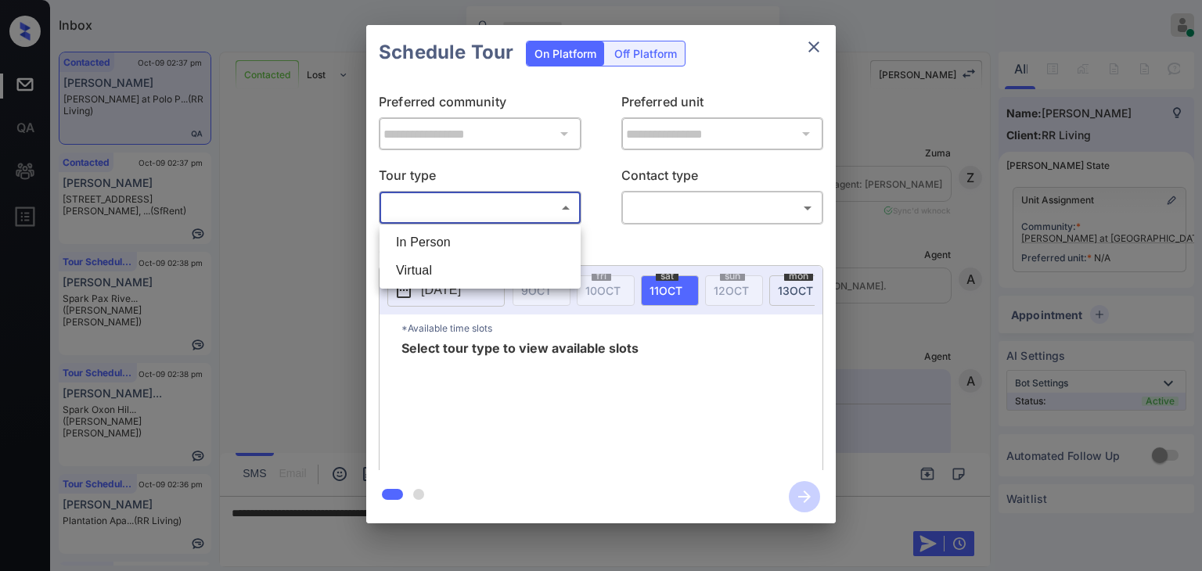
click at [423, 201] on body "Inbox Danielle Dela Cruz Online Set yourself offline Set yourself on break Prof…" at bounding box center [601, 285] width 1202 height 571
click at [433, 236] on li "In Person" at bounding box center [480, 243] width 193 height 28
type input "********"
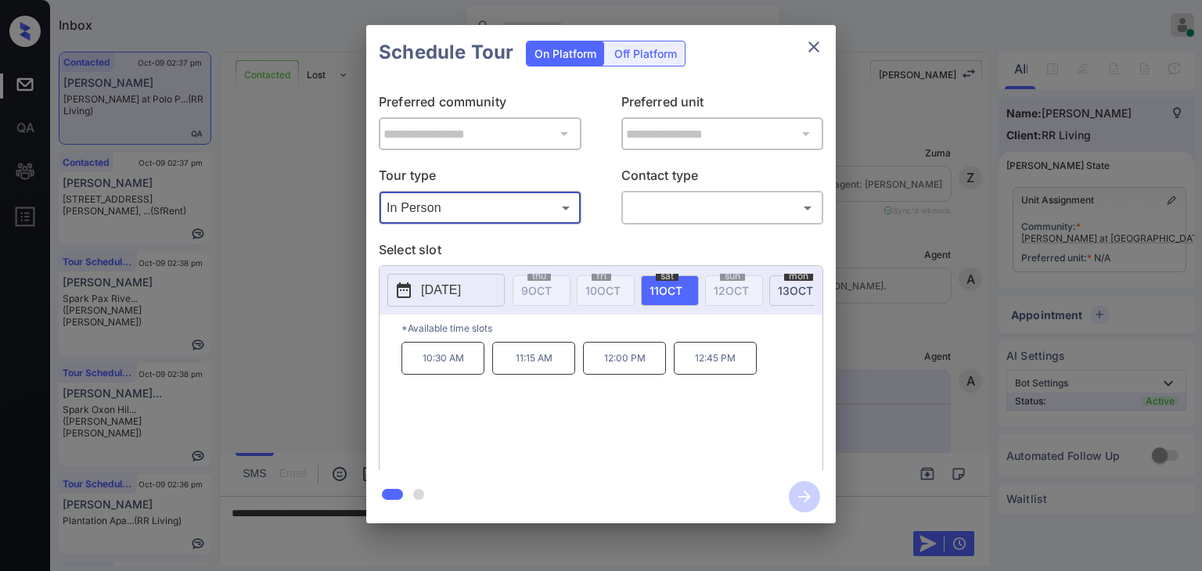
click at [676, 292] on span "11 OCT" at bounding box center [666, 290] width 33 height 13
click at [812, 41] on icon "close" at bounding box center [814, 47] width 19 height 19
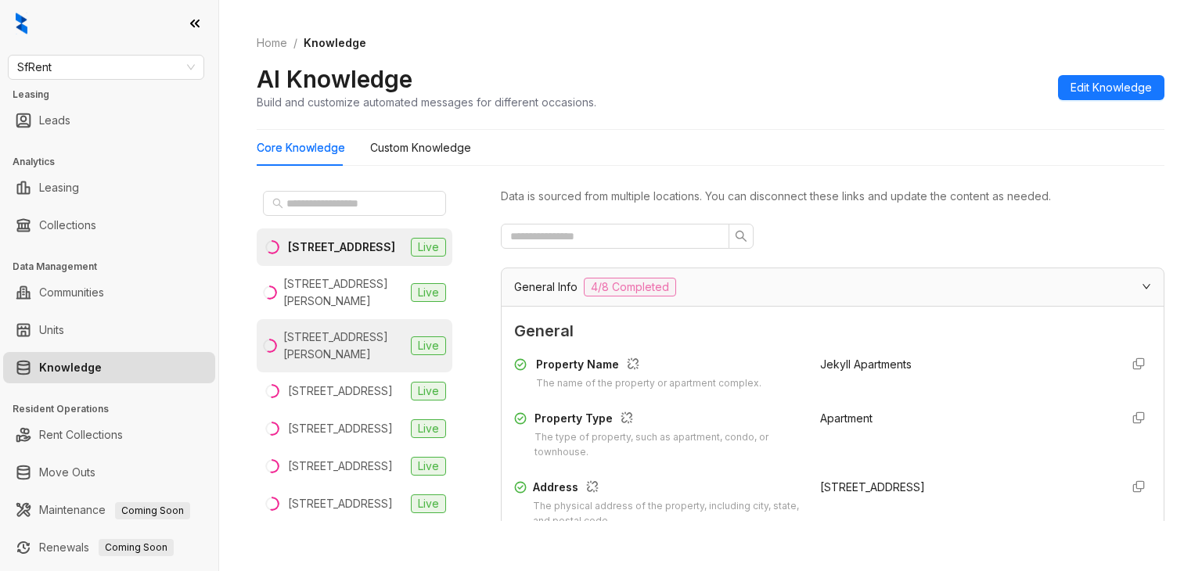
click at [328, 358] on div "[STREET_ADDRESS][PERSON_NAME]" at bounding box center [343, 346] width 121 height 34
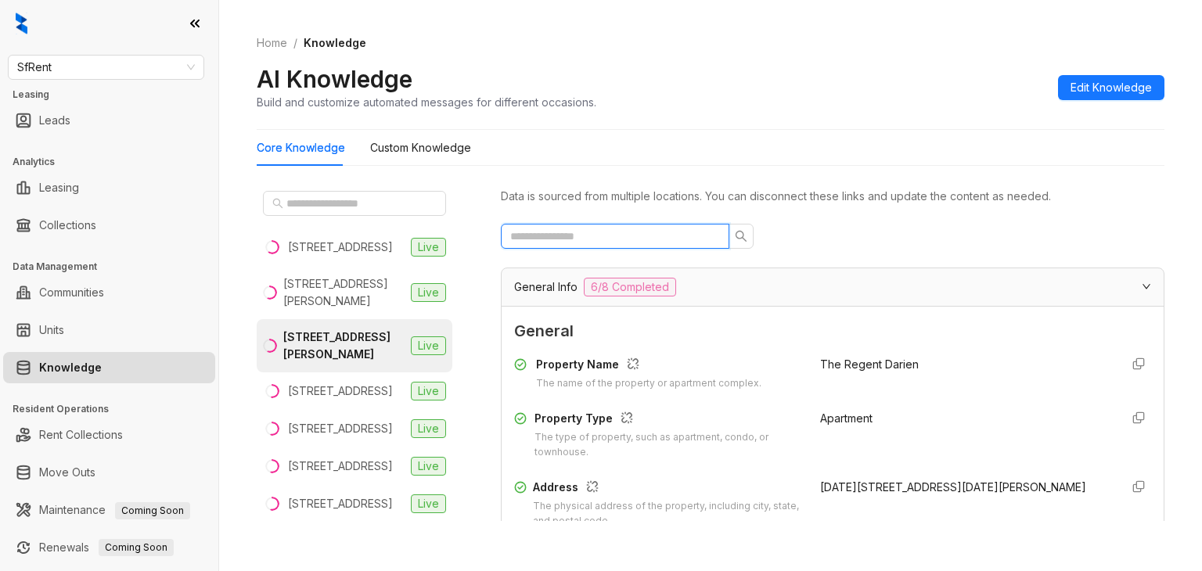
click at [606, 241] on input "text" at bounding box center [608, 236] width 197 height 17
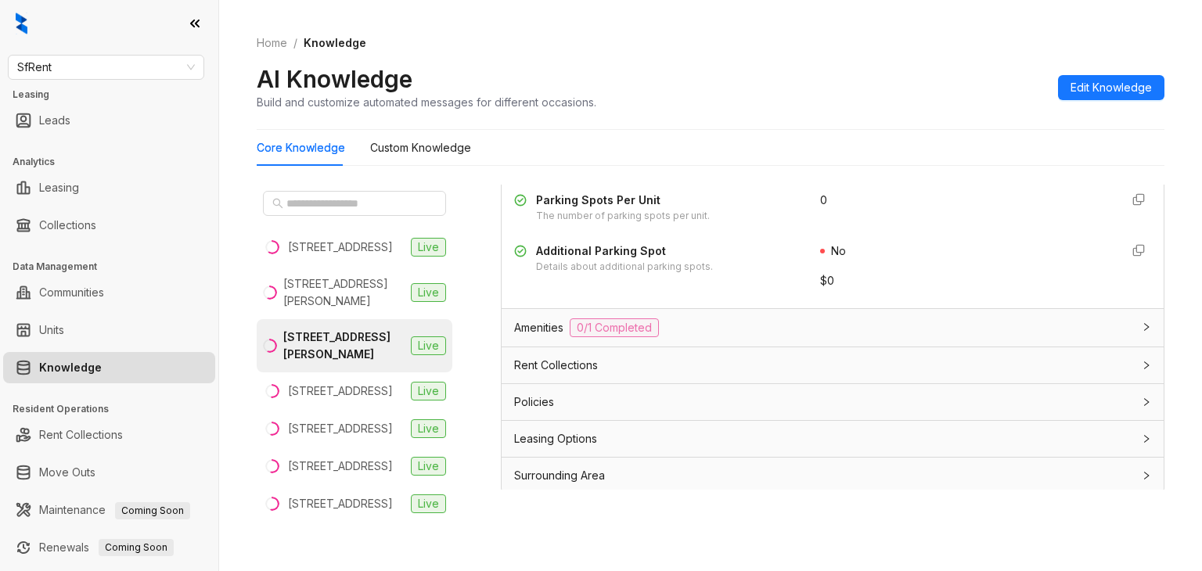
scroll to position [49, 0]
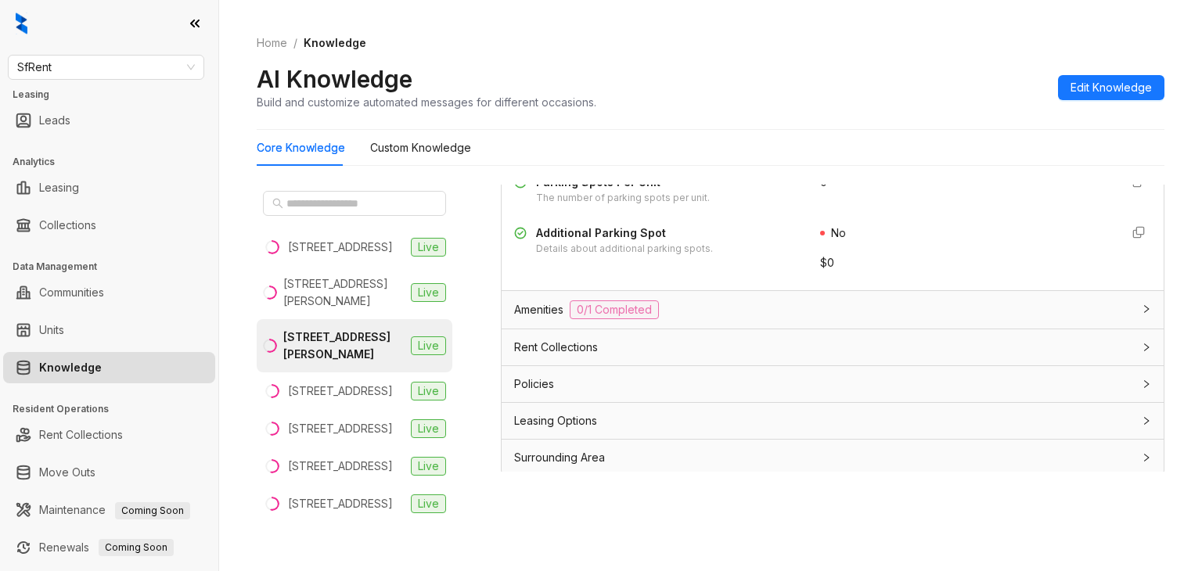
type input "*******"
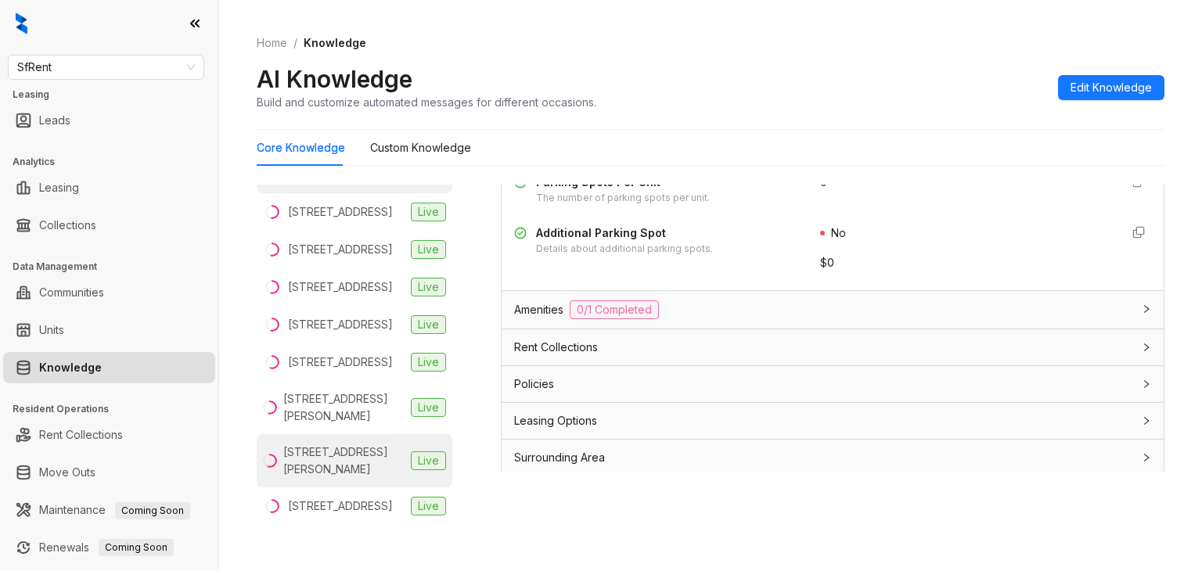
scroll to position [391, 0]
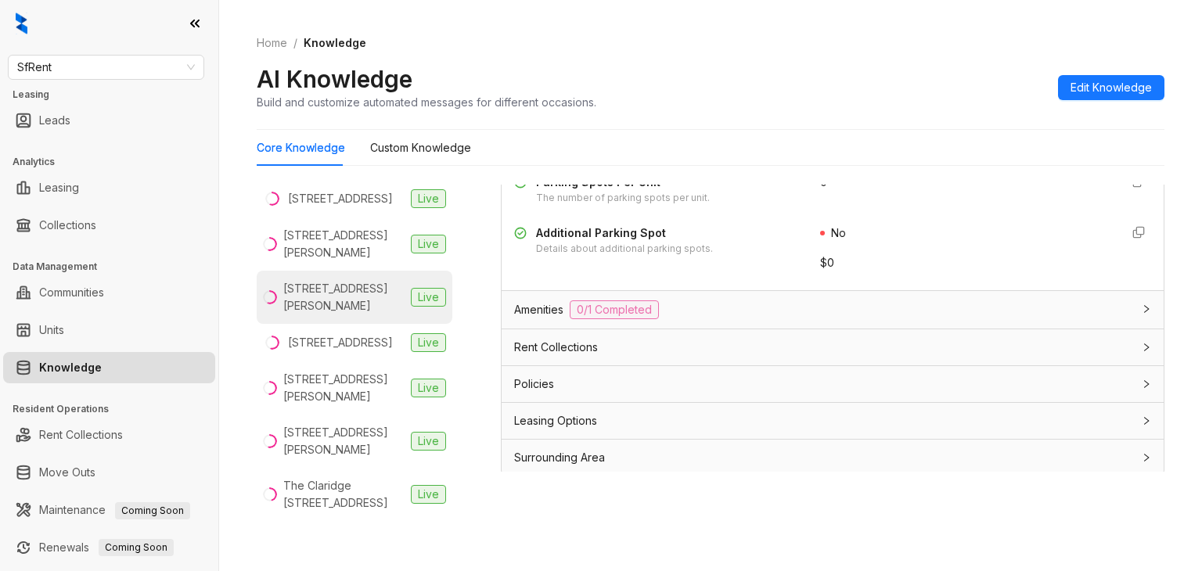
click at [344, 315] on div "555 O’Farrell St, San Francisco, CA" at bounding box center [343, 297] width 121 height 34
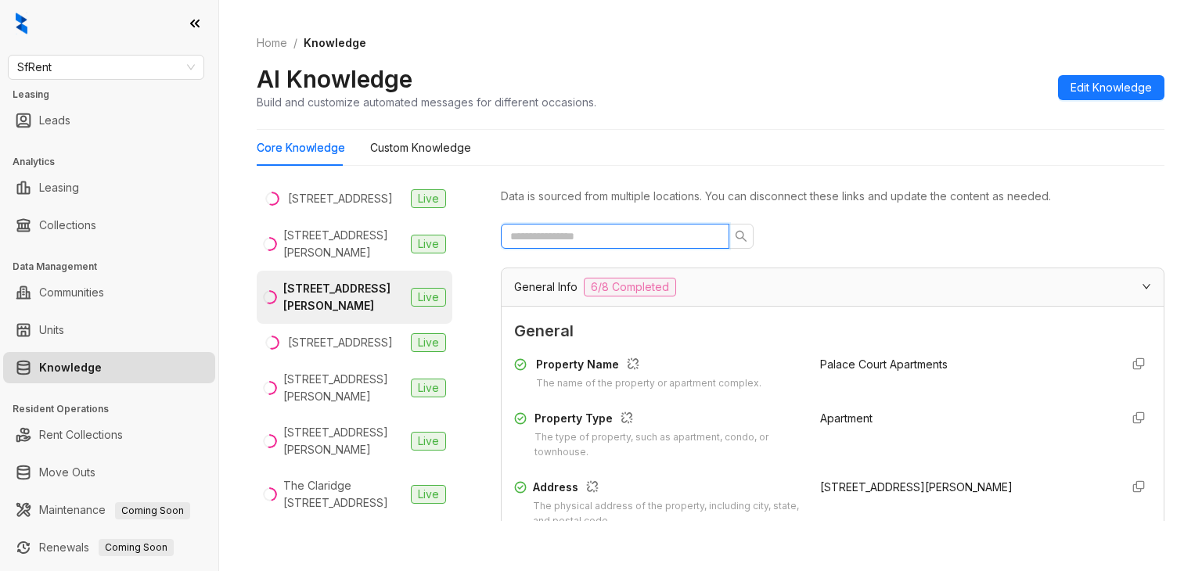
click at [660, 243] on input "text" at bounding box center [608, 236] width 197 height 17
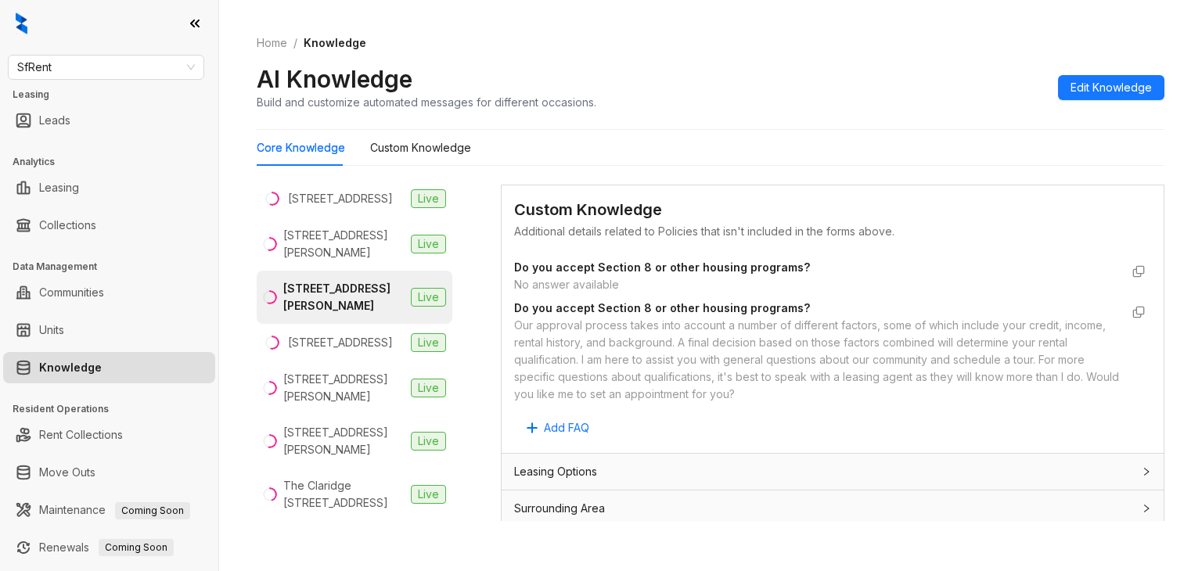
scroll to position [622, 0]
type input "****"
click at [606, 351] on div "Our approval process takes into account a number of different factors, some of …" at bounding box center [817, 359] width 606 height 86
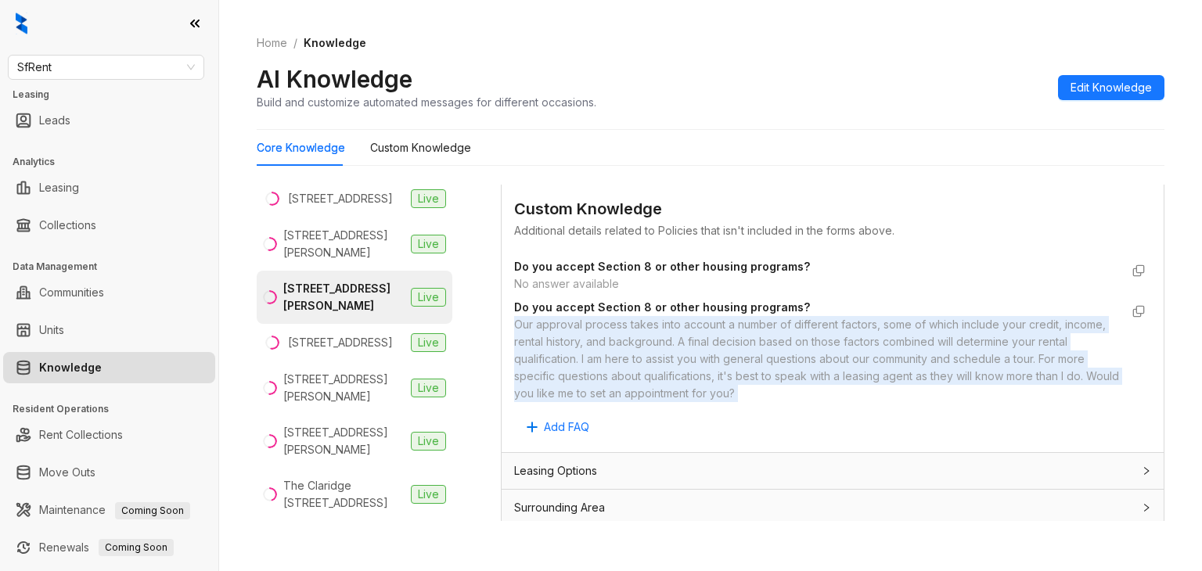
click at [606, 351] on div "Our approval process takes into account a number of different factors, some of …" at bounding box center [817, 359] width 606 height 86
copy div "Our approval process takes into account a number of different factors, some of …"
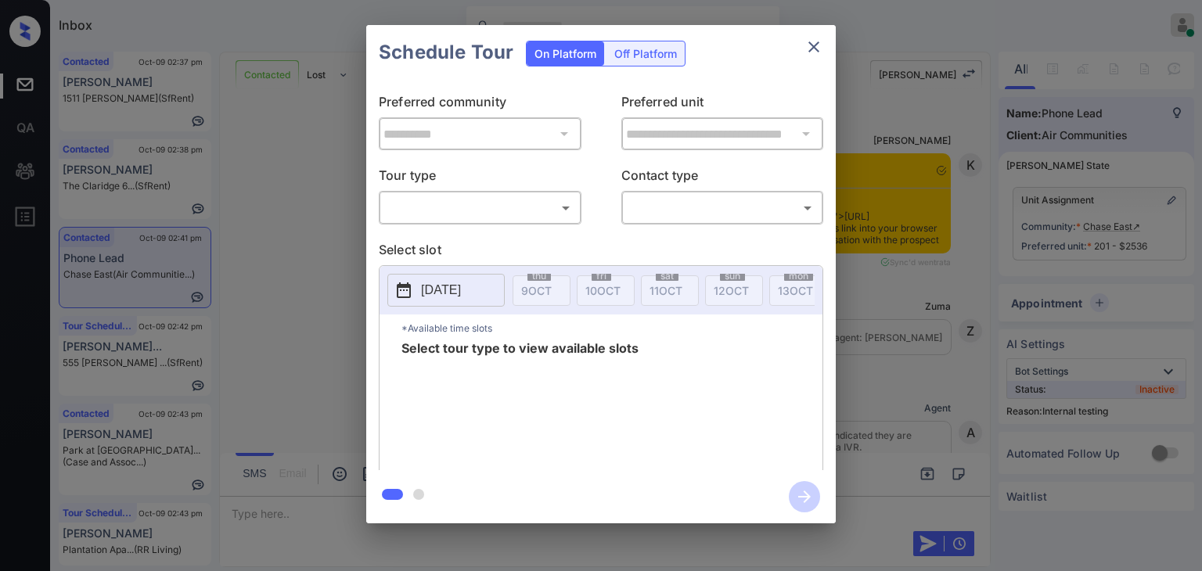
scroll to position [4466, 0]
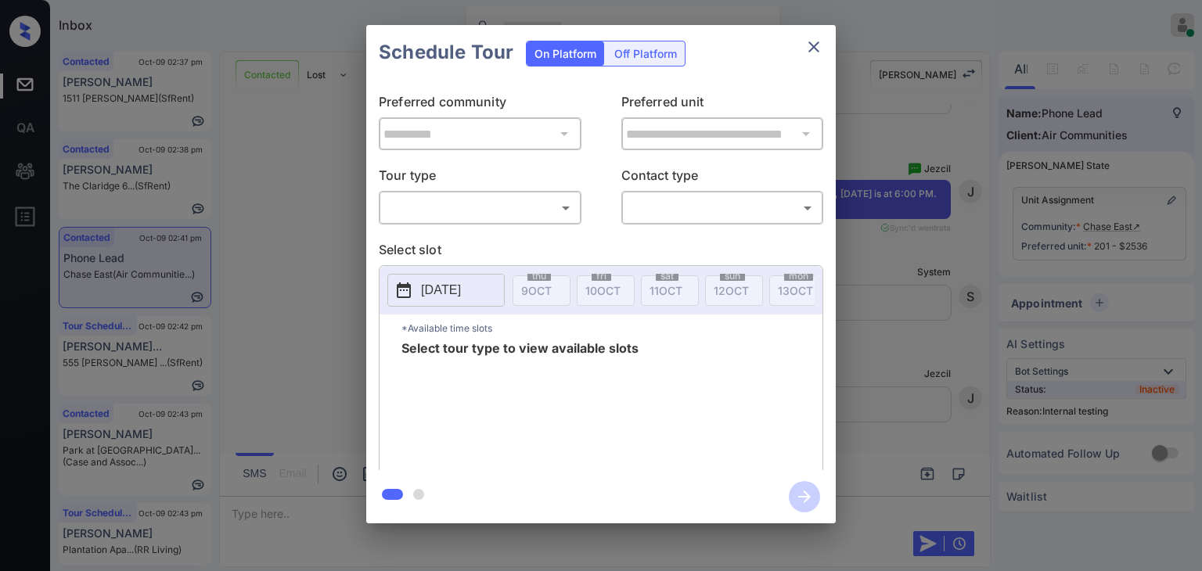
click at [493, 196] on body "Inbox [PERSON_NAME] [PERSON_NAME] Online Set yourself offline Set yourself on b…" at bounding box center [601, 285] width 1202 height 571
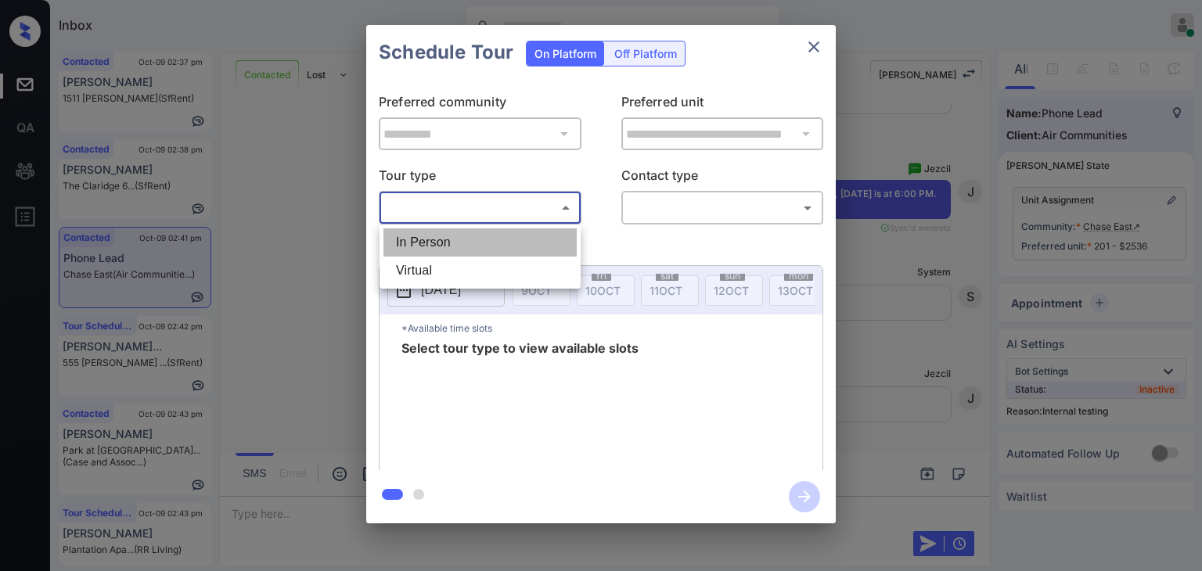
click at [413, 236] on li "In Person" at bounding box center [480, 243] width 193 height 28
type input "********"
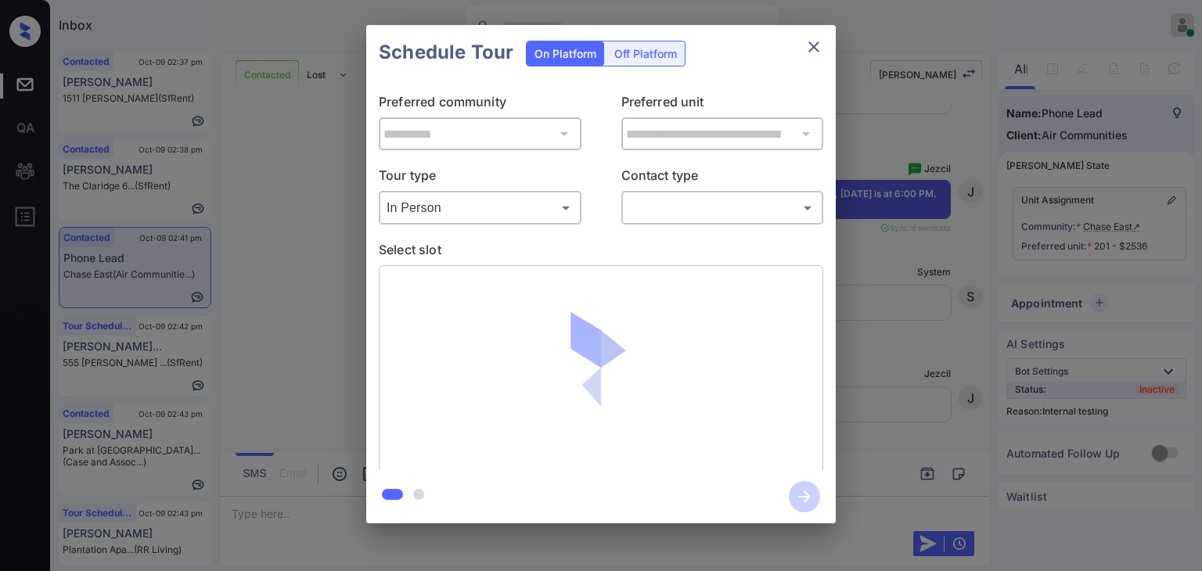
click at [297, 242] on div "**********" at bounding box center [601, 274] width 1202 height 549
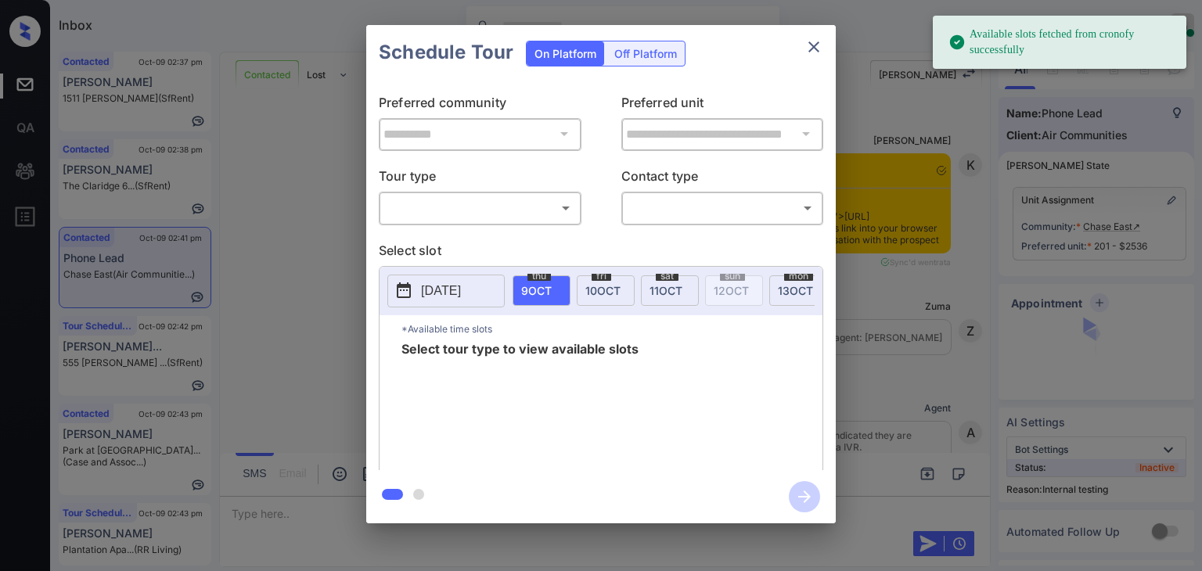
scroll to position [4231, 0]
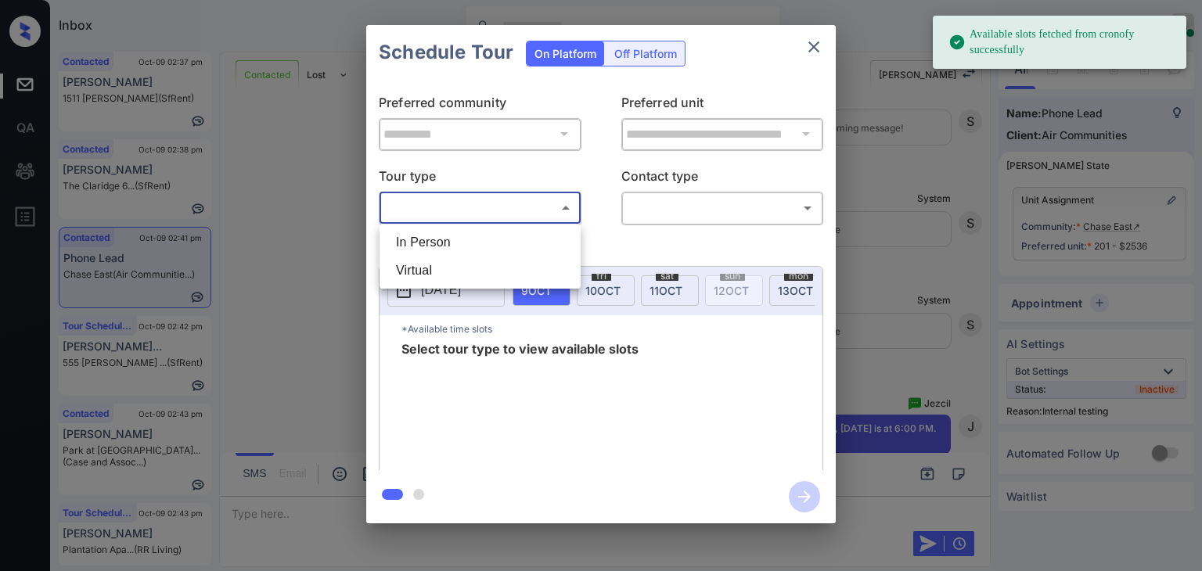
click at [510, 214] on body "Available slots fetched from cronofy successfully Inbox [PERSON_NAME] [PERSON_N…" at bounding box center [601, 285] width 1202 height 571
click at [447, 242] on li "In Person" at bounding box center [480, 243] width 193 height 28
type input "********"
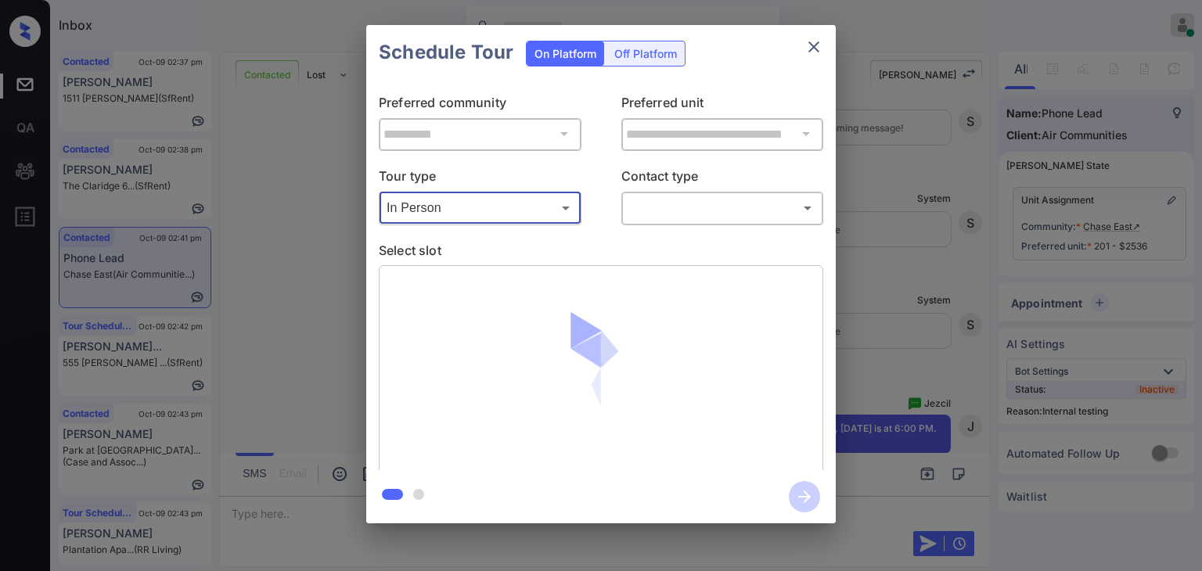
click at [708, 221] on div "​ ​" at bounding box center [723, 208] width 203 height 34
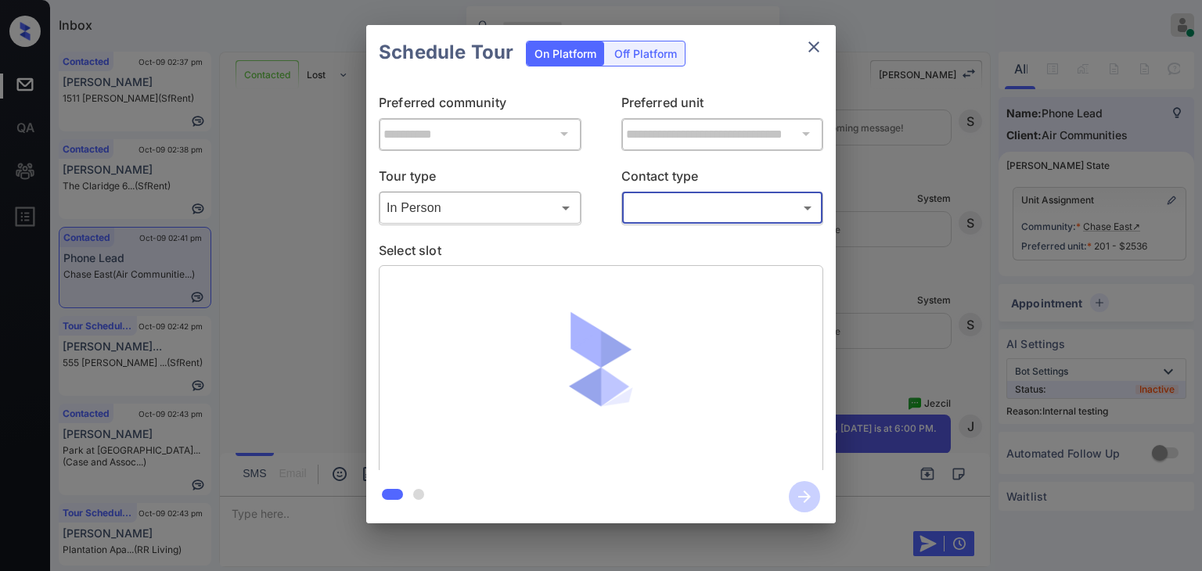
click at [667, 208] on body "Inbox [PERSON_NAME] [PERSON_NAME] Online Set yourself offline Set yourself on b…" at bounding box center [601, 285] width 1202 height 571
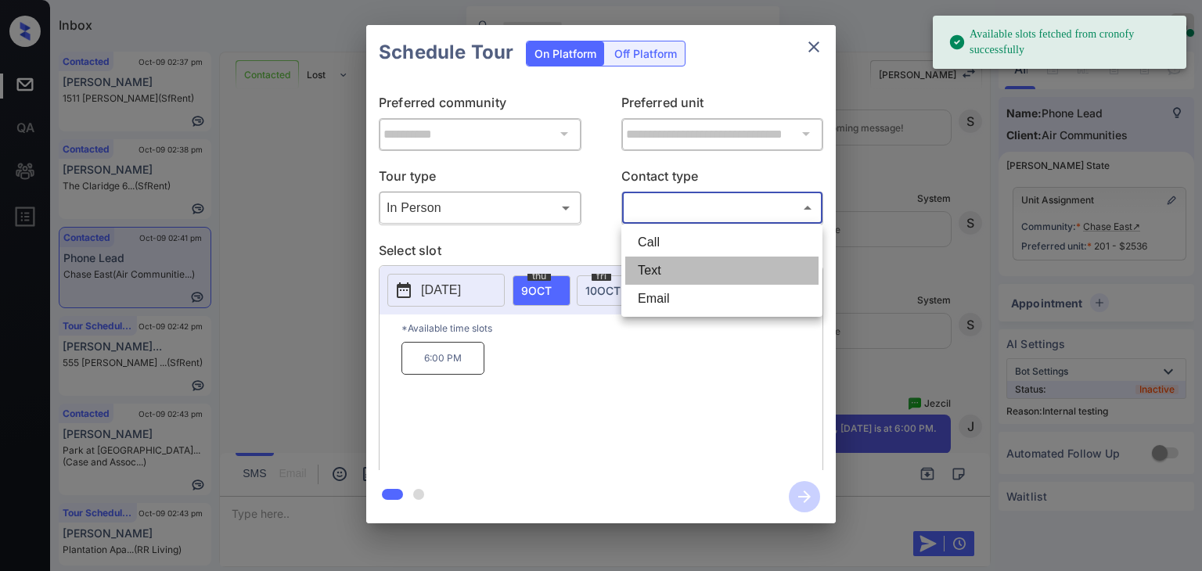
click at [666, 268] on li "Text" at bounding box center [721, 271] width 193 height 28
type input "****"
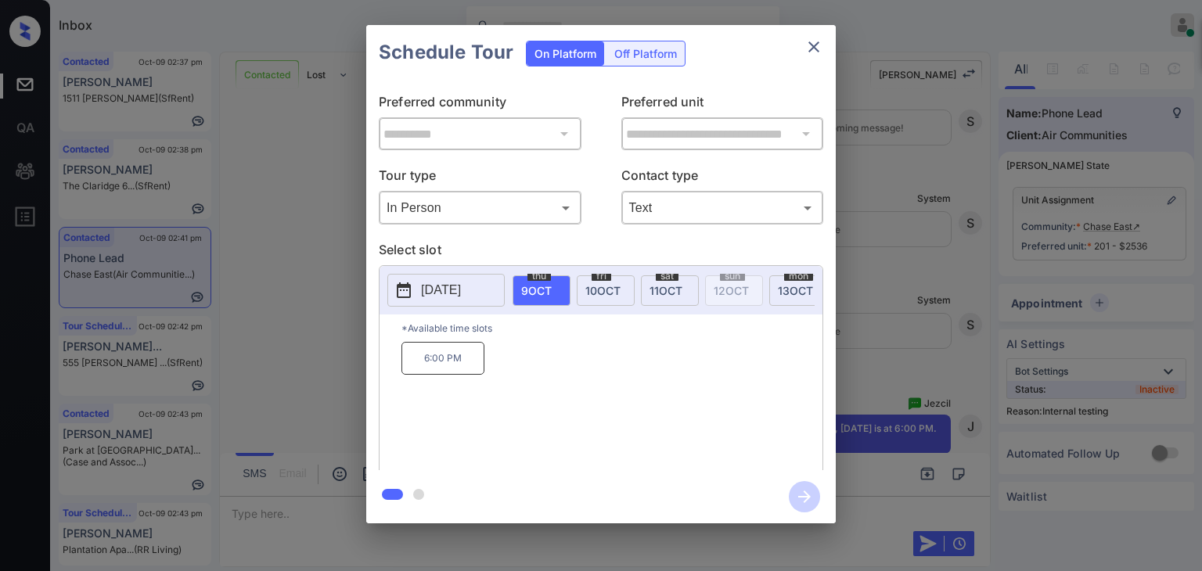
click at [435, 362] on p "6:00 PM" at bounding box center [443, 358] width 83 height 33
click at [809, 490] on icon "button" at bounding box center [804, 496] width 31 height 31
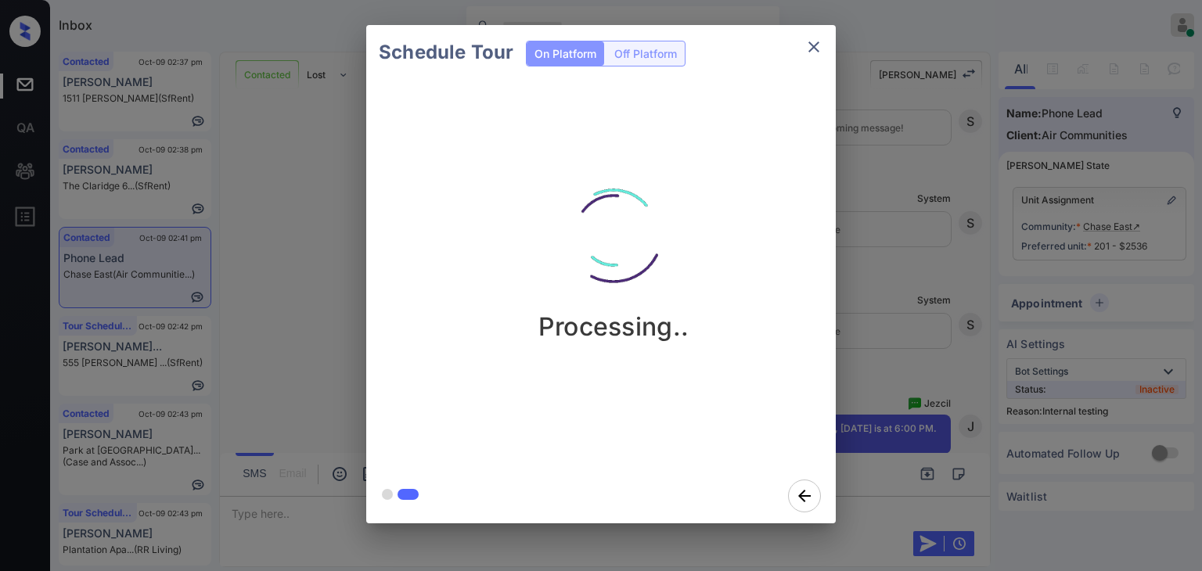
click at [265, 223] on div "Schedule Tour On Platform Off Platform Processing.." at bounding box center [601, 274] width 1202 height 549
